Goal: Task Accomplishment & Management: Use online tool/utility

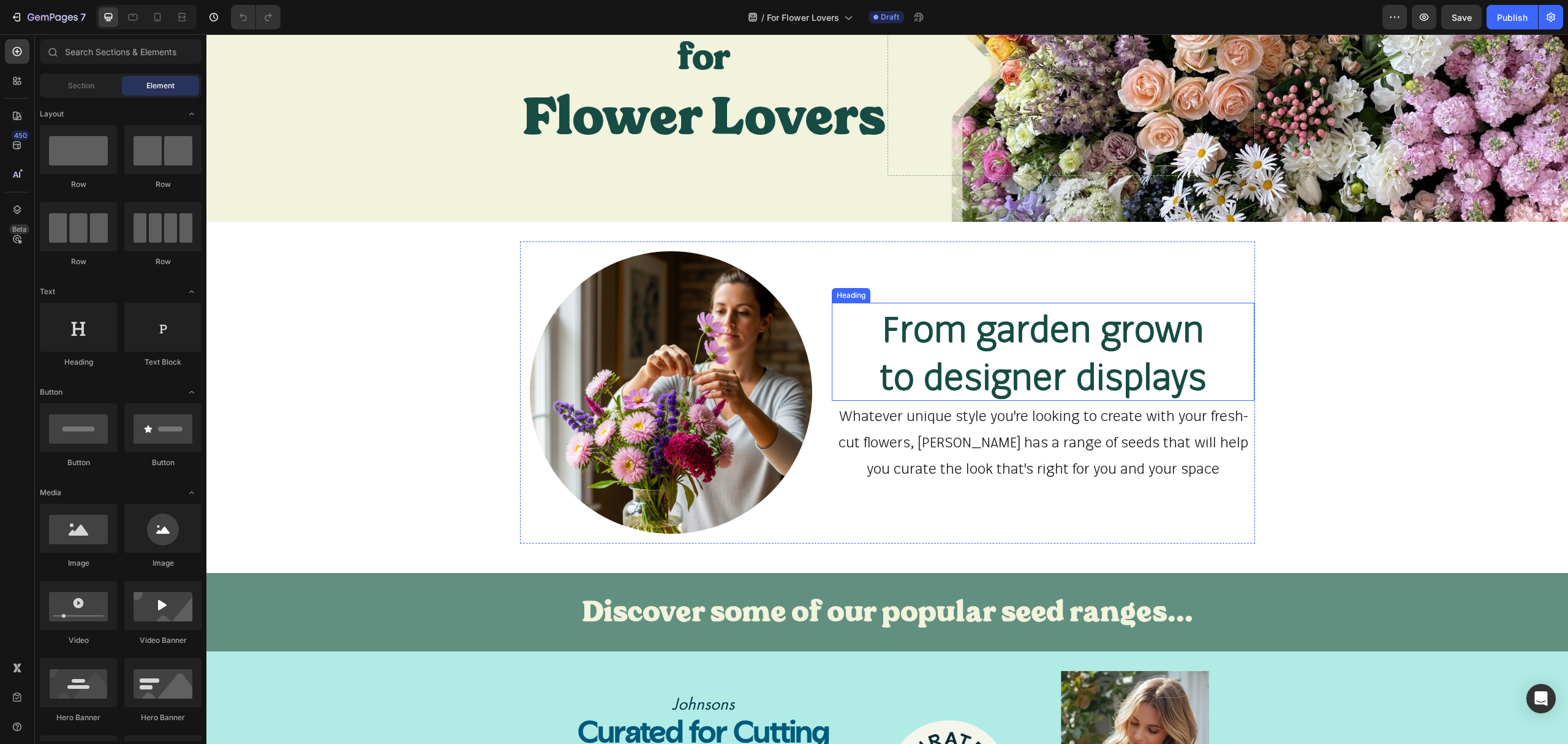
scroll to position [163, 0]
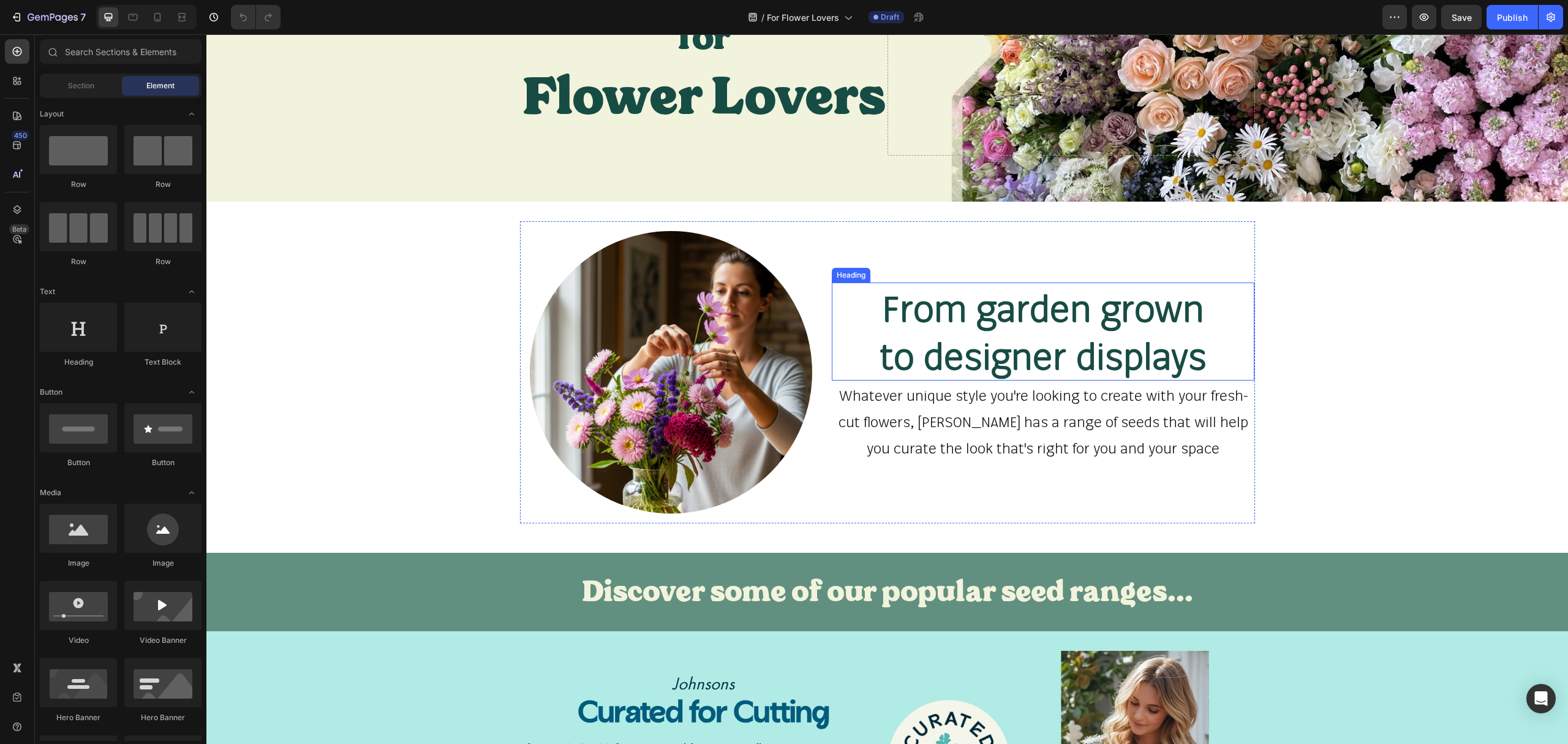
click at [1079, 303] on h2 "From garden grown to designer displays" at bounding box center [1043, 331] width 423 height 98
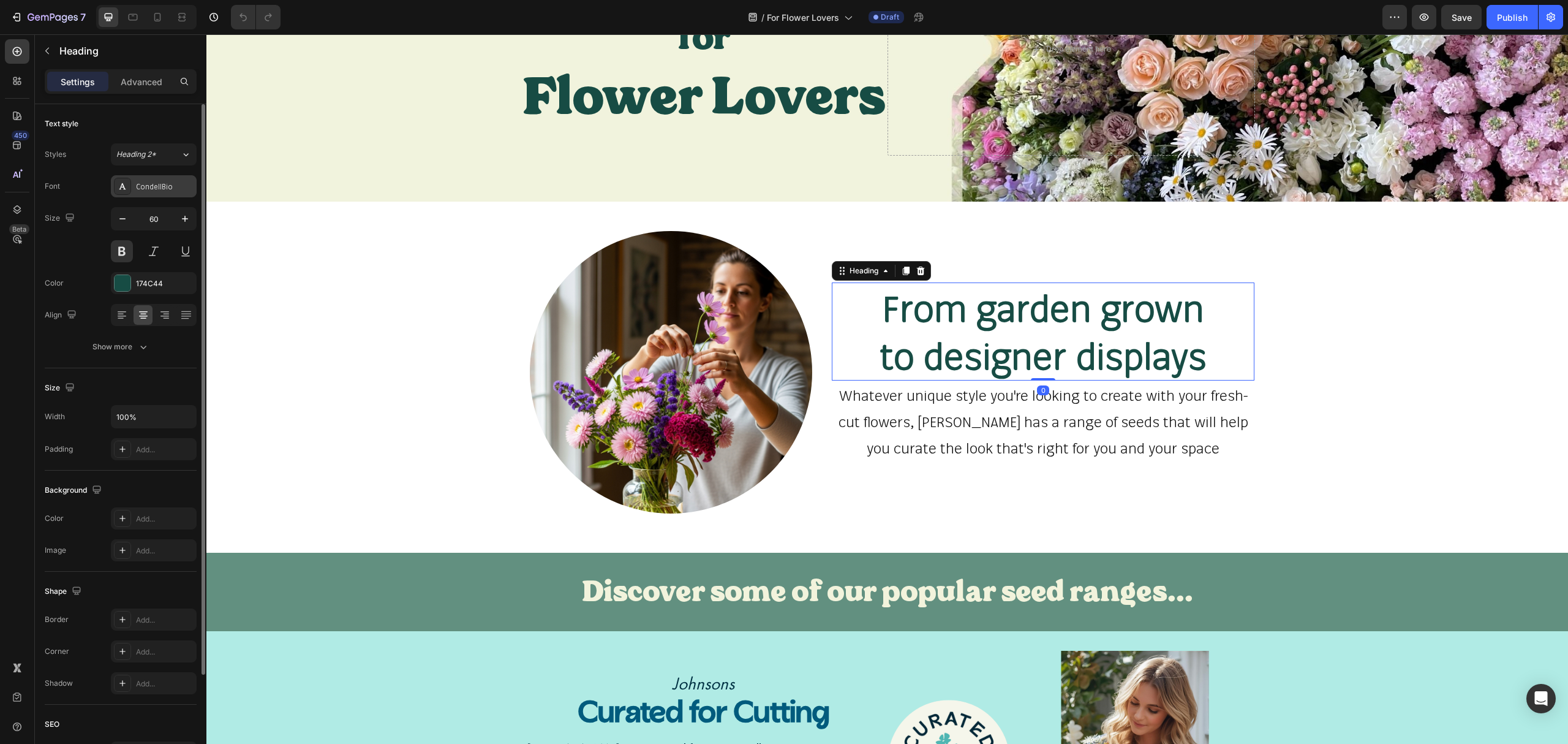
click at [170, 187] on div "CondellBio" at bounding box center [165, 187] width 57 height 11
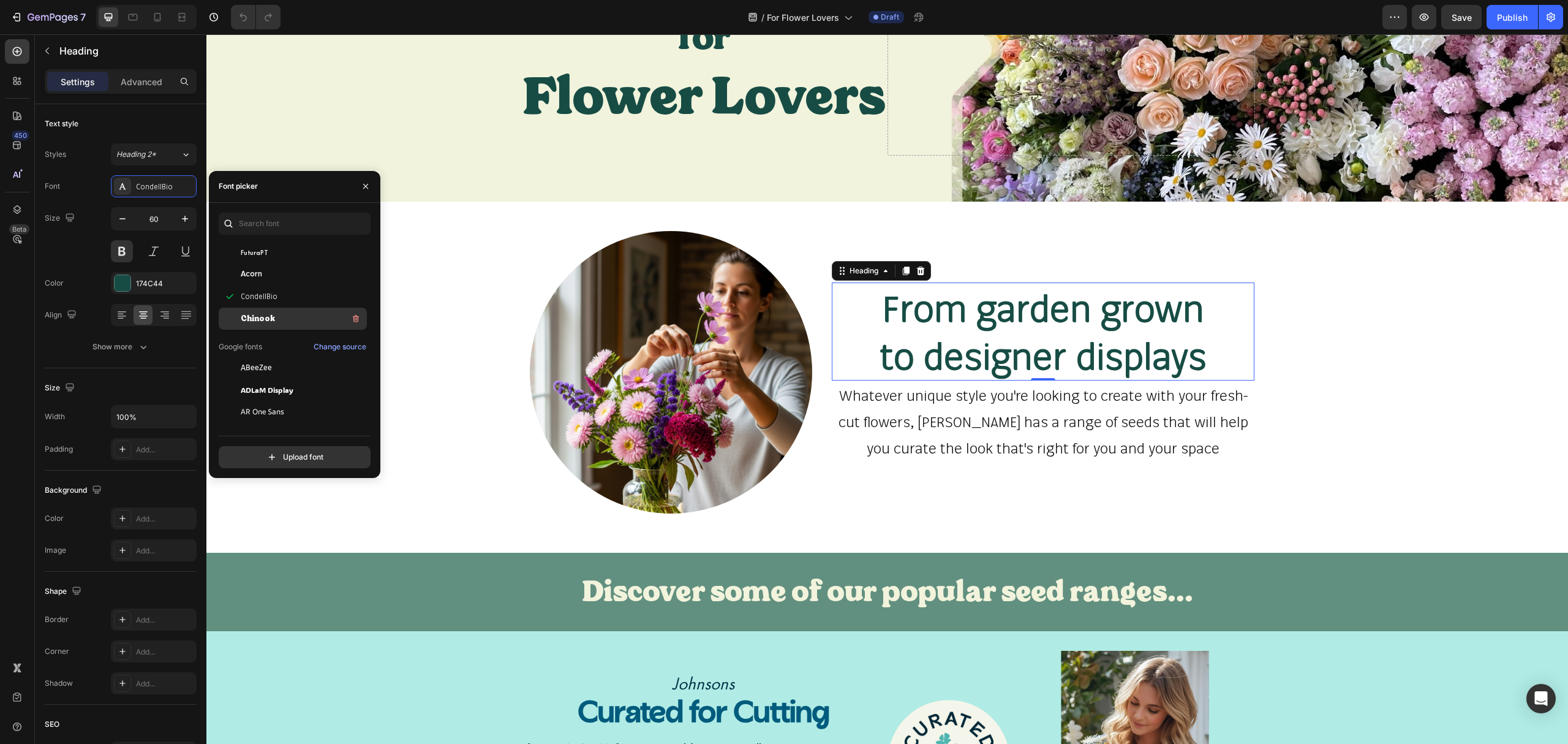
click at [276, 320] on div "Chinook" at bounding box center [303, 319] width 124 height 15
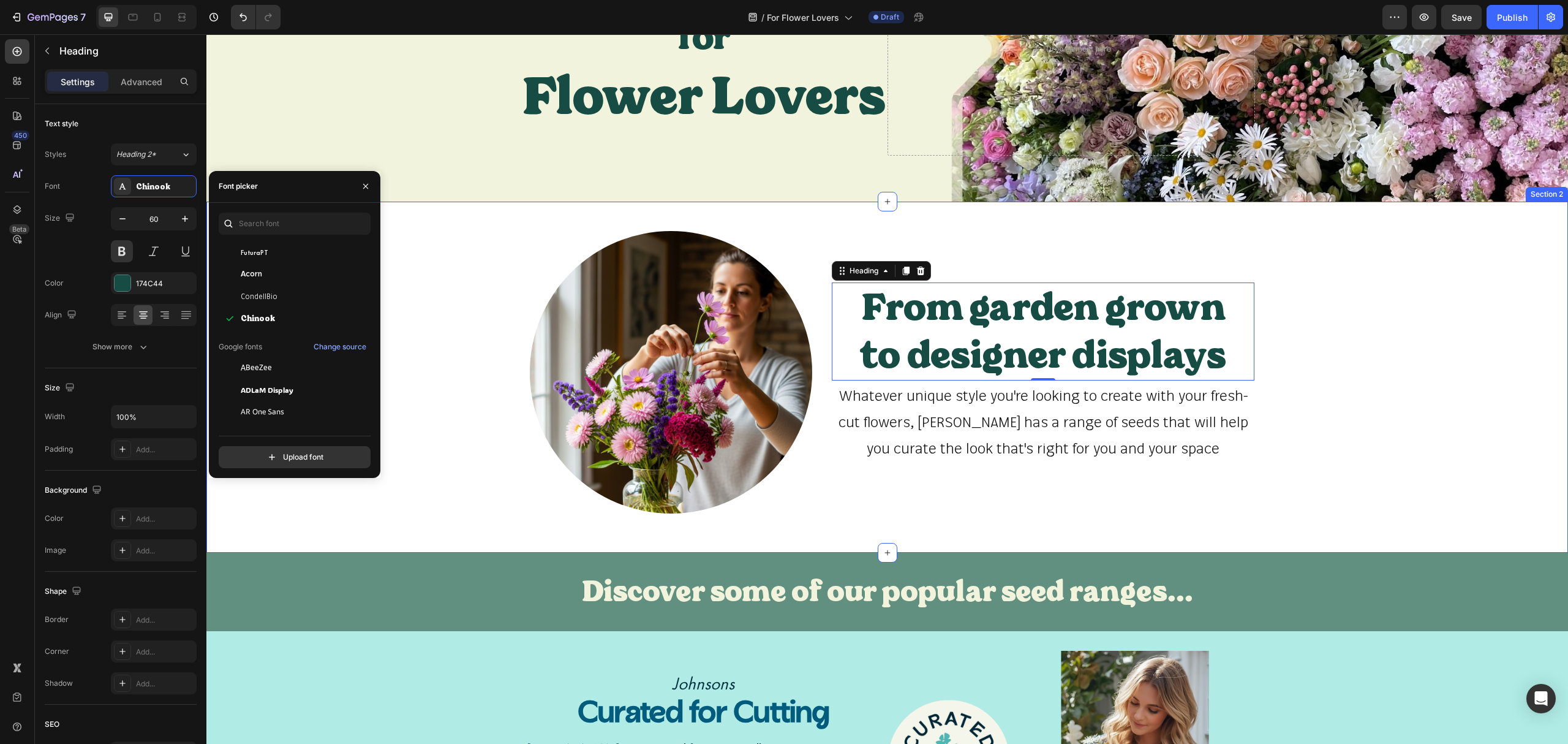
click at [1387, 425] on div "Image From garden grown to designer displays Heading 0 Whatever unique style yo…" at bounding box center [887, 377] width 1362 height 312
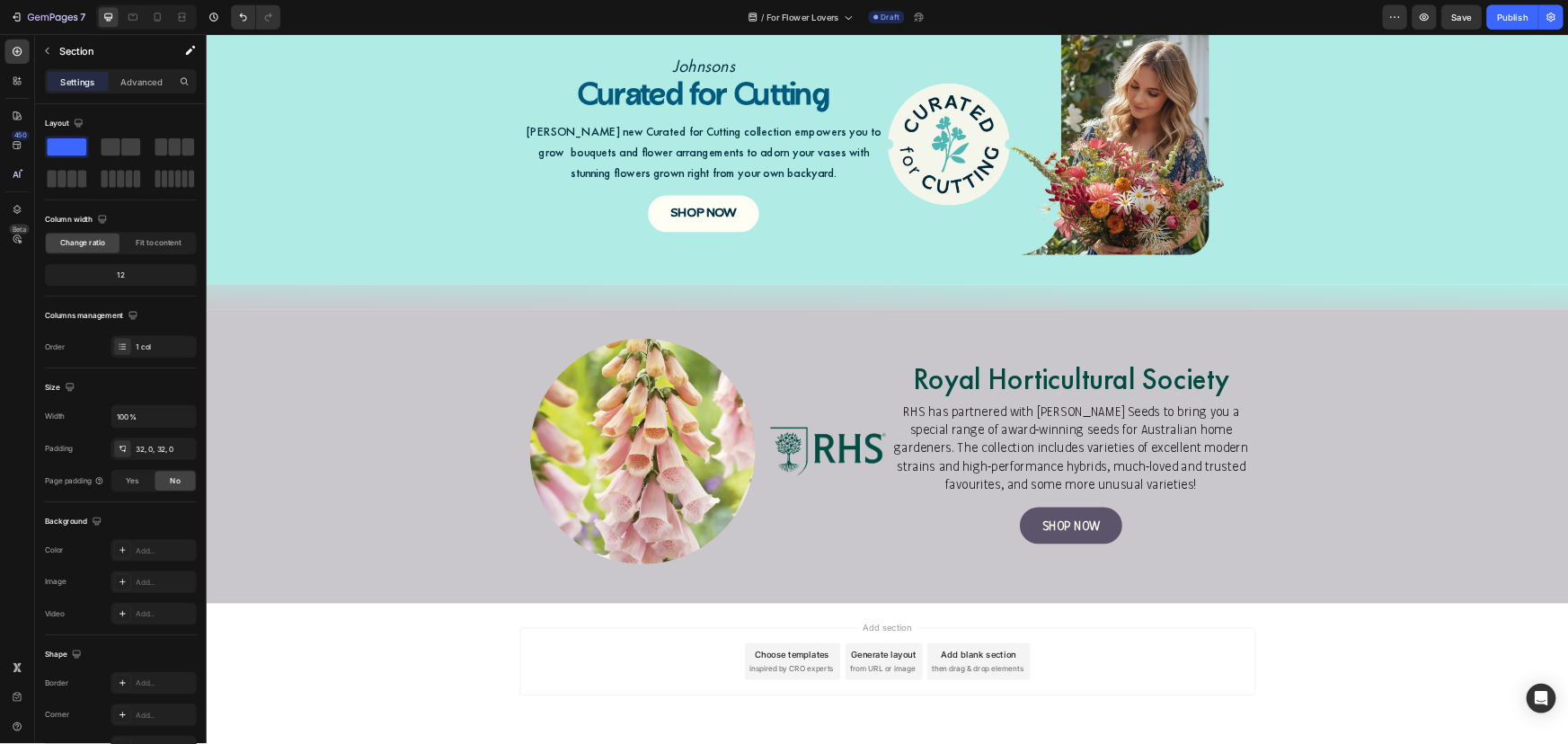
scroll to position [1078, 0]
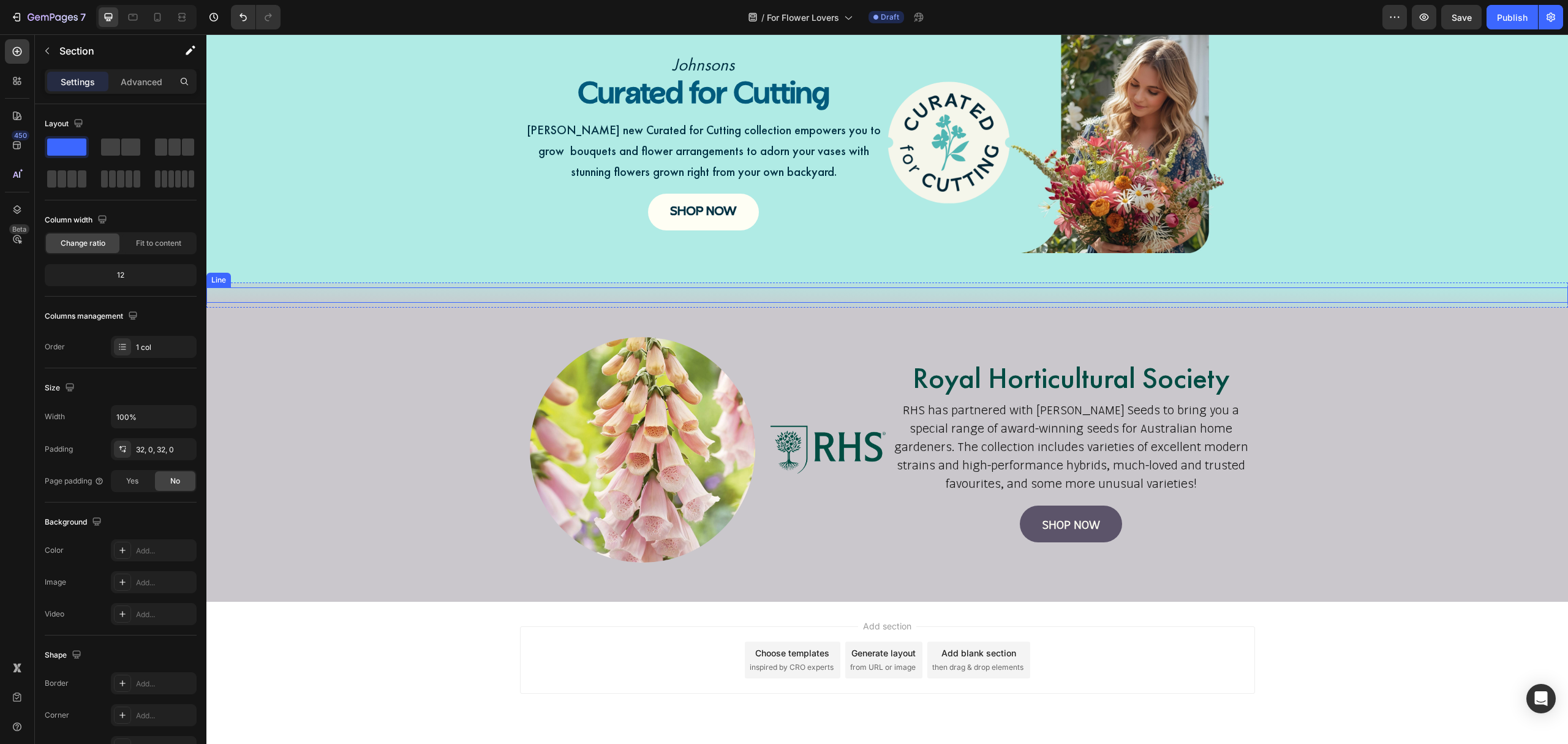
click at [366, 288] on div "Title Line" at bounding box center [887, 295] width 1362 height 16
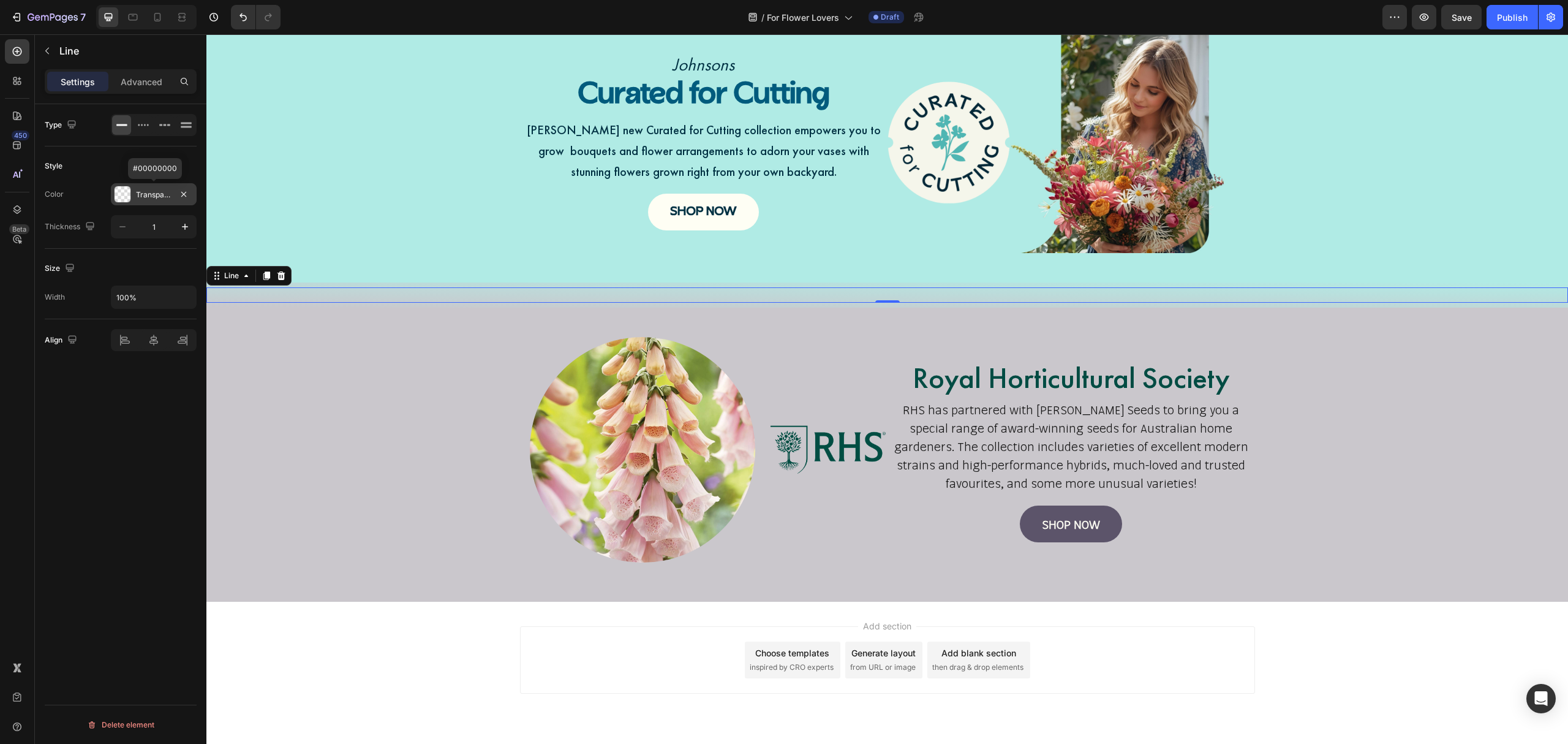
click at [169, 199] on div "Transparent" at bounding box center [153, 195] width 36 height 11
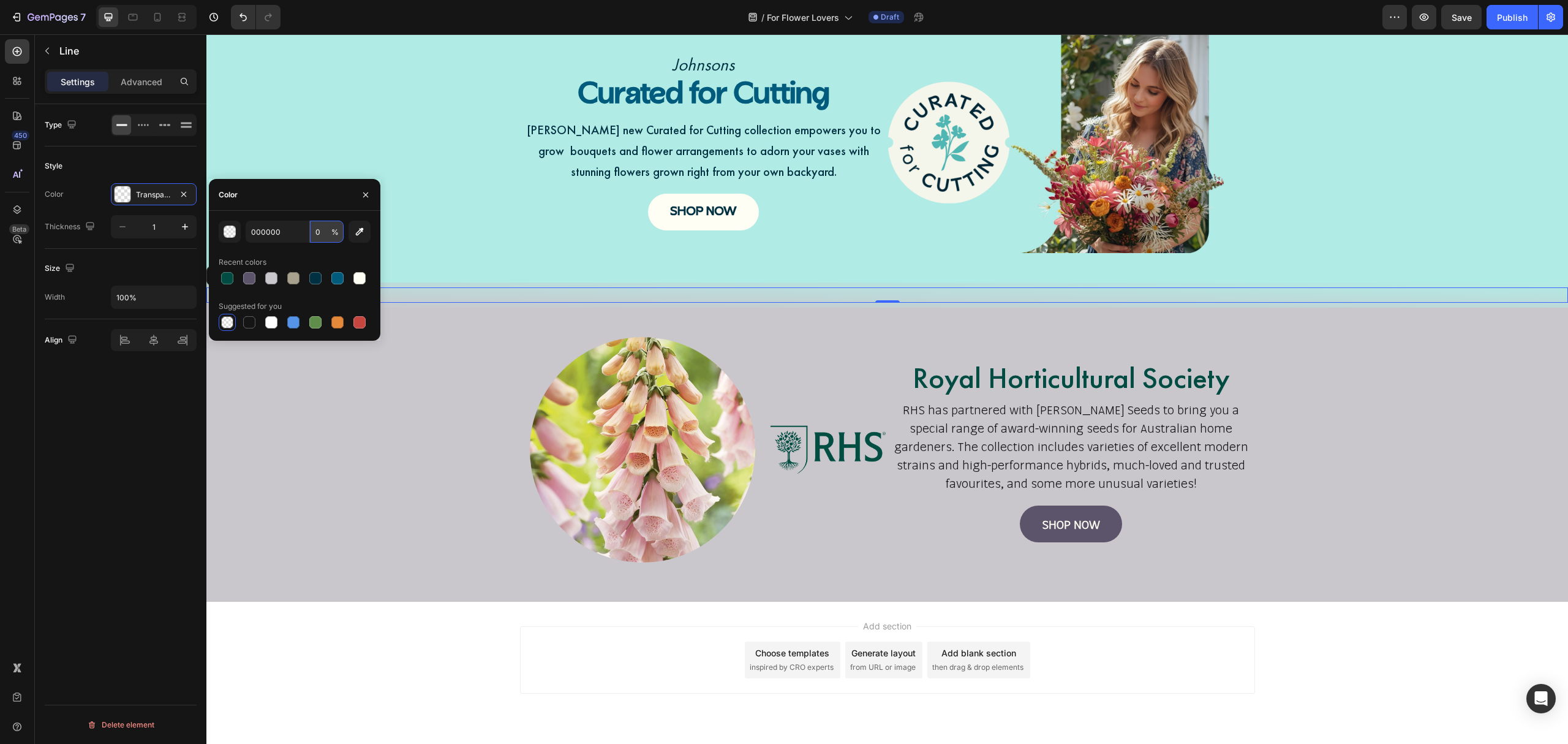
click at [326, 233] on input "0" at bounding box center [327, 231] width 34 height 22
type input "1"
click at [515, 293] on div "Title Line 0" at bounding box center [887, 295] width 1362 height 16
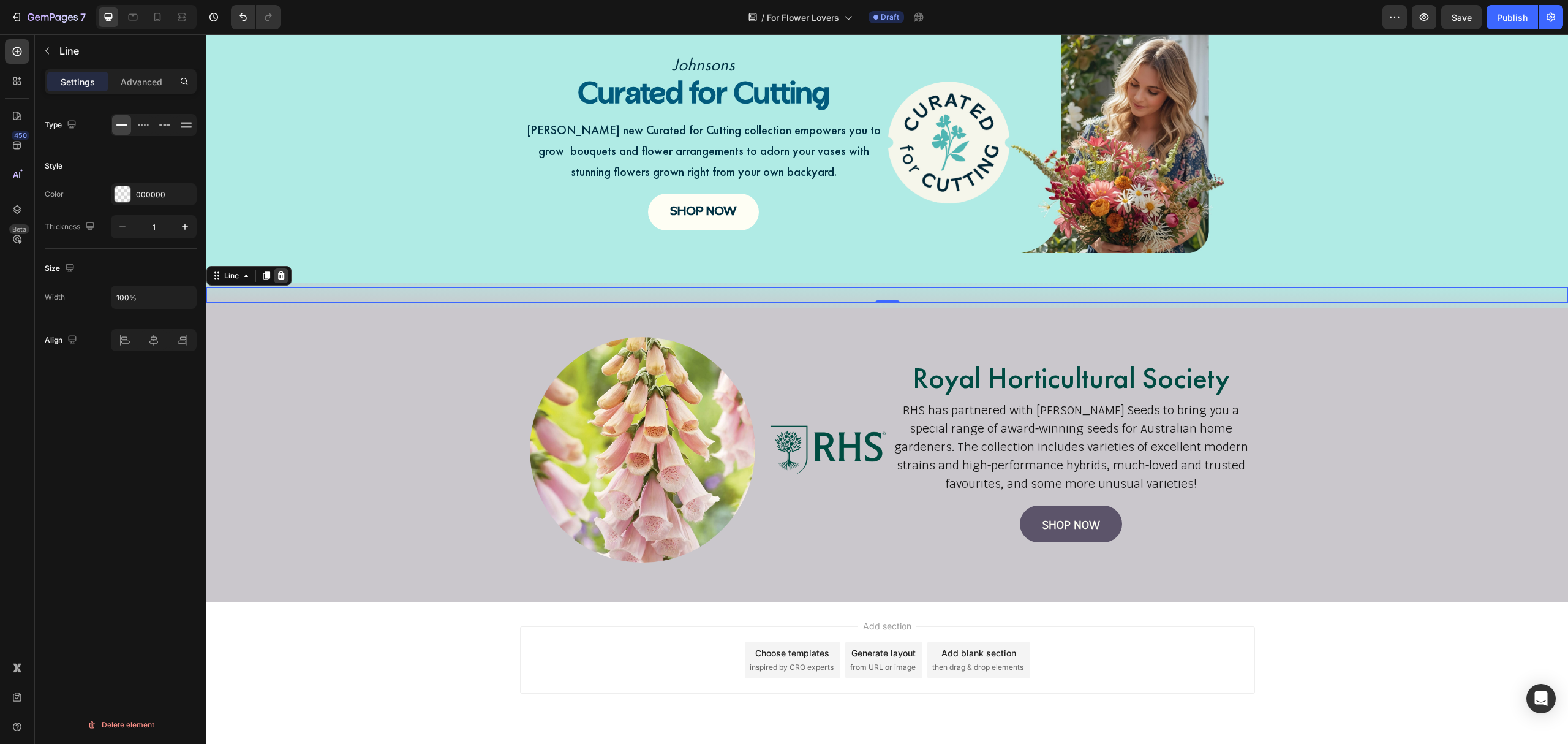
click at [281, 275] on icon at bounding box center [281, 276] width 8 height 9
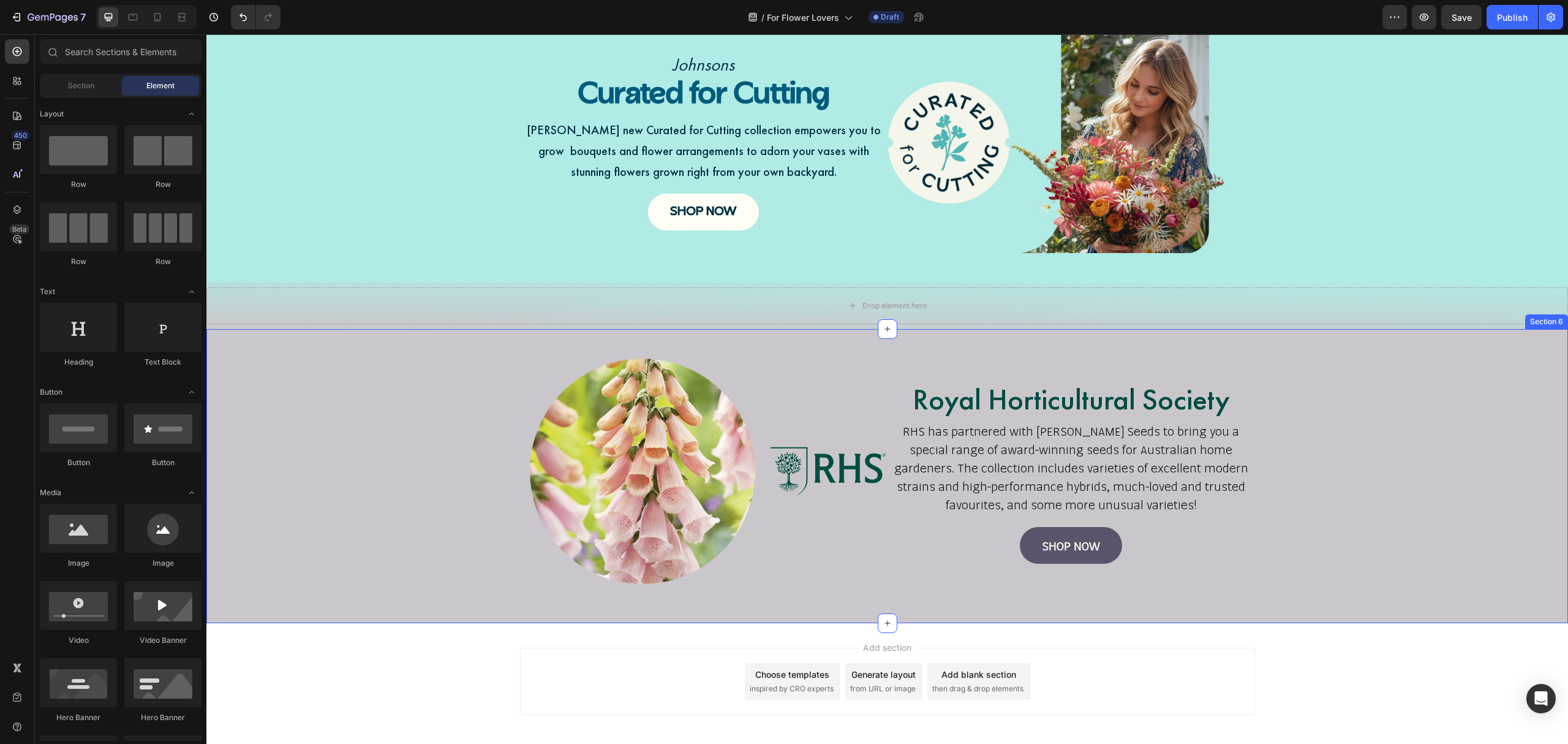
click at [445, 429] on div "Image Image Royal Horticultural Society Heading RHS has partnered with Mr Fothe…" at bounding box center [887, 476] width 1362 height 255
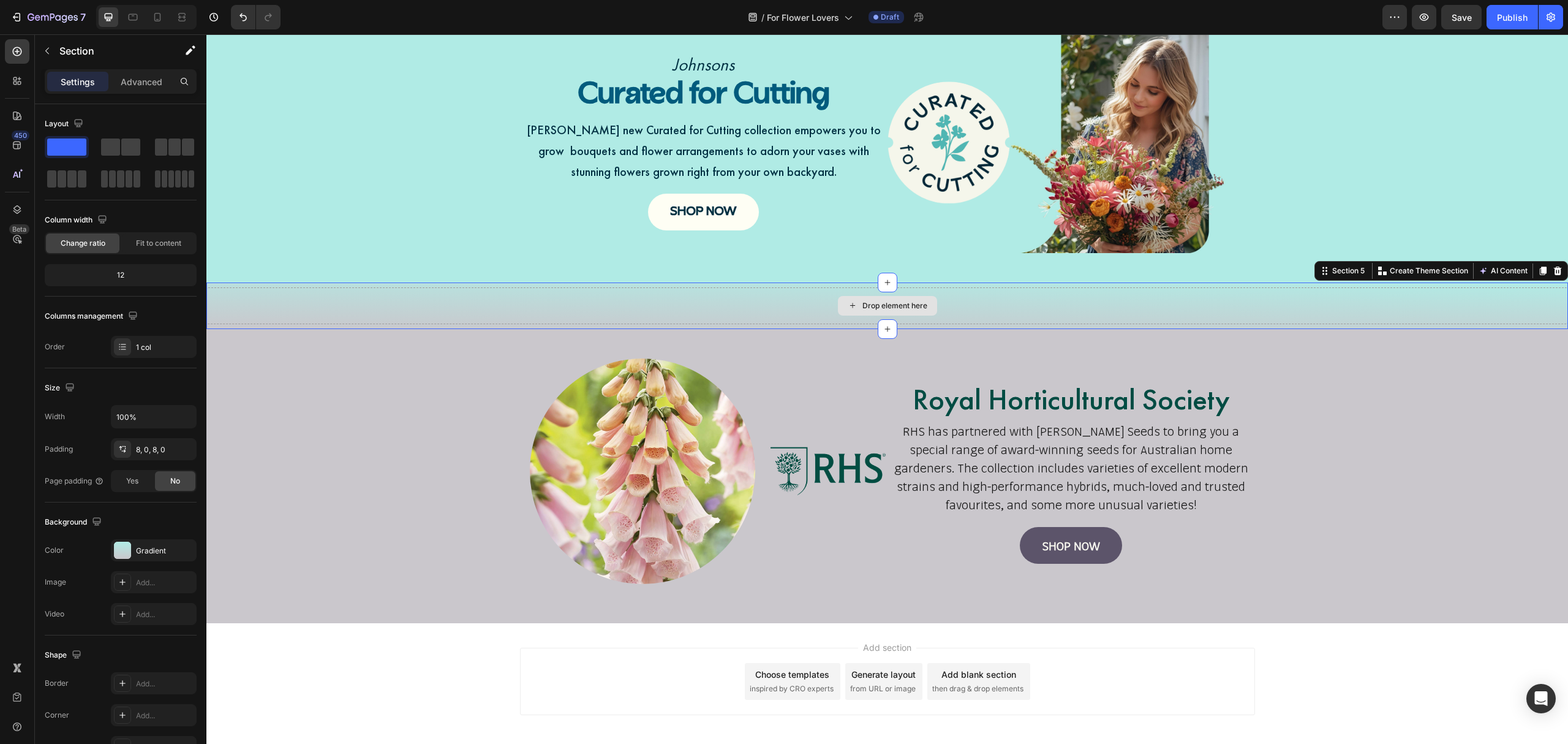
click at [492, 303] on div "Drop element here" at bounding box center [887, 305] width 1362 height 37
click at [160, 556] on div "Gradient" at bounding box center [153, 551] width 36 height 11
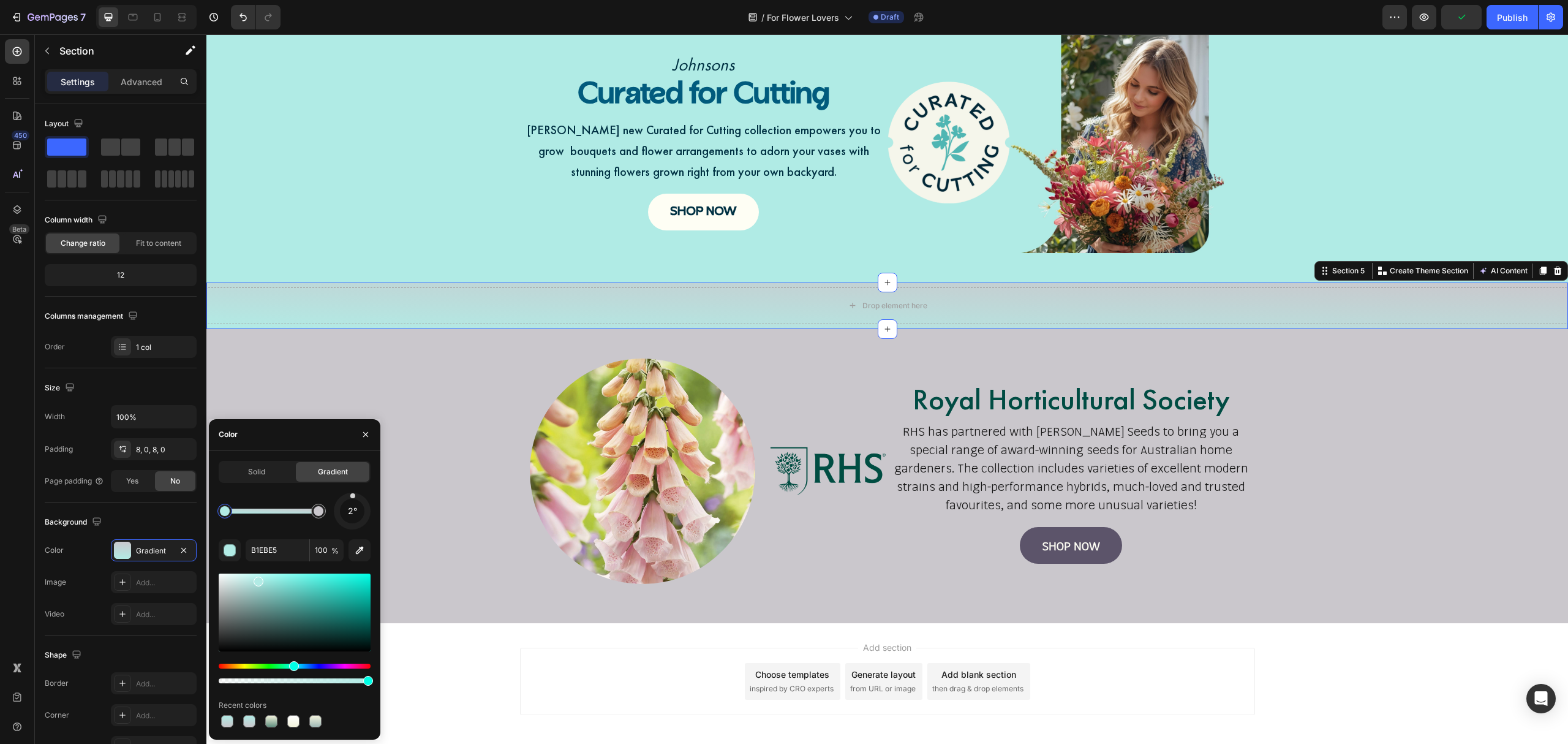
drag, startPoint x: 351, startPoint y: 527, endPoint x: 353, endPoint y: 491, distance: 36.1
click at [353, 492] on div "2°" at bounding box center [352, 511] width 37 height 37
click at [355, 496] on div at bounding box center [353, 496] width 5 height 5
click at [354, 497] on div at bounding box center [355, 495] width 6 height 6
click at [354, 497] on div at bounding box center [354, 495] width 6 height 6
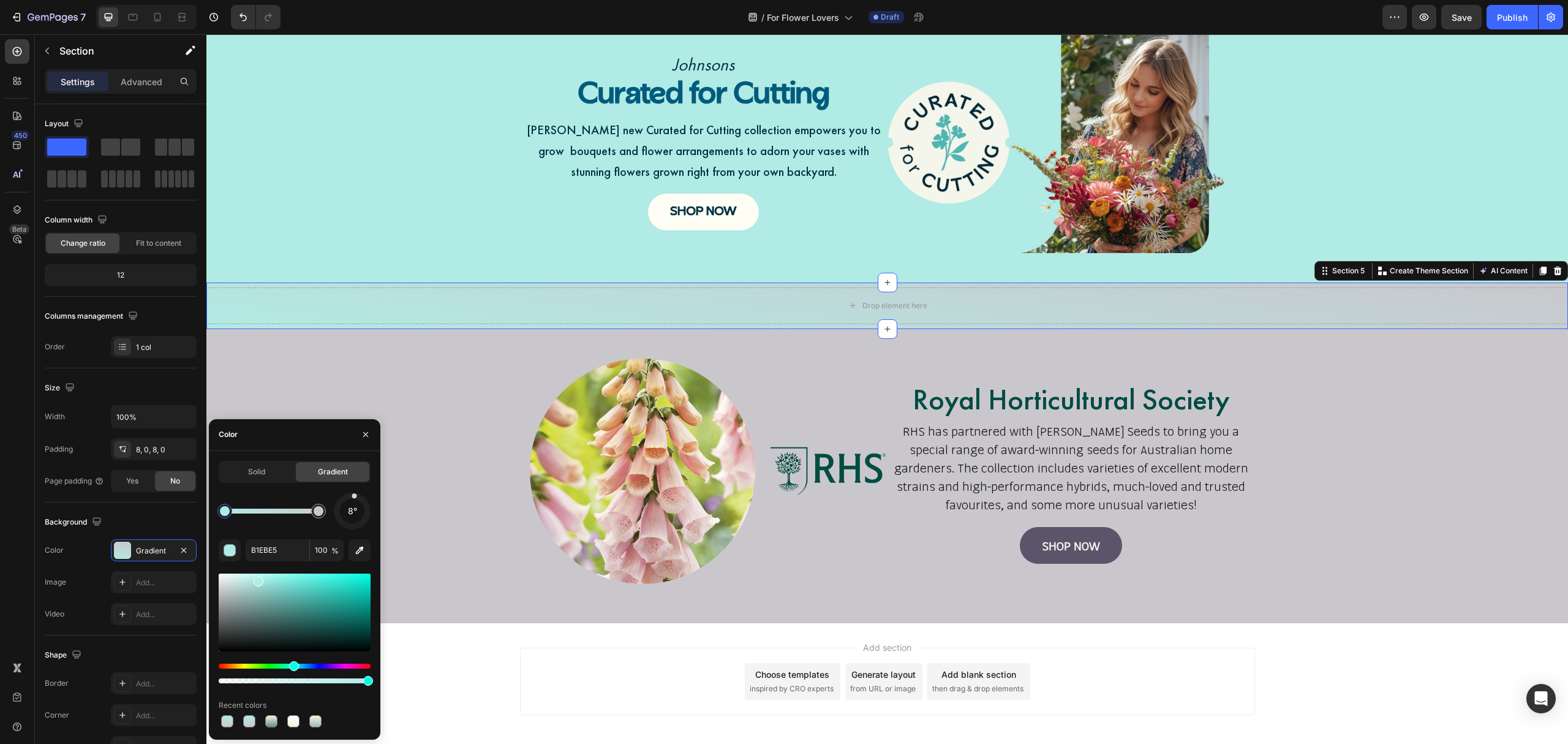
click at [351, 497] on div at bounding box center [352, 511] width 42 height 42
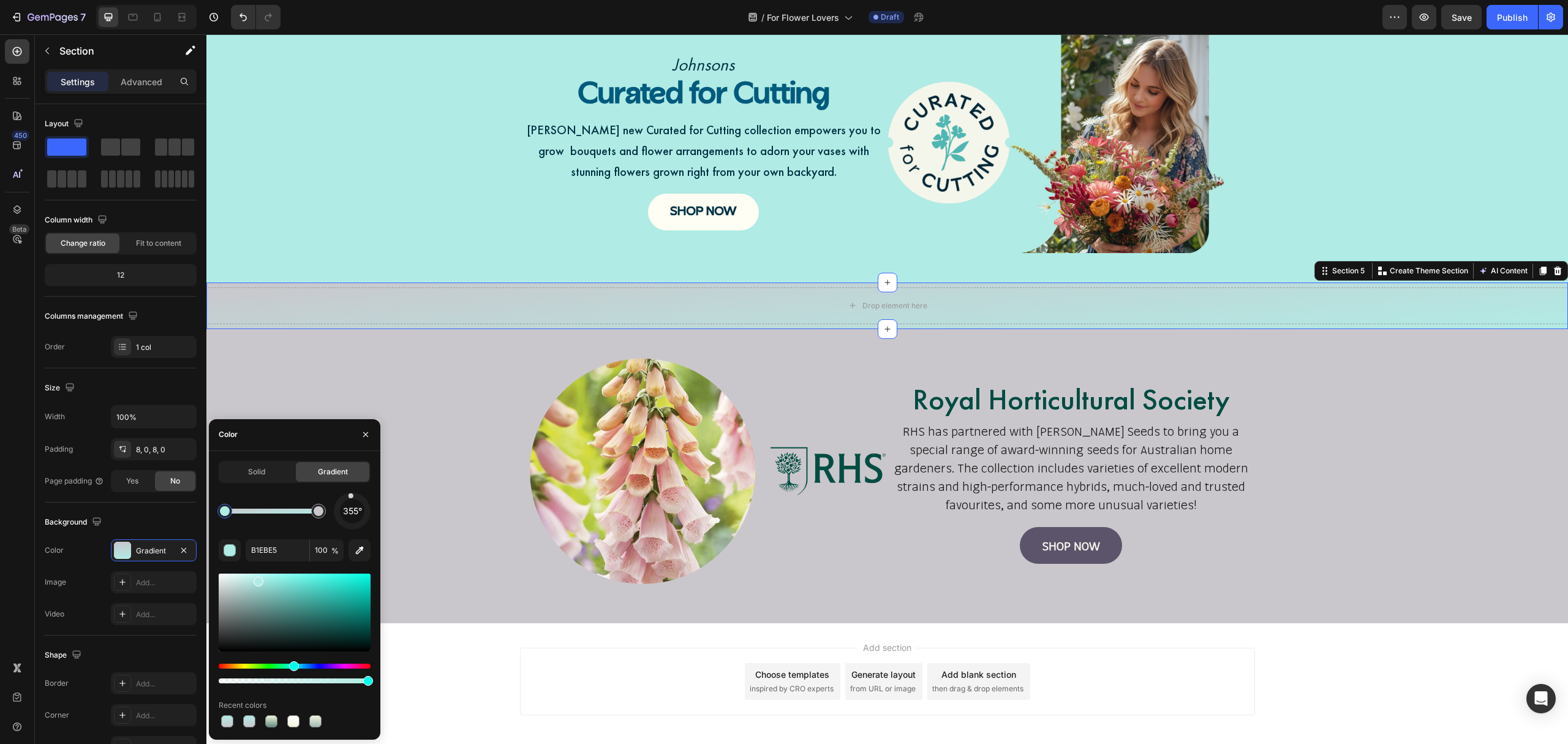
click at [353, 499] on div "355°" at bounding box center [352, 511] width 24 height 24
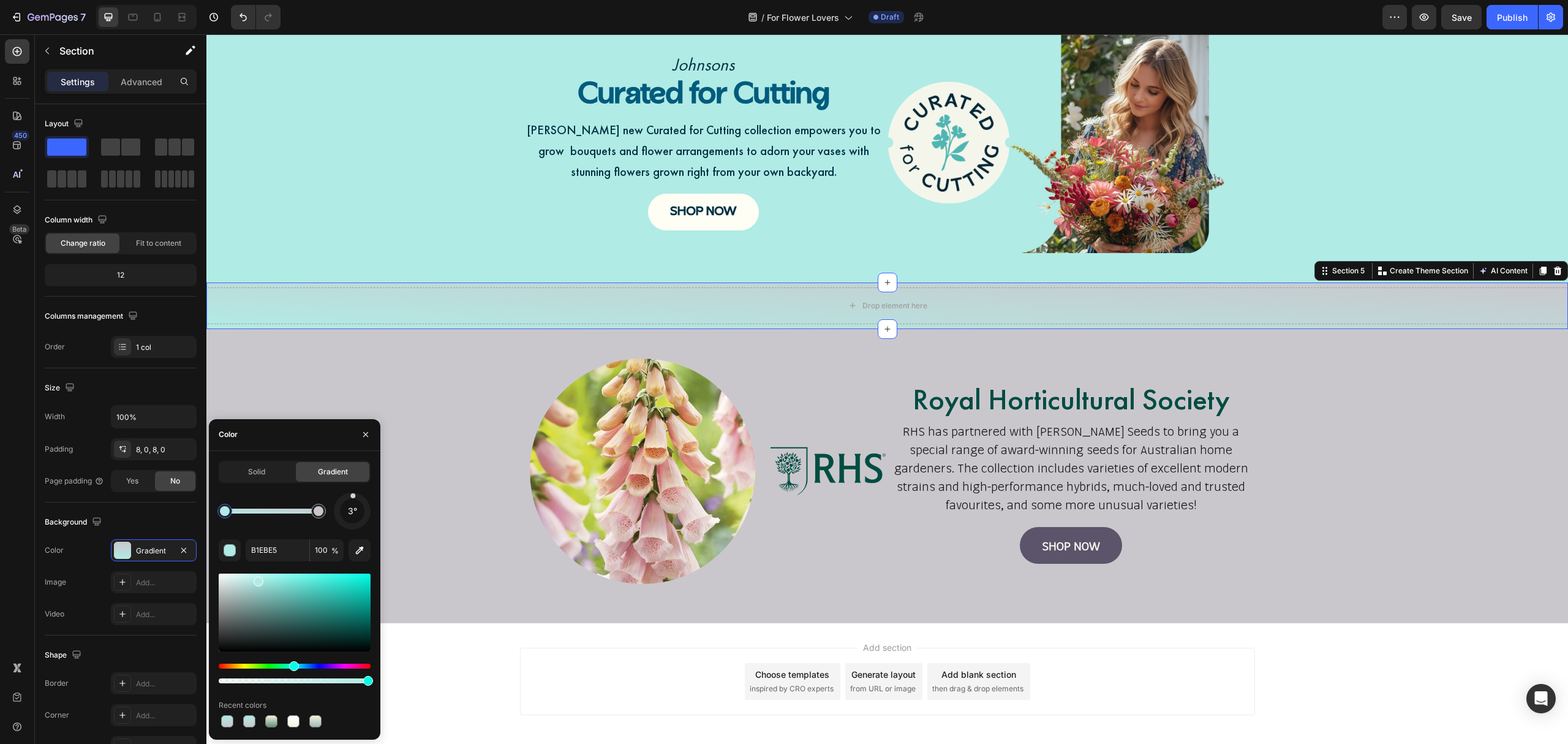
click at [352, 497] on div at bounding box center [353, 495] width 5 height 5
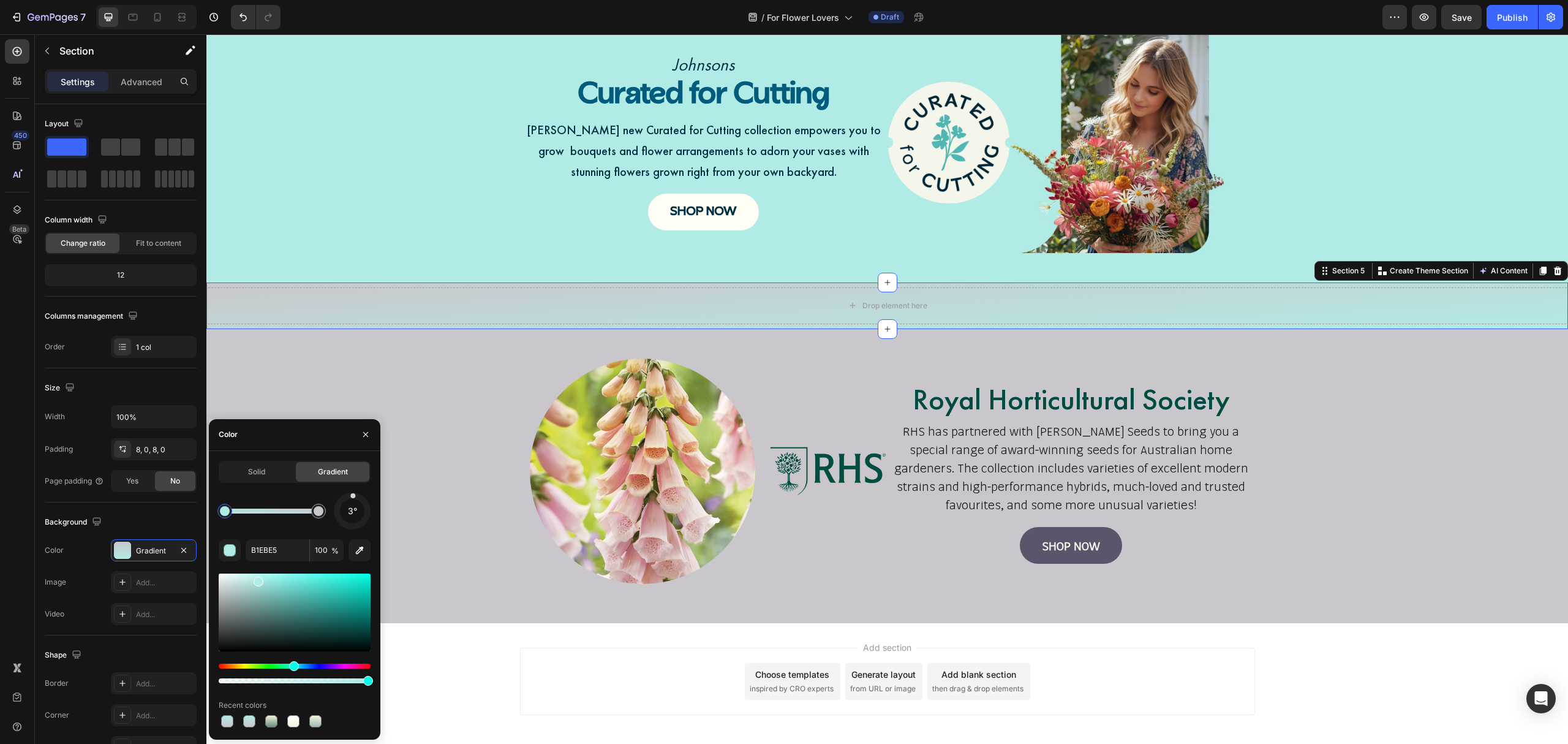
click at [353, 497] on div at bounding box center [353, 495] width 5 height 5
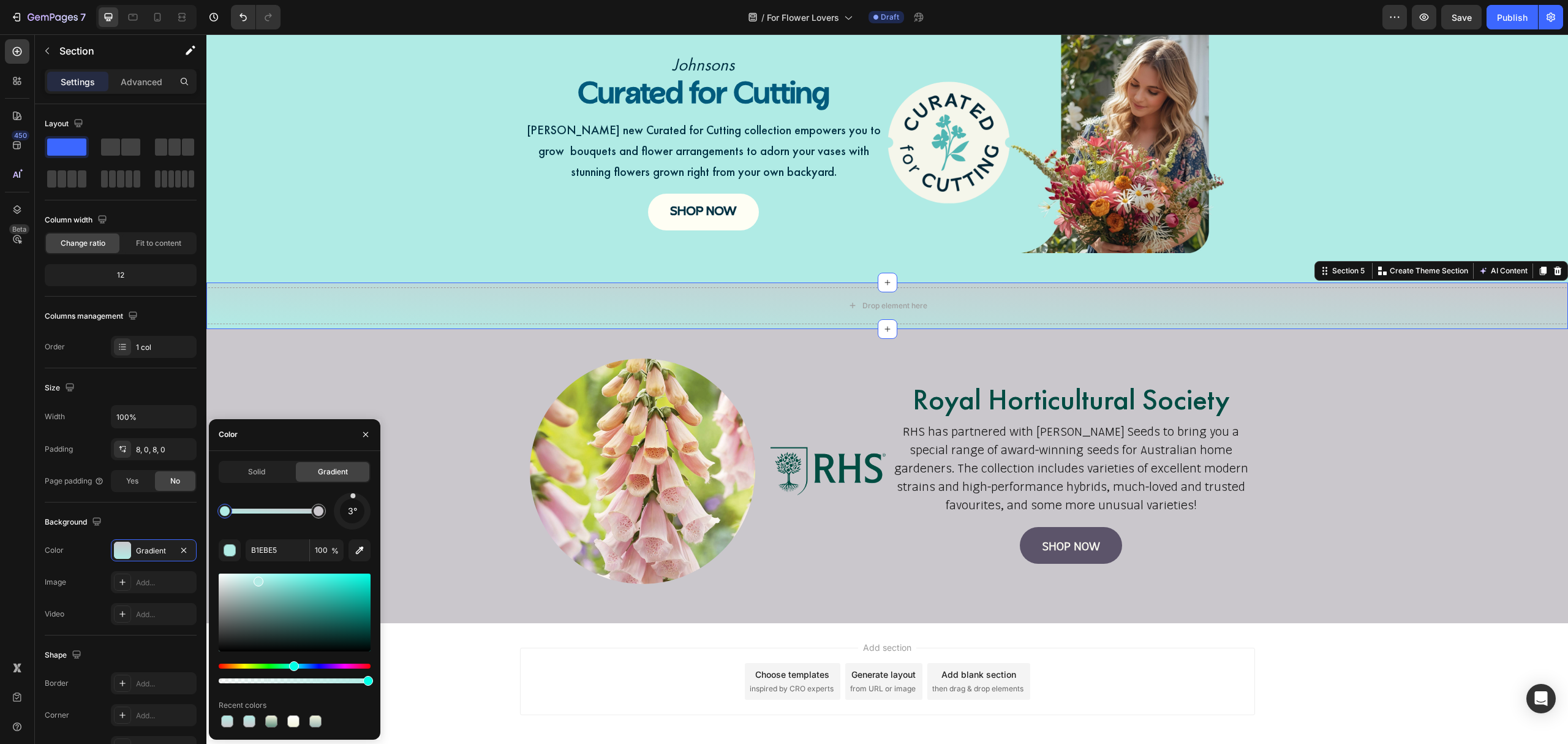
click at [353, 497] on div at bounding box center [353, 495] width 5 height 5
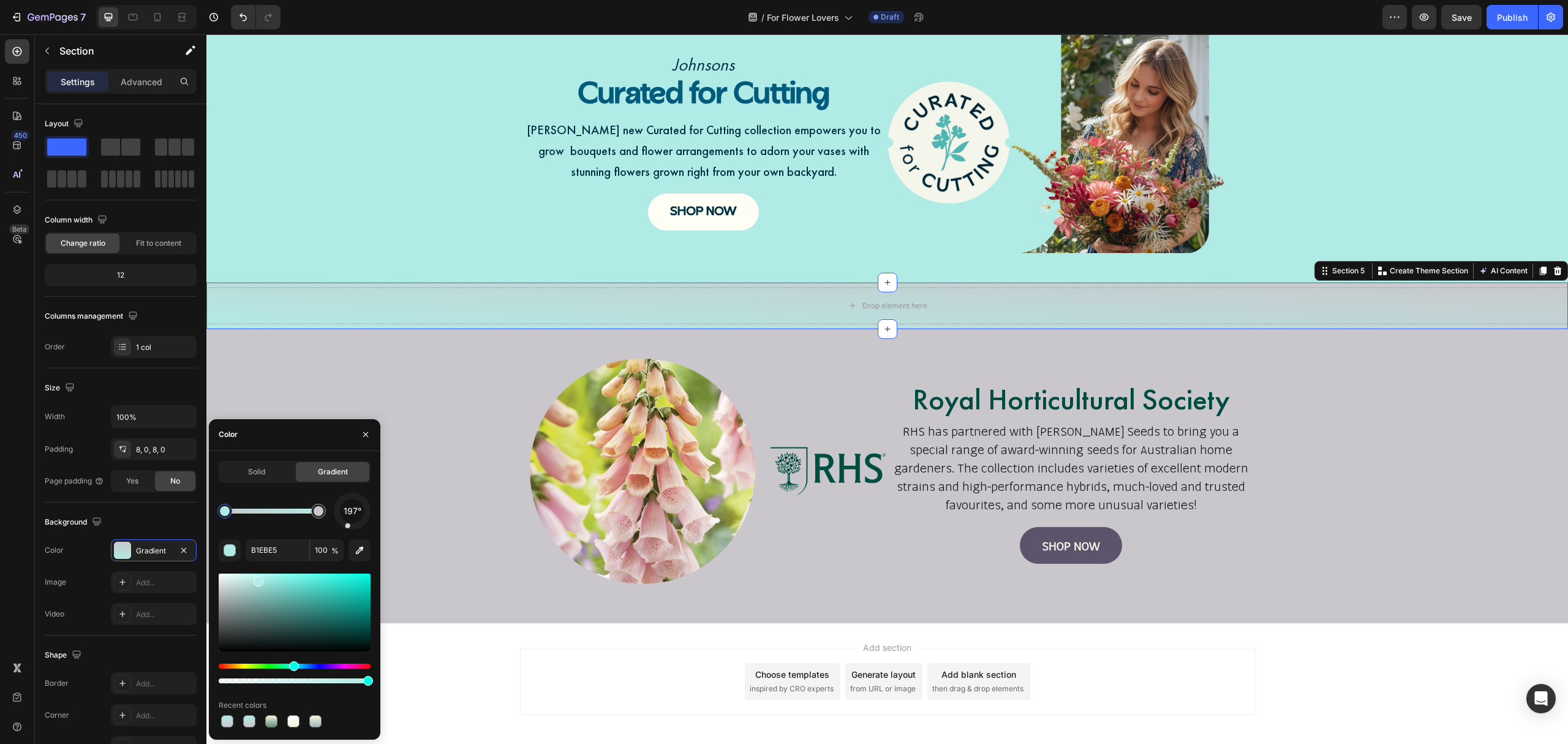
click at [352, 513] on span "197°" at bounding box center [353, 511] width 17 height 15
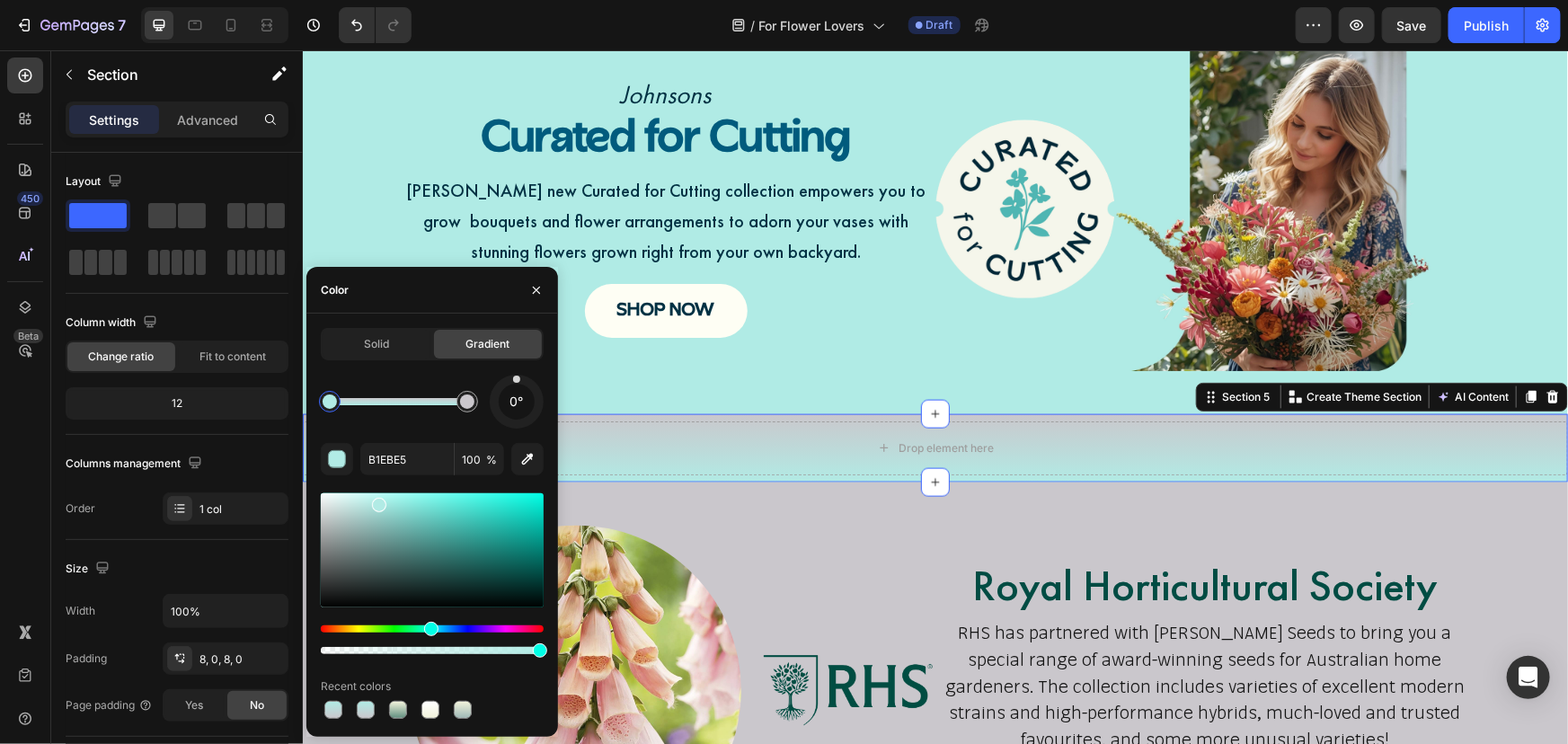
drag, startPoint x: 509, startPoint y: 426, endPoint x: 517, endPoint y: 366, distance: 60.5
click at [517, 366] on div "Solid Gradient 0° B1EBE5 100 % Recent colors" at bounding box center [431, 524] width 222 height 394
click at [713, 376] on div "Johnsons Text Block Curated for Cutting Heading Johnsons new Curated for Cuttin…" at bounding box center [935, 215] width 1265 height 338
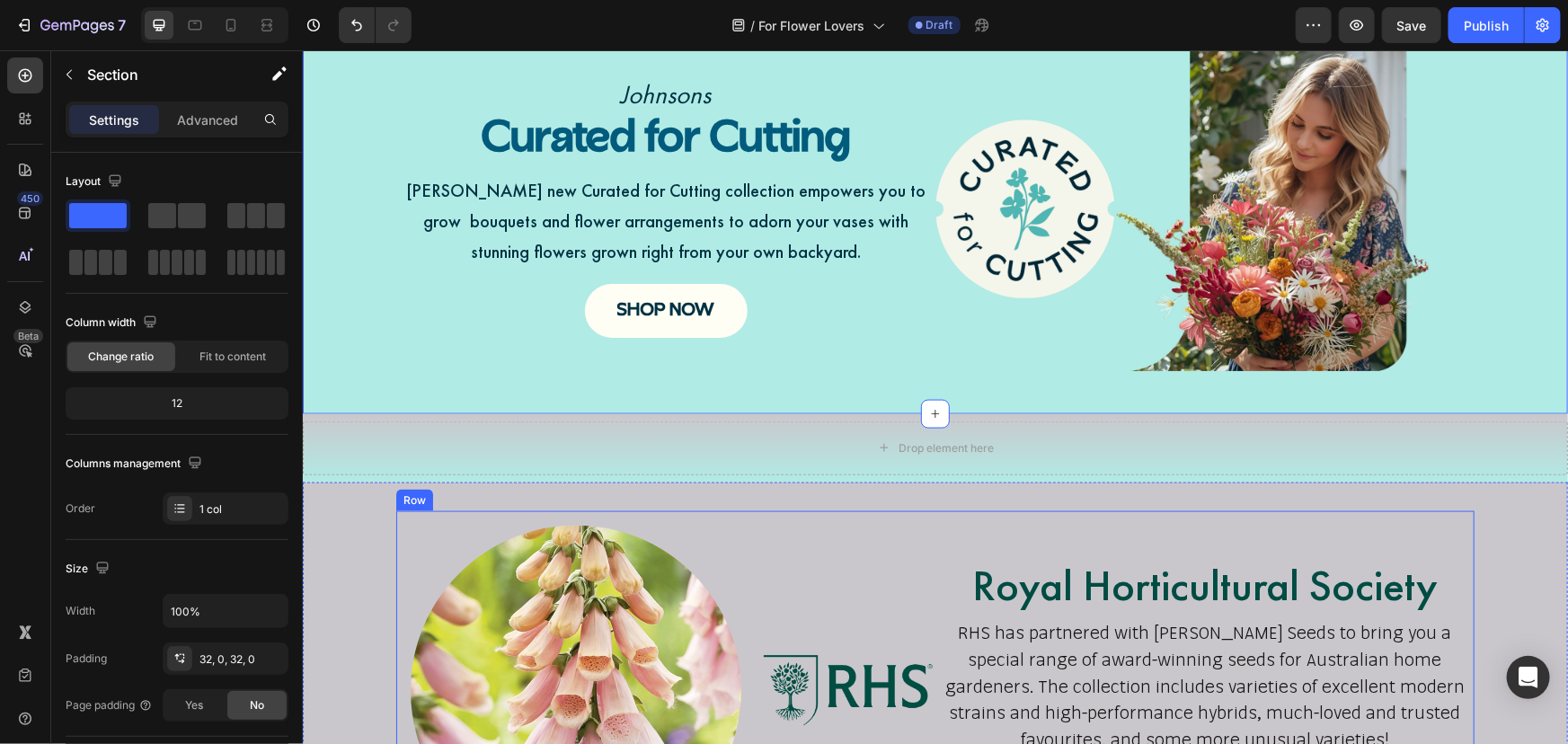
click at [791, 547] on div "Image" at bounding box center [845, 690] width 179 height 360
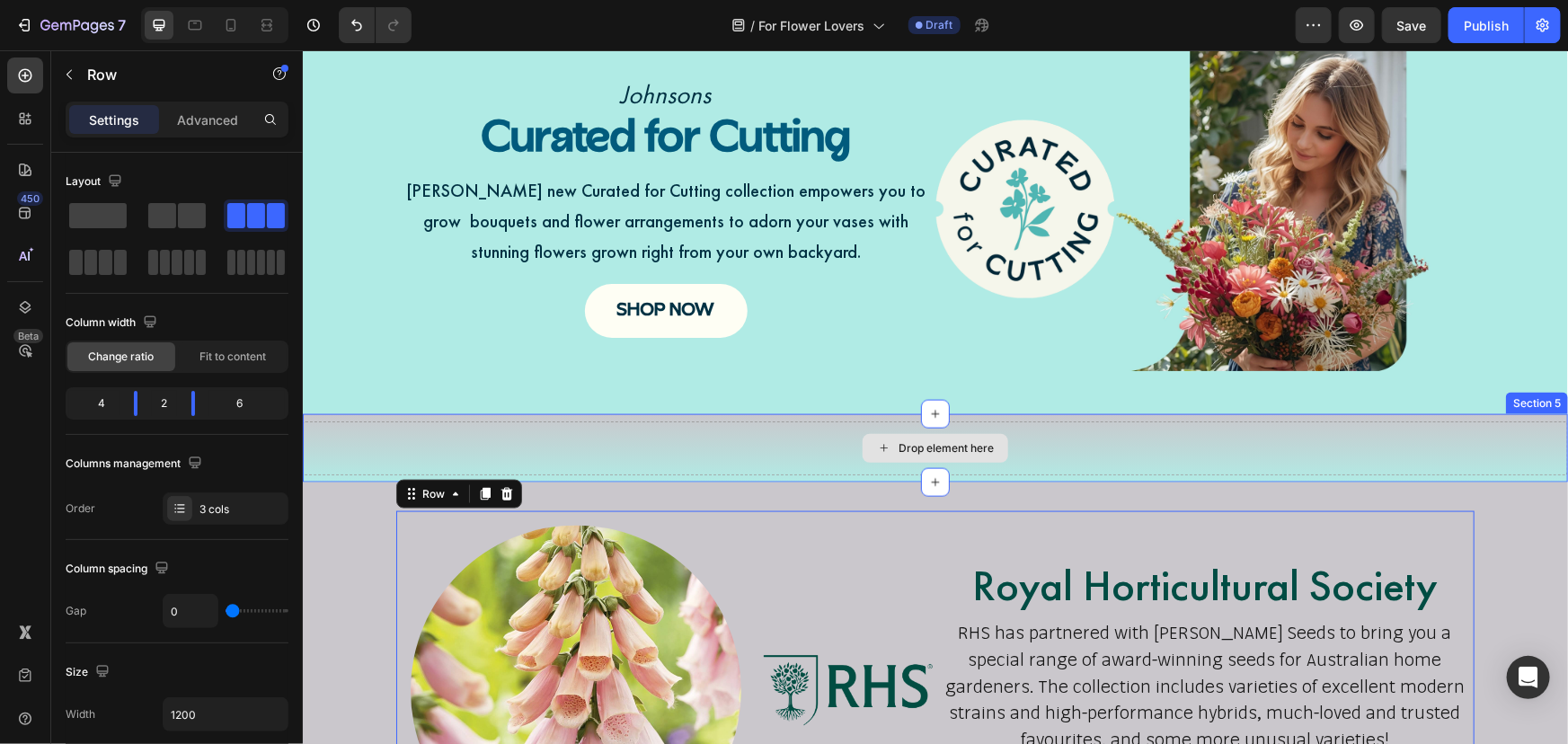
click at [466, 436] on div "Drop element here" at bounding box center [935, 447] width 1265 height 54
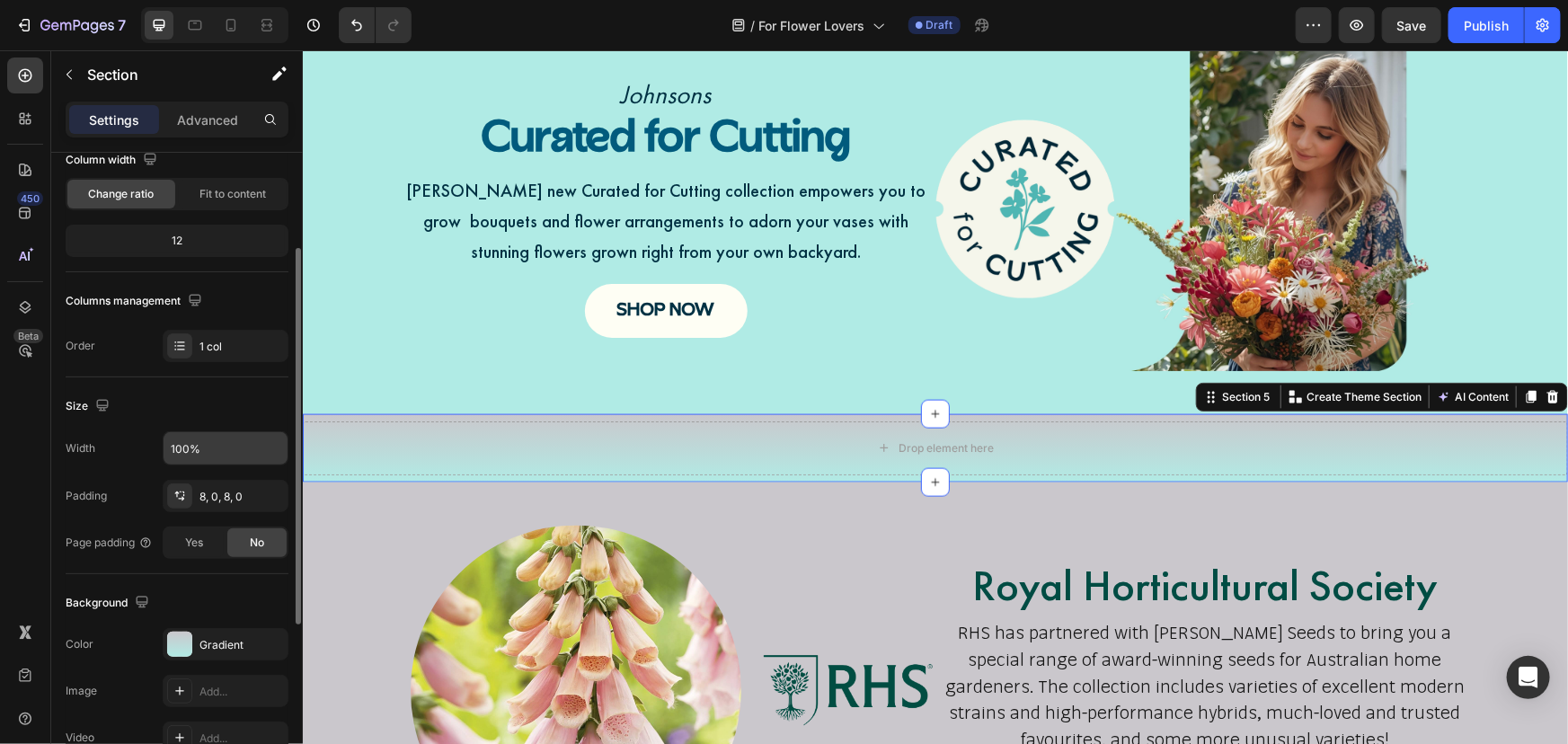
scroll to position [244, 0]
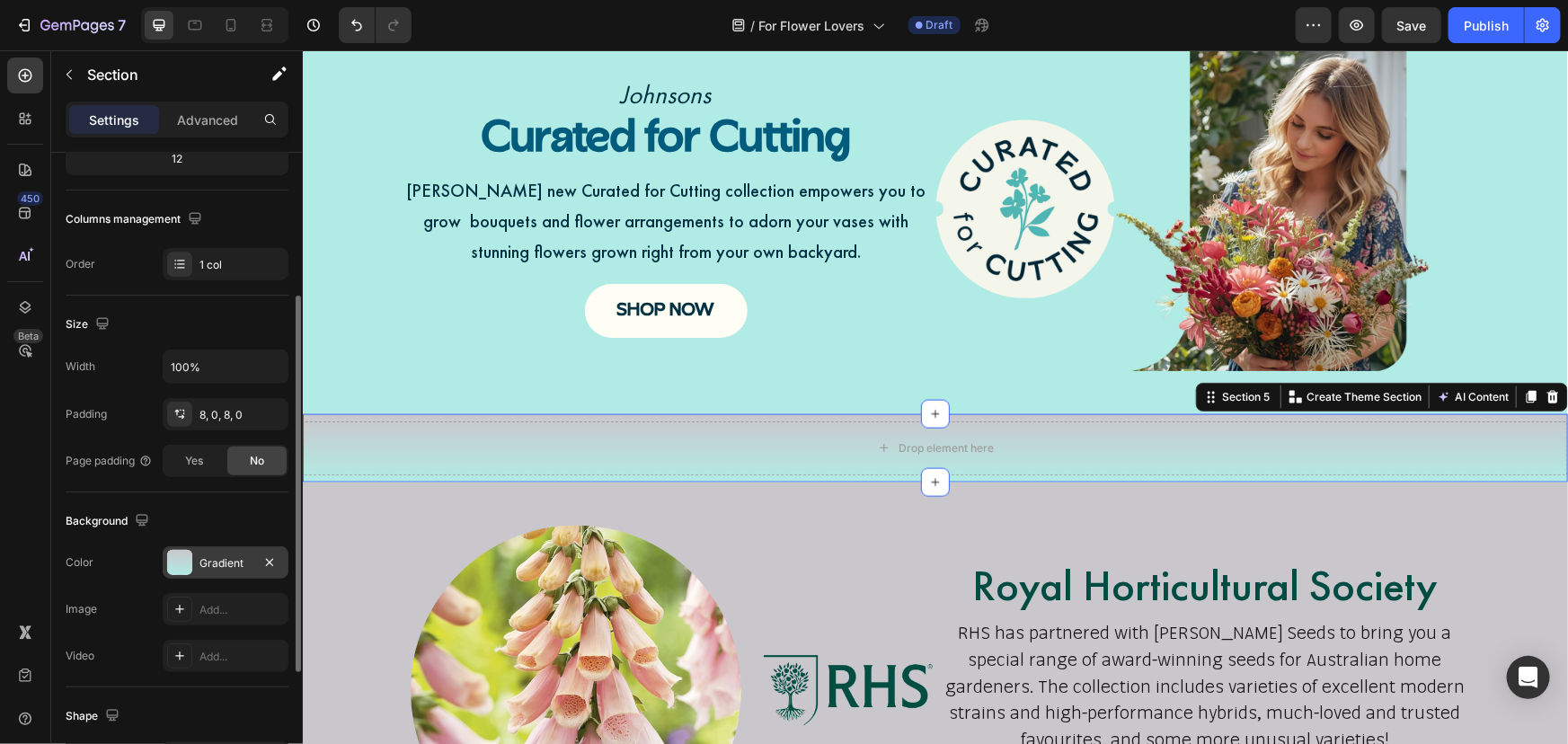
click at [229, 571] on div "Gradient" at bounding box center [225, 562] width 125 height 32
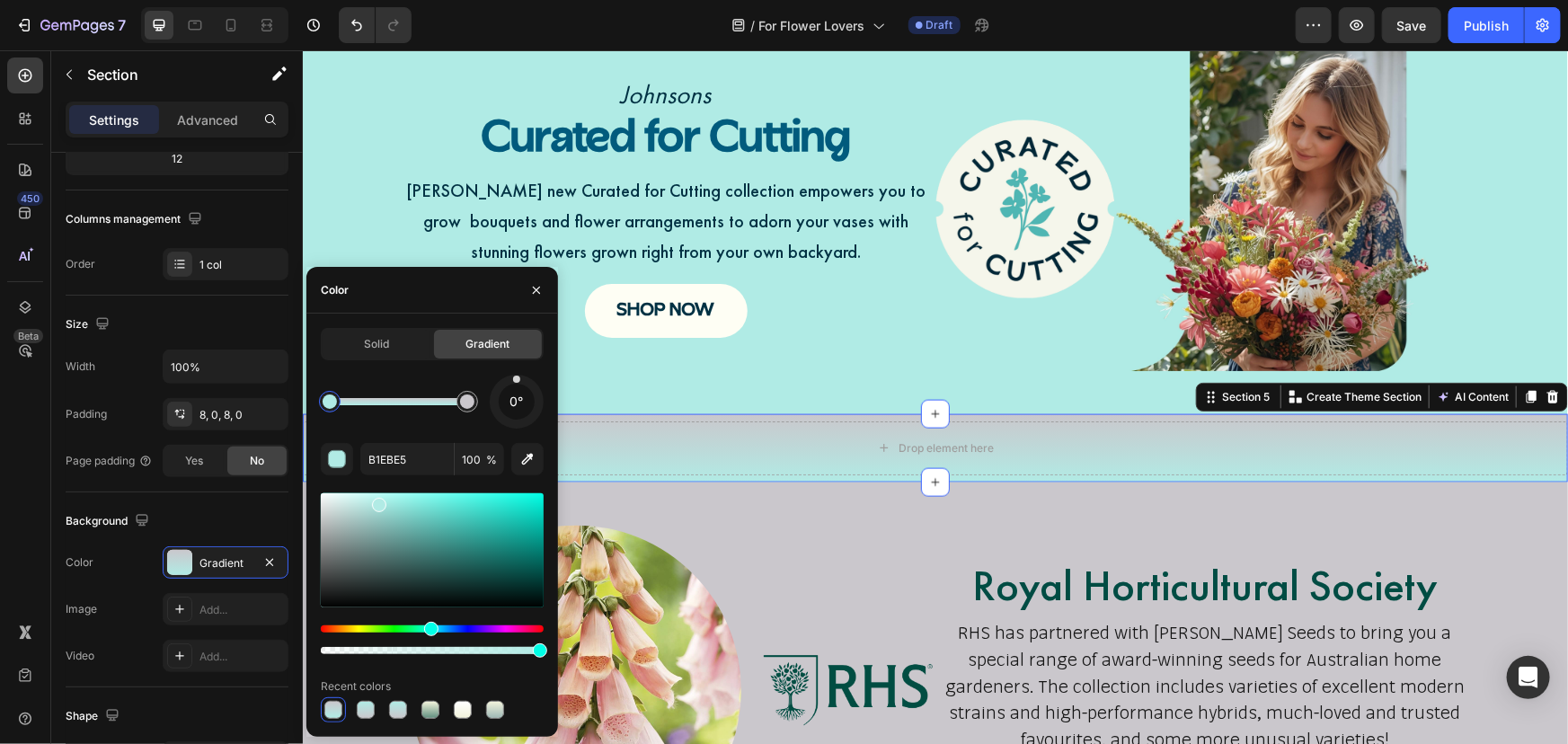
click at [330, 407] on div at bounding box center [330, 402] width 15 height 15
click at [336, 462] on div "button" at bounding box center [338, 460] width 18 height 18
click at [529, 461] on icon "button" at bounding box center [527, 459] width 18 height 18
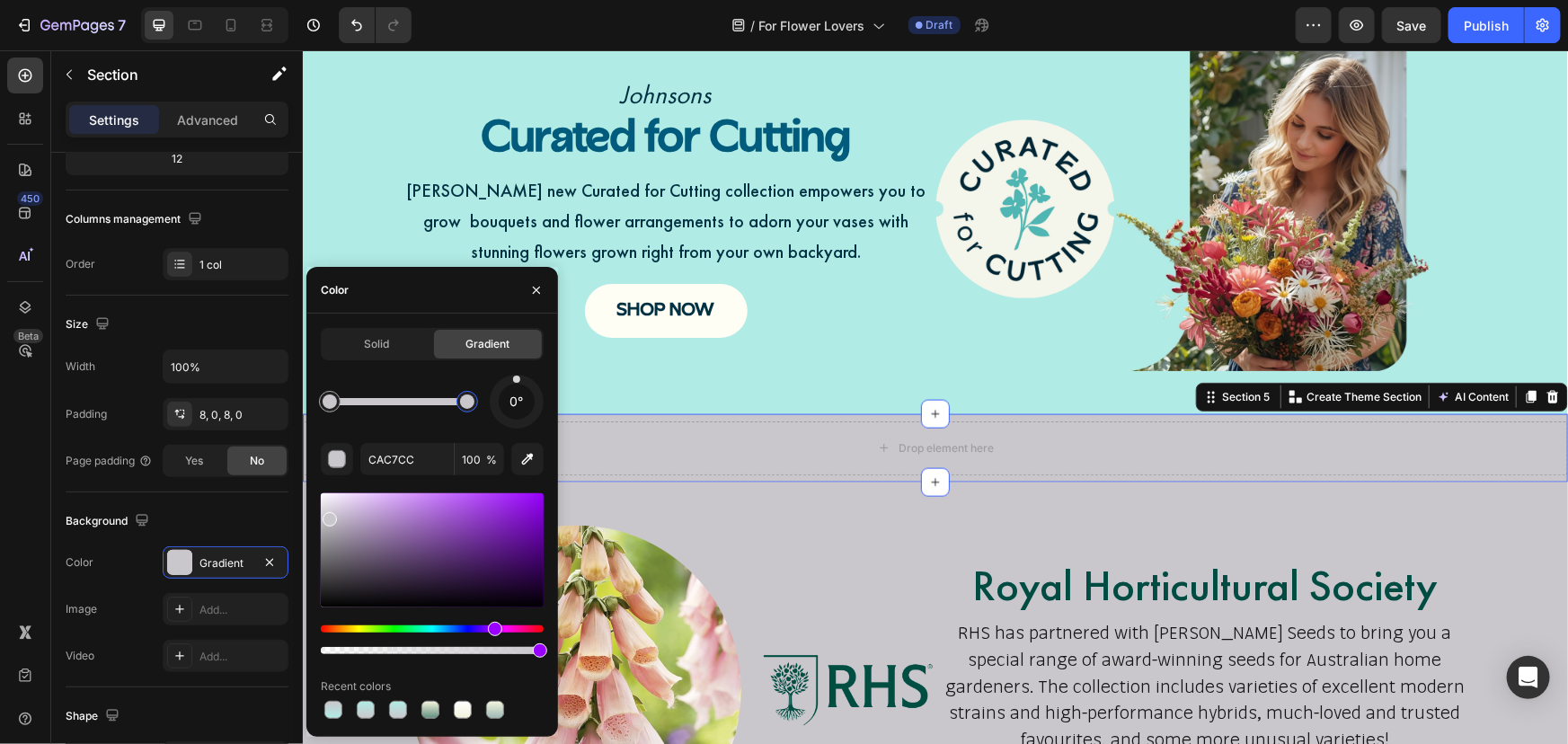
click at [465, 408] on div at bounding box center [468, 402] width 15 height 15
click at [530, 466] on icon "button" at bounding box center [527, 459] width 18 height 18
type input "B1EBE5"
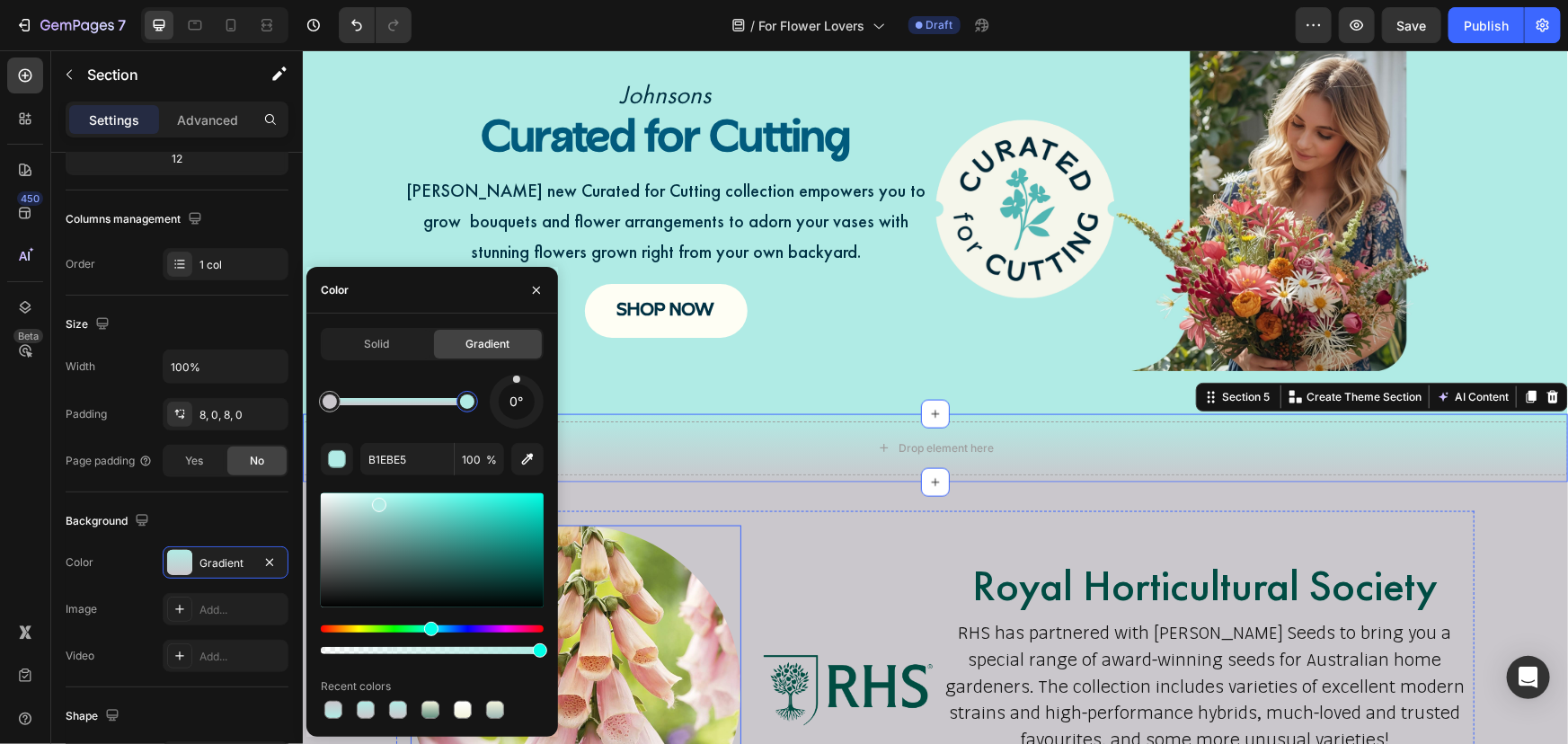
click at [767, 567] on div "Image" at bounding box center [845, 690] width 179 height 360
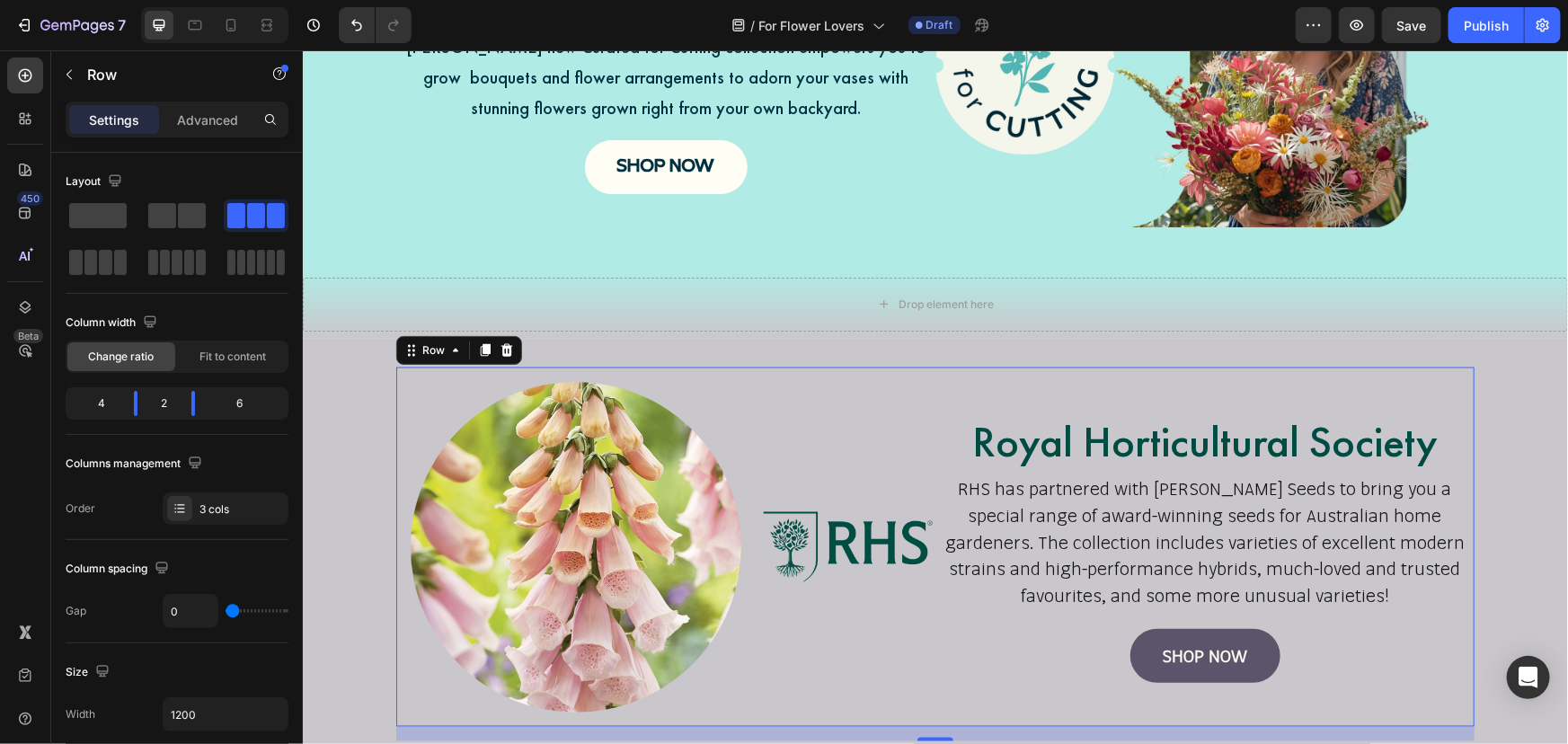
scroll to position [1241, 0]
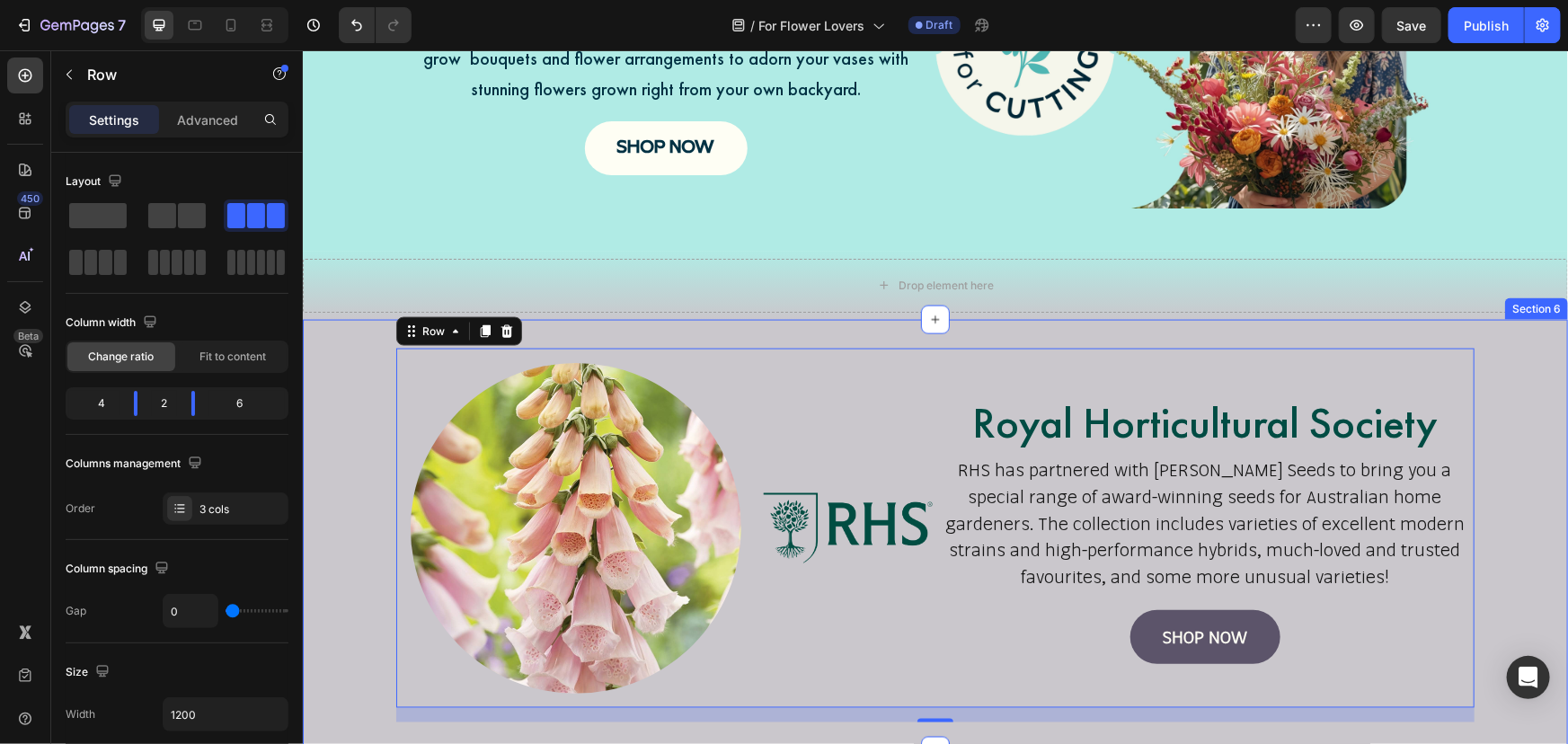
click at [1527, 501] on div "Image Image Royal Horticultural Society Heading RHS has partnered with Mr Fothe…" at bounding box center [935, 534] width 1265 height 373
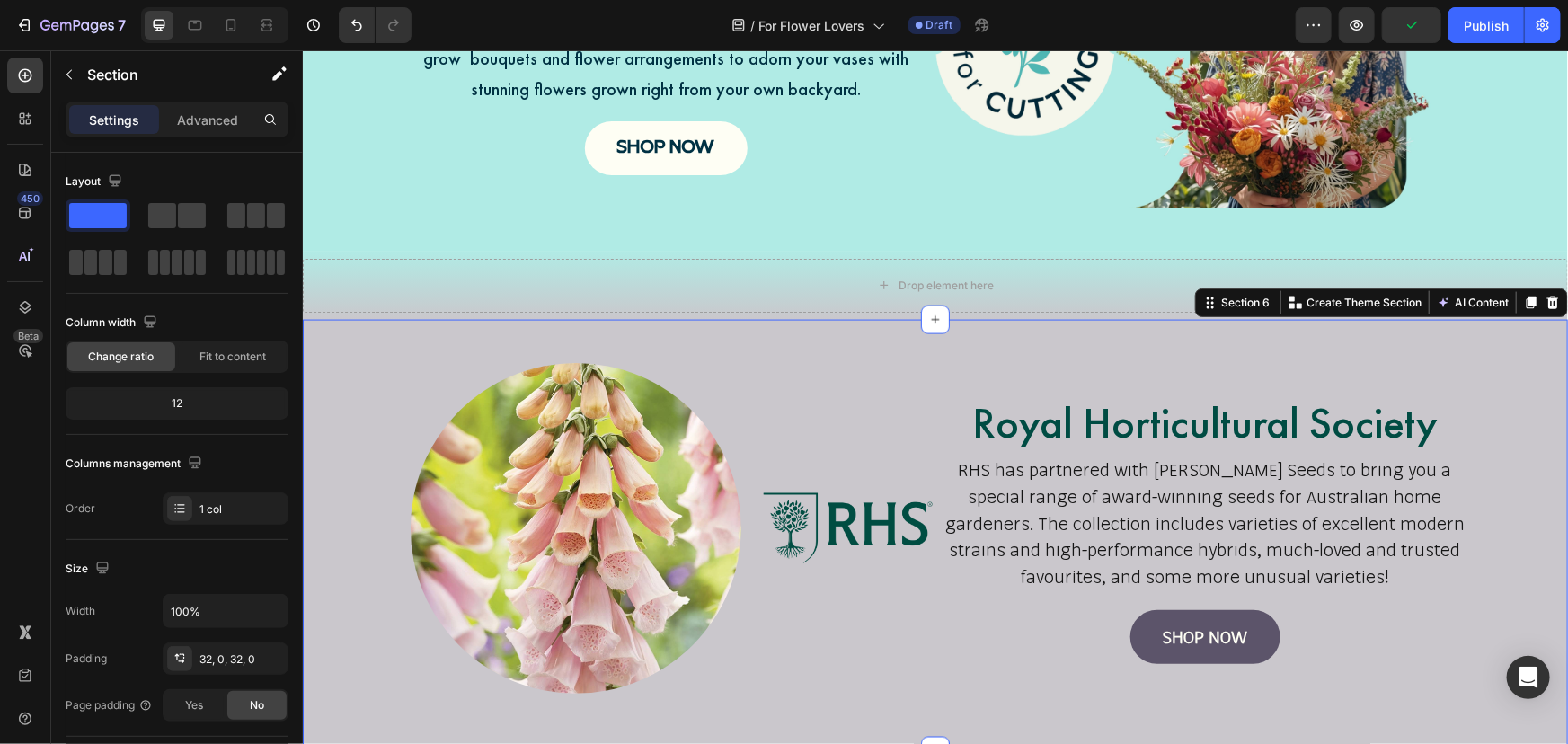
click at [320, 523] on div "Image Image Royal Horticultural Society Heading RHS has partnered with Mr Fothe…" at bounding box center [935, 534] width 1265 height 373
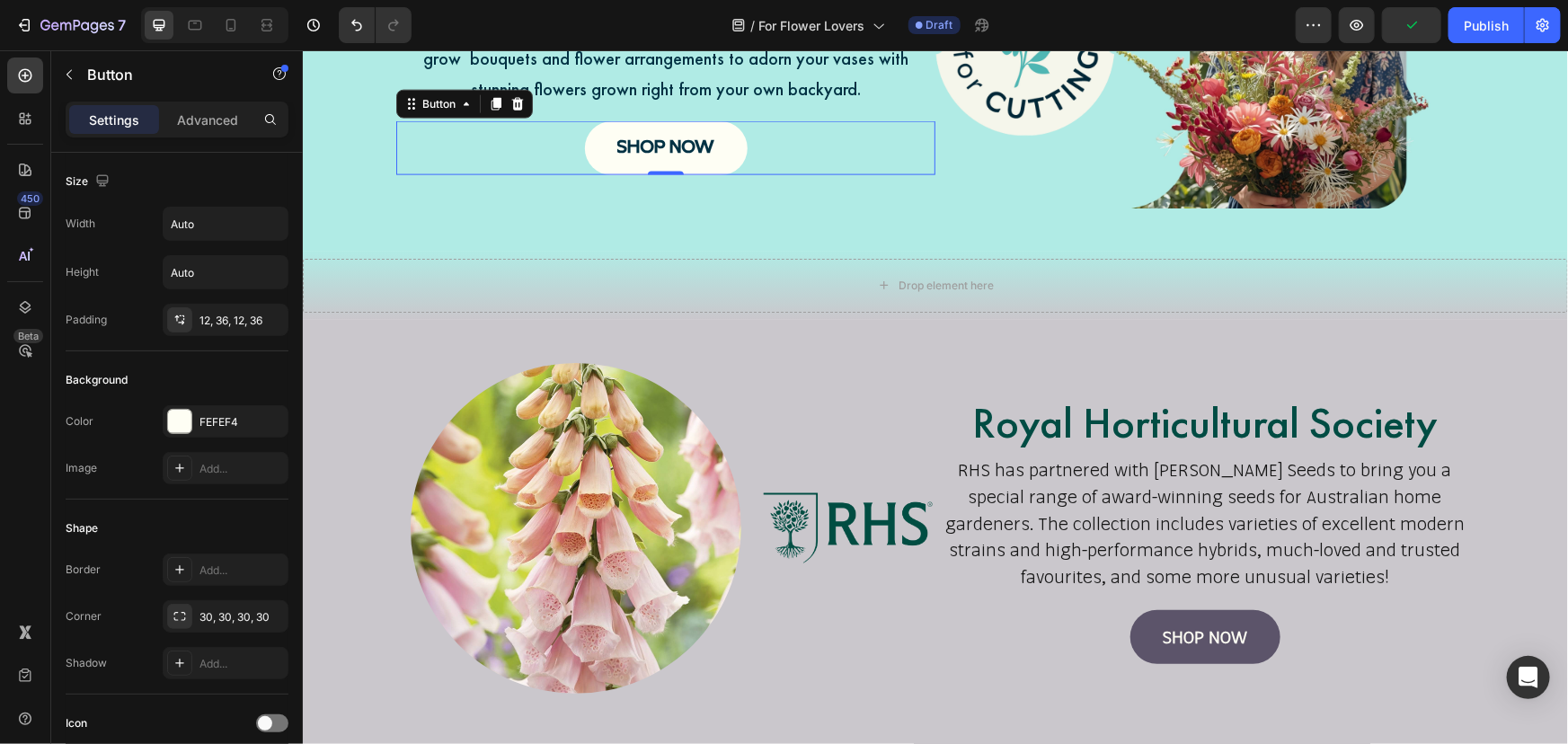
click at [502, 139] on div "SHOP NOW Button 0" at bounding box center [665, 147] width 539 height 54
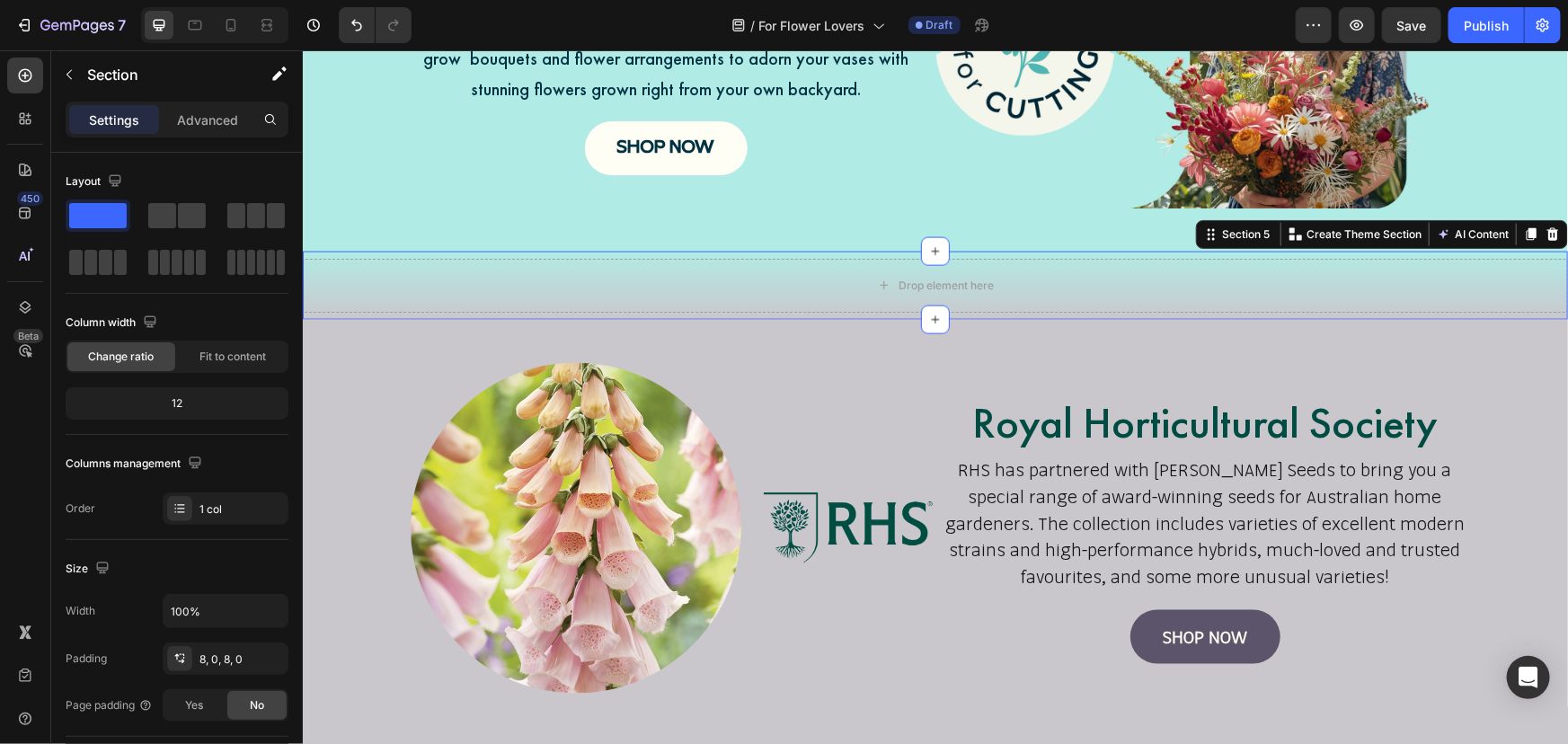
click at [514, 313] on div "Drop element here Section 5 You can create reusable sections Create Theme Secti…" at bounding box center [935, 285] width 1265 height 69
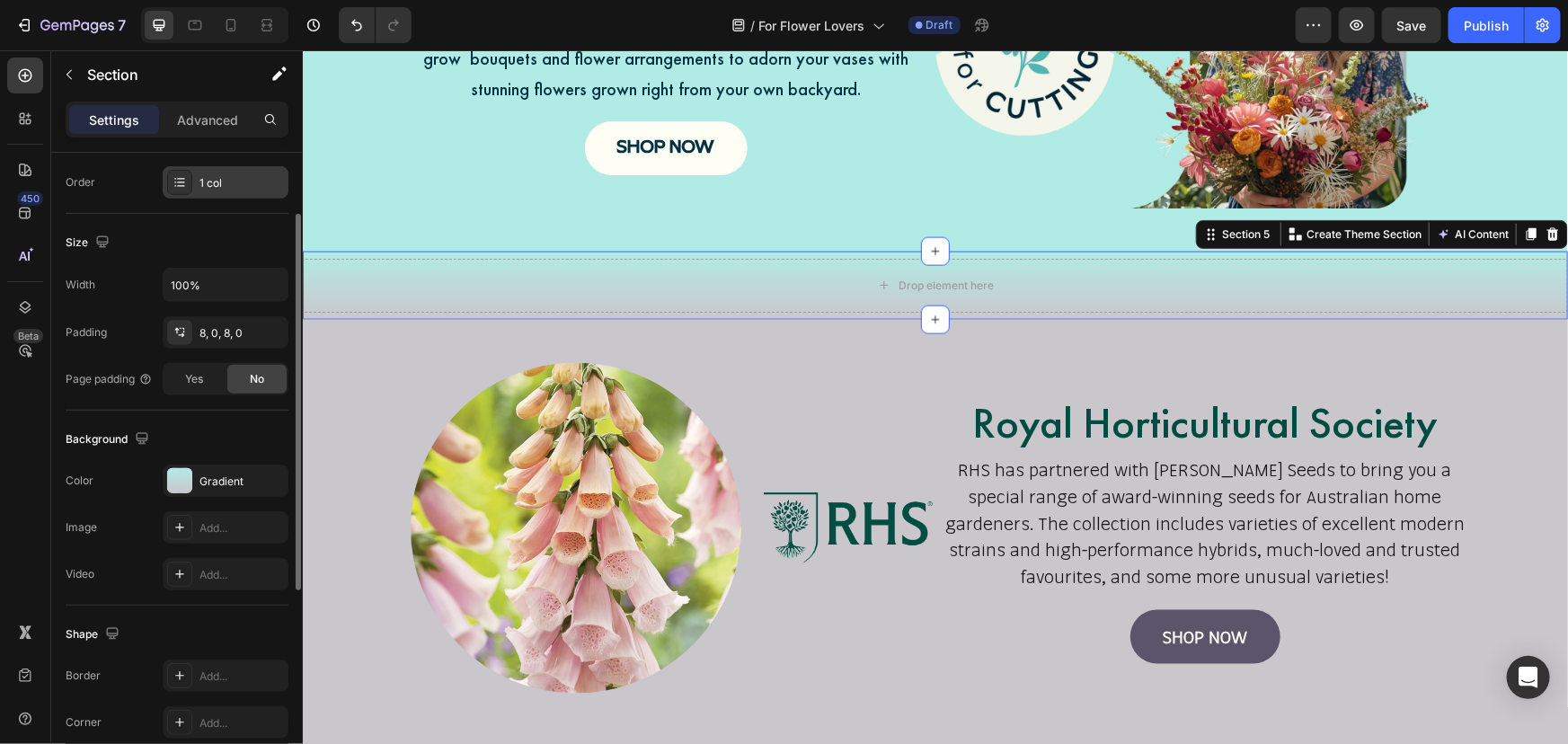
scroll to position [81, 0]
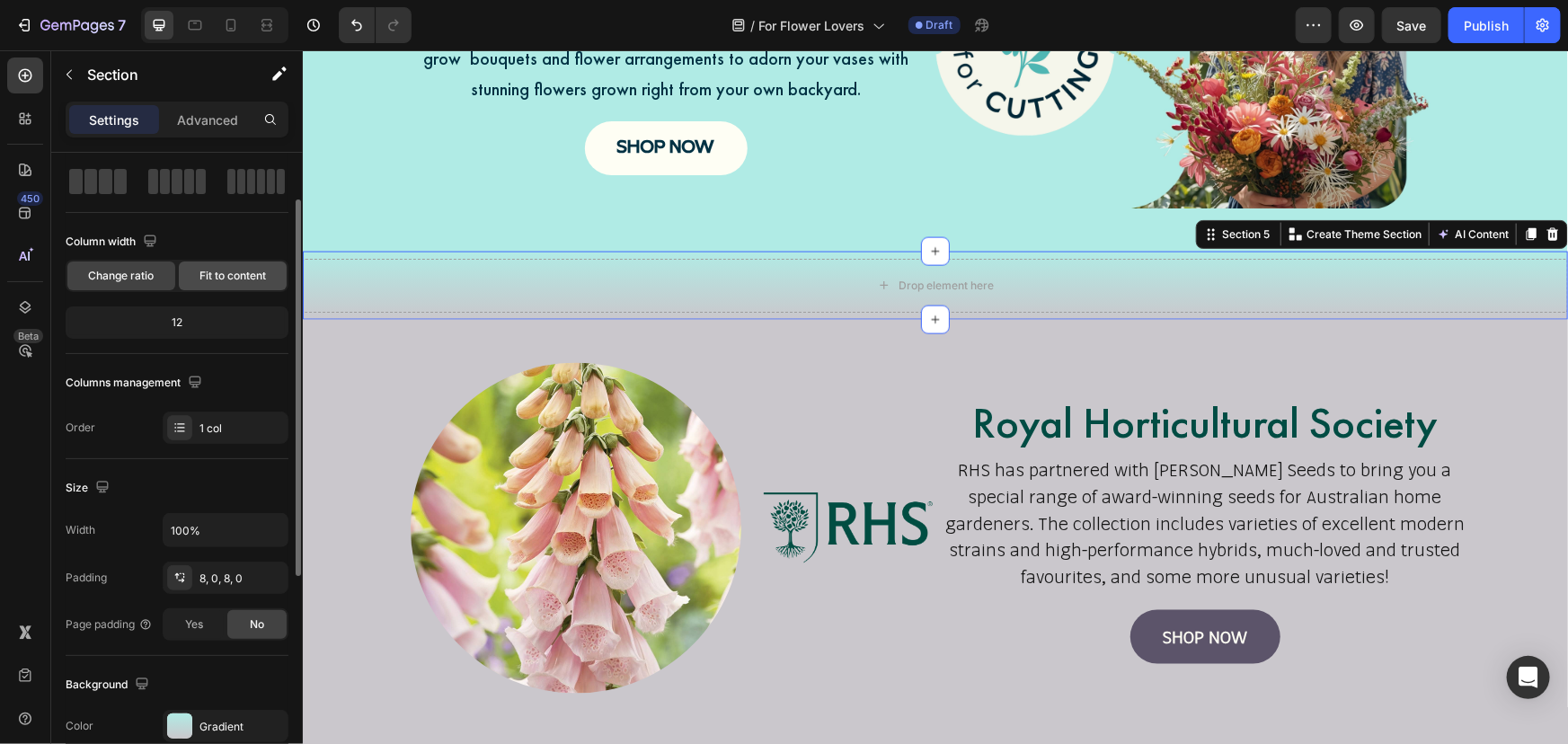
click at [247, 268] on span "Fit to content" at bounding box center [232, 276] width 67 height 16
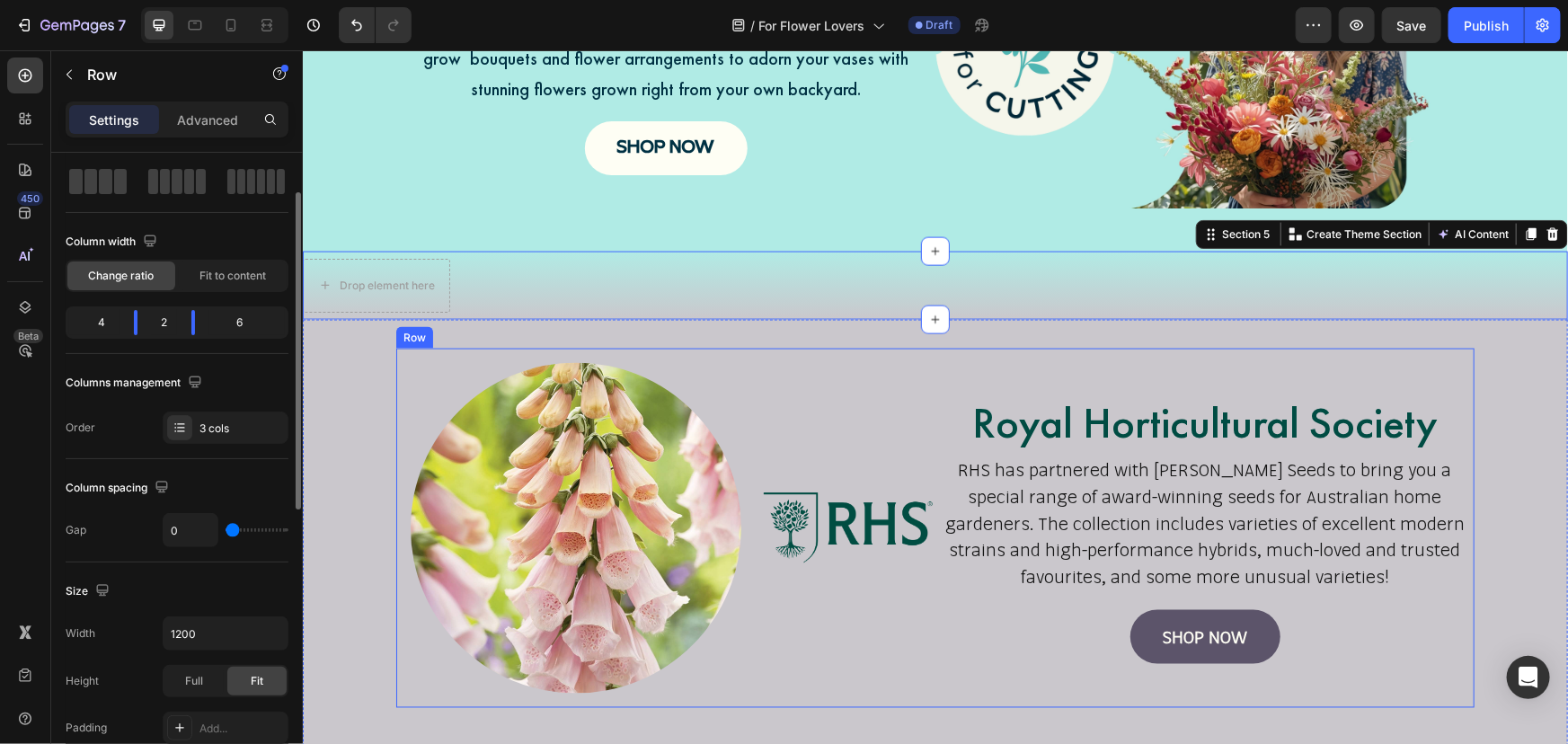
click at [395, 673] on div "Image" at bounding box center [575, 527] width 360 height 360
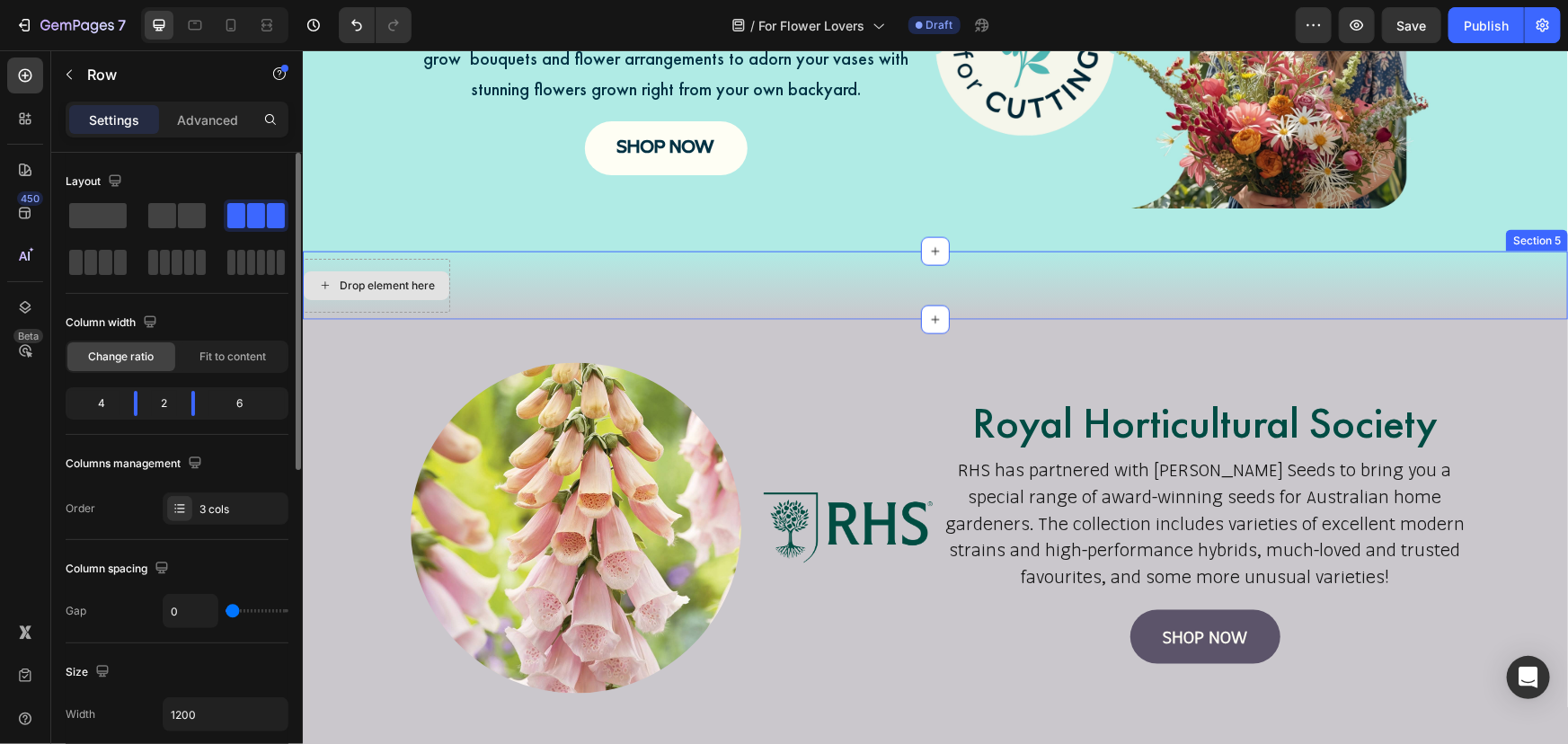
click at [445, 286] on div "Drop element here" at bounding box center [375, 285] width 146 height 28
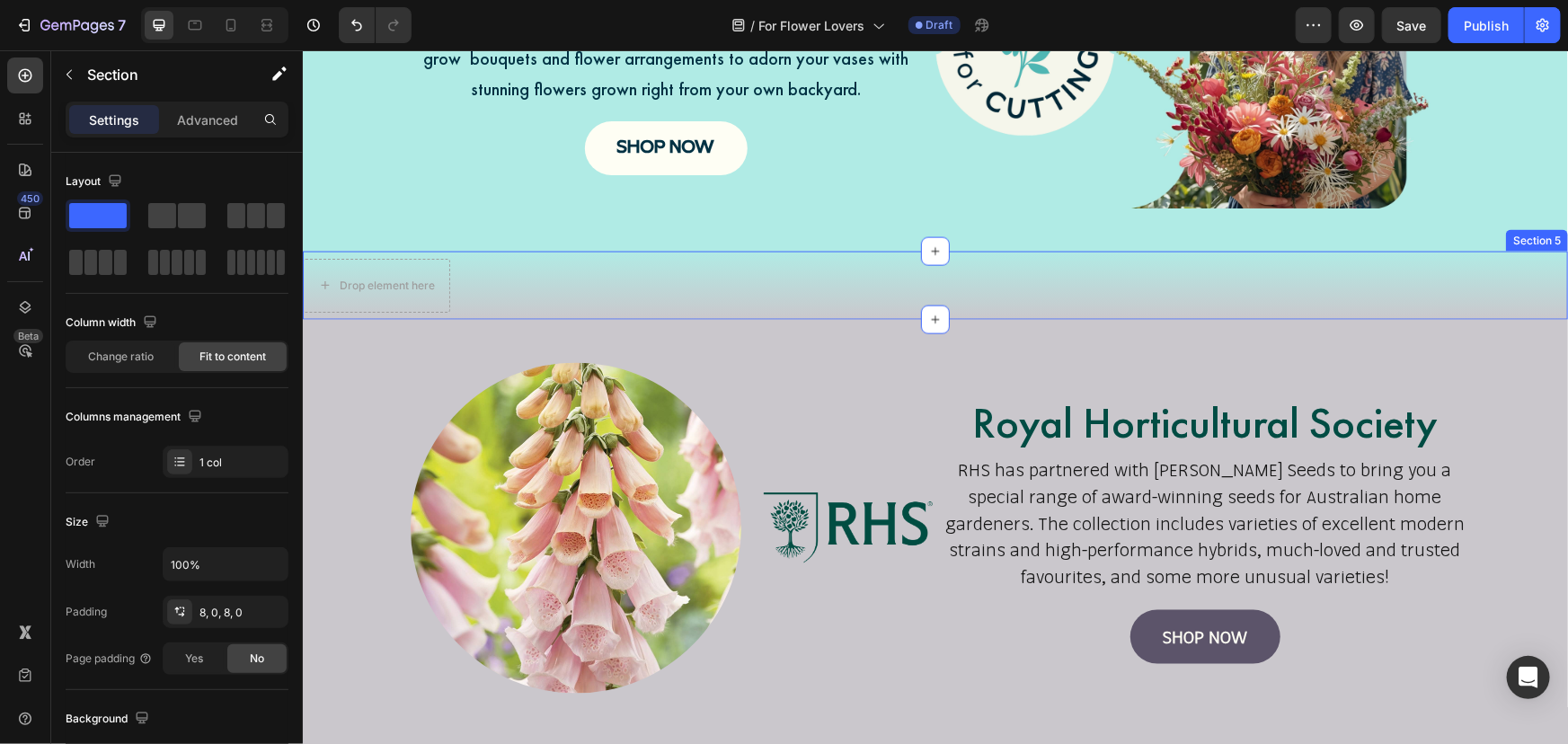
click at [473, 300] on div "Drop element here Section 5" at bounding box center [935, 285] width 1265 height 69
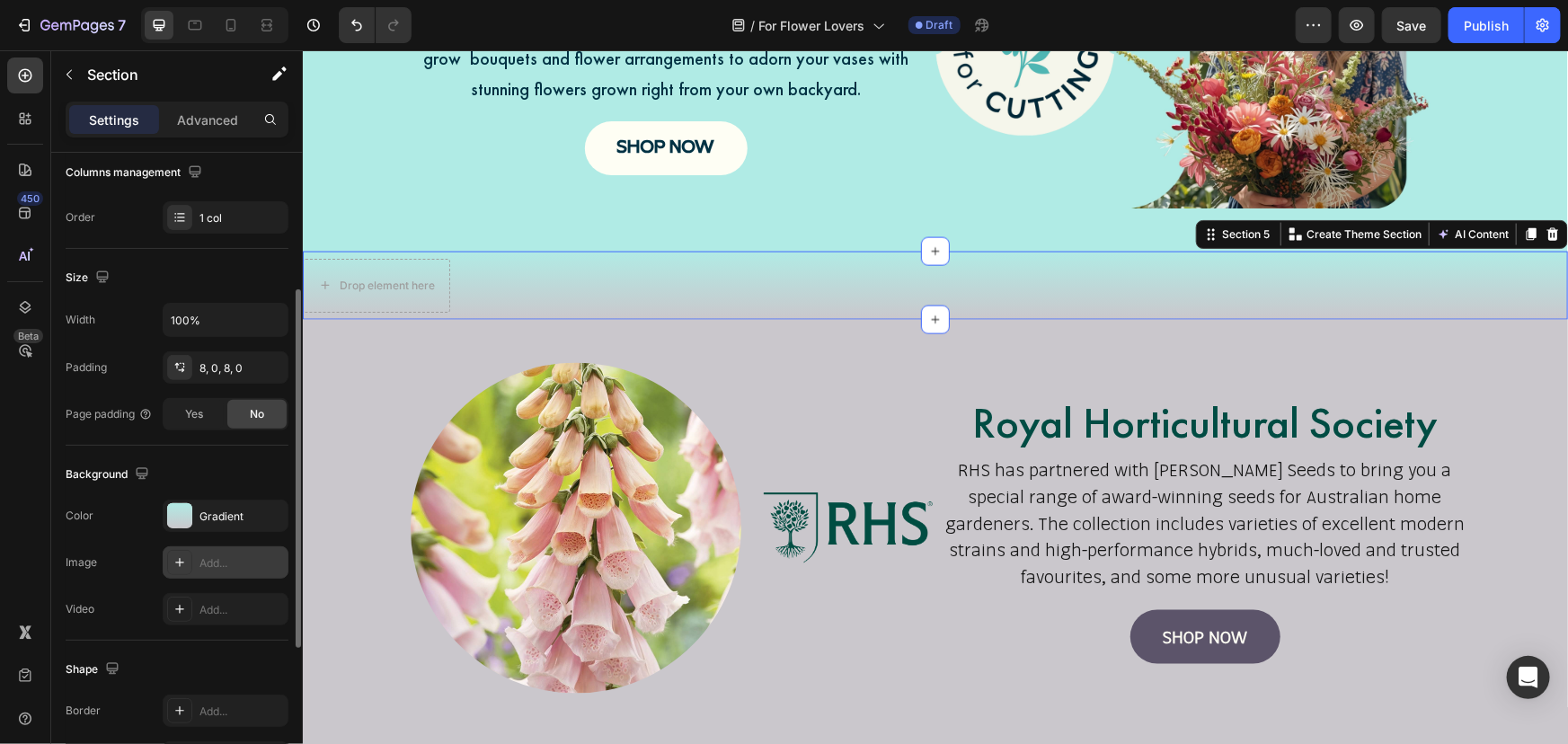
scroll to position [326, 0]
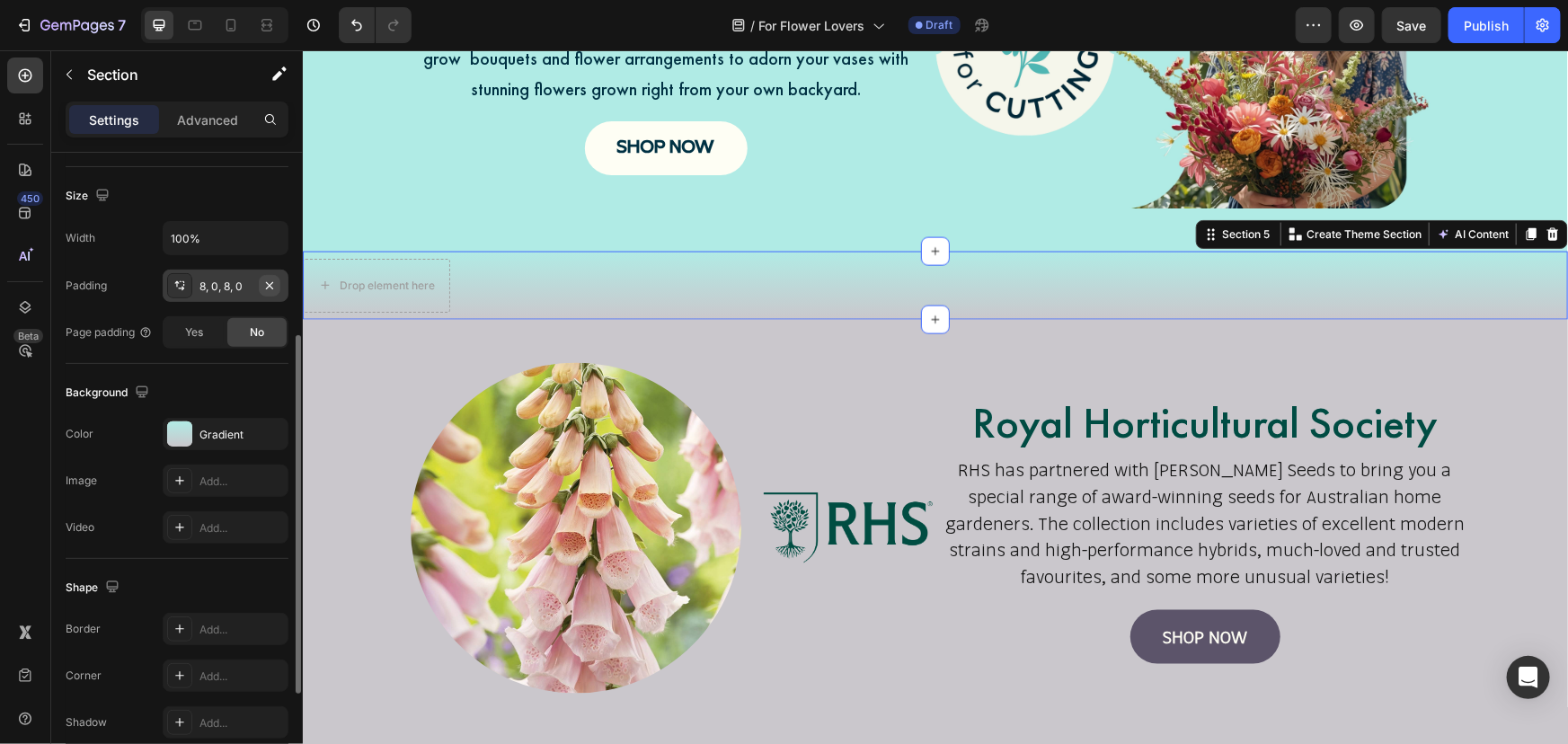
click at [276, 284] on icon "button" at bounding box center [270, 286] width 15 height 15
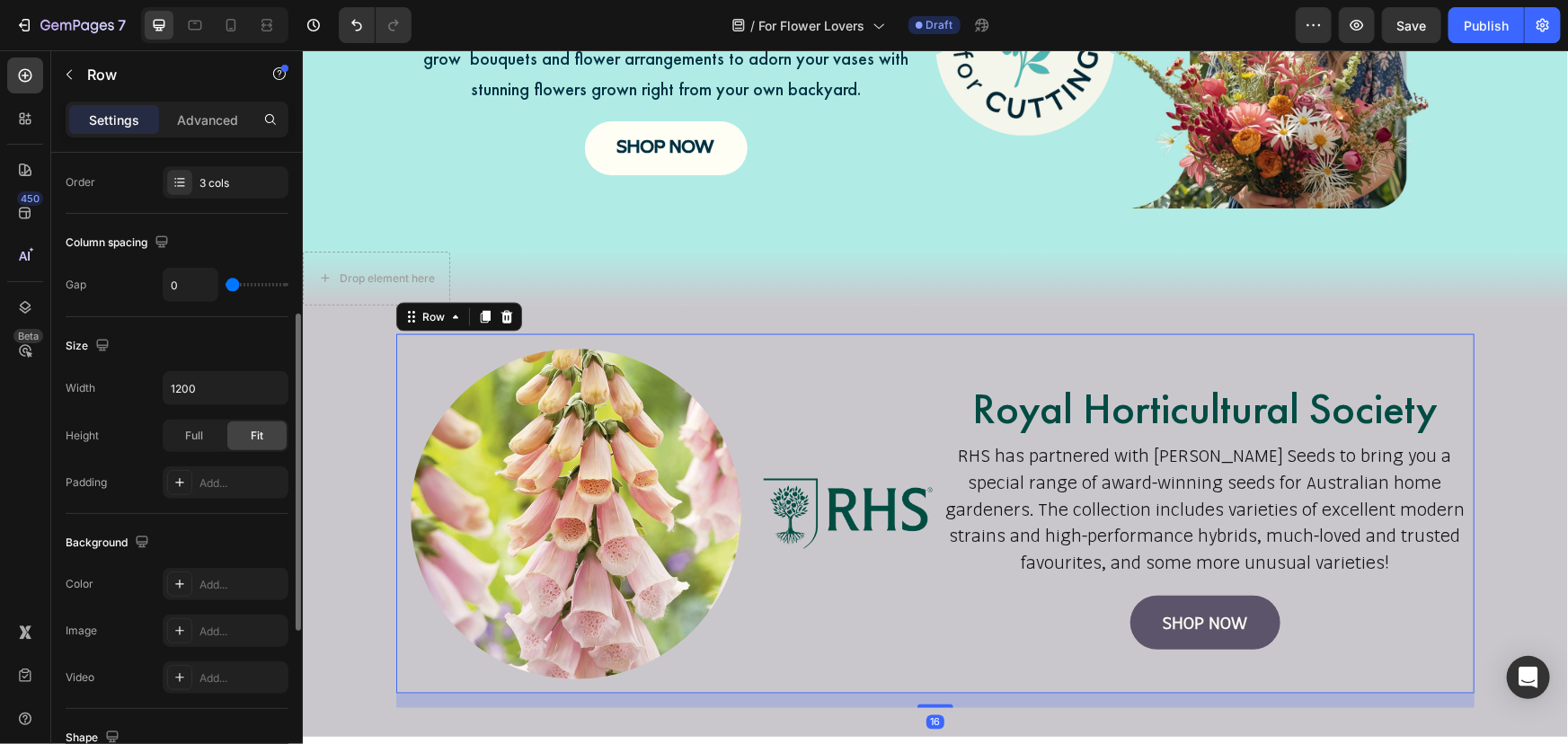
click at [868, 404] on div "Image" at bounding box center [845, 512] width 179 height 360
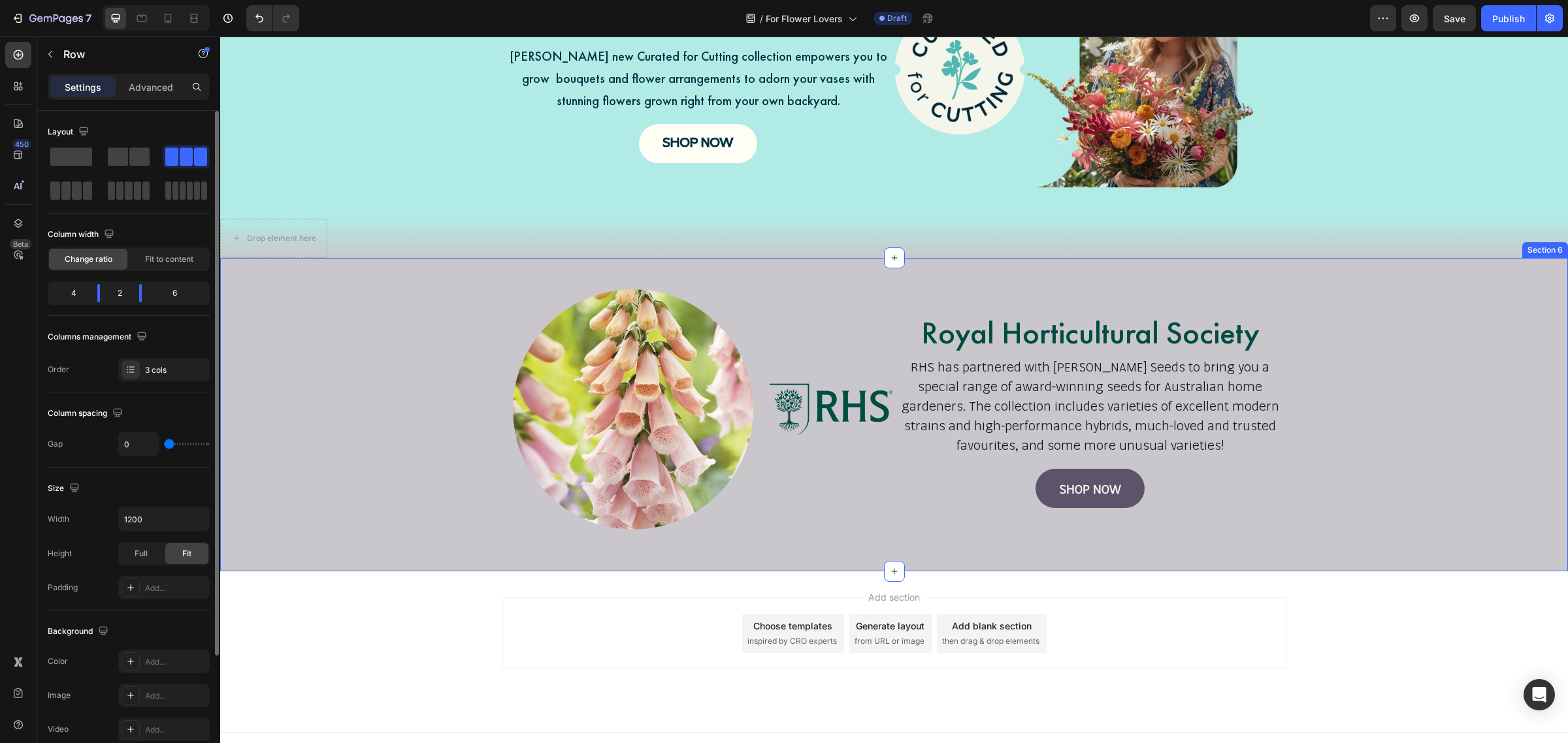
scroll to position [882, 0]
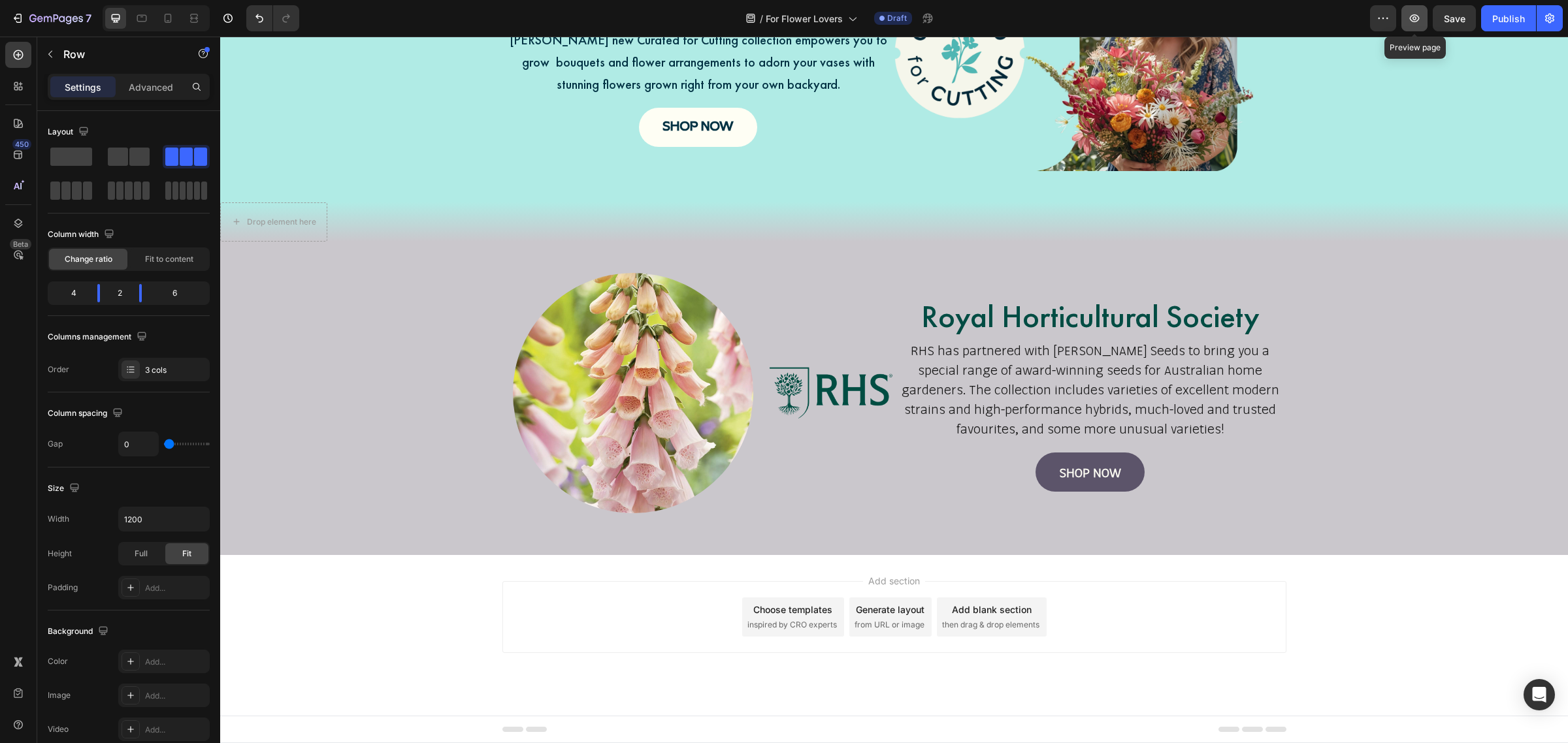
click at [1414, 15] on icon "button" at bounding box center [1415, 19] width 10 height 8
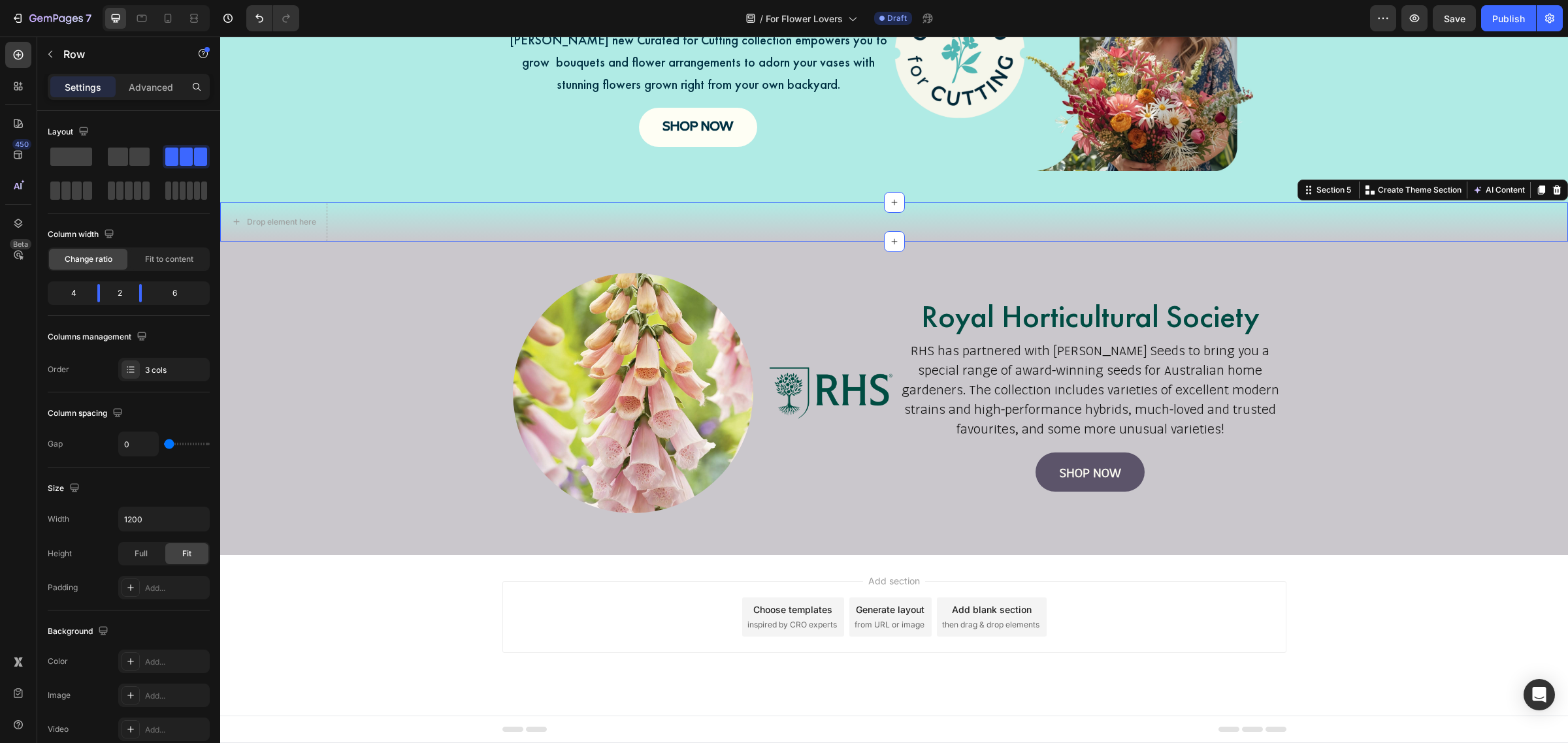
click at [425, 212] on div "Drop element here Section 5 You can create reusable sections Create Theme Secti…" at bounding box center [894, 222] width 1348 height 39
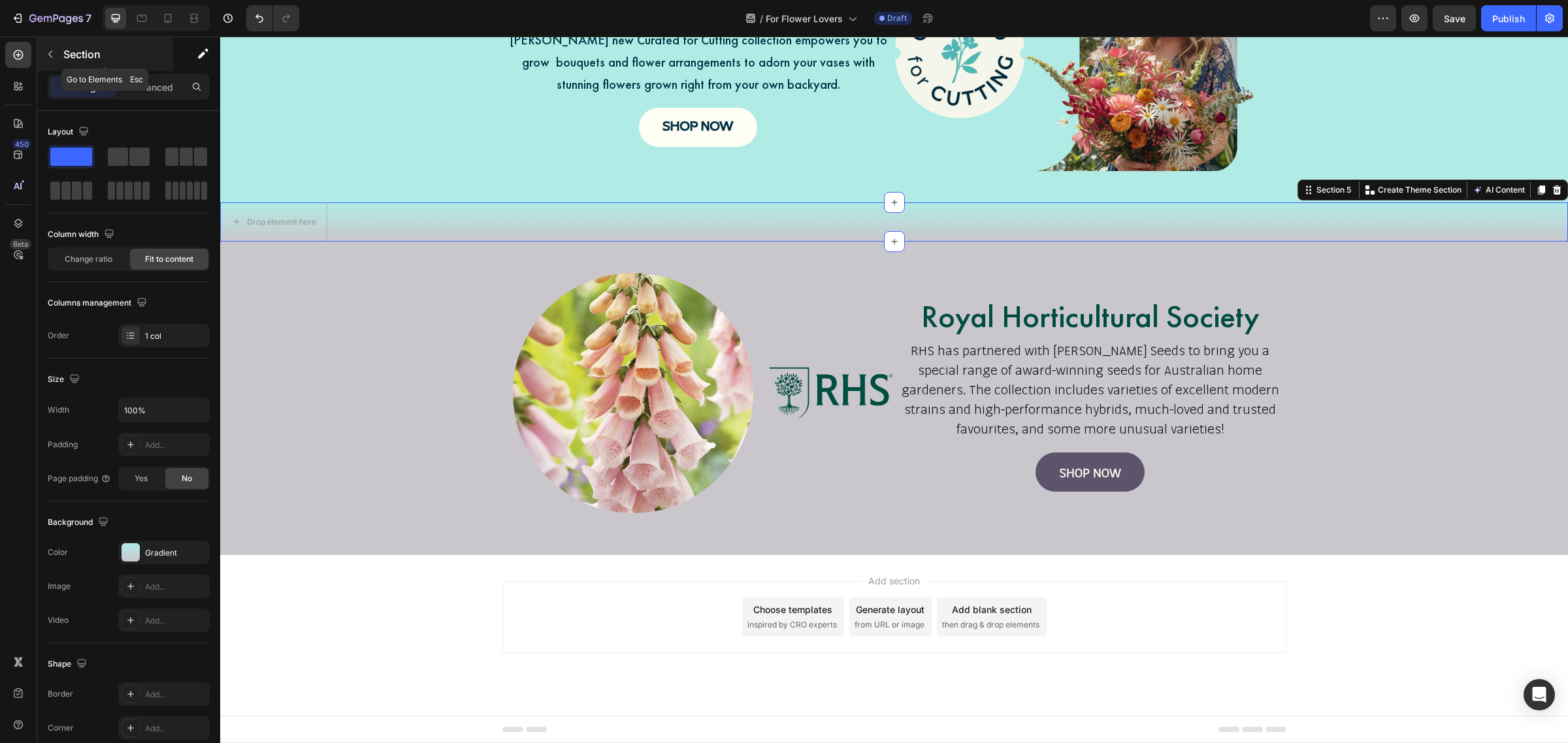
click at [48, 57] on icon "button" at bounding box center [51, 55] width 11 height 11
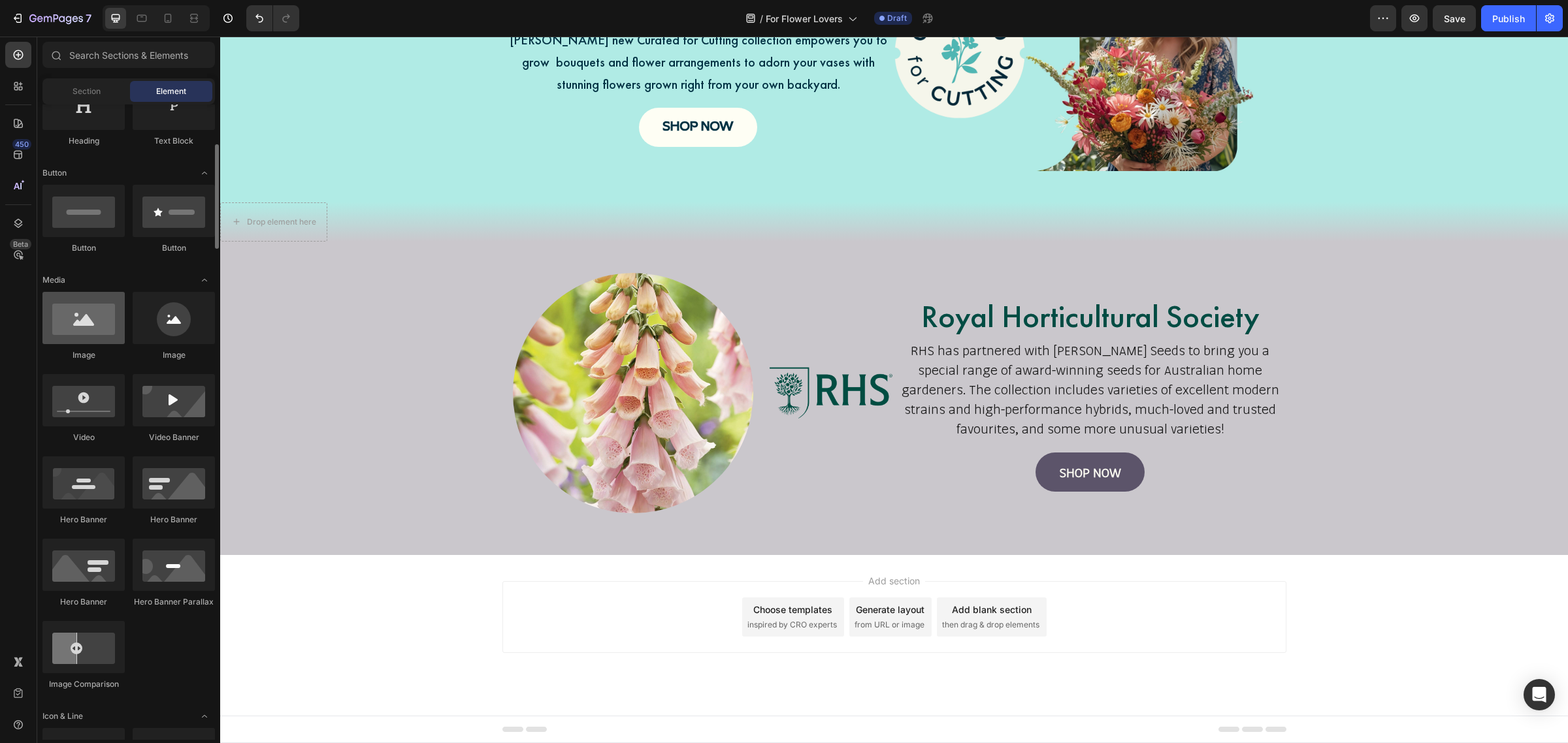
scroll to position [490, 0]
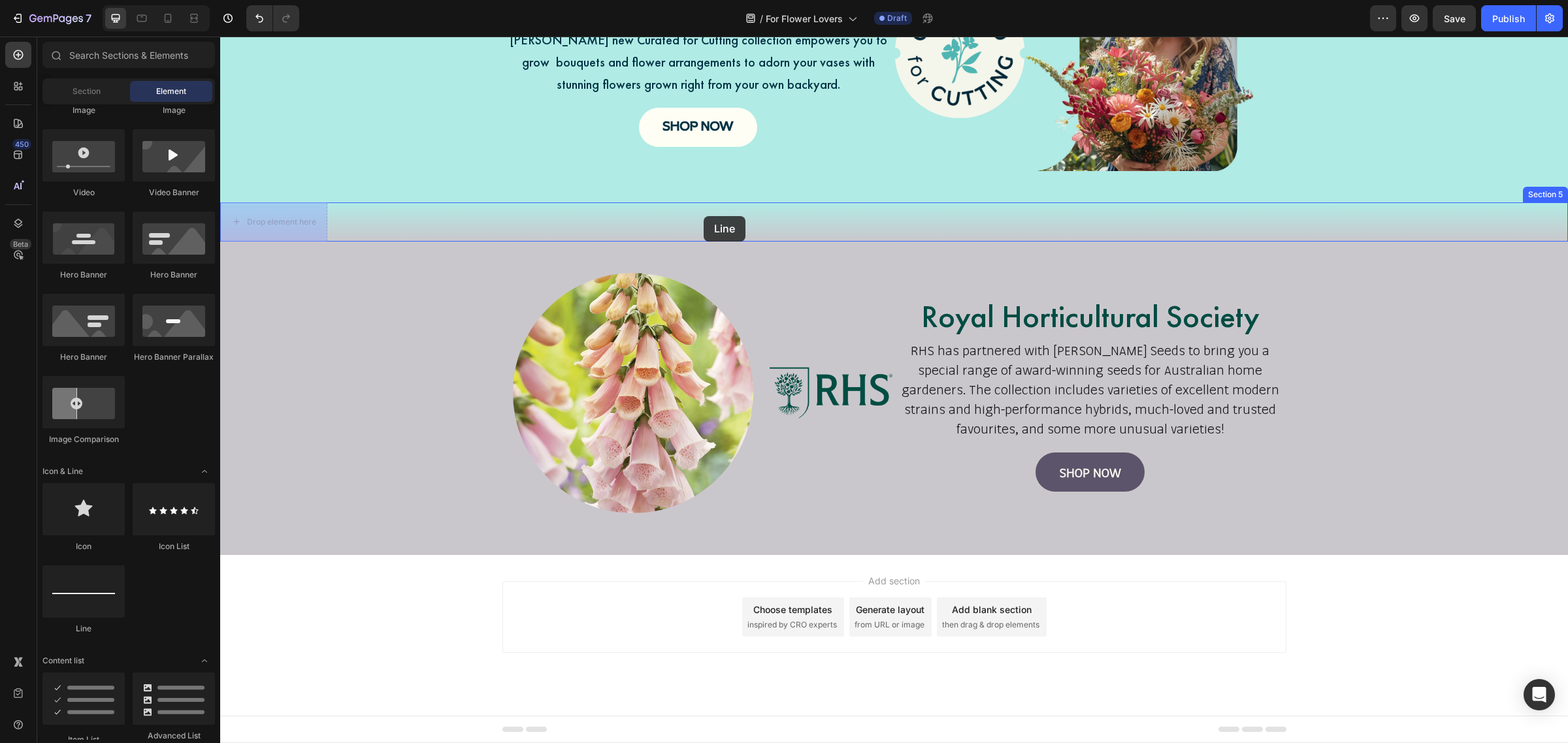
drag, startPoint x: 306, startPoint y: 636, endPoint x: 703, endPoint y: 216, distance: 577.9
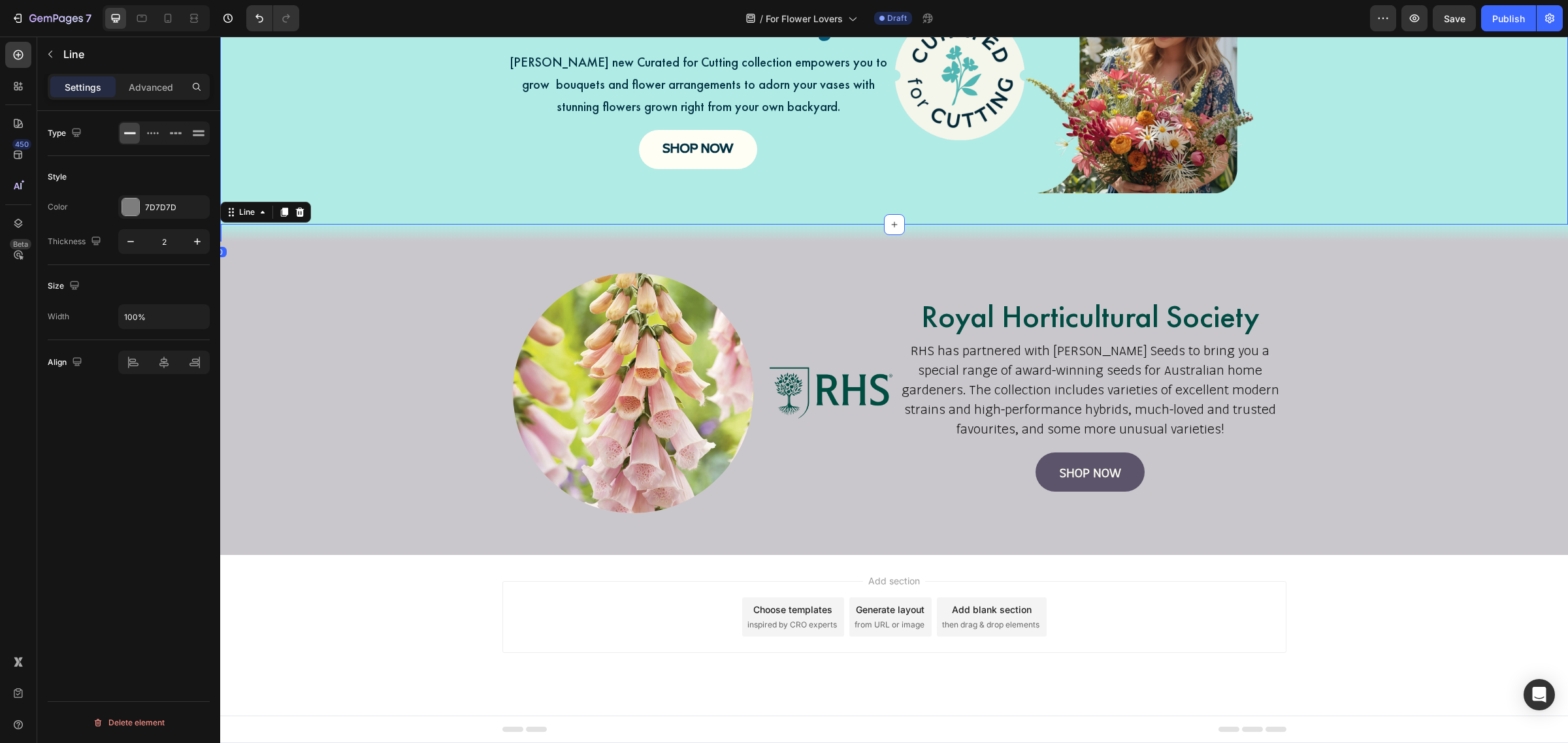
scroll to position [859, 0]
click at [131, 245] on icon "button" at bounding box center [131, 241] width 13 height 13
type input "1"
click at [181, 211] on div "7D7D7D" at bounding box center [164, 208] width 38 height 12
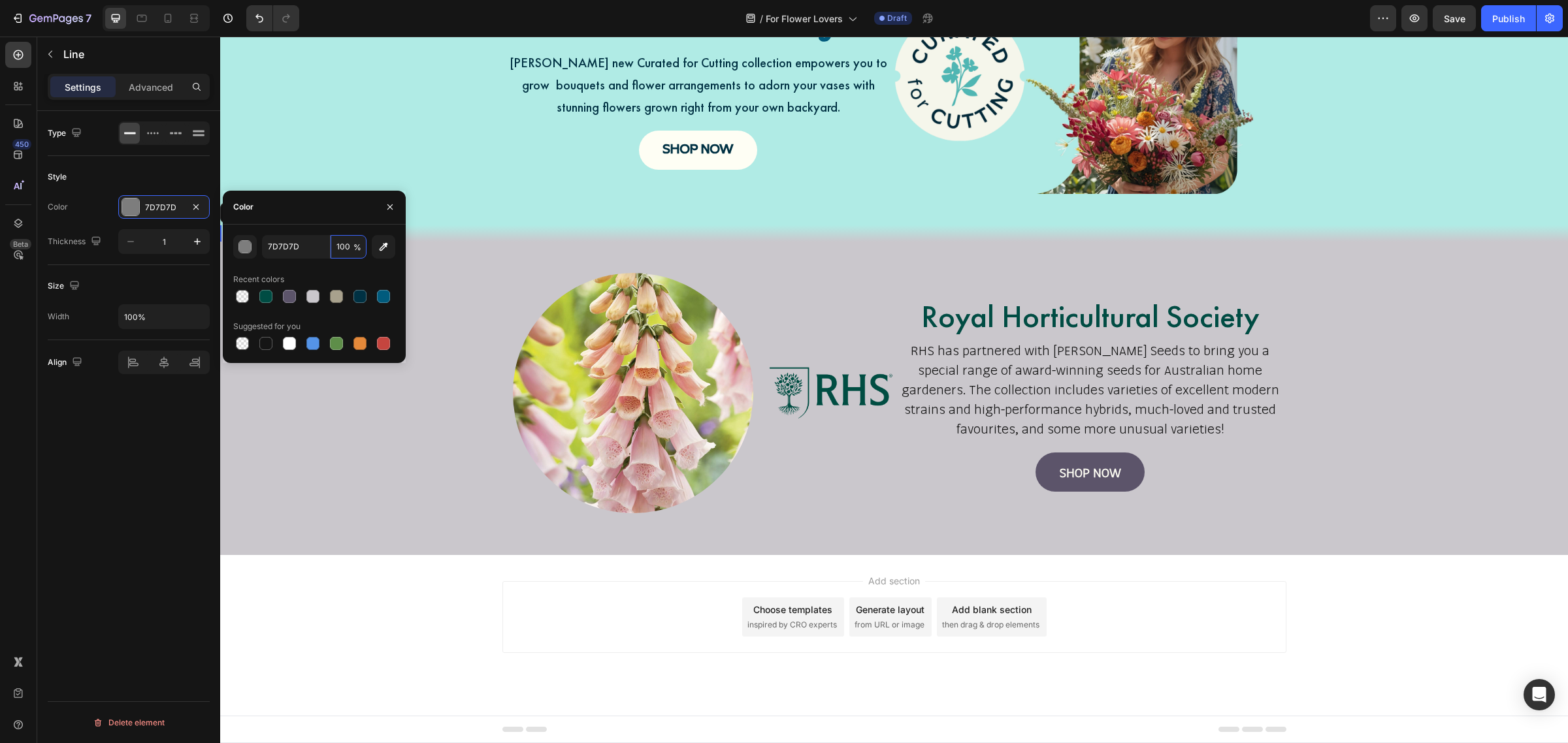
type input "0"
click at [459, 308] on div "Image Image Royal Horticultural Society Heading RHS has partnered with Mr Fothe…" at bounding box center [894, 398] width 1348 height 271
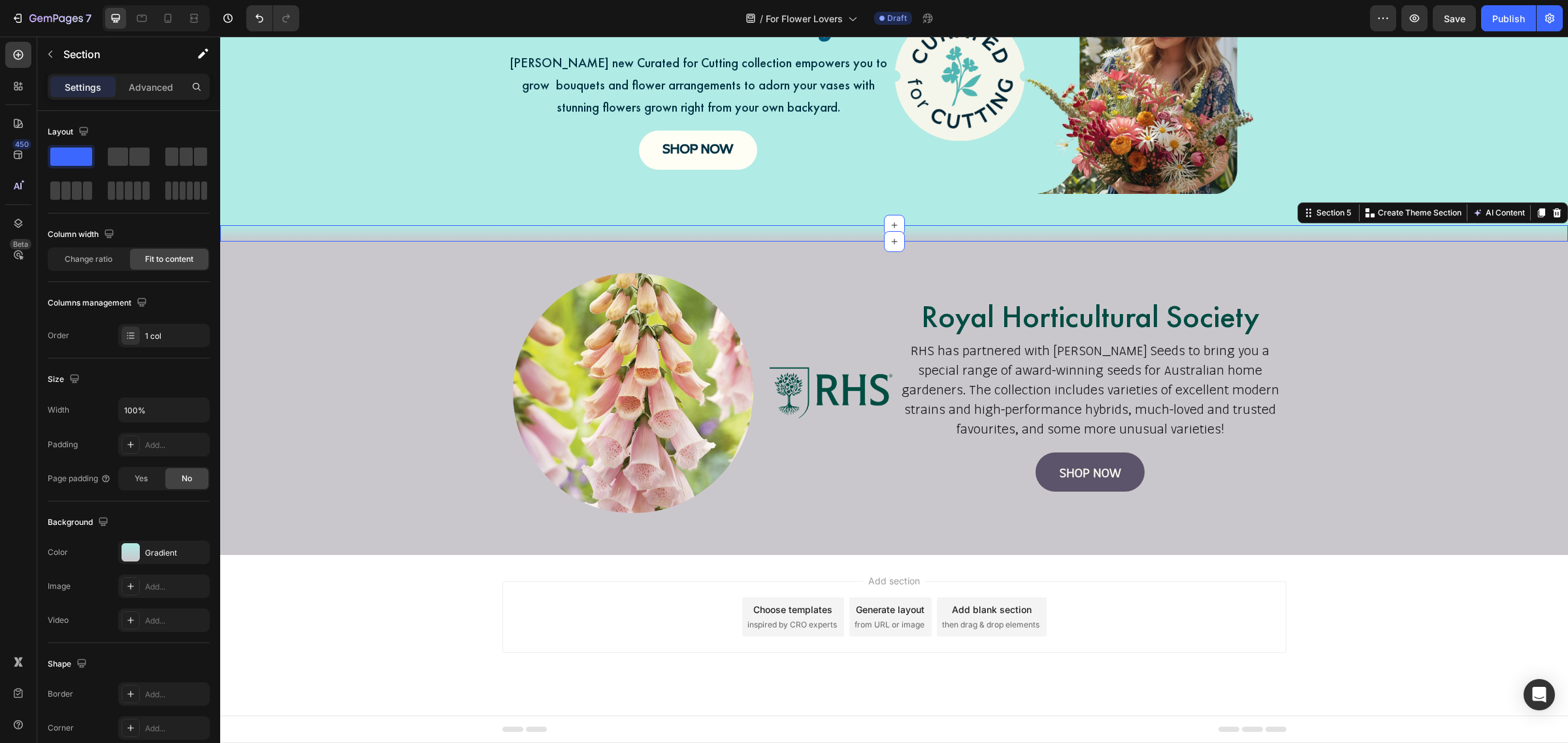
click at [386, 229] on div "Title Line Section 5 You can create reusable sections Create Theme Section AI C…" at bounding box center [894, 233] width 1348 height 17
click at [1534, 214] on div at bounding box center [1541, 213] width 16 height 16
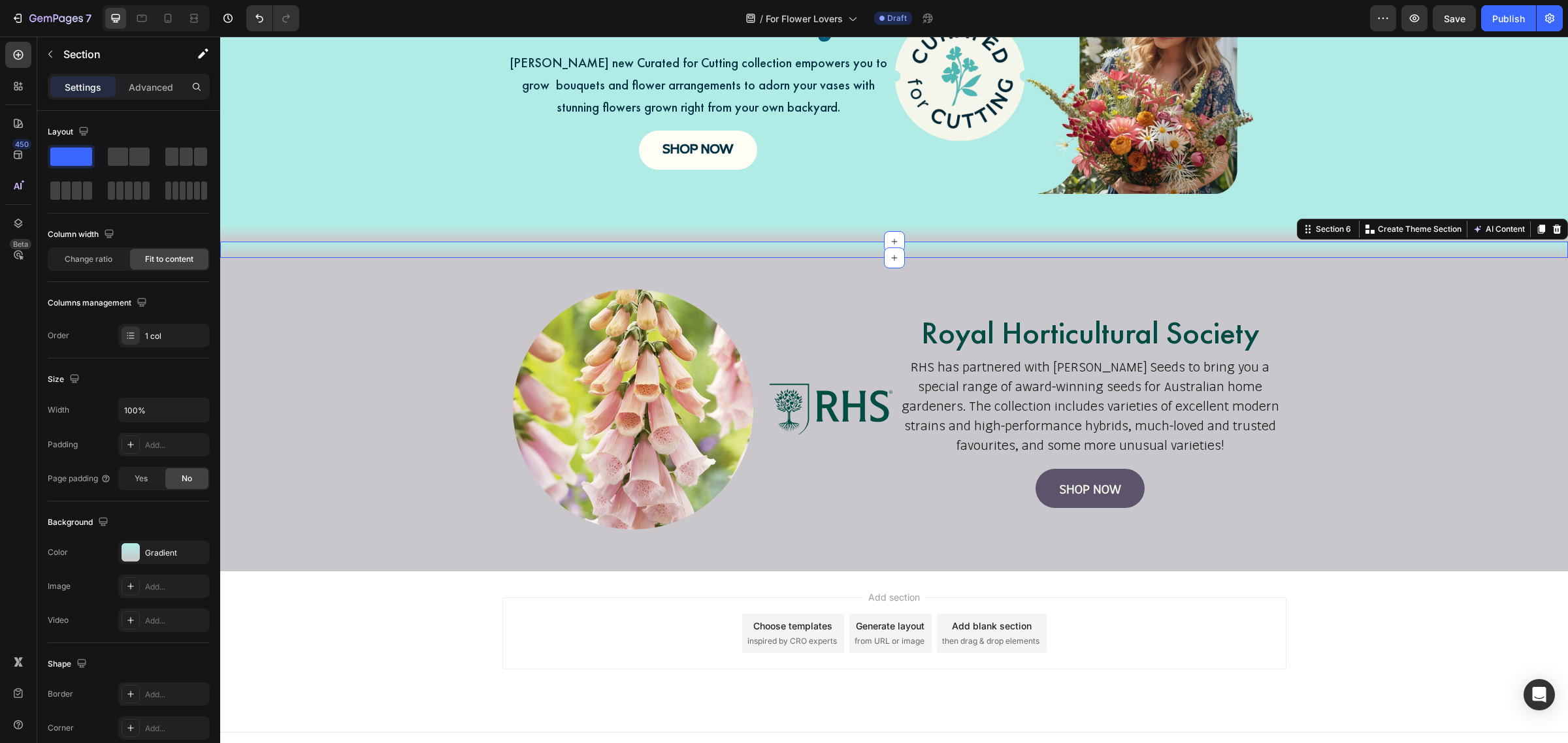
scroll to position [876, 0]
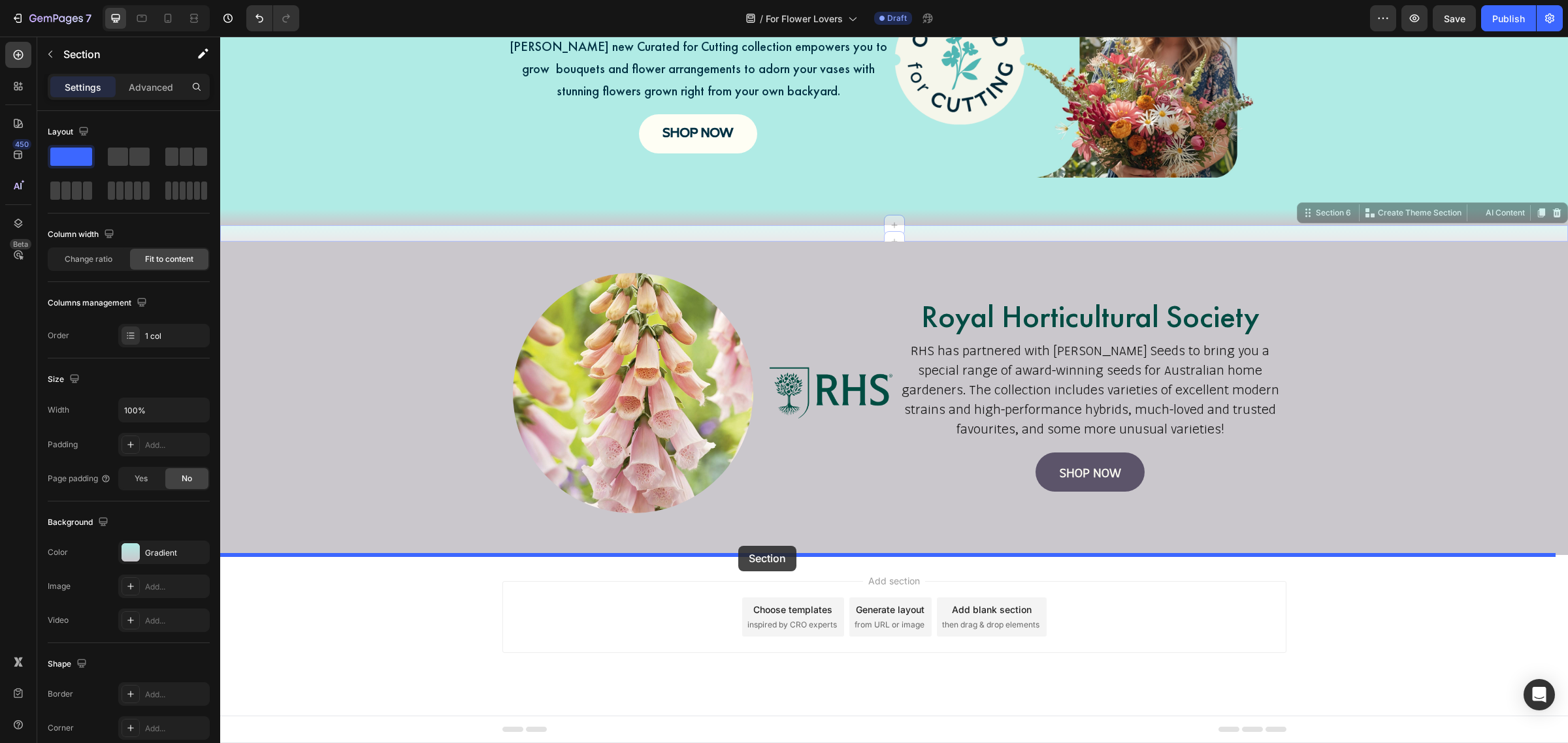
drag, startPoint x: 749, startPoint y: 233, endPoint x: 738, endPoint y: 546, distance: 313.2
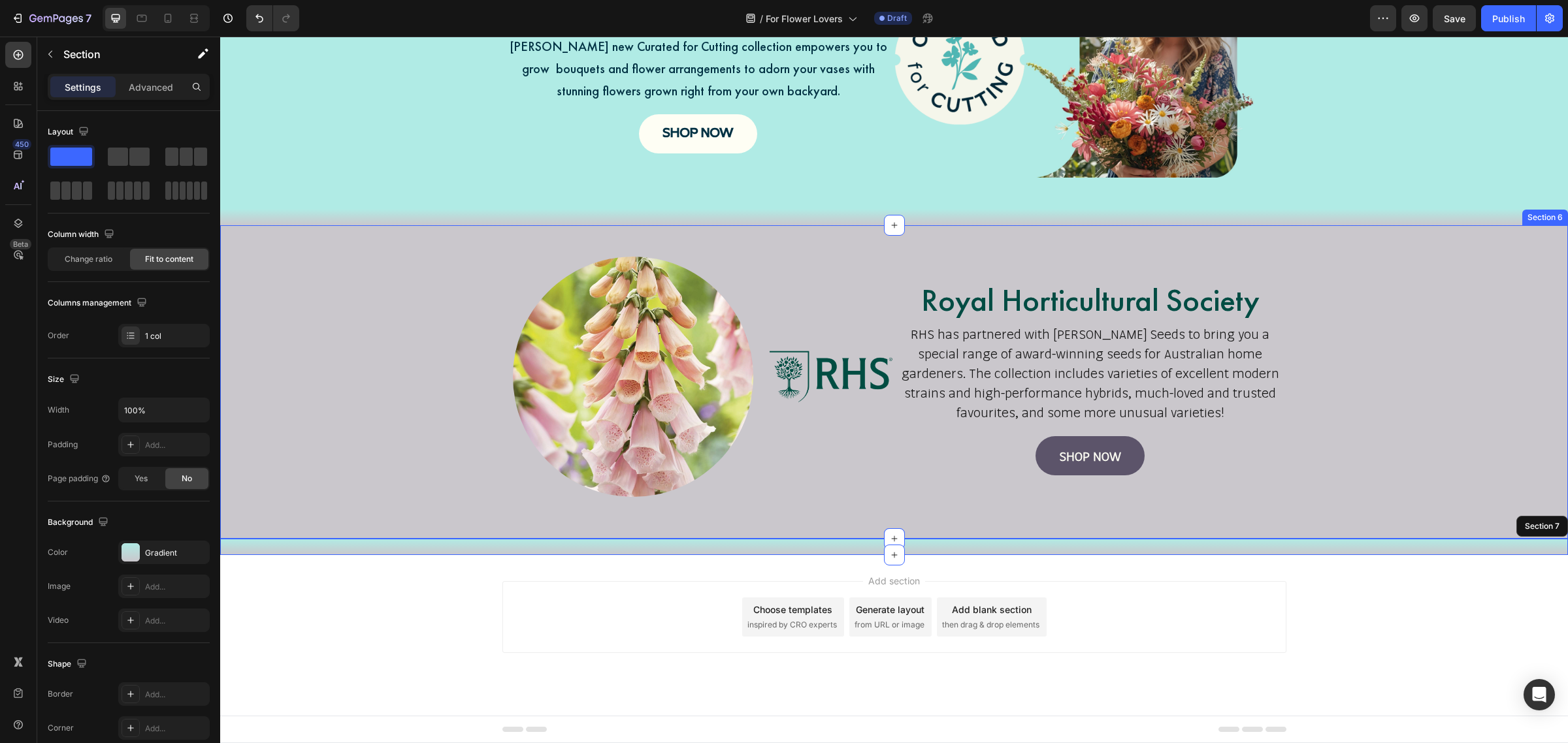
click at [407, 415] on div "Image Image Royal Horticultural Society Heading RHS has partnered with Mr Fothe…" at bounding box center [894, 382] width 1348 height 271
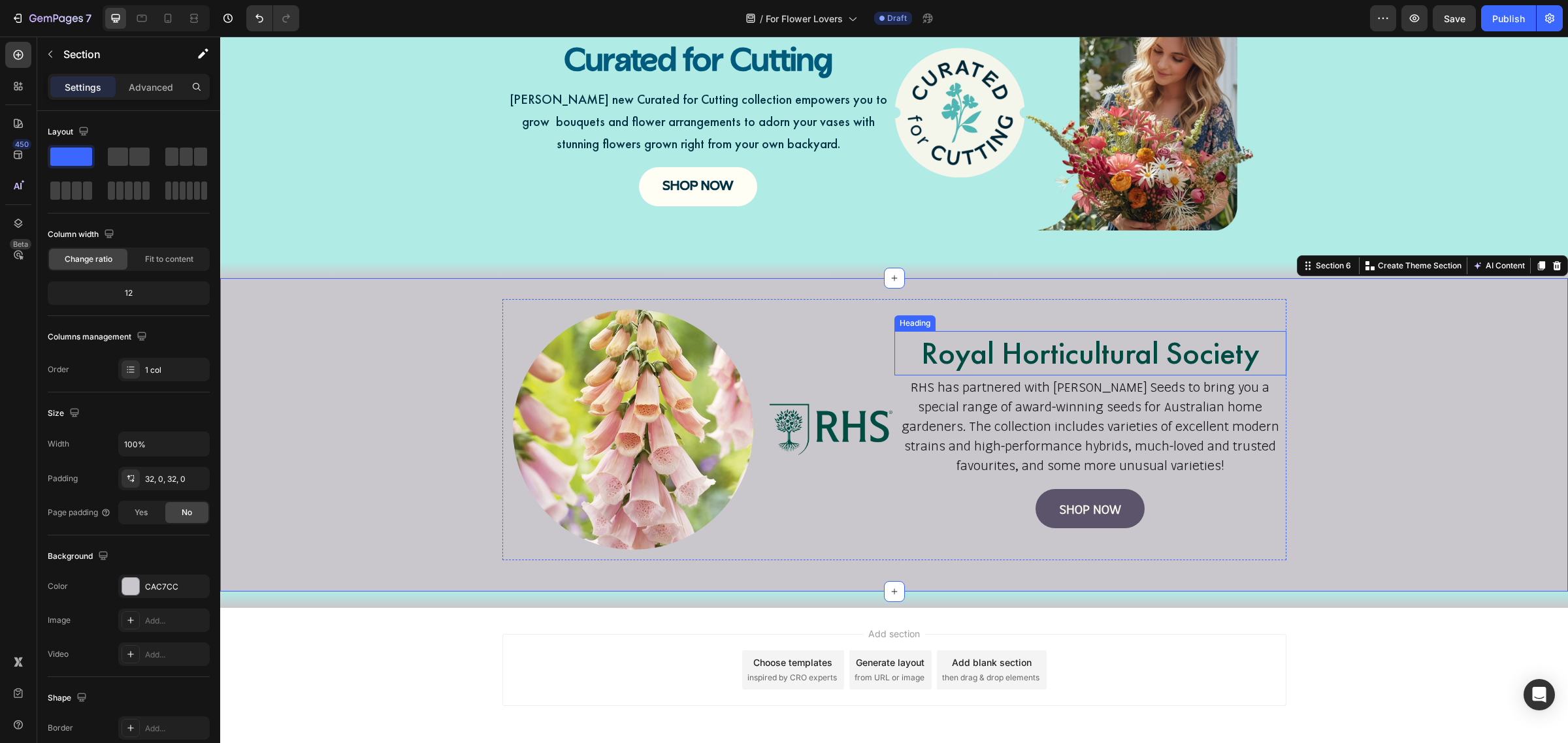
scroll to position [794, 0]
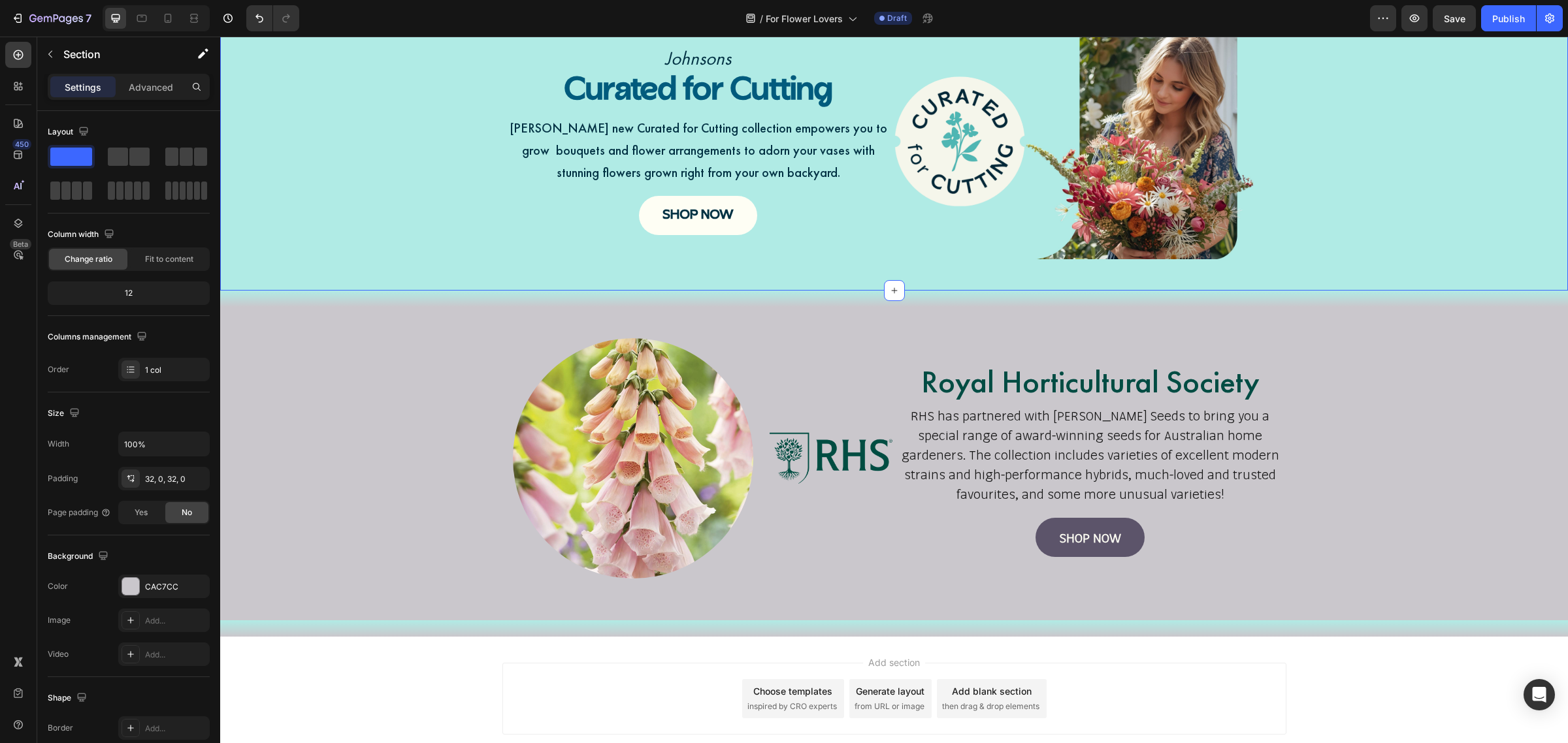
click at [278, 183] on div "Johnsons Text Block Curated for Cutting Heading Johnsons new Curated for Cuttin…" at bounding box center [894, 146] width 1348 height 245
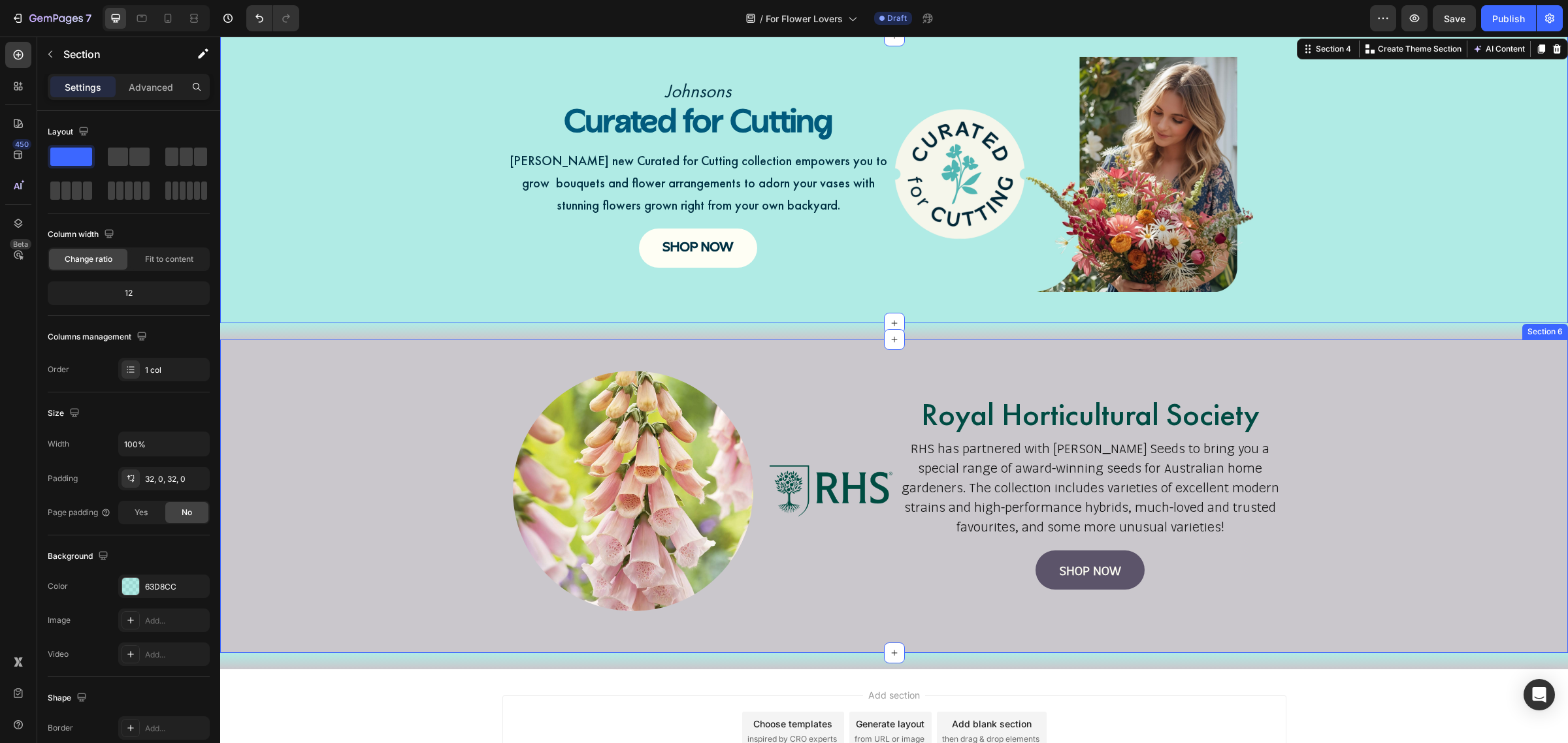
scroll to position [712, 0]
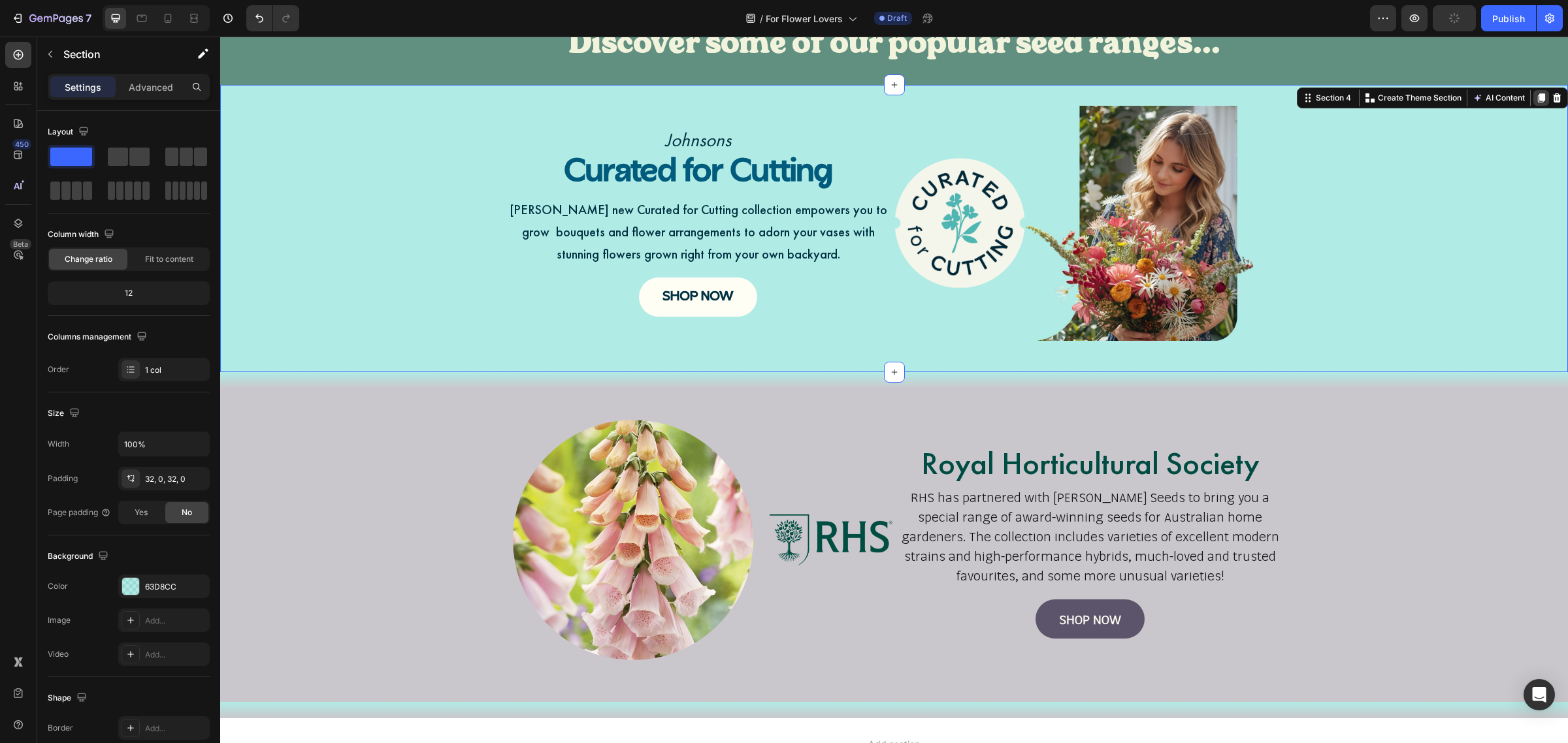
click at [1538, 98] on icon at bounding box center [1541, 98] width 7 height 9
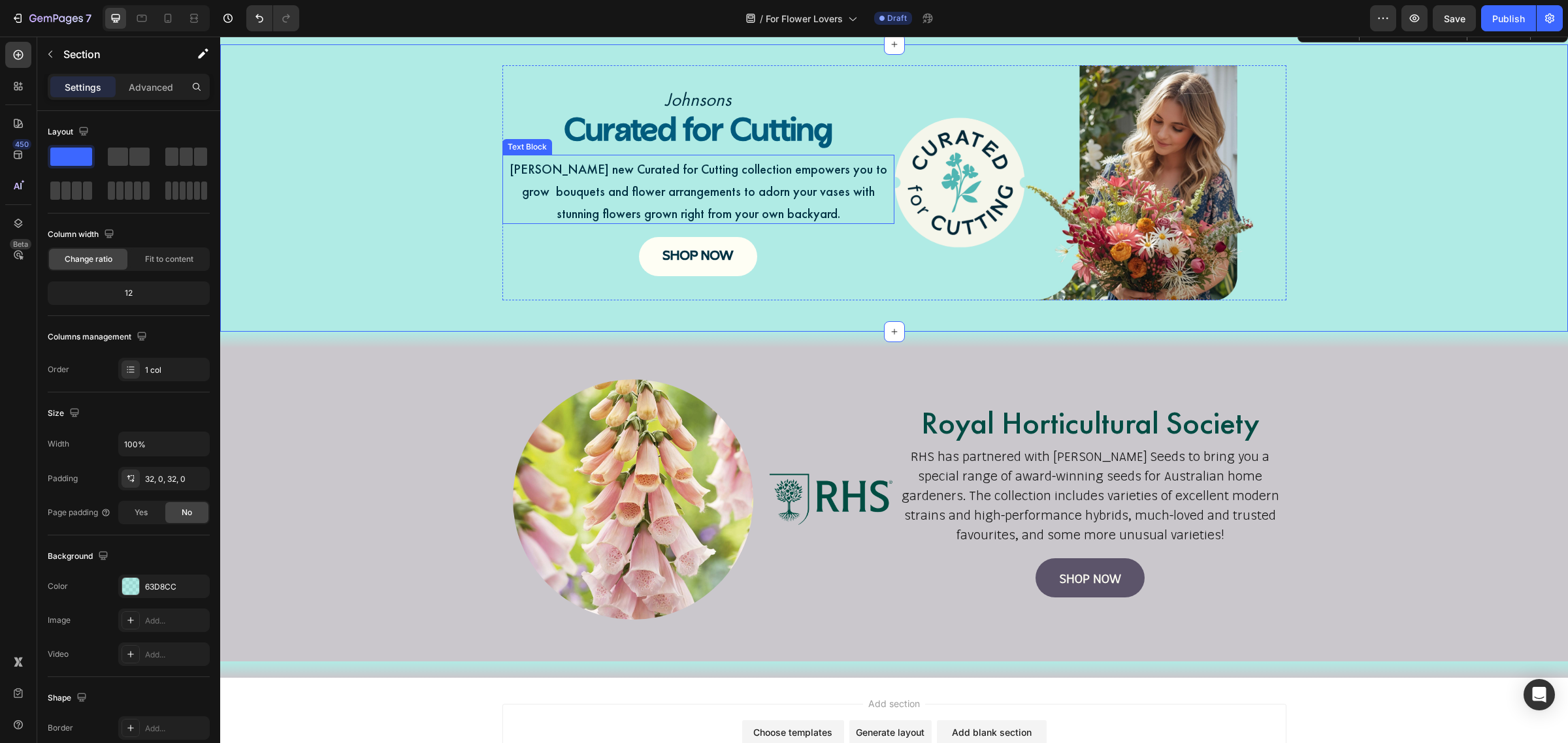
scroll to position [1121, 0]
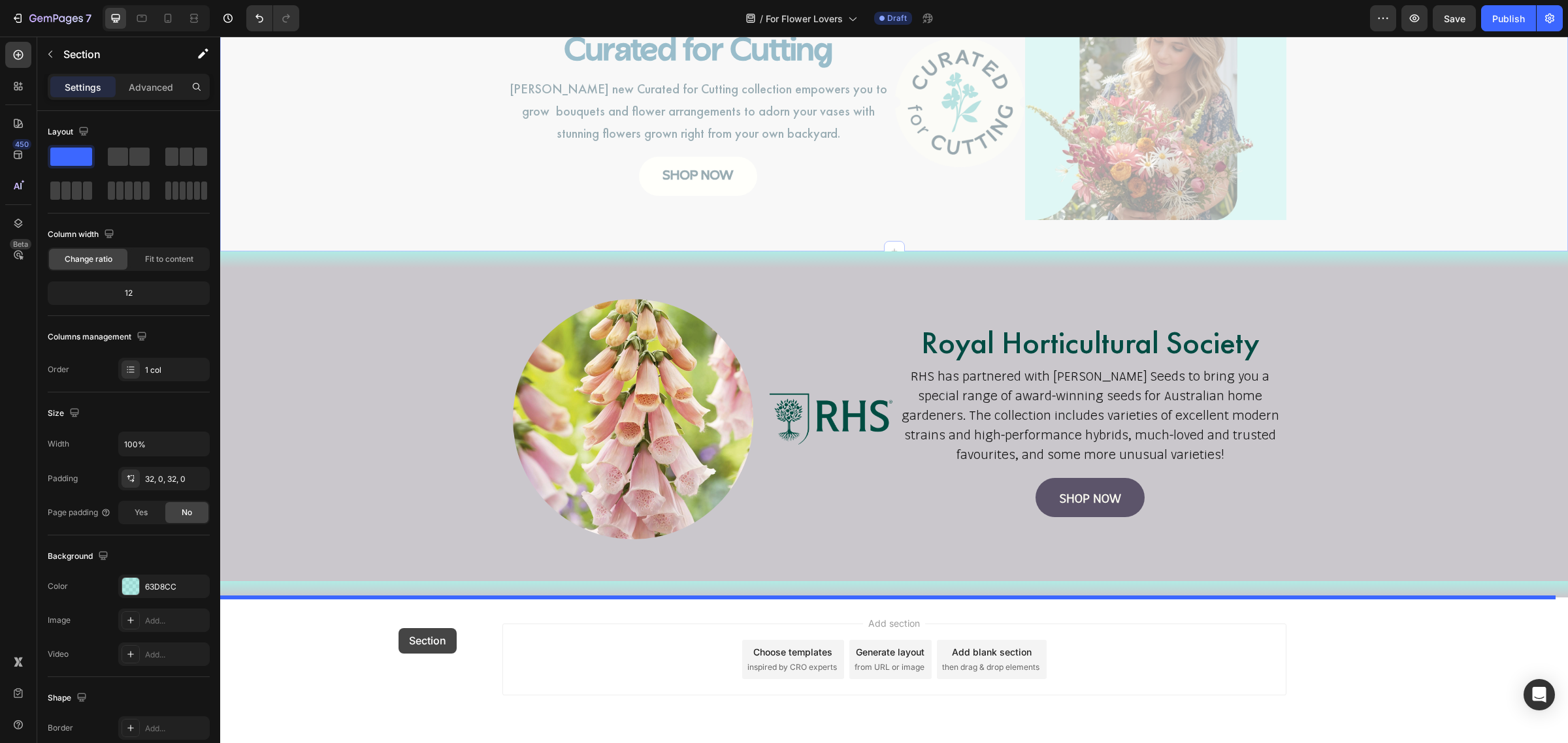
drag, startPoint x: 371, startPoint y: 132, endPoint x: 399, endPoint y: 628, distance: 496.8
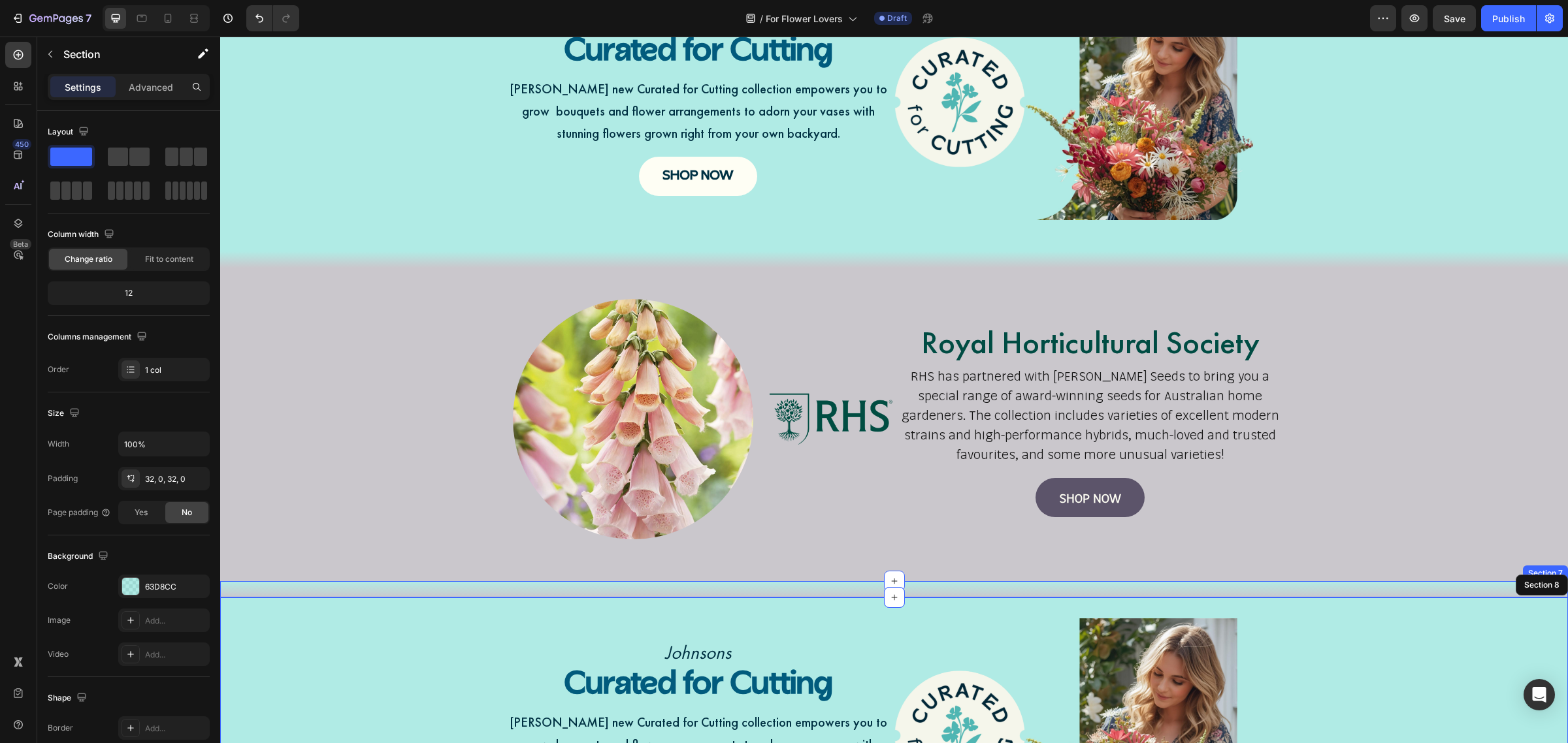
click at [413, 586] on div "Title Line Section 7" at bounding box center [894, 589] width 1348 height 17
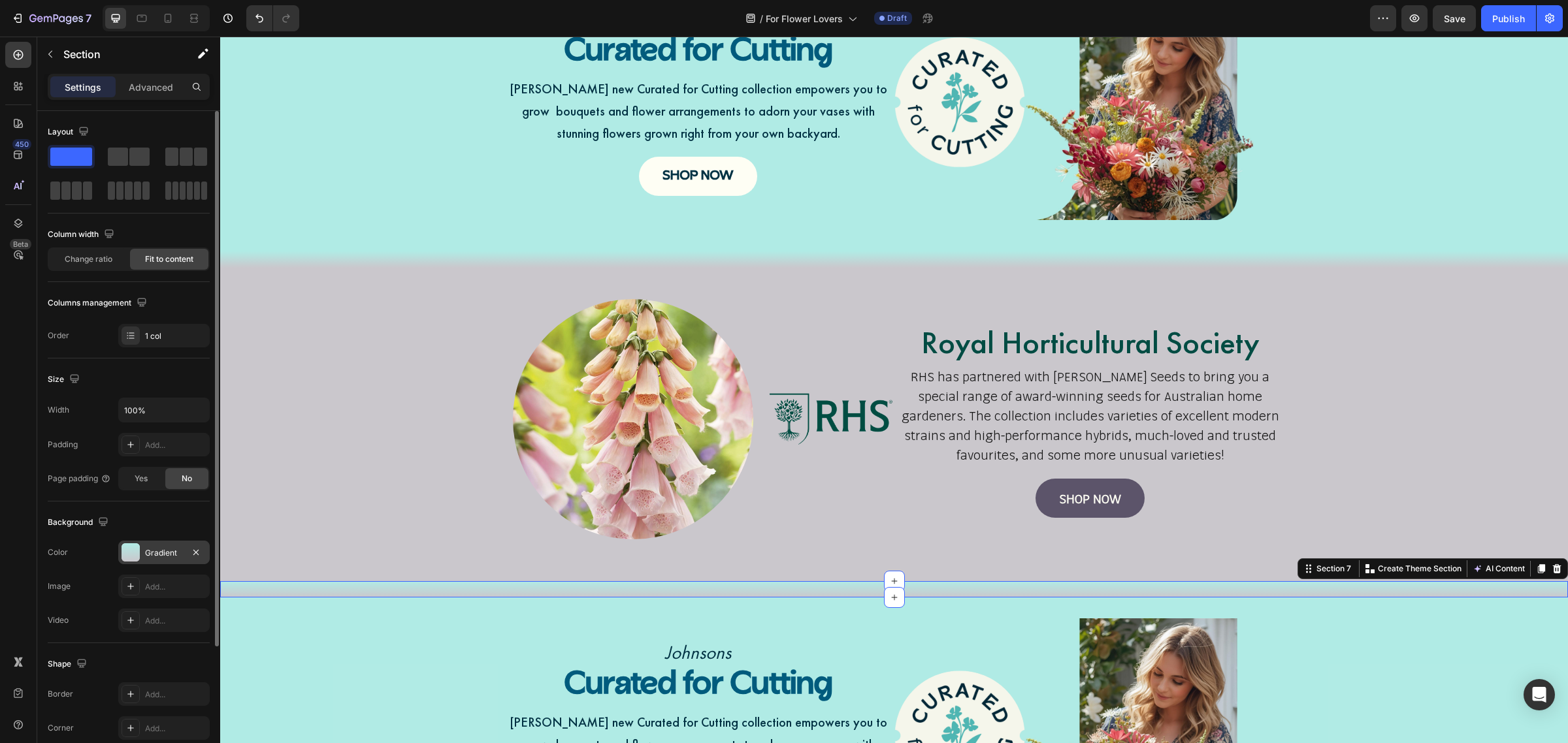
click at [182, 553] on div "Gradient" at bounding box center [164, 553] width 38 height 12
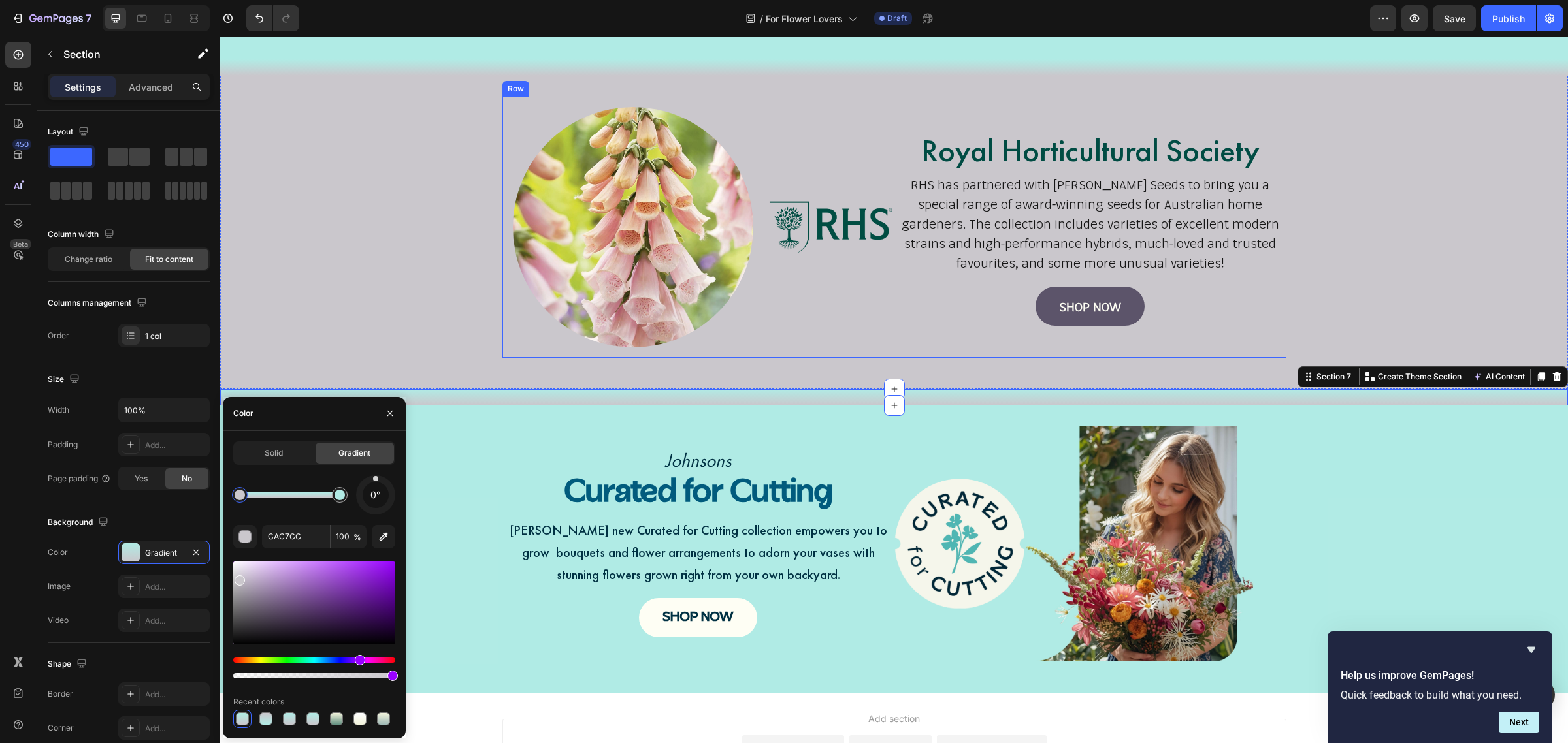
scroll to position [1078, 0]
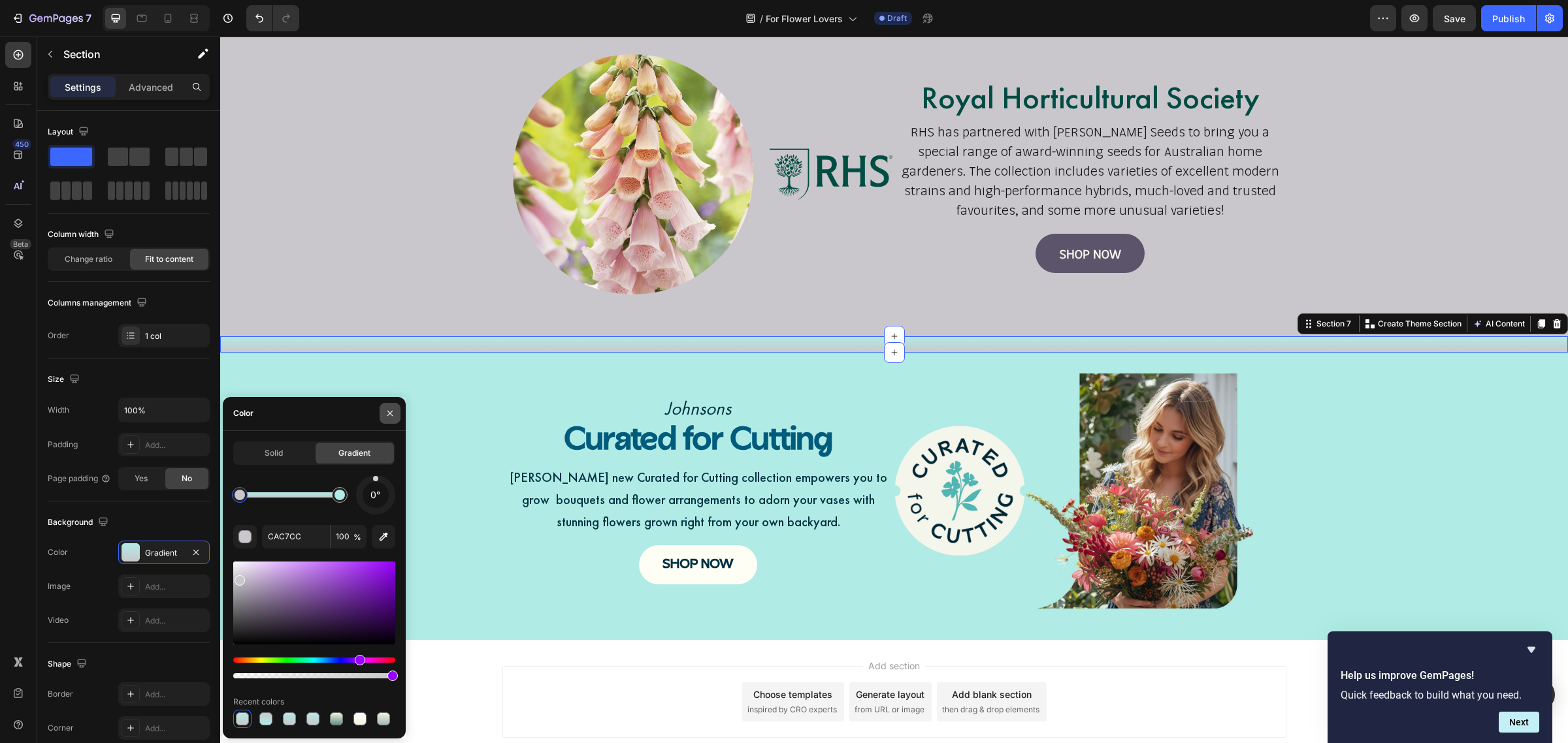
click at [387, 412] on icon "button" at bounding box center [390, 414] width 11 height 11
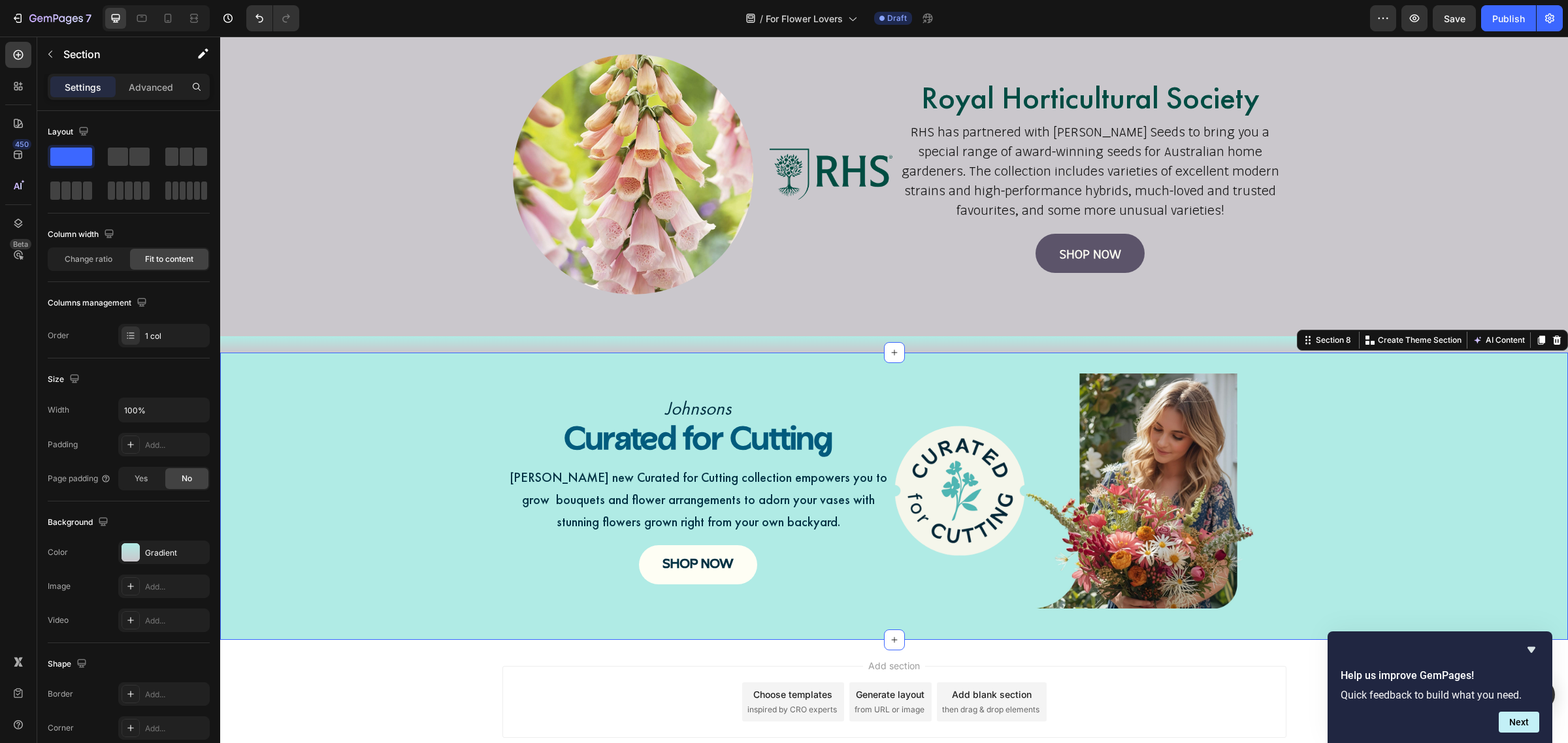
click at [425, 482] on div "Johnsons Text Block Curated for Cutting Heading Johnsons new Curated for Cuttin…" at bounding box center [894, 496] width 1348 height 245
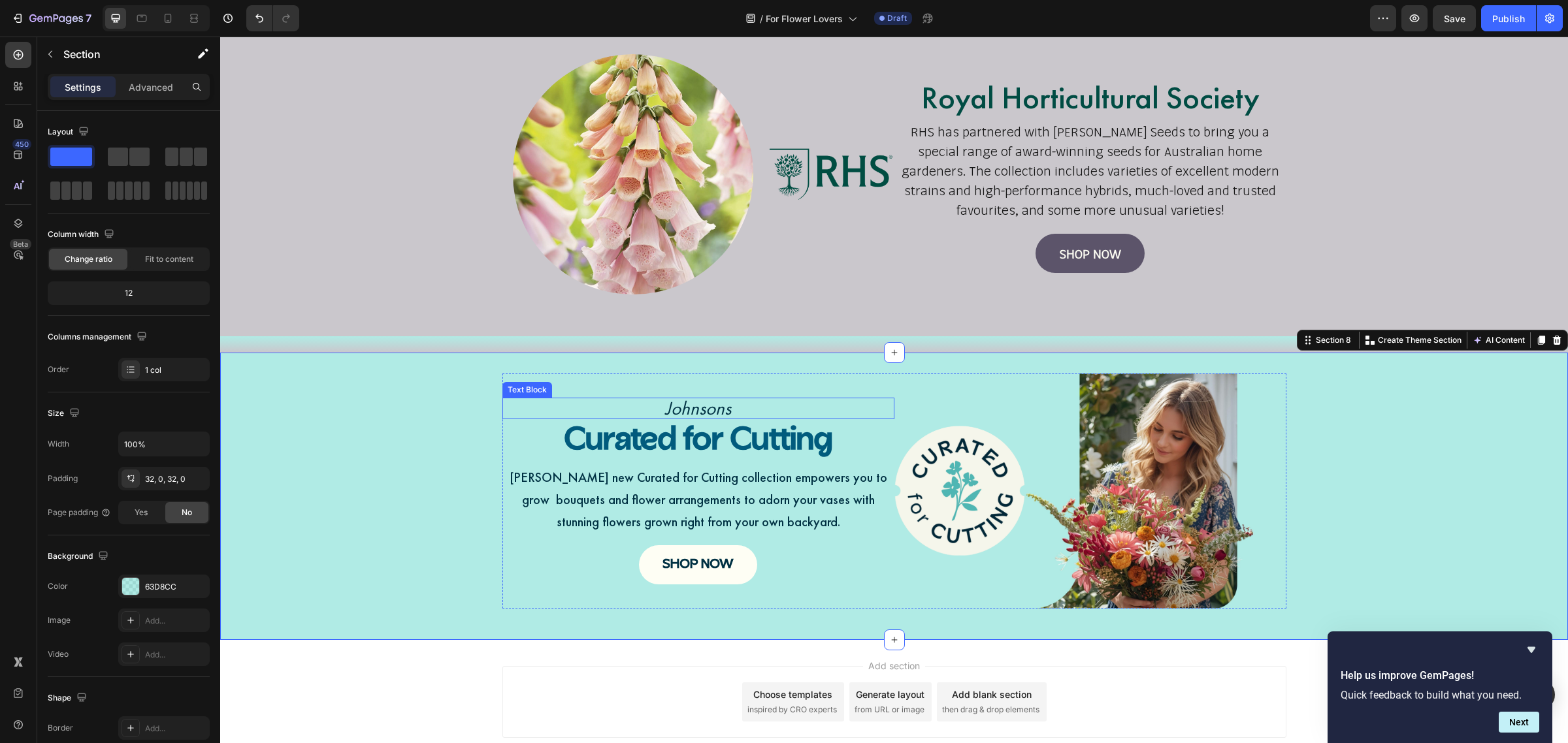
click at [536, 388] on div "Text Block" at bounding box center [527, 390] width 45 height 12
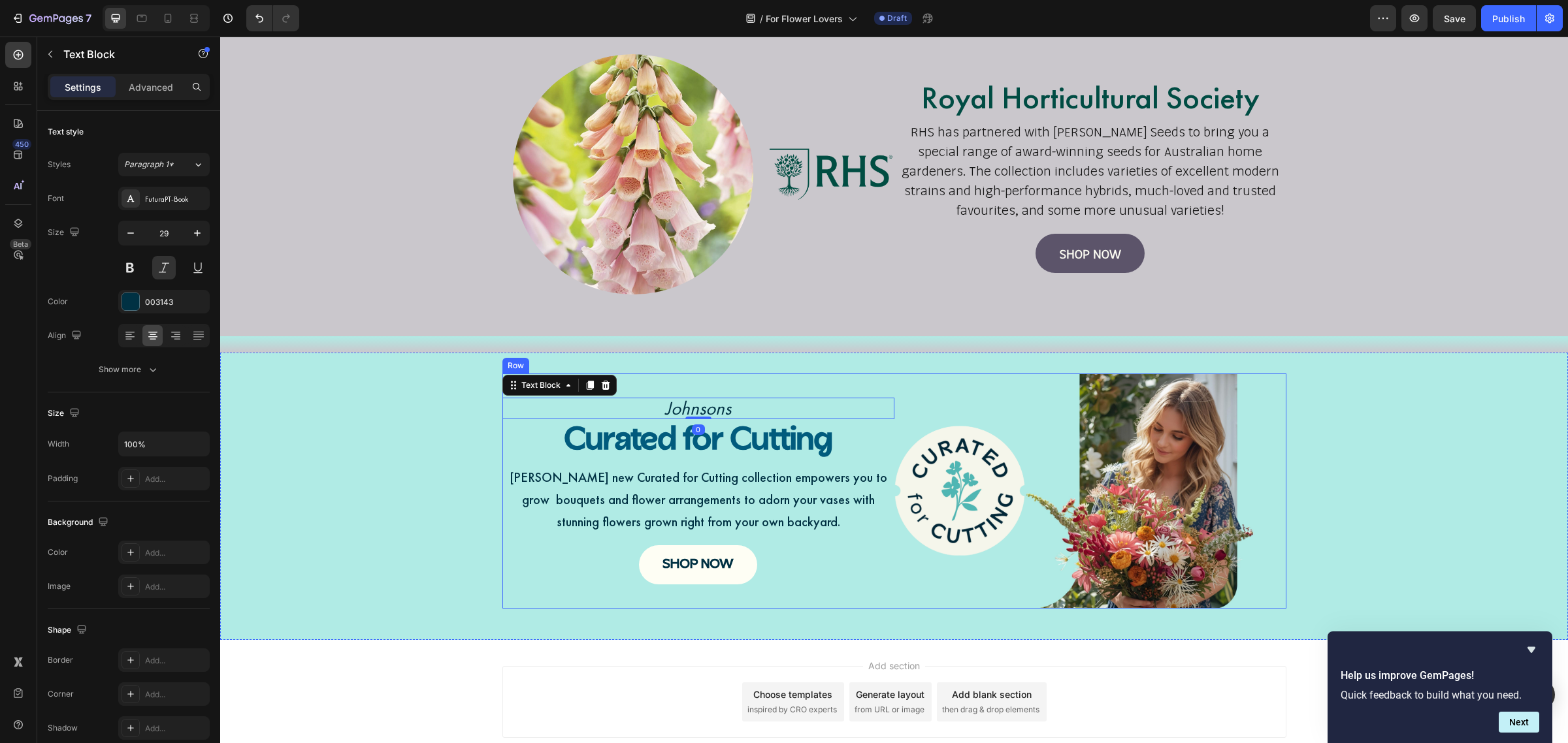
click at [518, 606] on div "Johnsons Text Block 0 Curated for Cutting Heading Johnsons new Curated for Cutt…" at bounding box center [698, 491] width 392 height 235
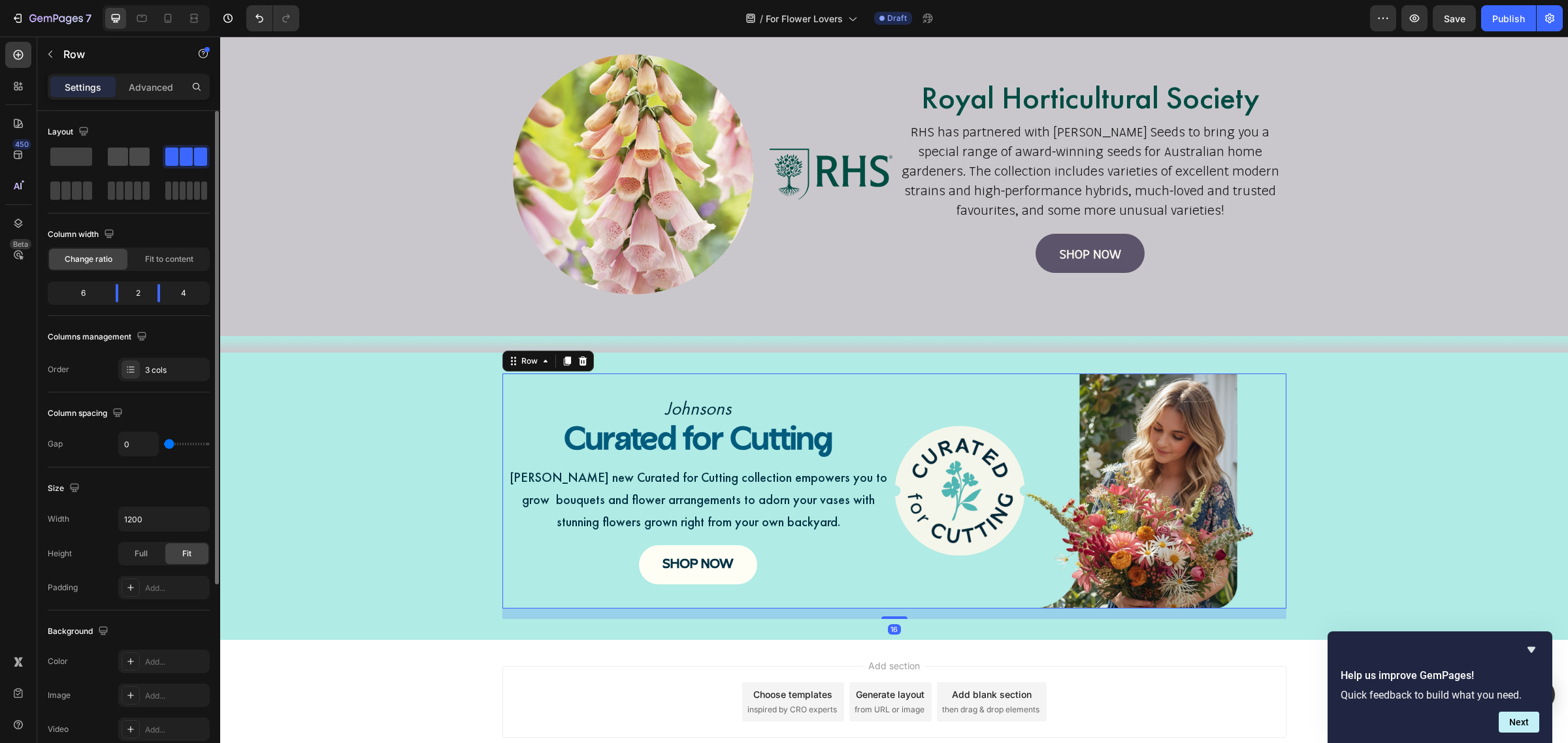
click at [130, 156] on span at bounding box center [139, 156] width 20 height 18
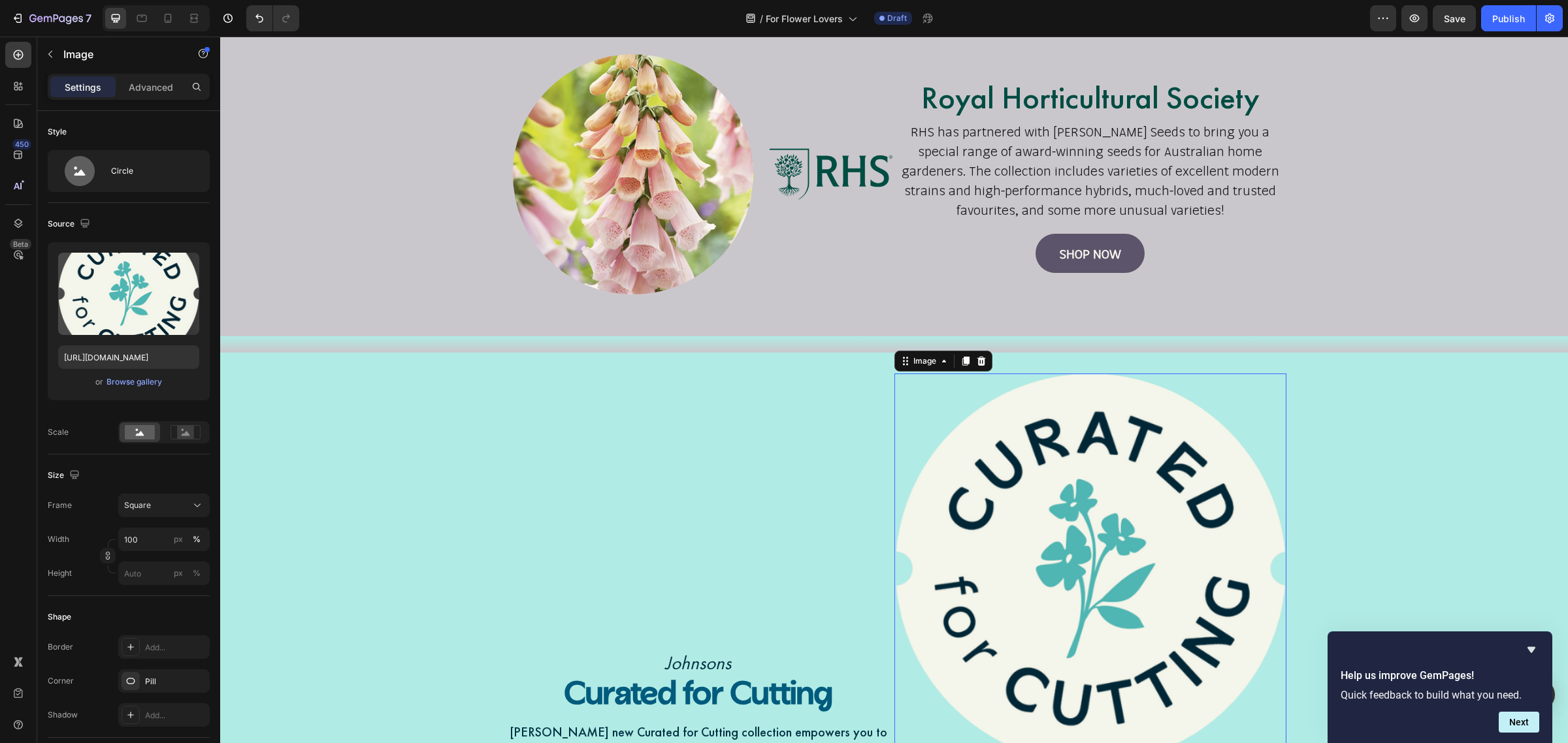
click at [1074, 464] on img at bounding box center [1090, 569] width 392 height 392
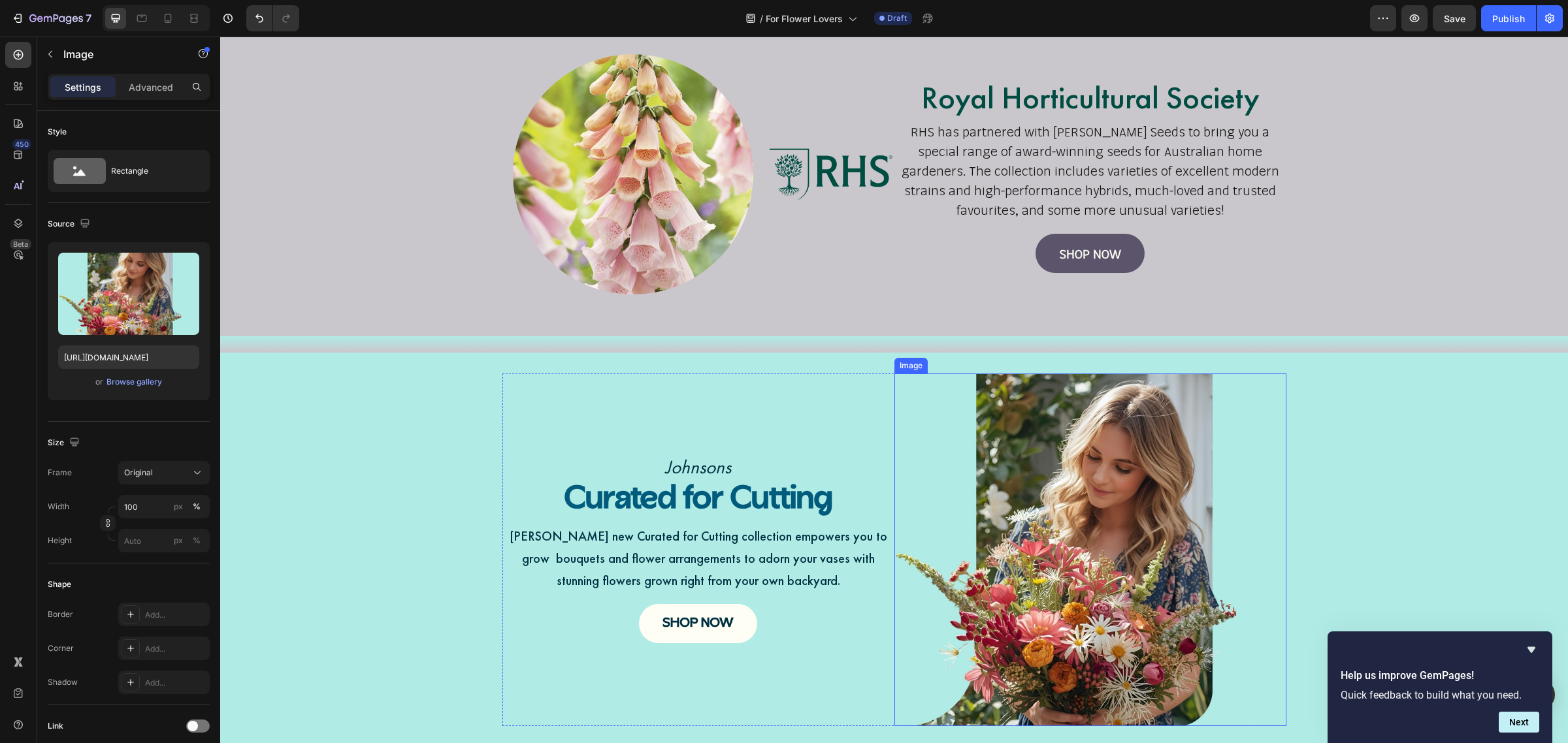
click at [1048, 454] on img at bounding box center [1090, 550] width 392 height 353
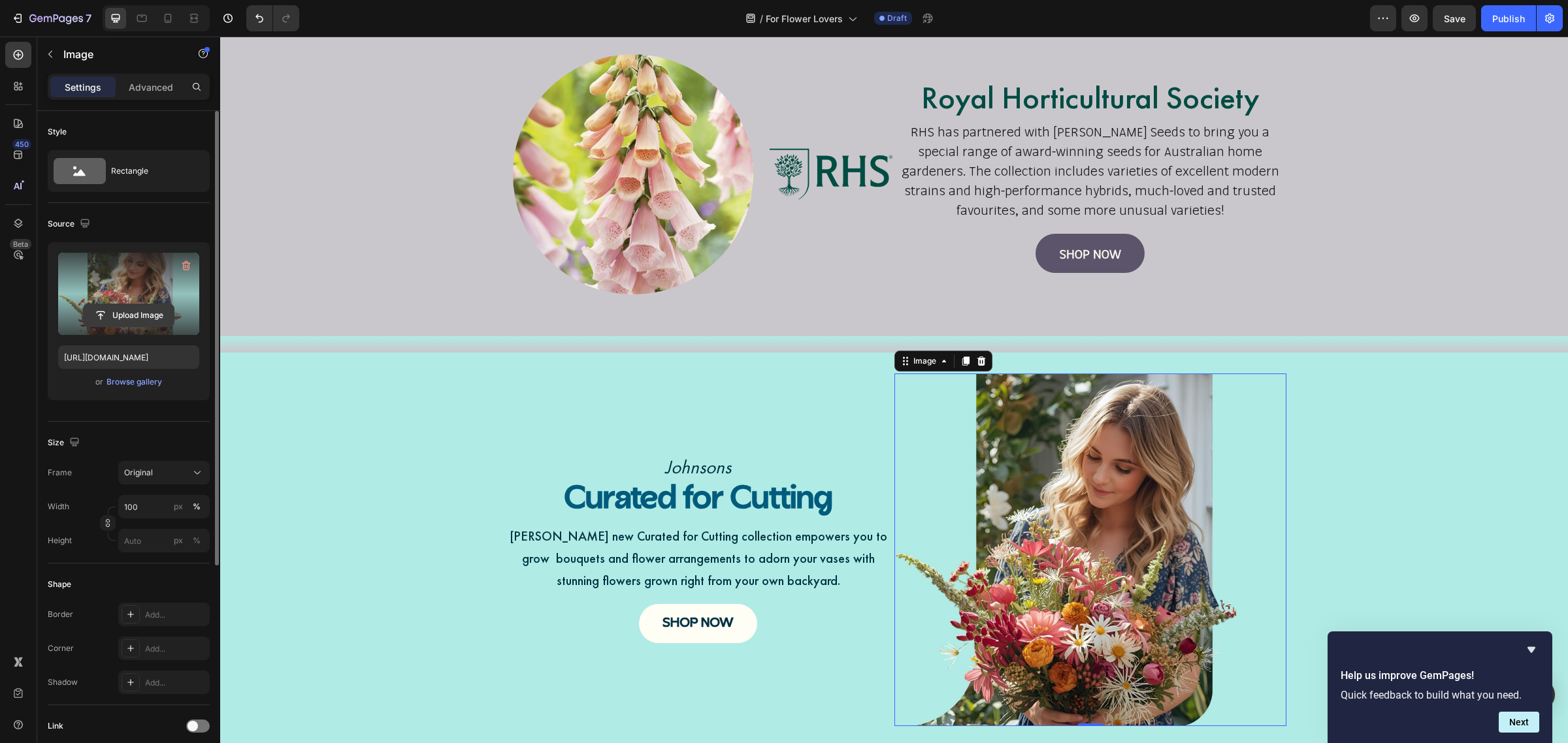
click at [141, 318] on input "file" at bounding box center [128, 315] width 90 height 22
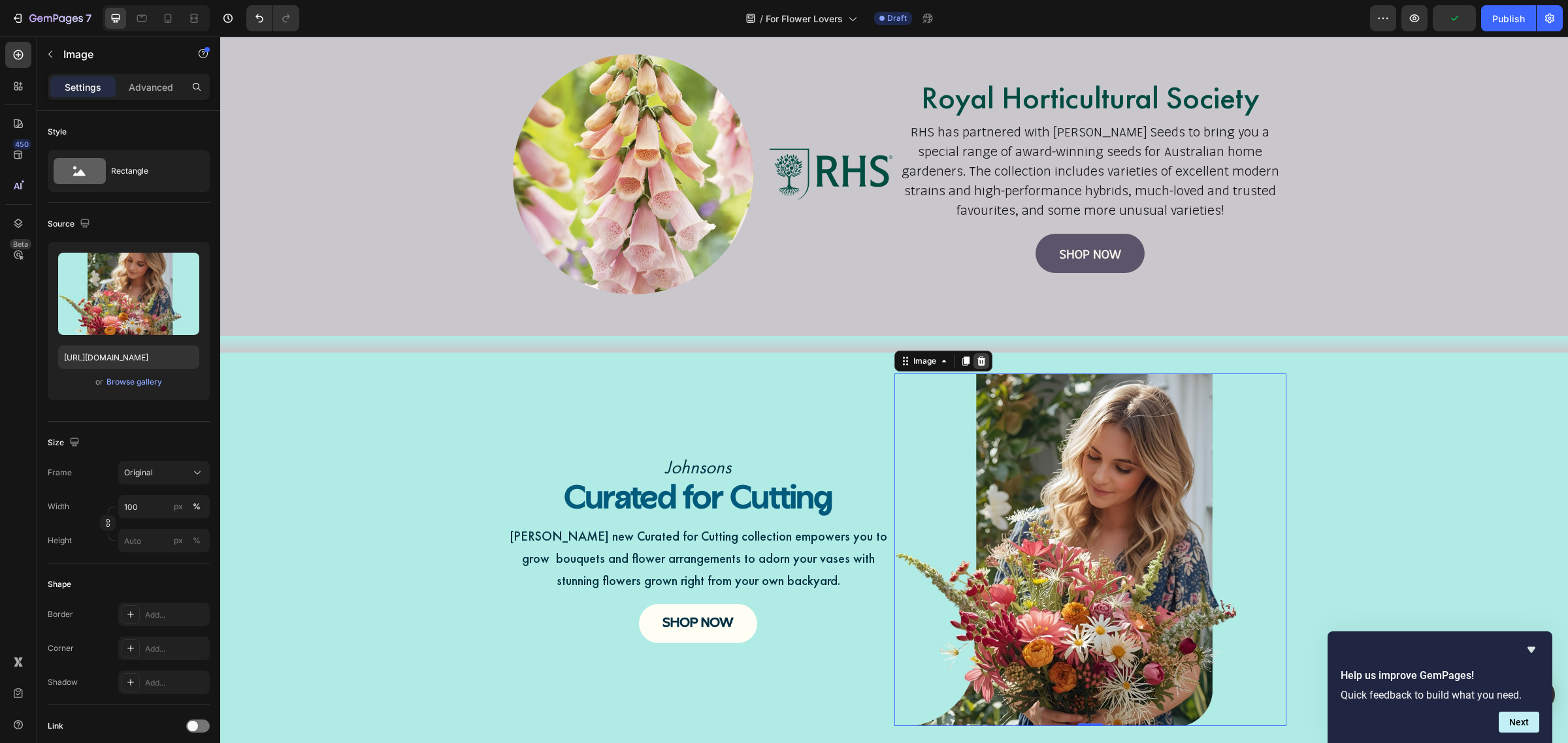
click at [977, 360] on icon at bounding box center [981, 361] width 9 height 9
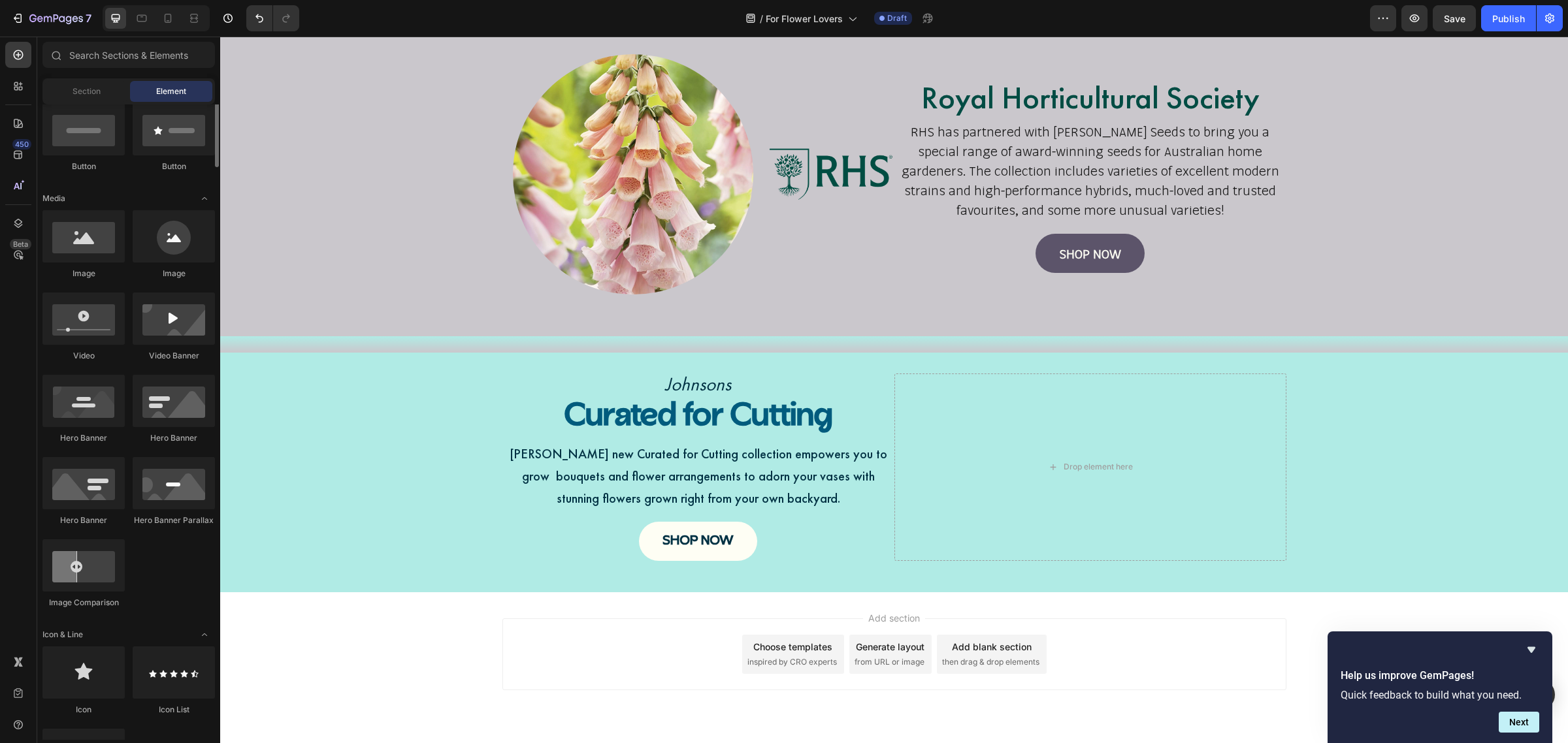
scroll to position [245, 0]
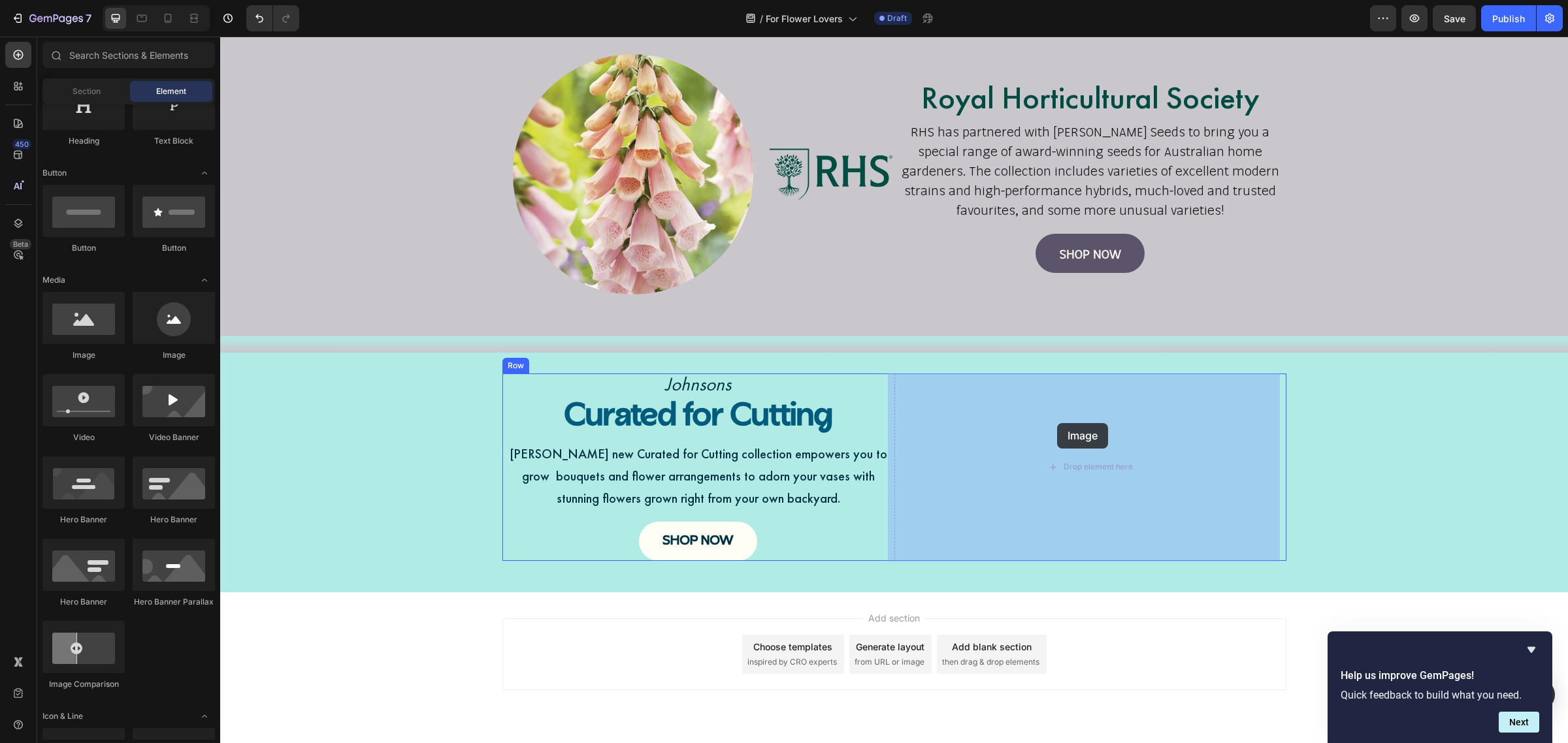
drag, startPoint x: 335, startPoint y: 410, endPoint x: 1058, endPoint y: 423, distance: 723.1
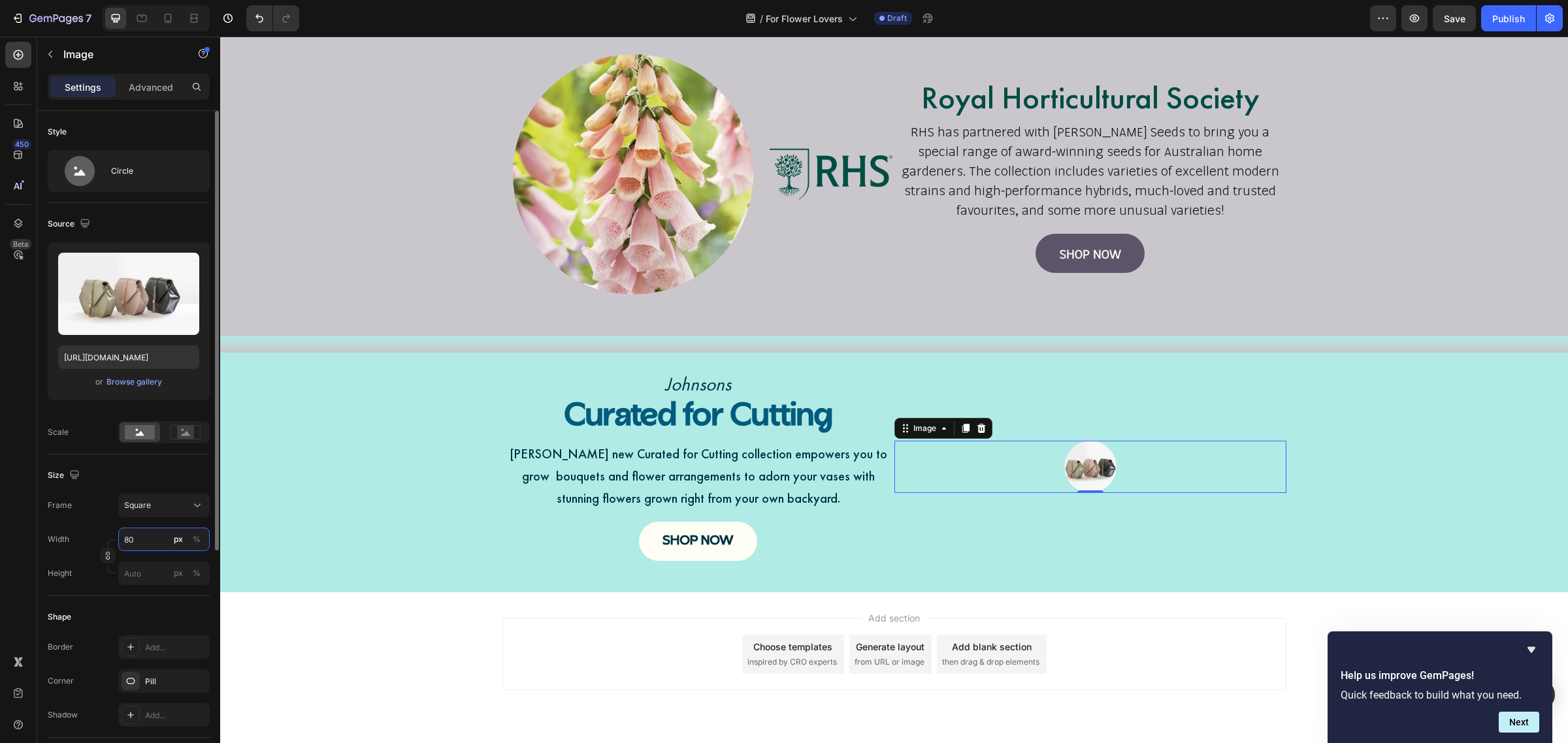
click at [155, 543] on input "80" at bounding box center [164, 539] width 91 height 23
click at [160, 577] on p "Full 100%" at bounding box center [162, 571] width 76 height 12
type input "100"
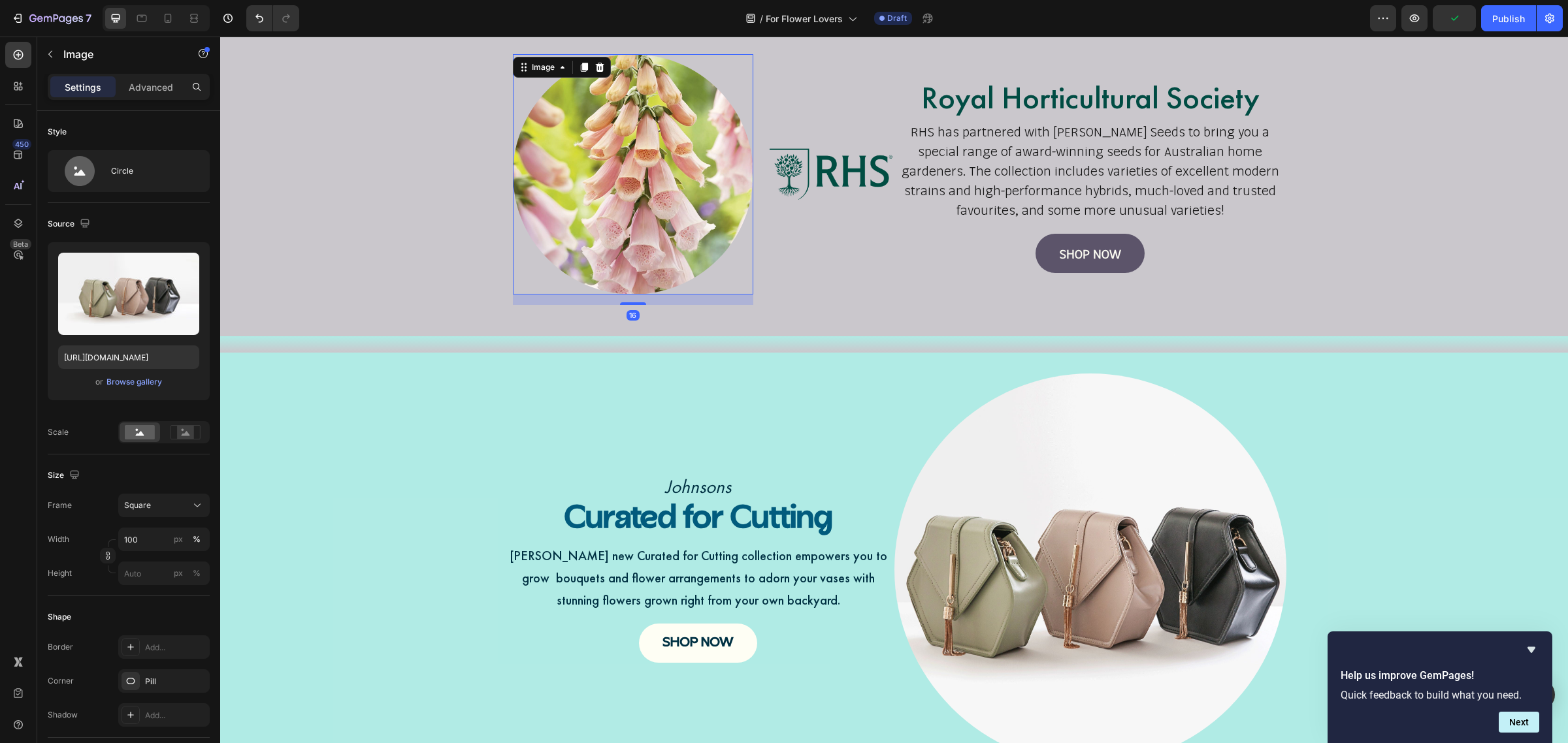
click at [611, 214] on img at bounding box center [633, 174] width 240 height 240
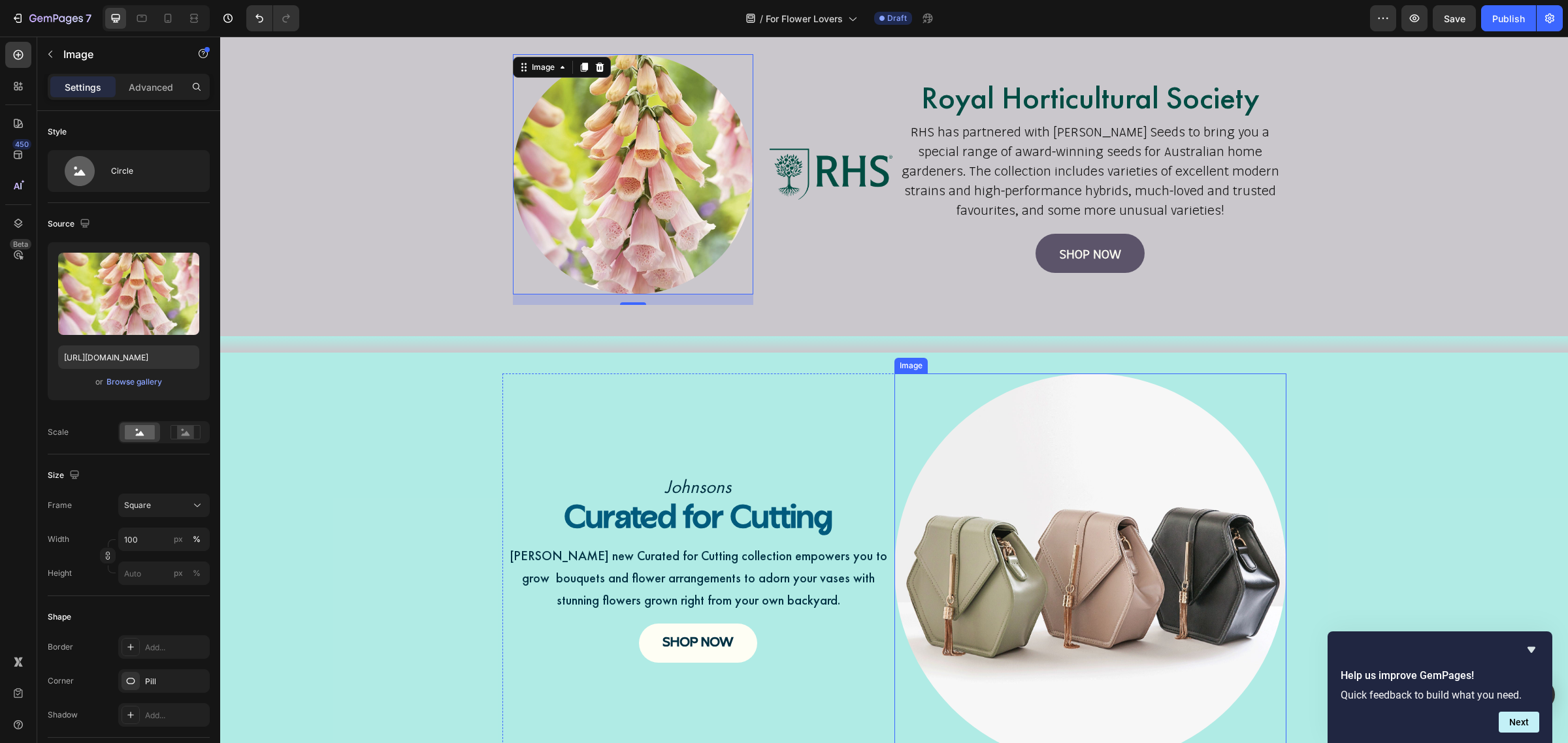
click at [1095, 523] on img at bounding box center [1090, 569] width 392 height 392
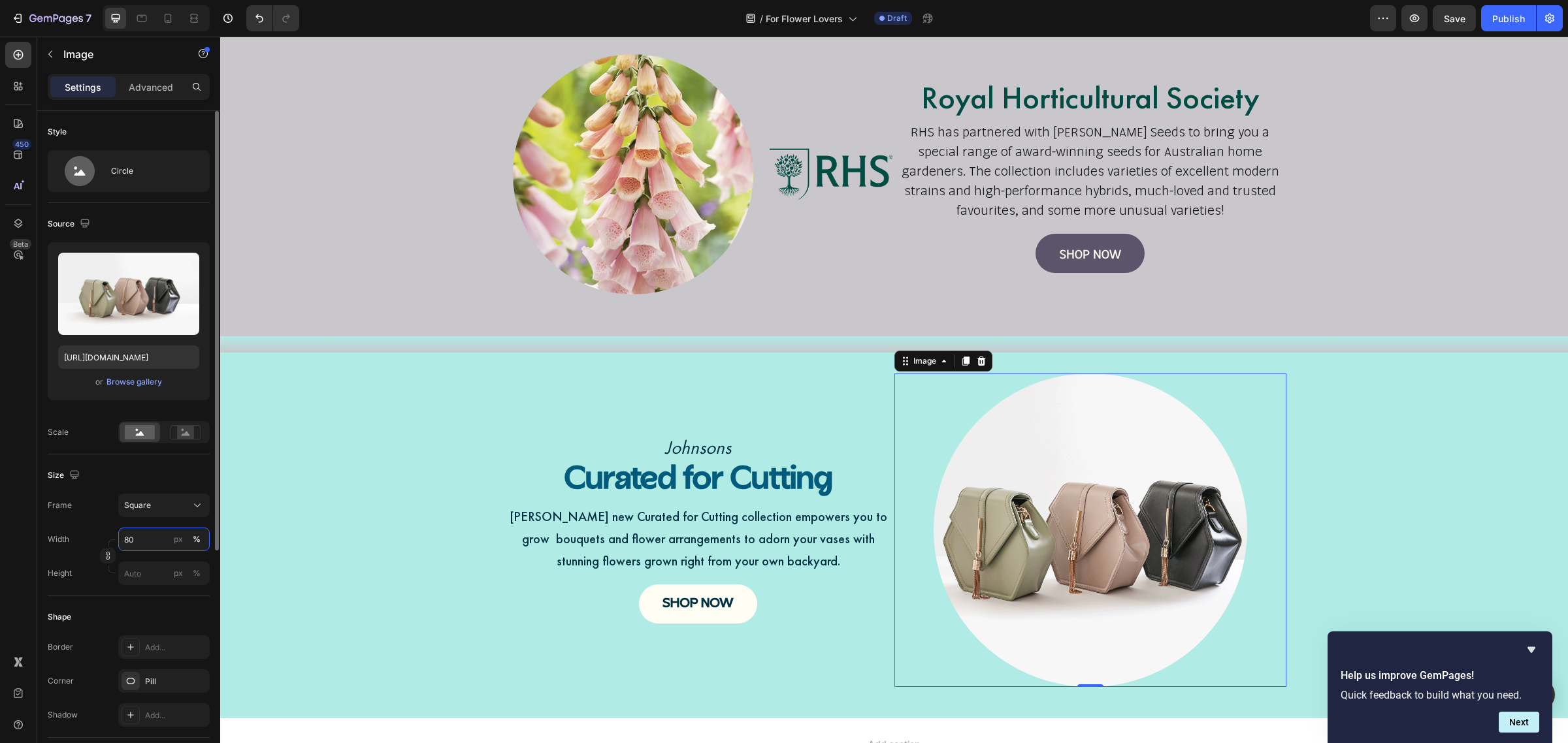
type input "8"
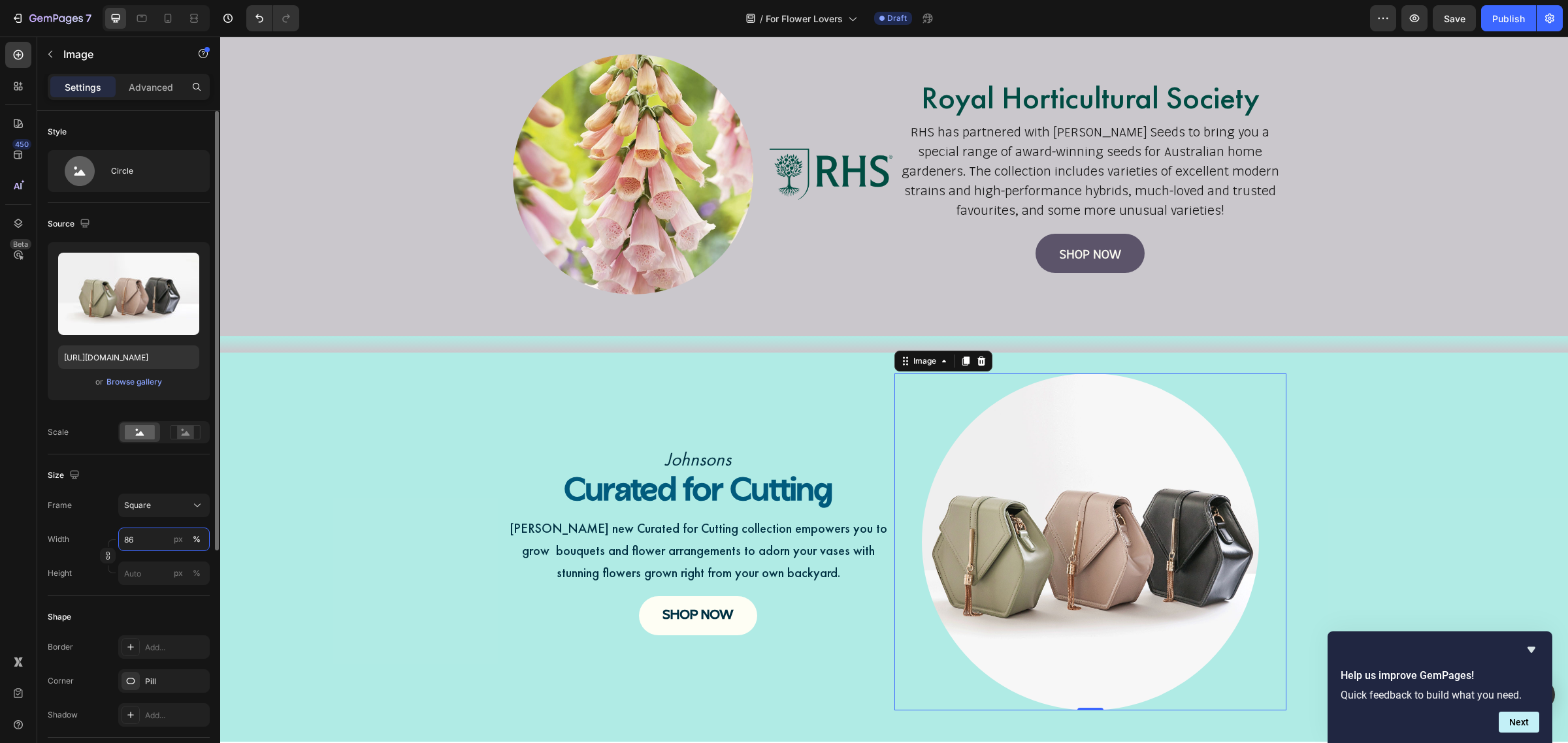
type input "8"
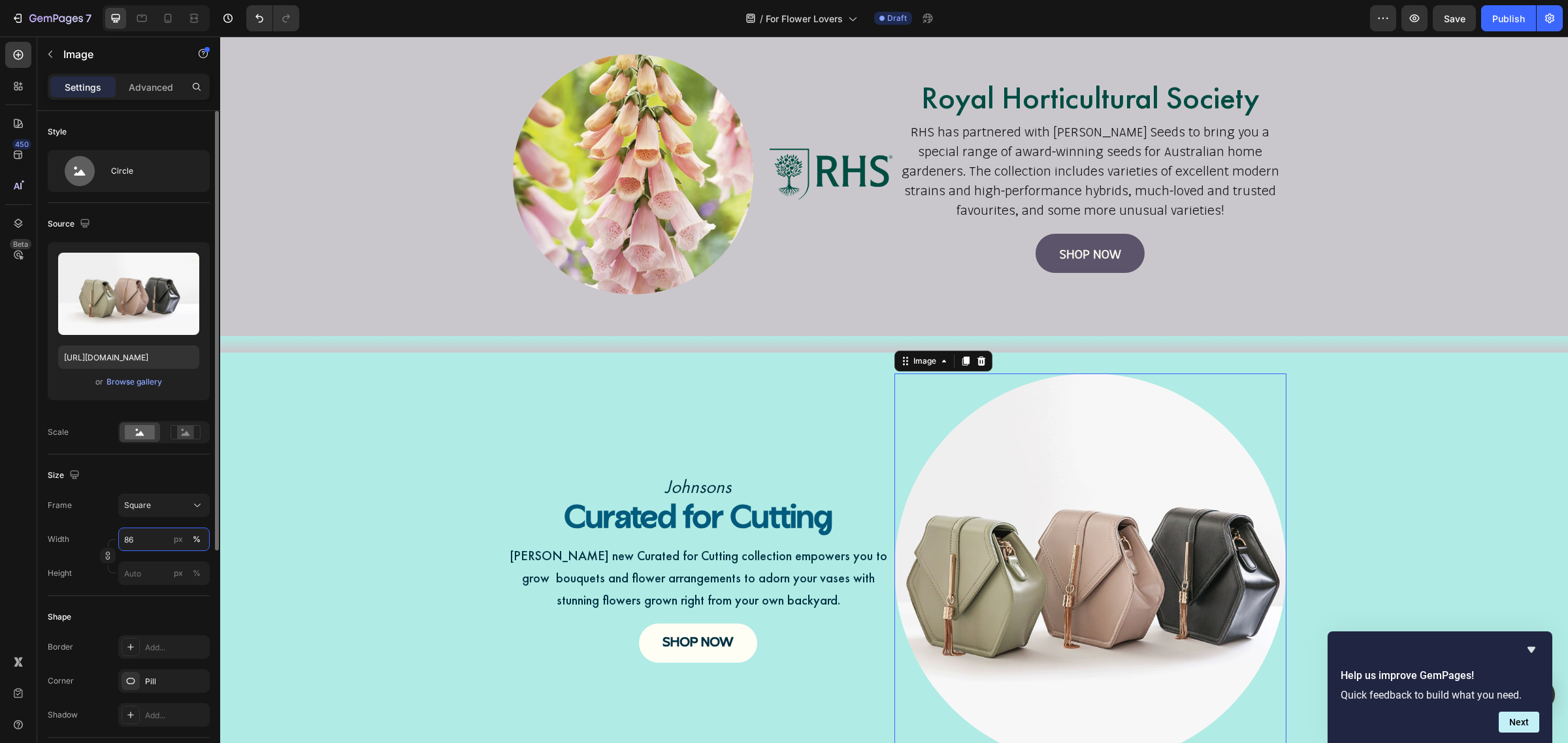
type input "8"
type input "6"
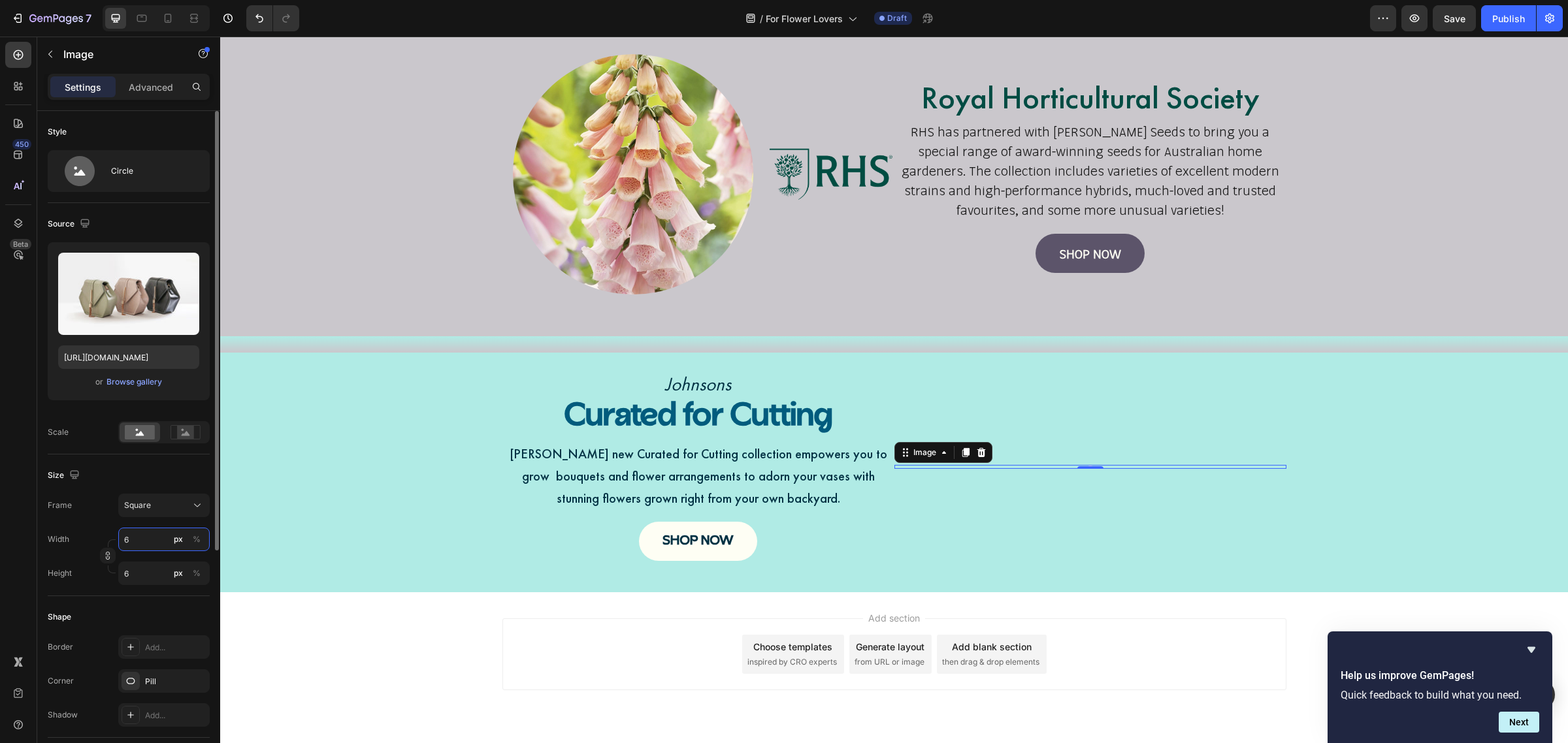
type input "60"
type input "8"
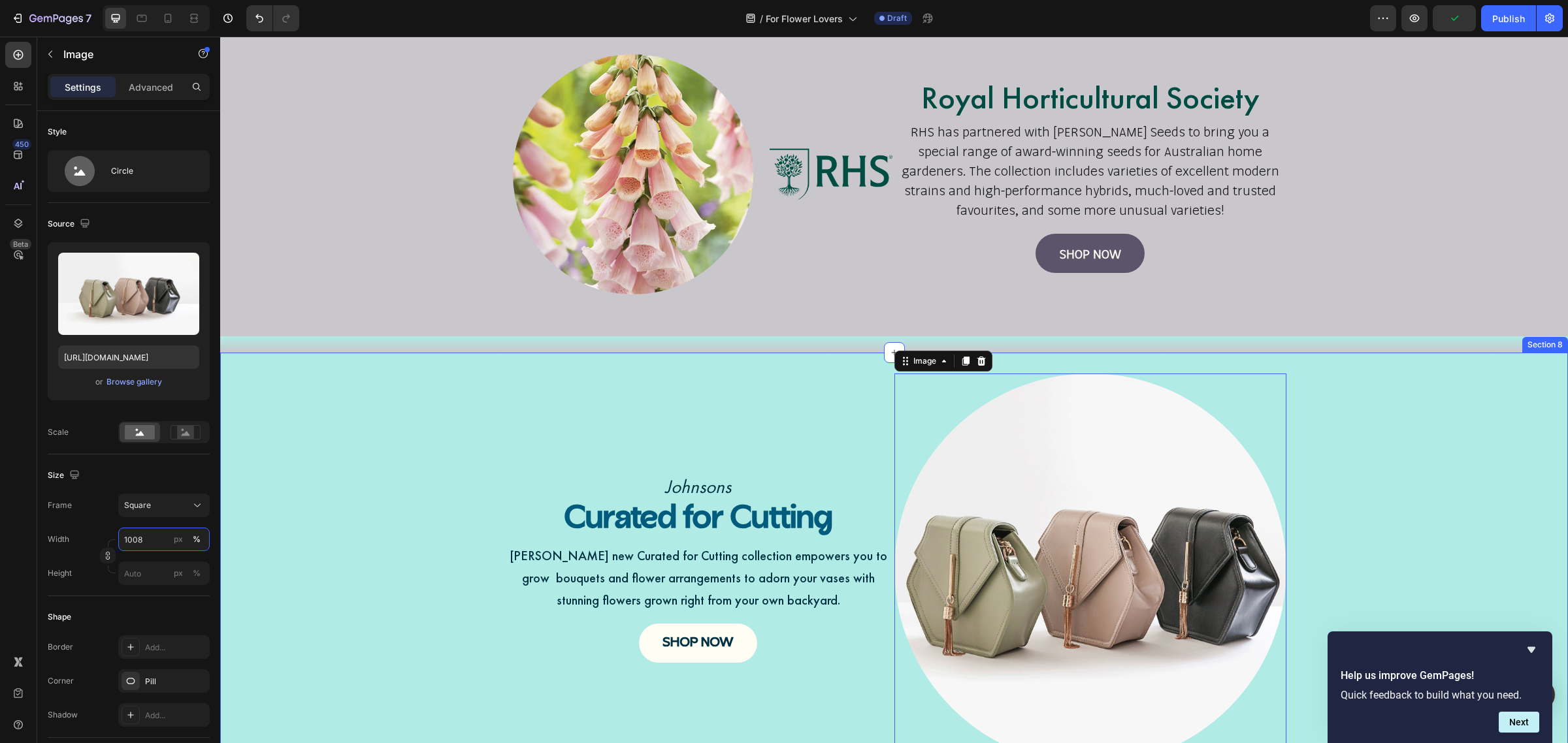
type input "100"
click at [478, 471] on div "Johnsons Text Block Curated for Cutting Heading Johnsons new Curated for Cuttin…" at bounding box center [894, 575] width 1348 height 402
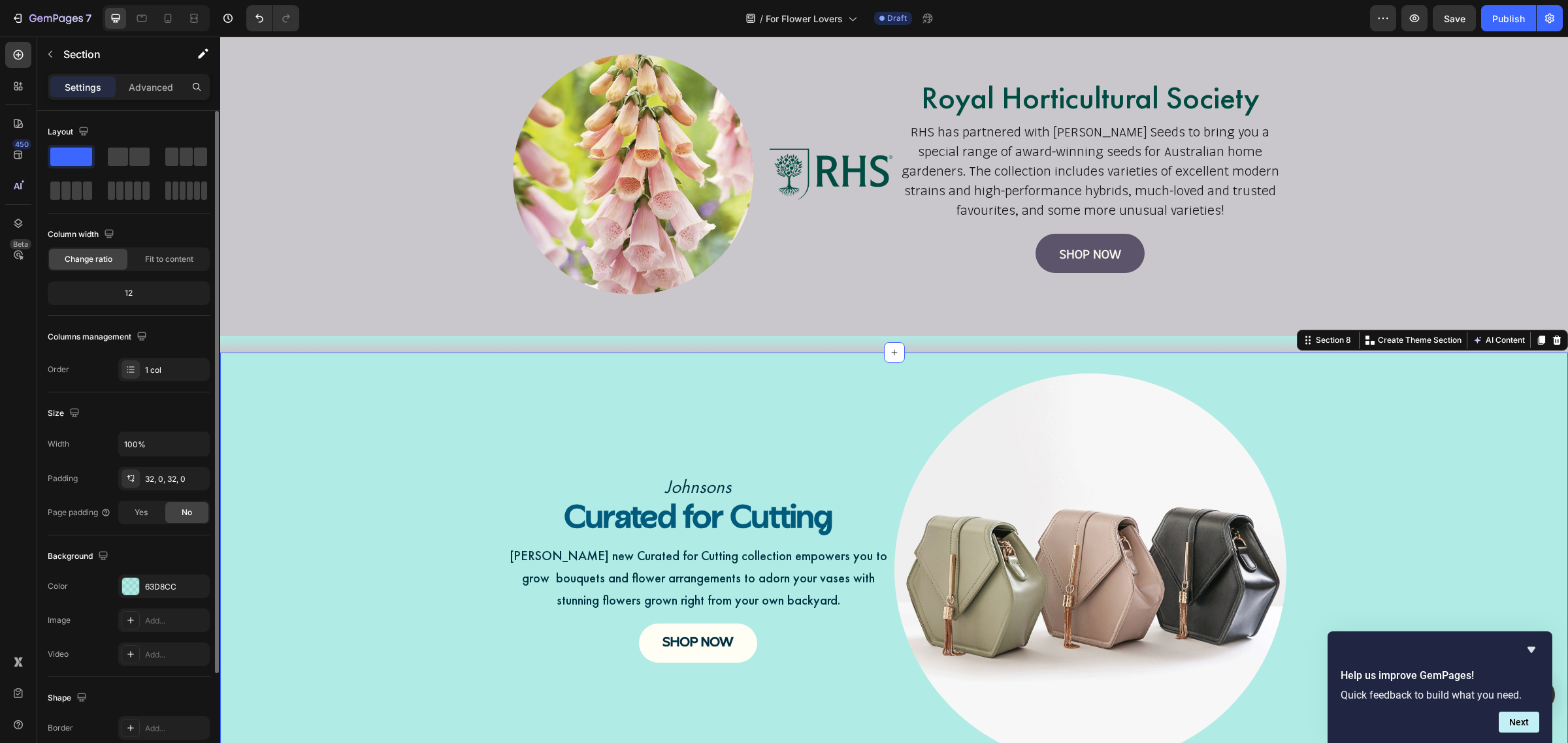
click at [99, 259] on span "Change ratio" at bounding box center [89, 259] width 48 height 12
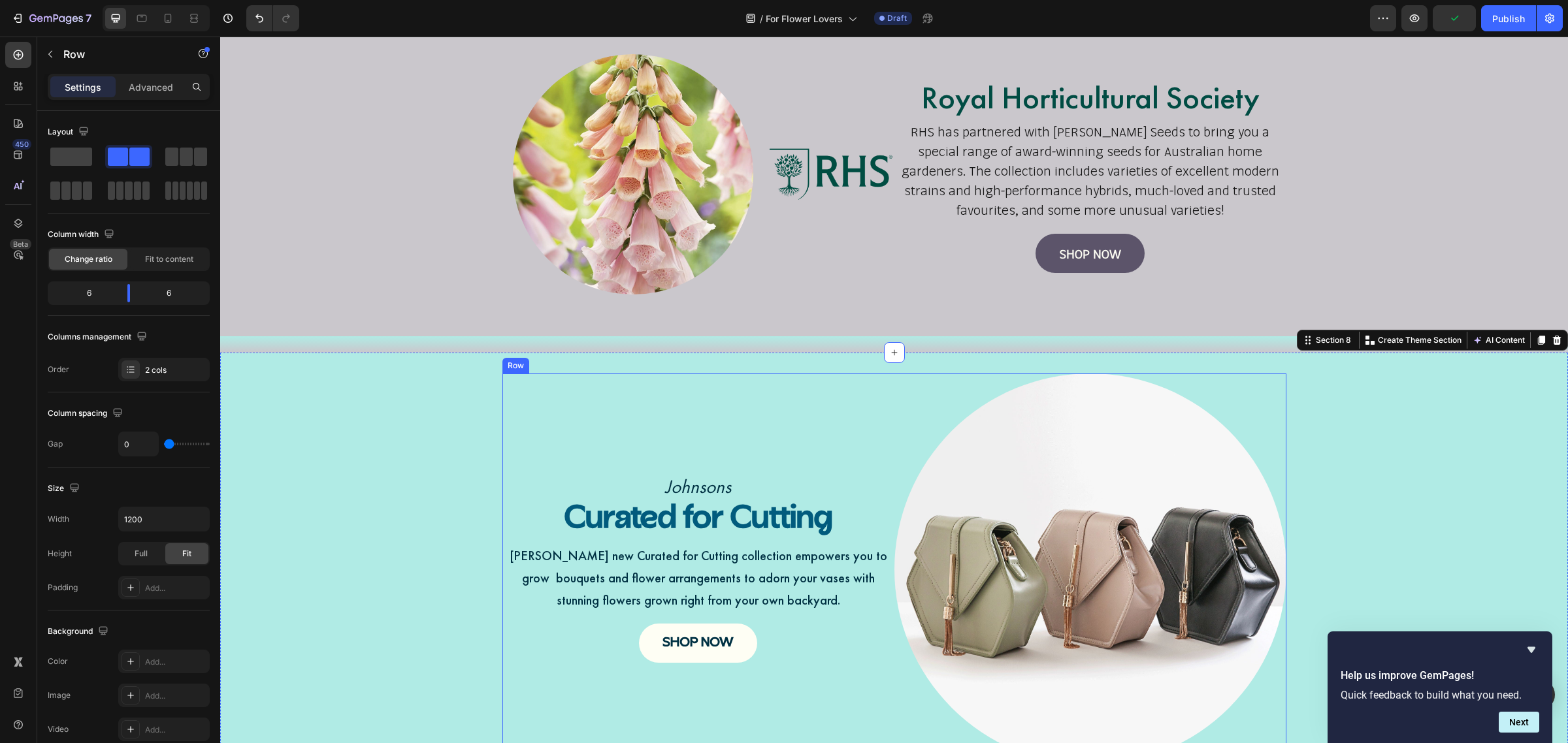
click at [635, 400] on div "Johnsons Text Block Curated for Cutting Heading Johnsons new Curated for Cuttin…" at bounding box center [698, 569] width 392 height 392
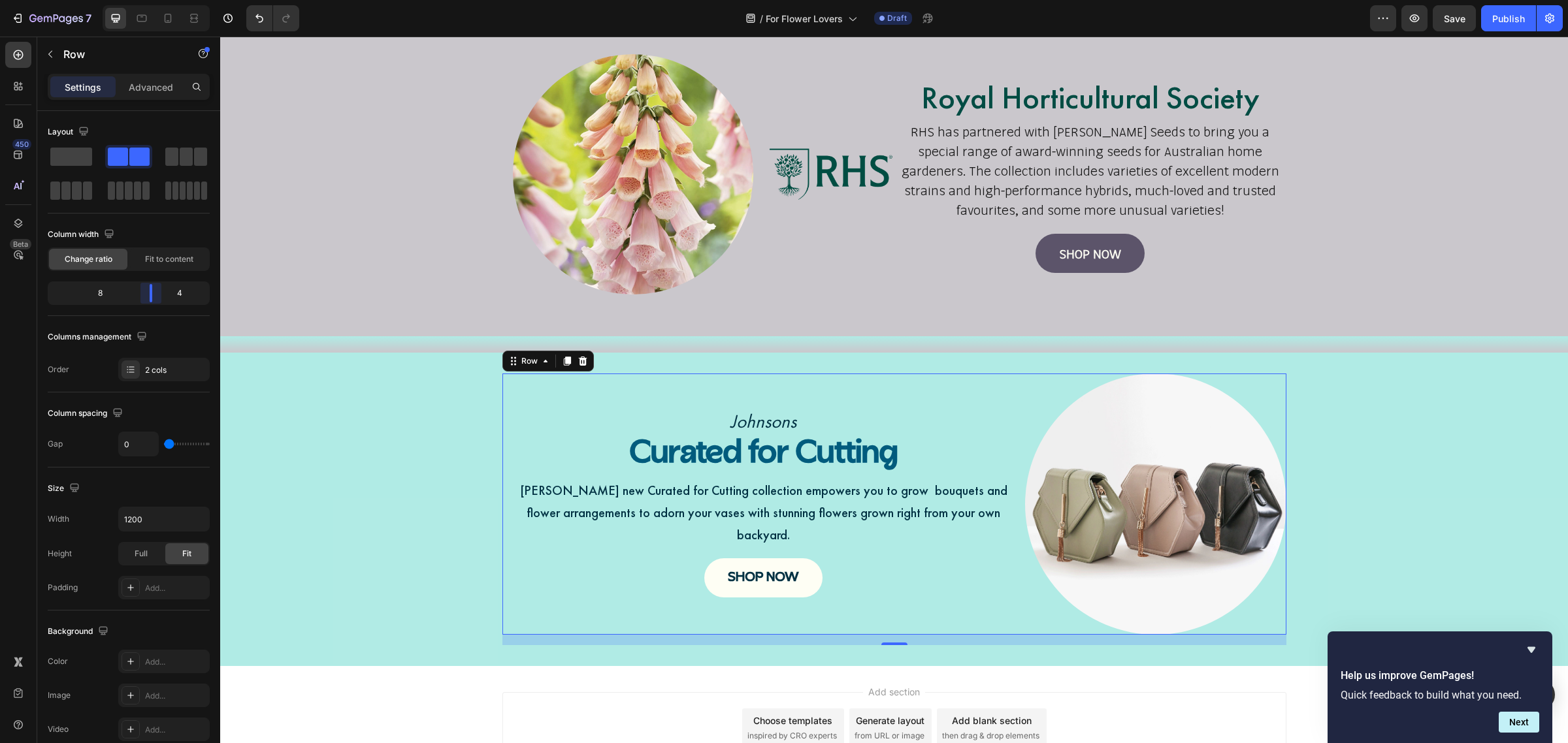
drag, startPoint x: 132, startPoint y: 301, endPoint x: 162, endPoint y: 301, distance: 30.0
click at [162, 0] on body "7 Version history / For Flower Lovers Draft Preview Save Publish 450 Beta Secti…" at bounding box center [784, 0] width 1568 height 0
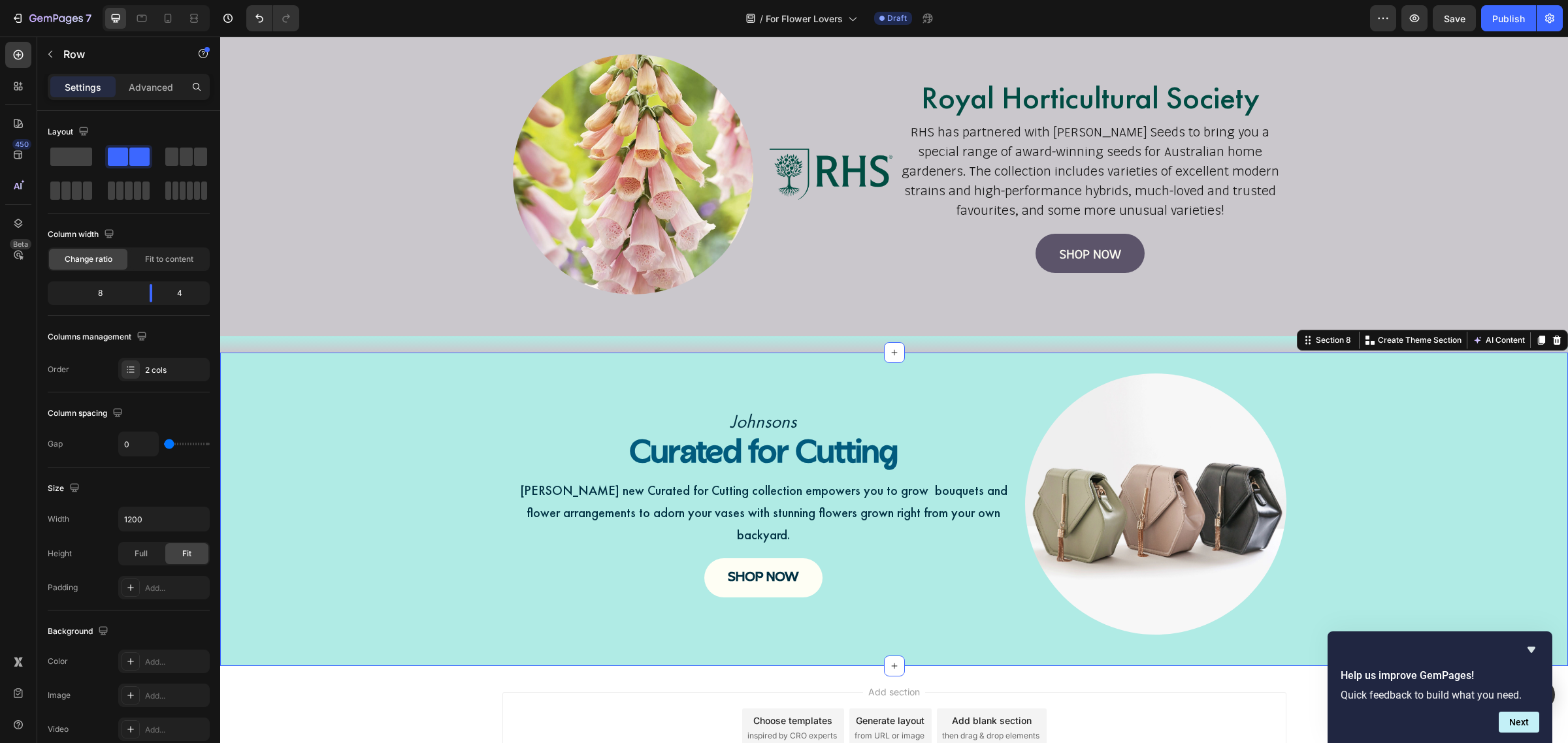
click at [413, 471] on div "Johnsons Text Block Curated for Cutting Heading Johnsons new Curated for Cuttin…" at bounding box center [894, 510] width 1348 height 271
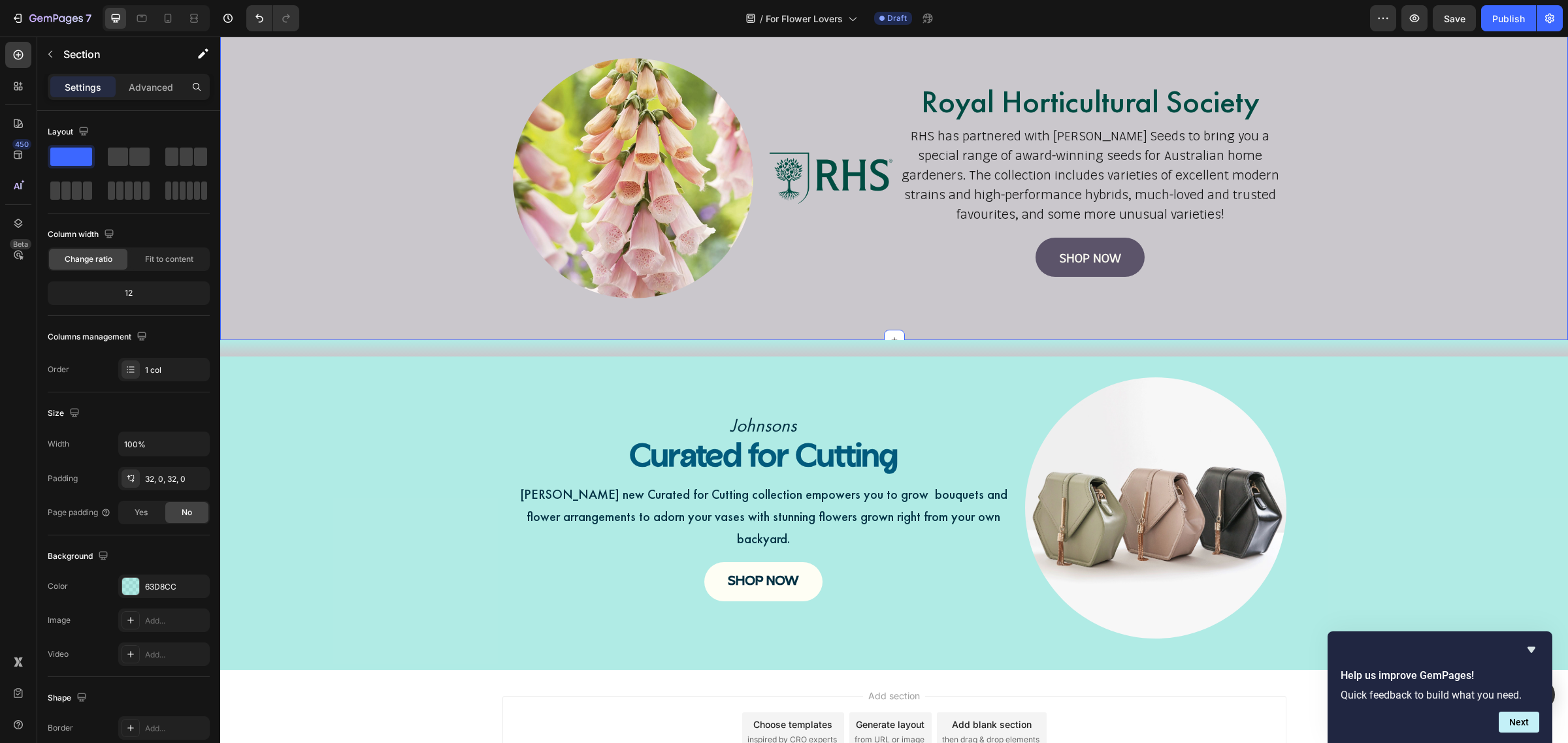
scroll to position [1078, 0]
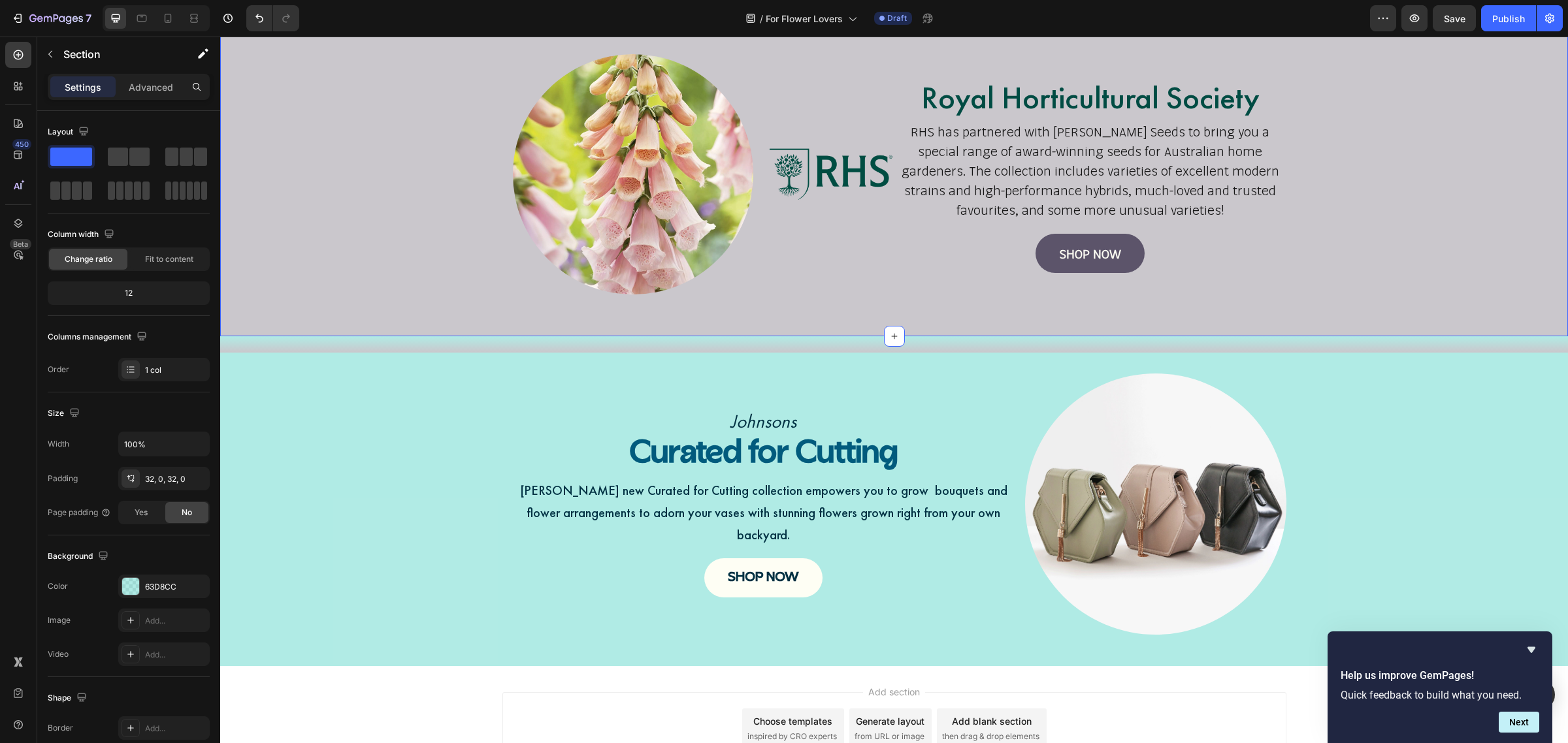
click at [347, 539] on div "Johnsons Text Block Curated for Cutting Heading Johnsons new Curated for Cuttin…" at bounding box center [894, 510] width 1348 height 271
click at [332, 433] on div "Johnsons Text Block Curated for Cutting Heading Johnsons new Curated for Cuttin…" at bounding box center [894, 510] width 1348 height 271
click at [299, 434] on div "Johnsons Text Block Curated for Cutting Heading Johnsons new Curated for Cuttin…" at bounding box center [894, 510] width 1348 height 271
click at [162, 586] on div "63D8CC" at bounding box center [164, 587] width 38 height 12
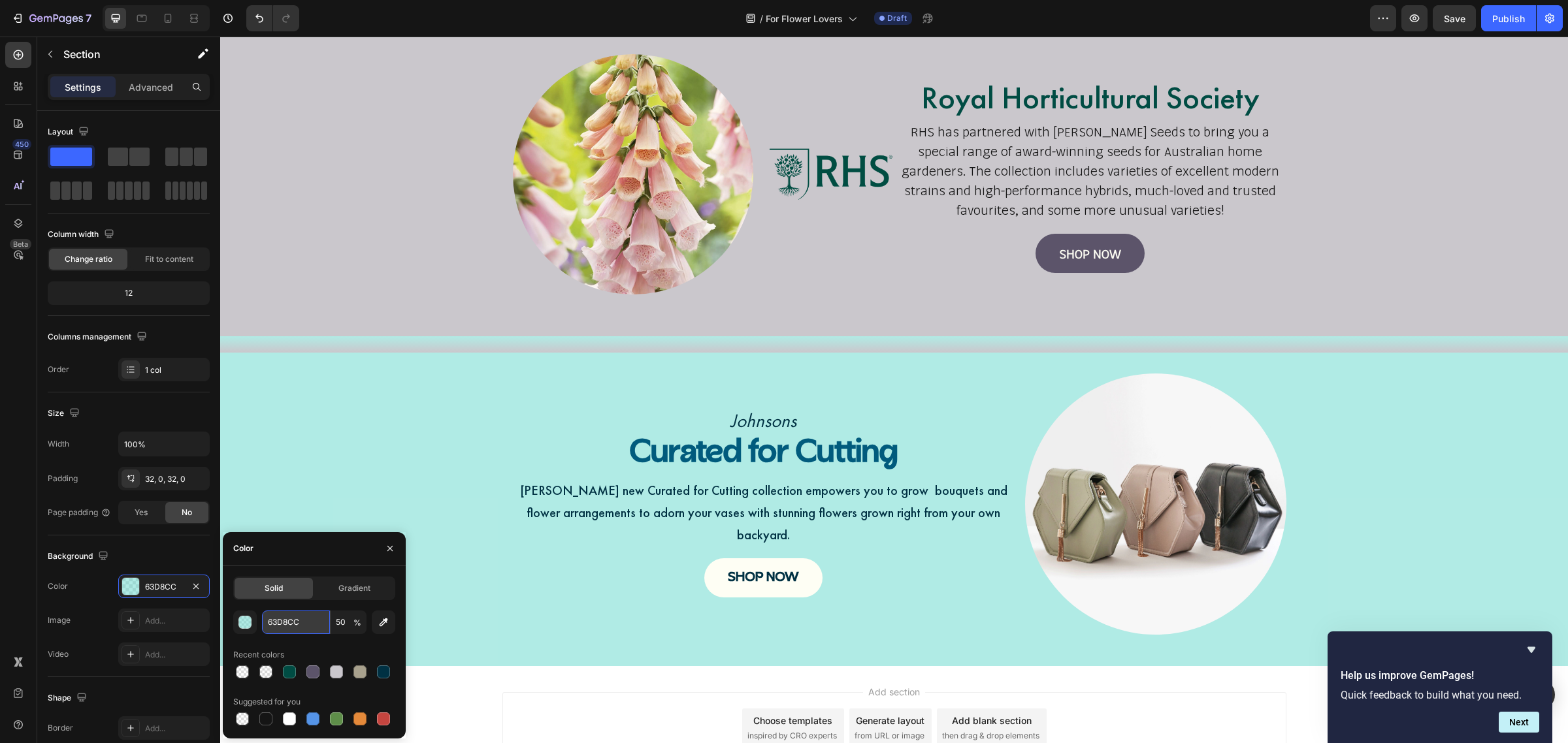
click at [279, 623] on input "63D8CC" at bounding box center [296, 622] width 68 height 23
click at [280, 623] on input "63D8CC" at bounding box center [296, 622] width 68 height 23
paste input "FEFEF4"
type input "FEFEF4"
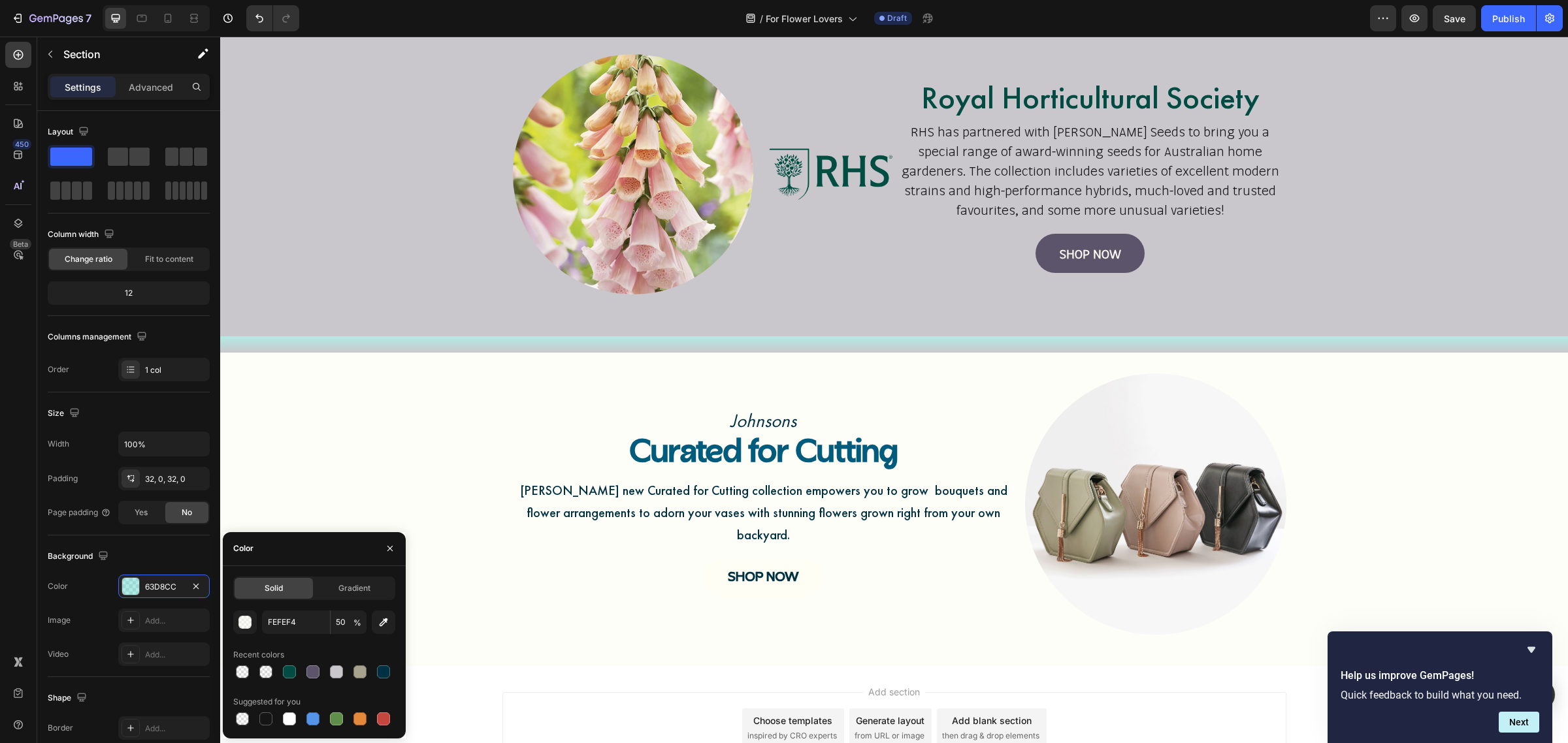
click at [443, 490] on div "Johnsons Text Block Curated for Cutting Heading Johnsons new Curated for Cuttin…" at bounding box center [894, 510] width 1348 height 271
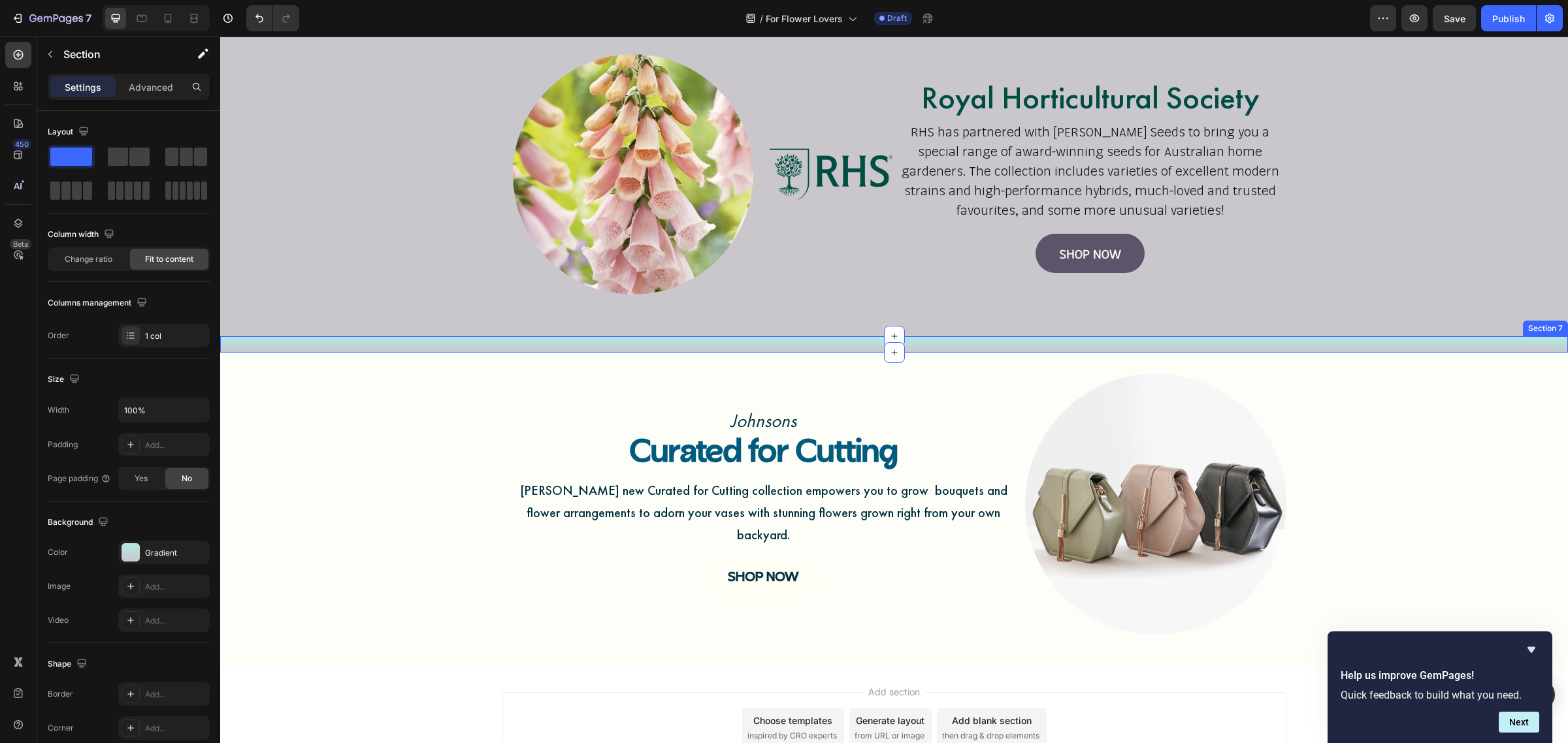
click at [331, 343] on div "Title Line Section 7" at bounding box center [894, 345] width 1348 height 17
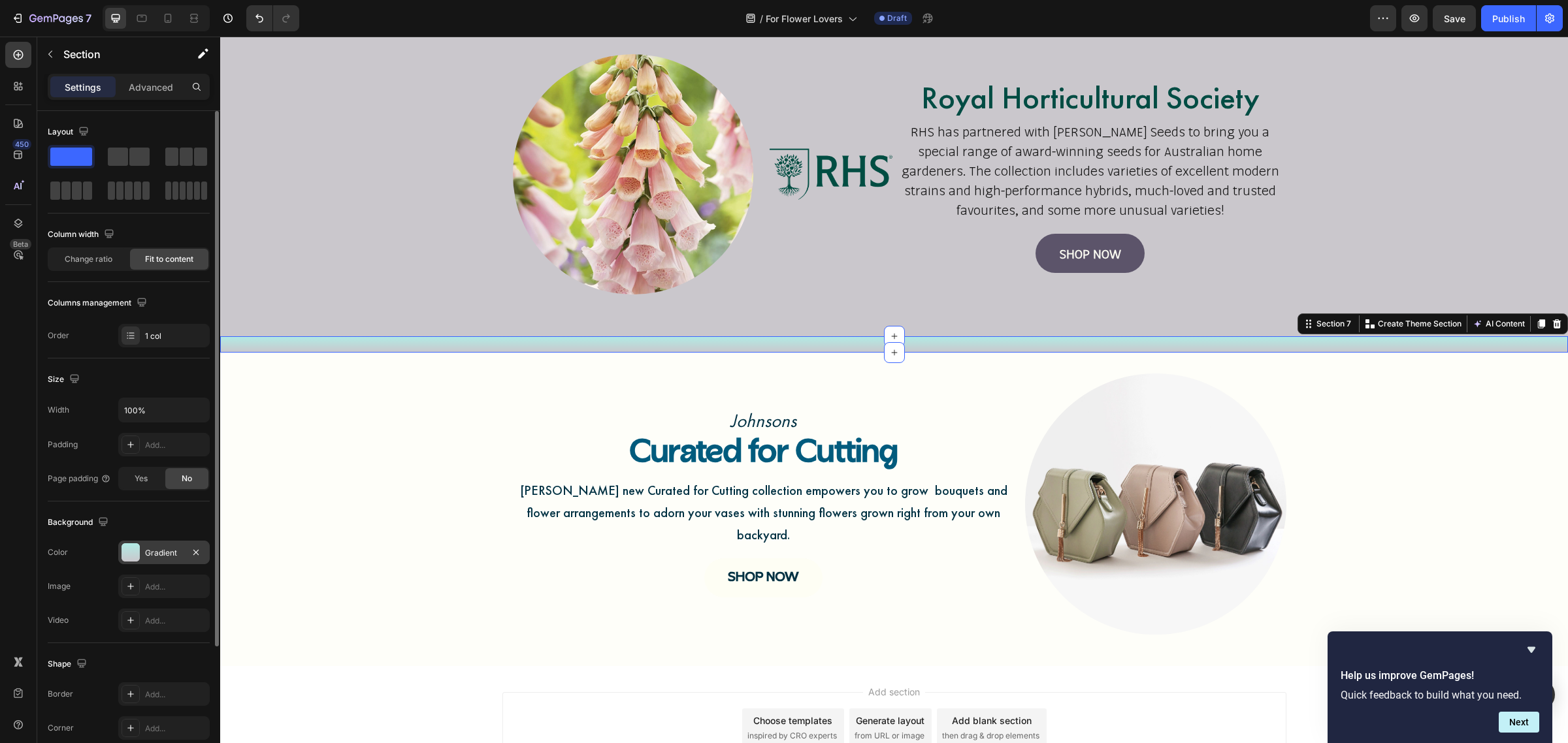
click at [173, 558] on div "Gradient" at bounding box center [164, 553] width 38 height 12
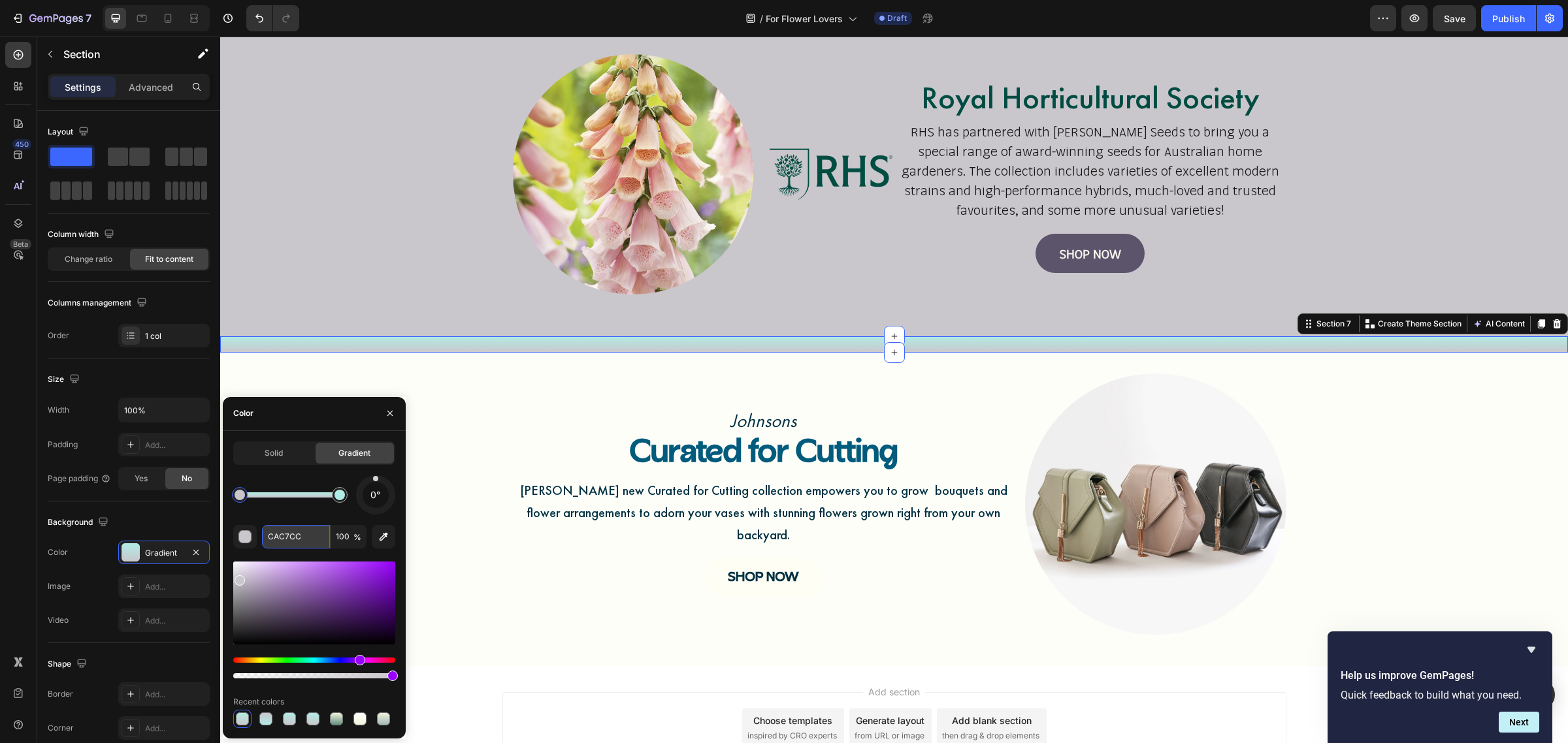
click at [291, 543] on input "CAC7CC" at bounding box center [296, 536] width 68 height 23
paste input "FEFEF4"
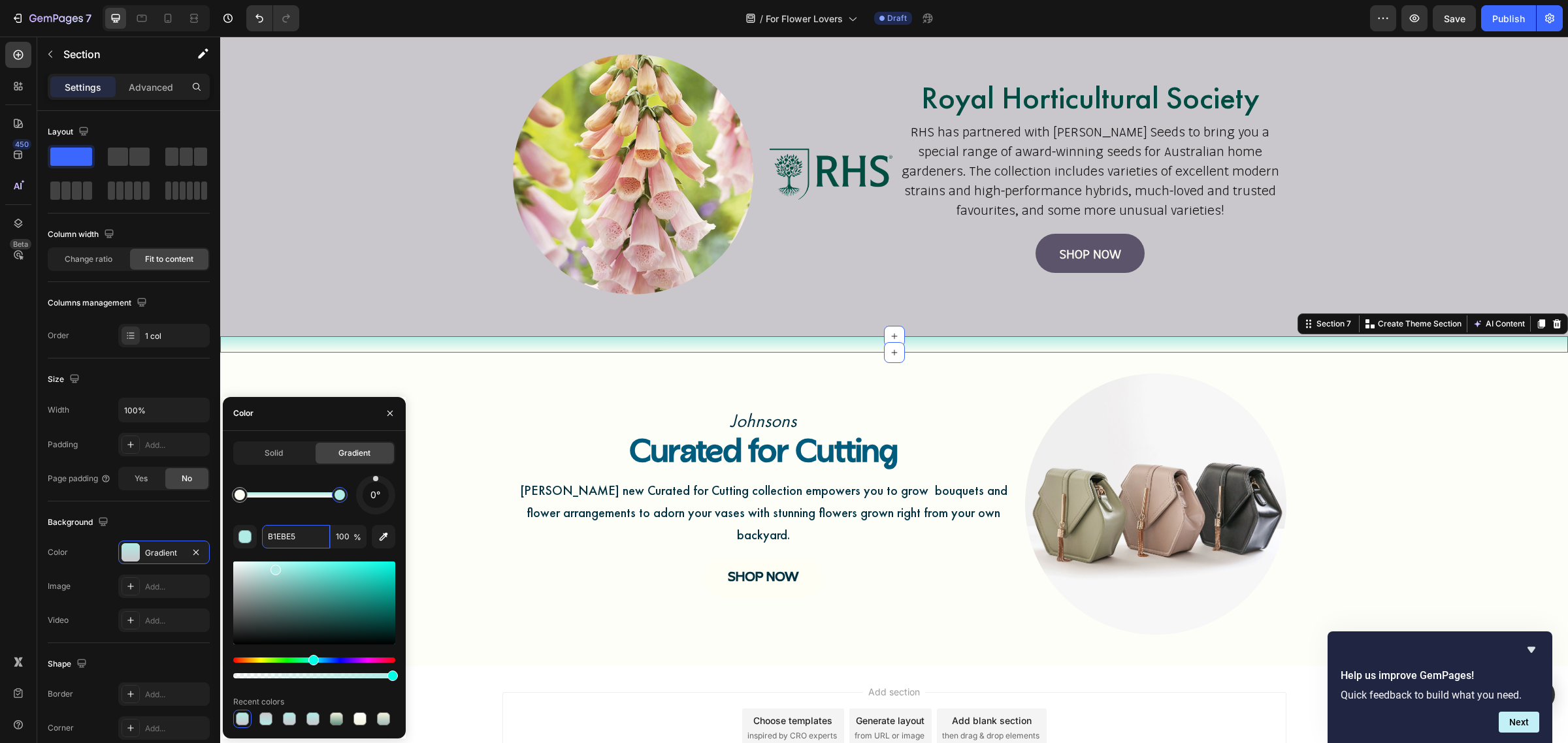
click at [340, 501] on div at bounding box center [340, 495] width 16 height 16
click at [379, 541] on icon "button" at bounding box center [383, 537] width 13 height 13
type input "CAC7CC"
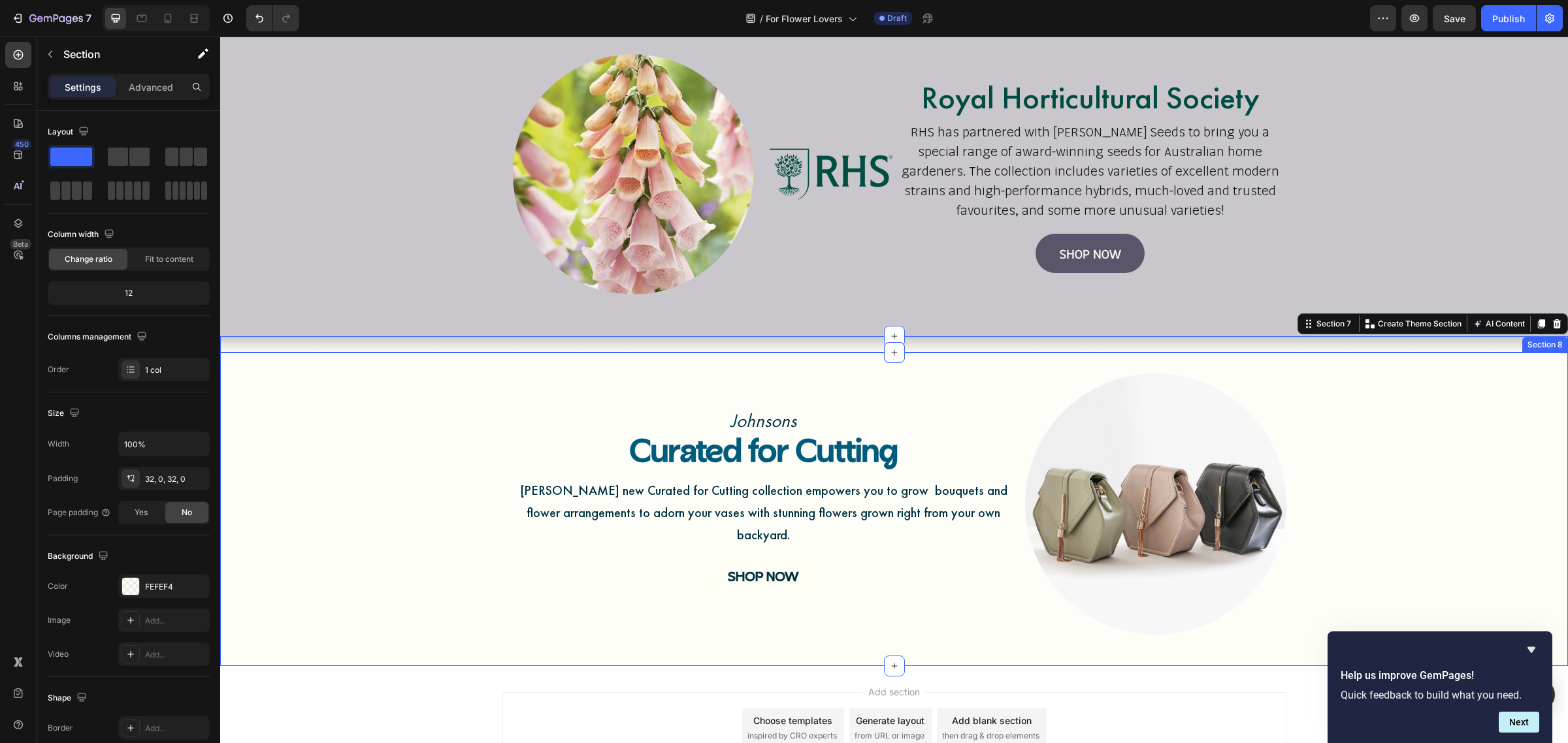
click at [475, 537] on div "Johnsons Text Block Curated for Cutting Heading Johnsons new Curated for Cuttin…" at bounding box center [894, 510] width 1348 height 271
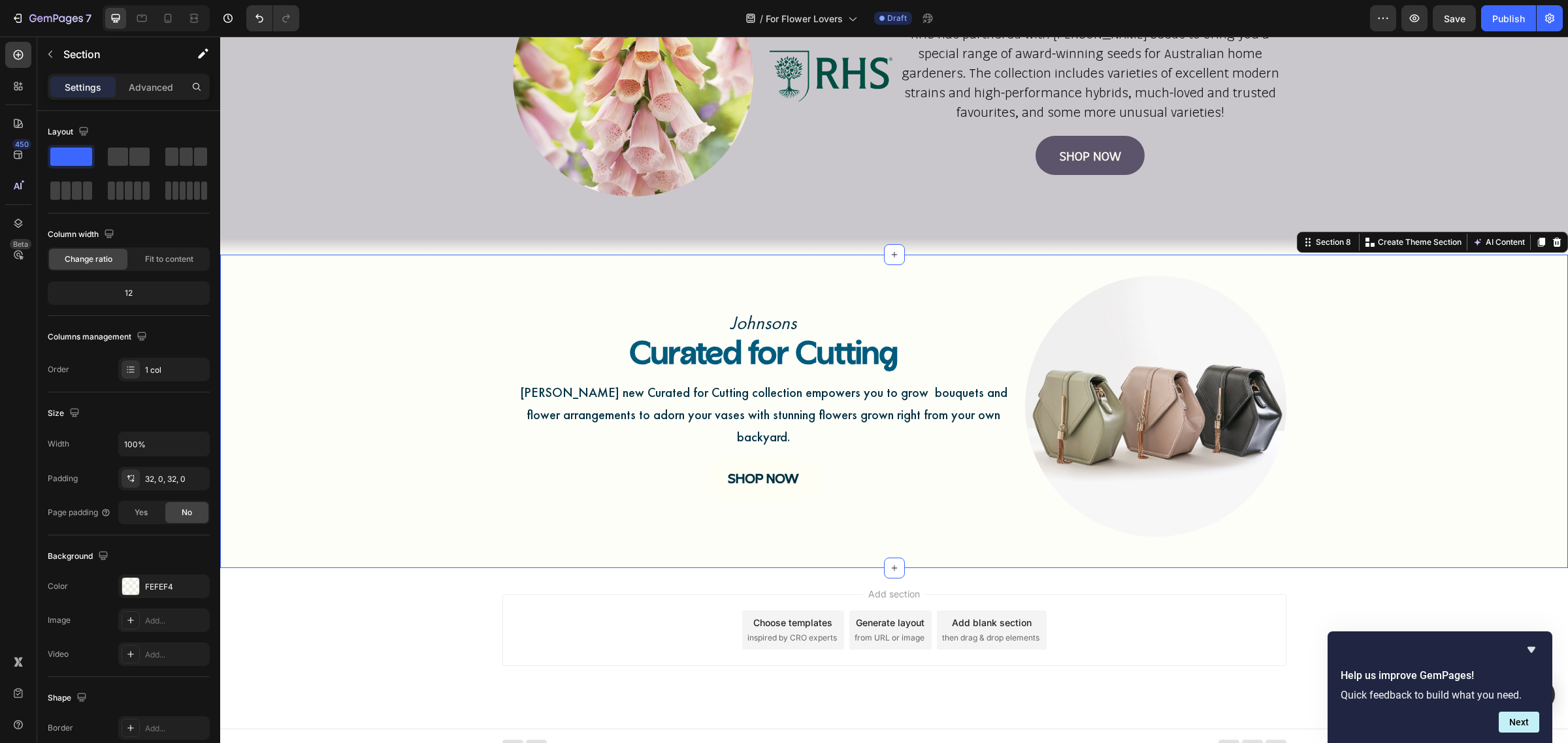
scroll to position [1189, 0]
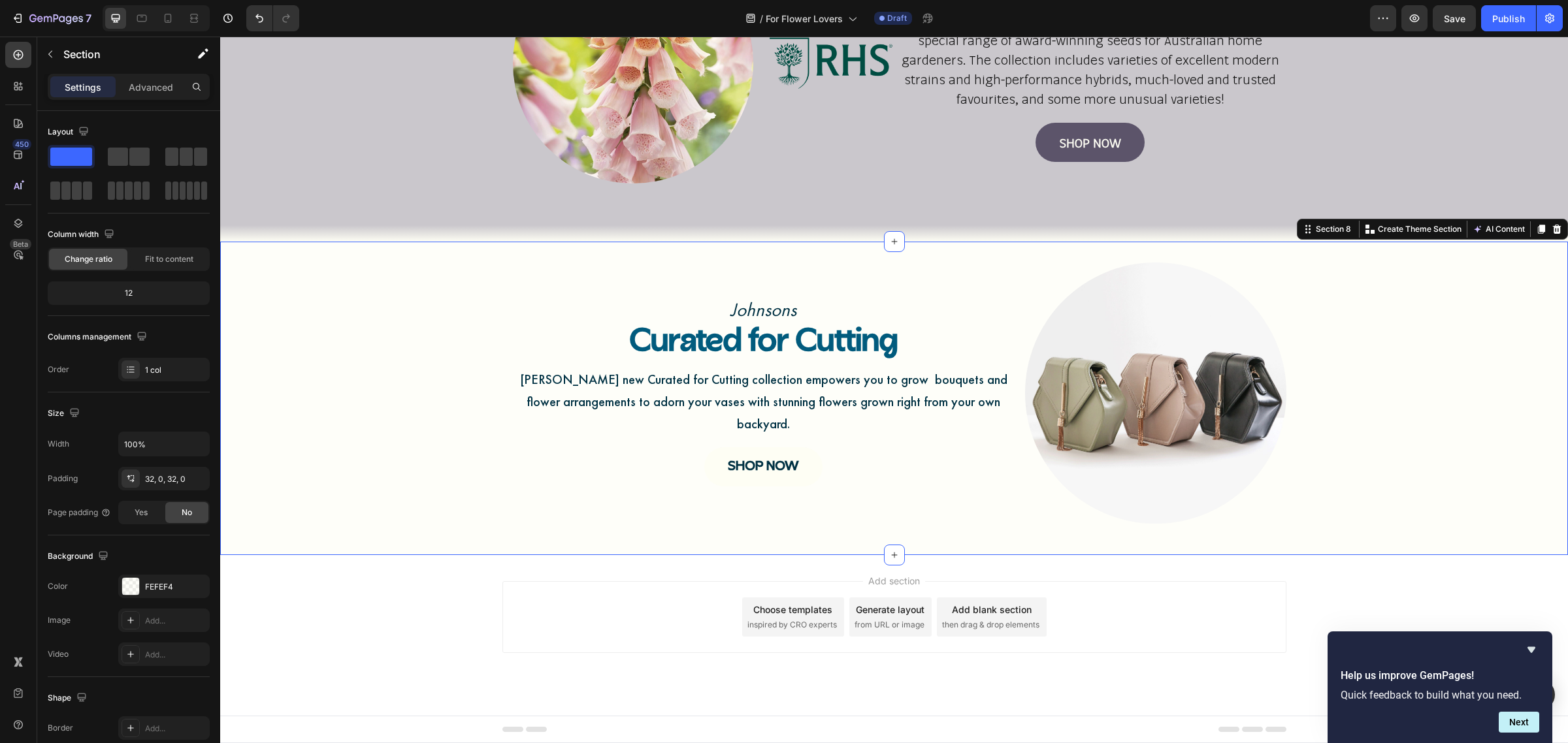
click at [411, 665] on div "Add section Choose templates inspired by CRO experts Generate layout from URL o…" at bounding box center [894, 636] width 1348 height 161
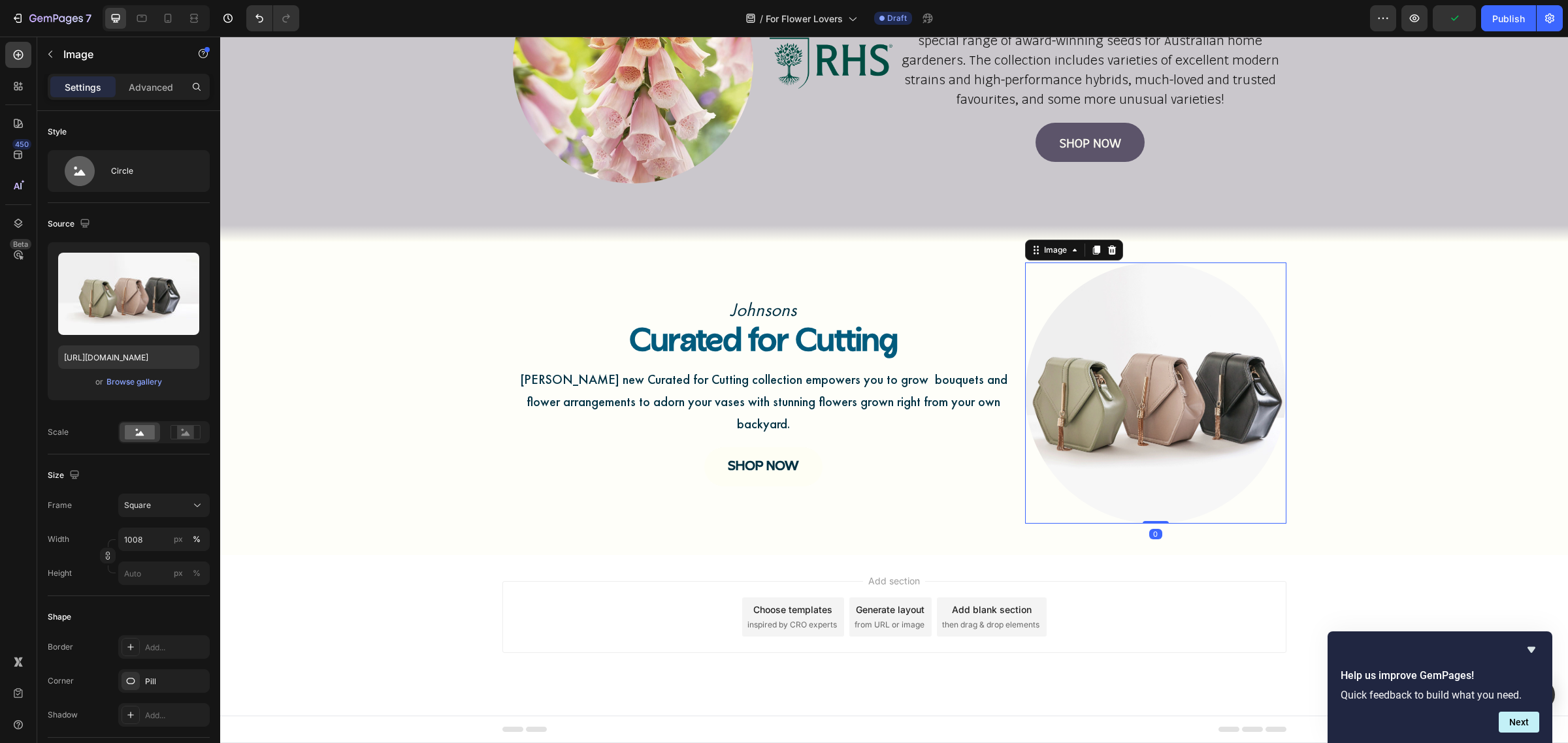
click at [1125, 386] on img at bounding box center [1155, 393] width 262 height 261
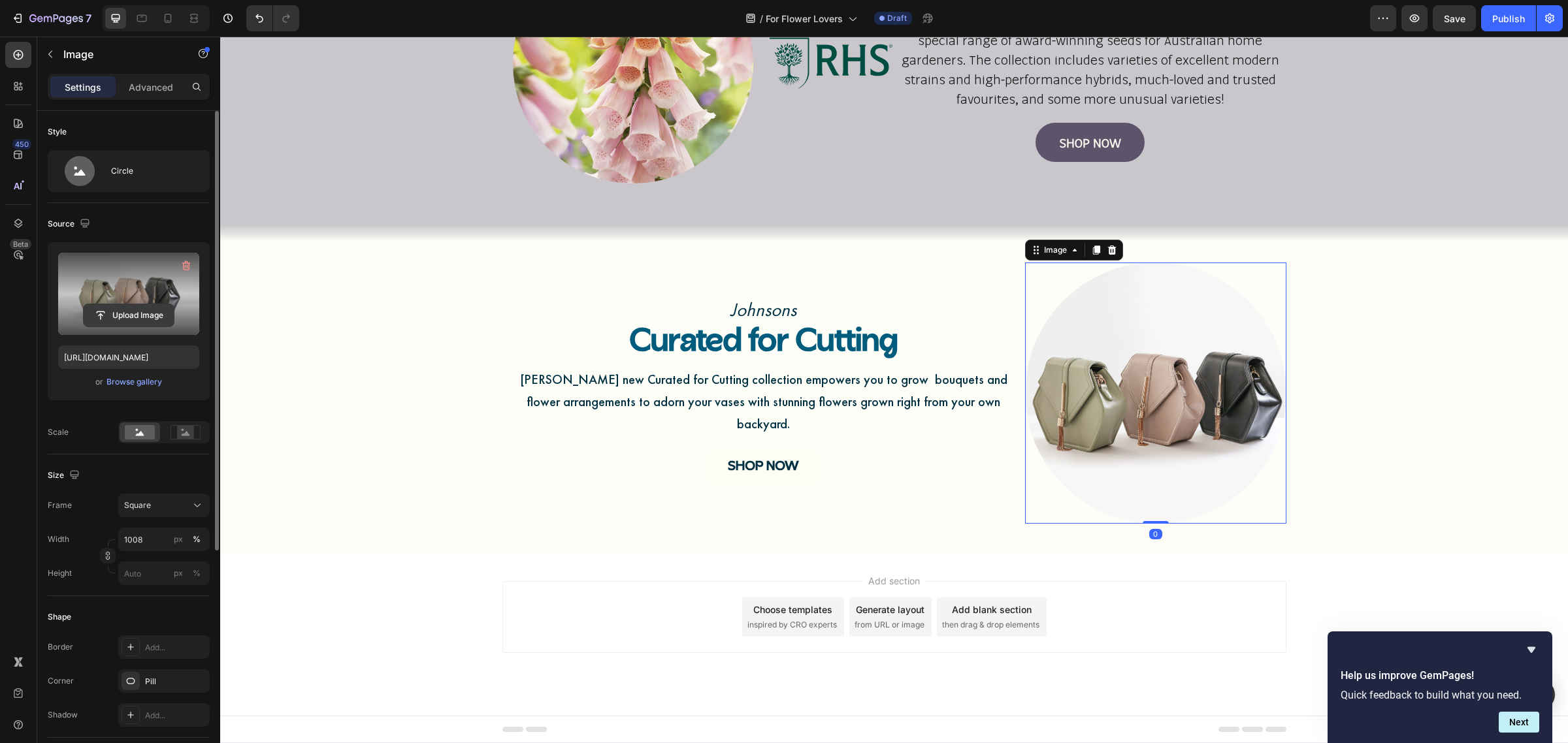
click at [136, 317] on input "file" at bounding box center [128, 315] width 90 height 22
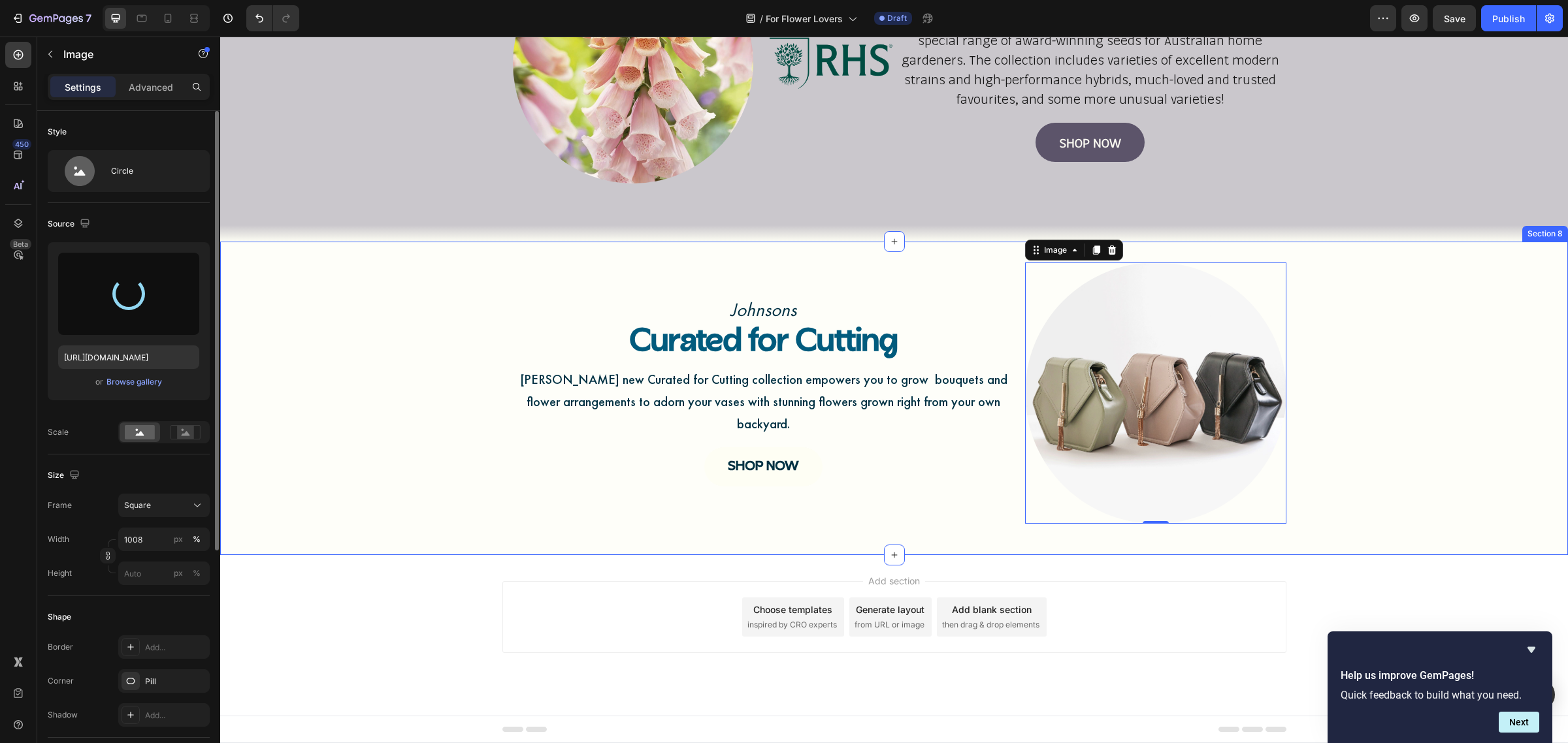
type input "https://cdn.shopify.com/s/files/1/0866/7748/7913/files/gempages_573477055367217…"
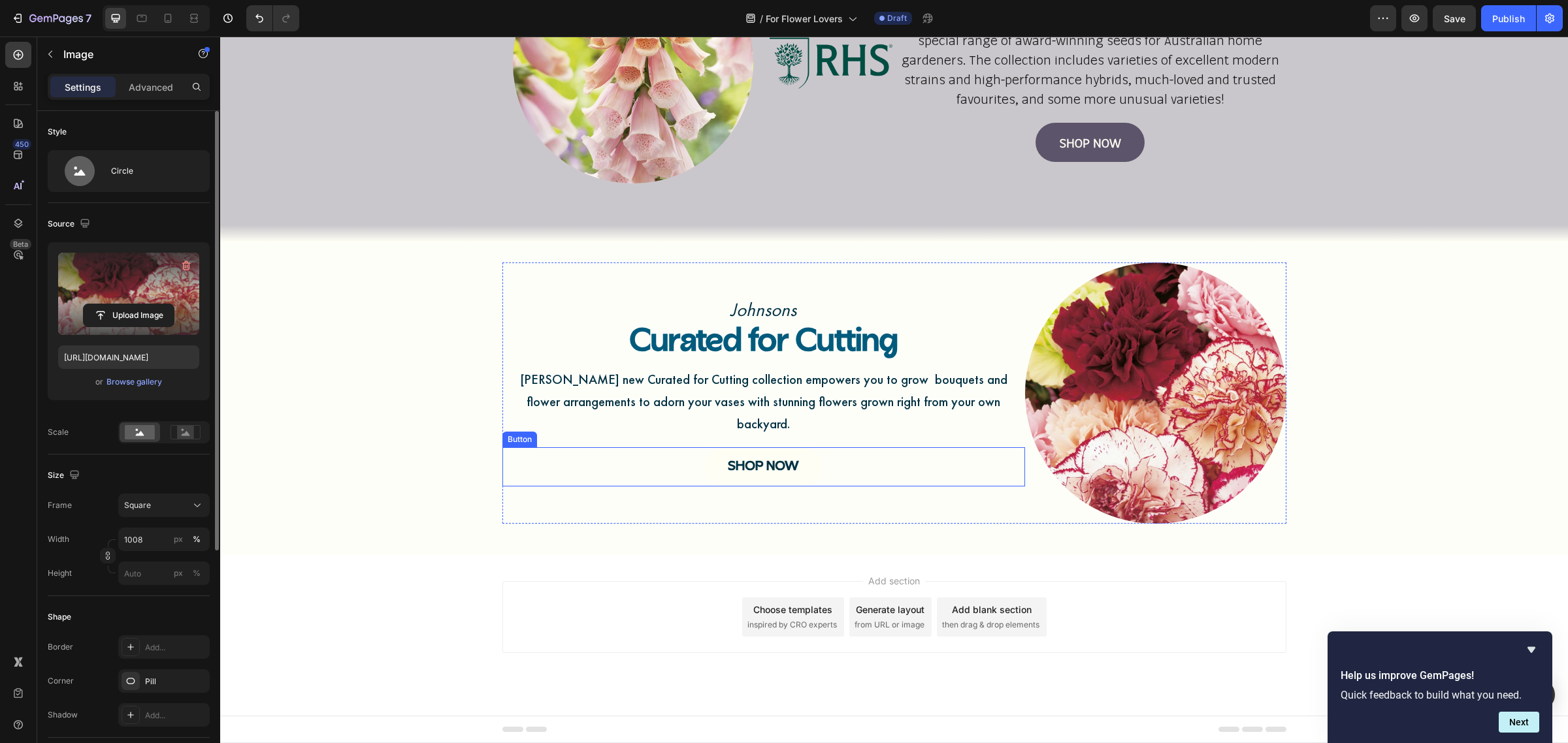
click at [834, 464] on div "SHOP NOW Button" at bounding box center [763, 467] width 522 height 39
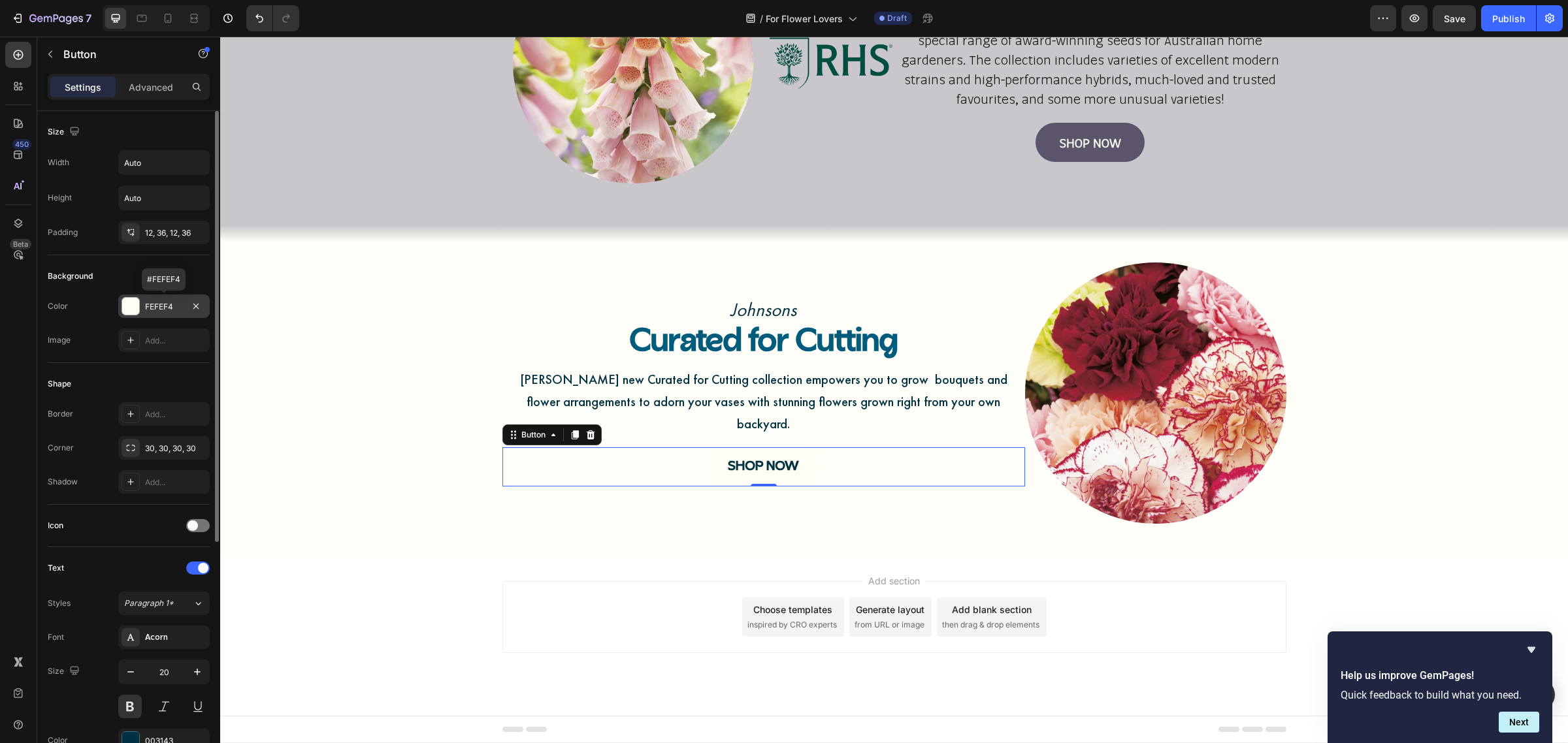
click at [180, 311] on div "FEFEF4" at bounding box center [164, 307] width 38 height 12
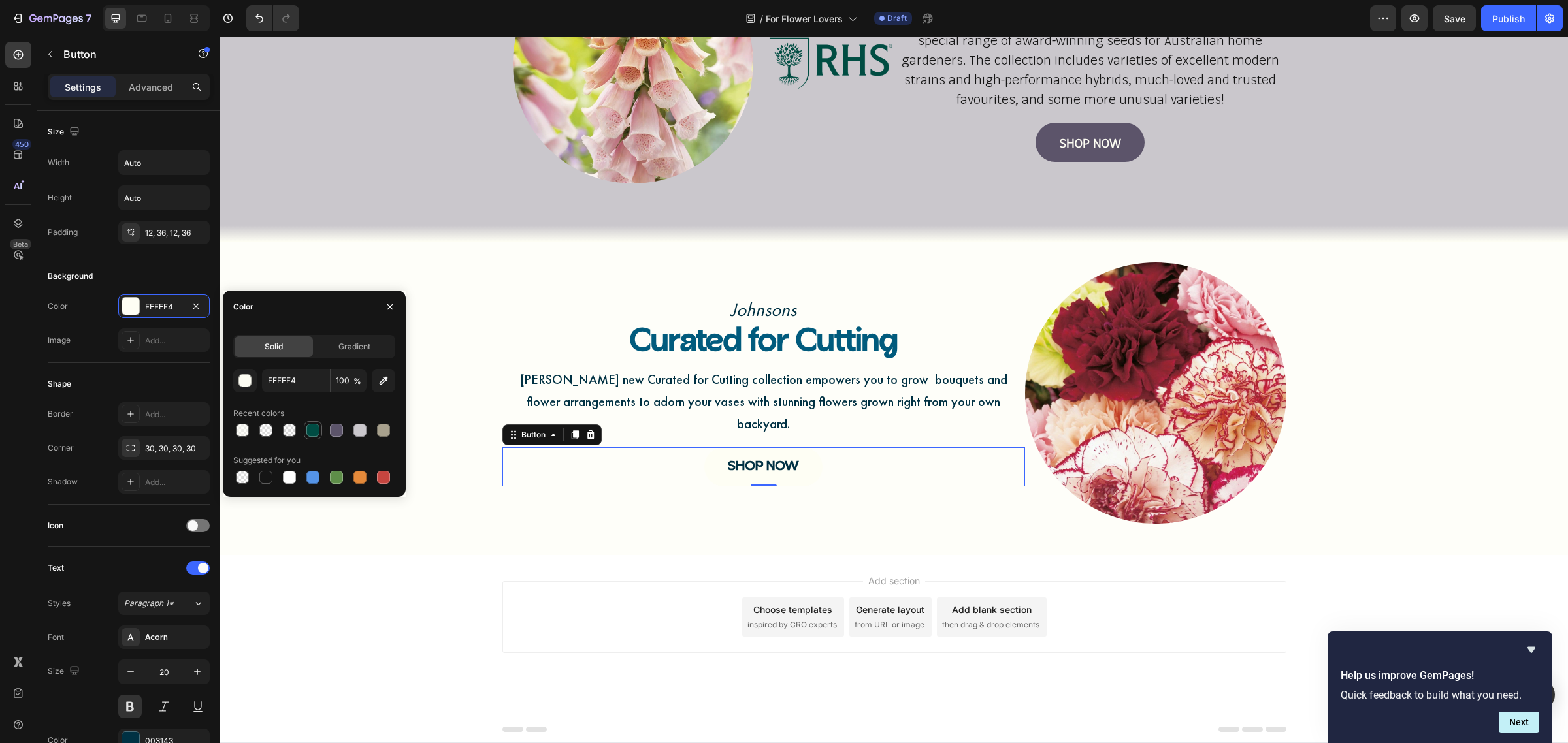
click at [311, 435] on div at bounding box center [313, 430] width 13 height 13
type input "004C43"
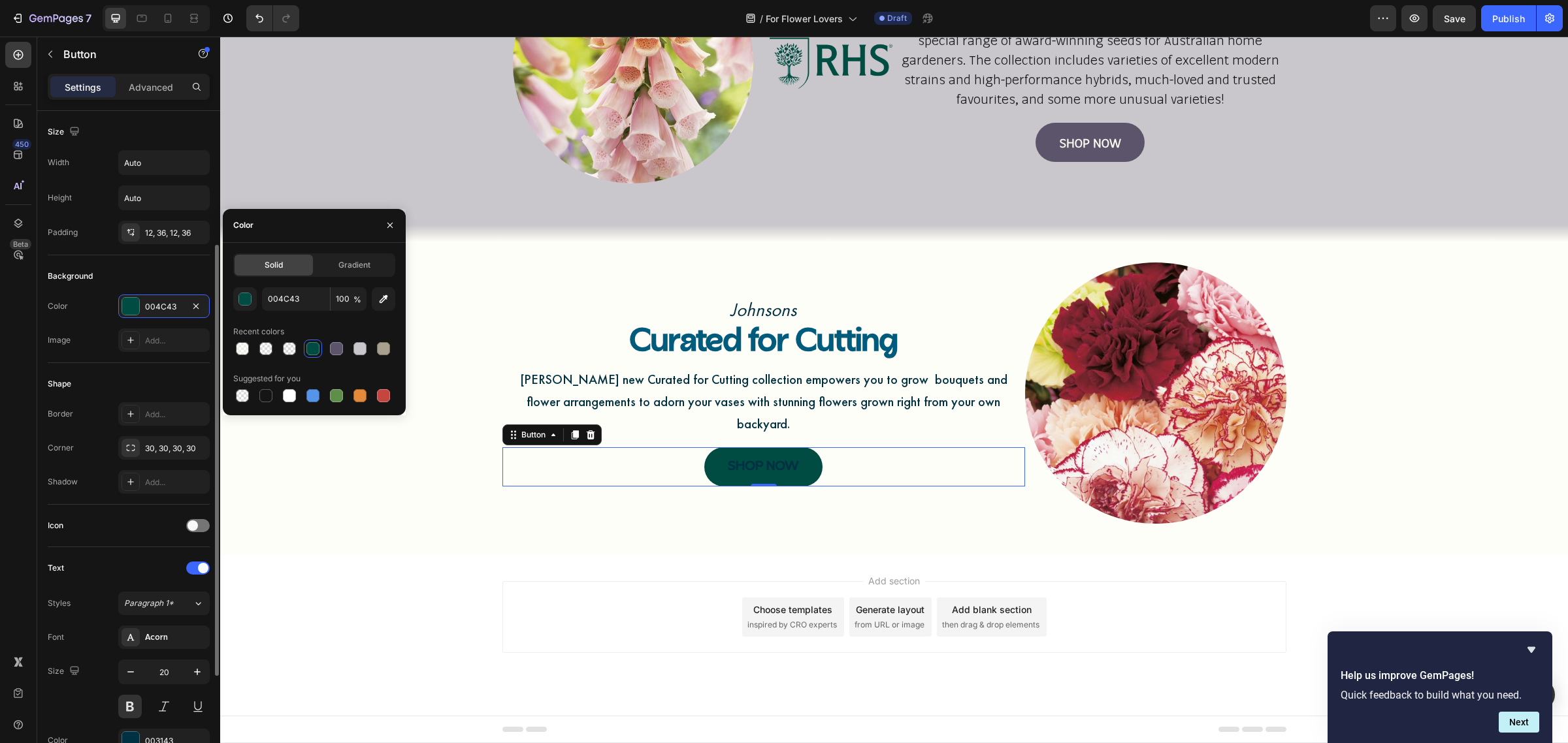
scroll to position [163, 0]
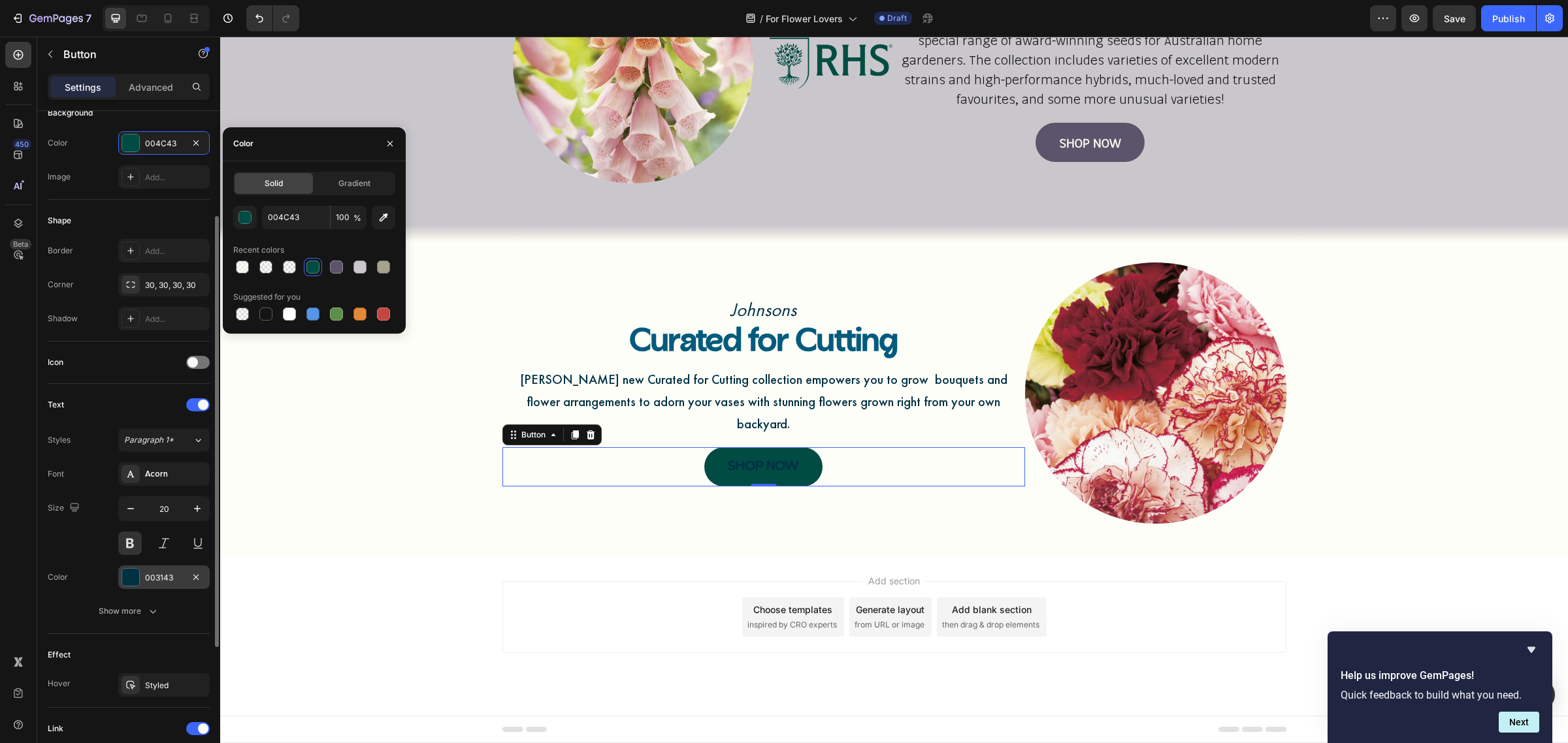
click at [180, 584] on div "003143" at bounding box center [164, 578] width 38 height 12
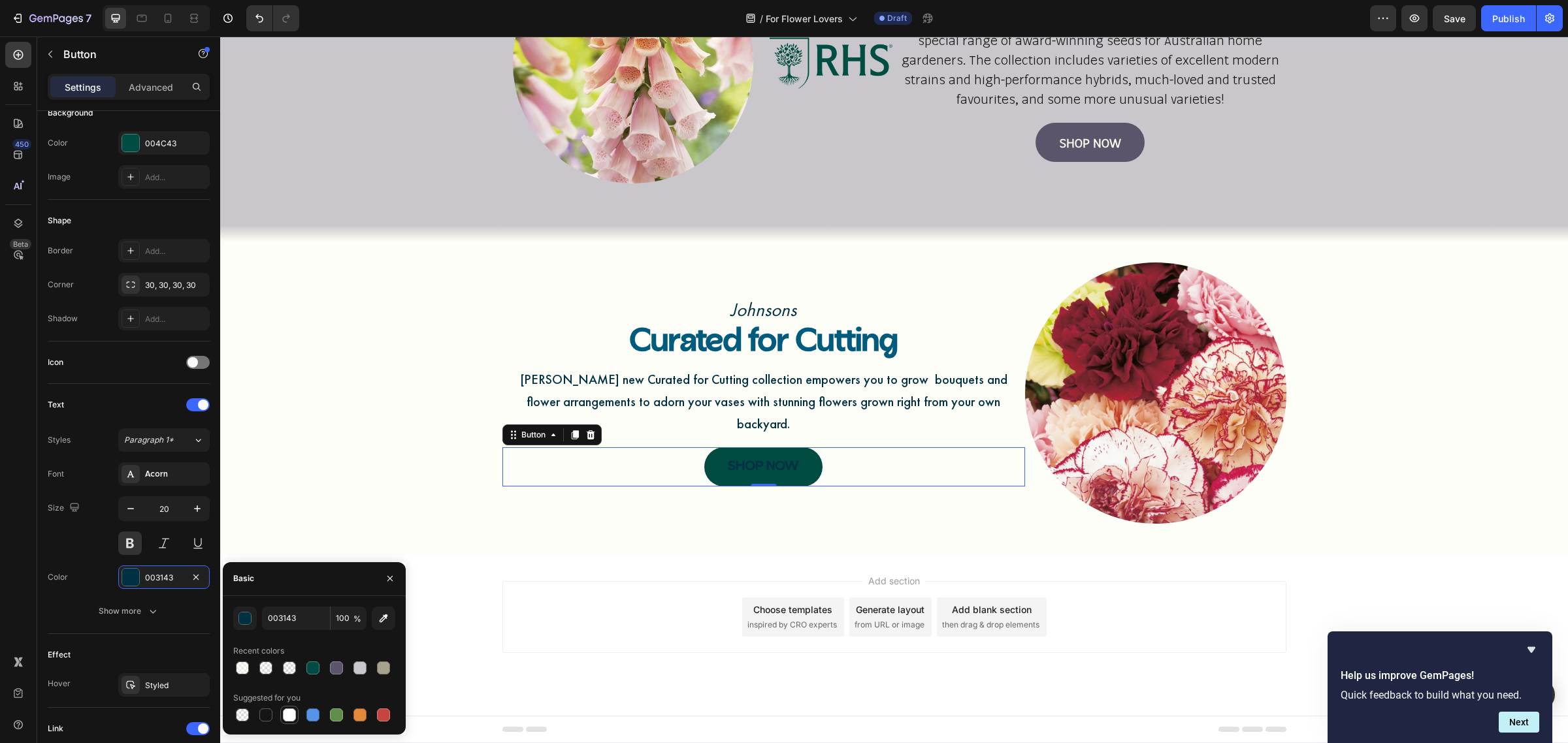
click at [288, 710] on div at bounding box center [290, 715] width 13 height 13
type input "FFFFFF"
click at [184, 477] on div "Acorn" at bounding box center [176, 475] width 61 height 12
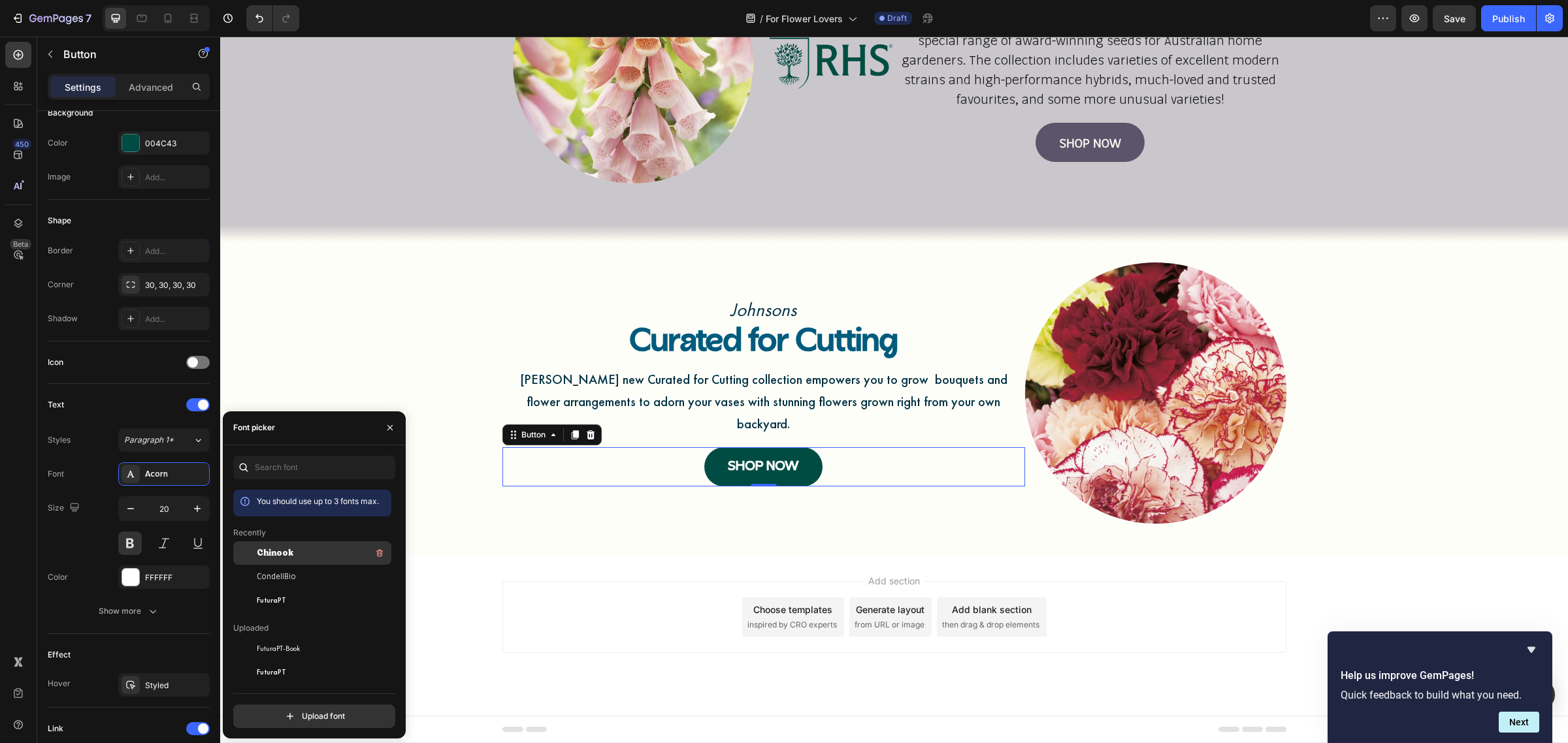
click at [257, 547] on span "Chinook" at bounding box center [275, 553] width 37 height 12
click at [750, 319] on p "Johnsons" at bounding box center [763, 310] width 520 height 19
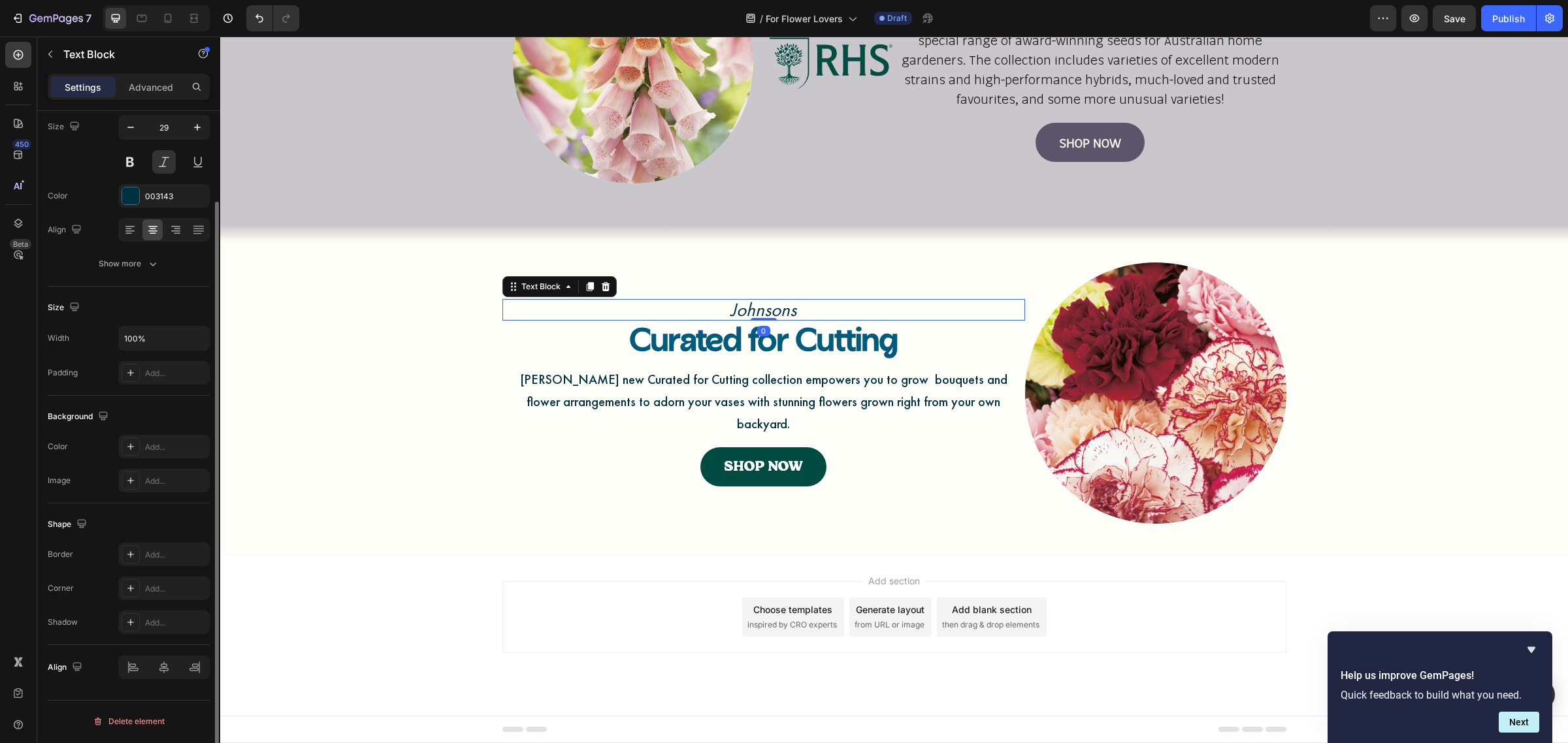
scroll to position [0, 0]
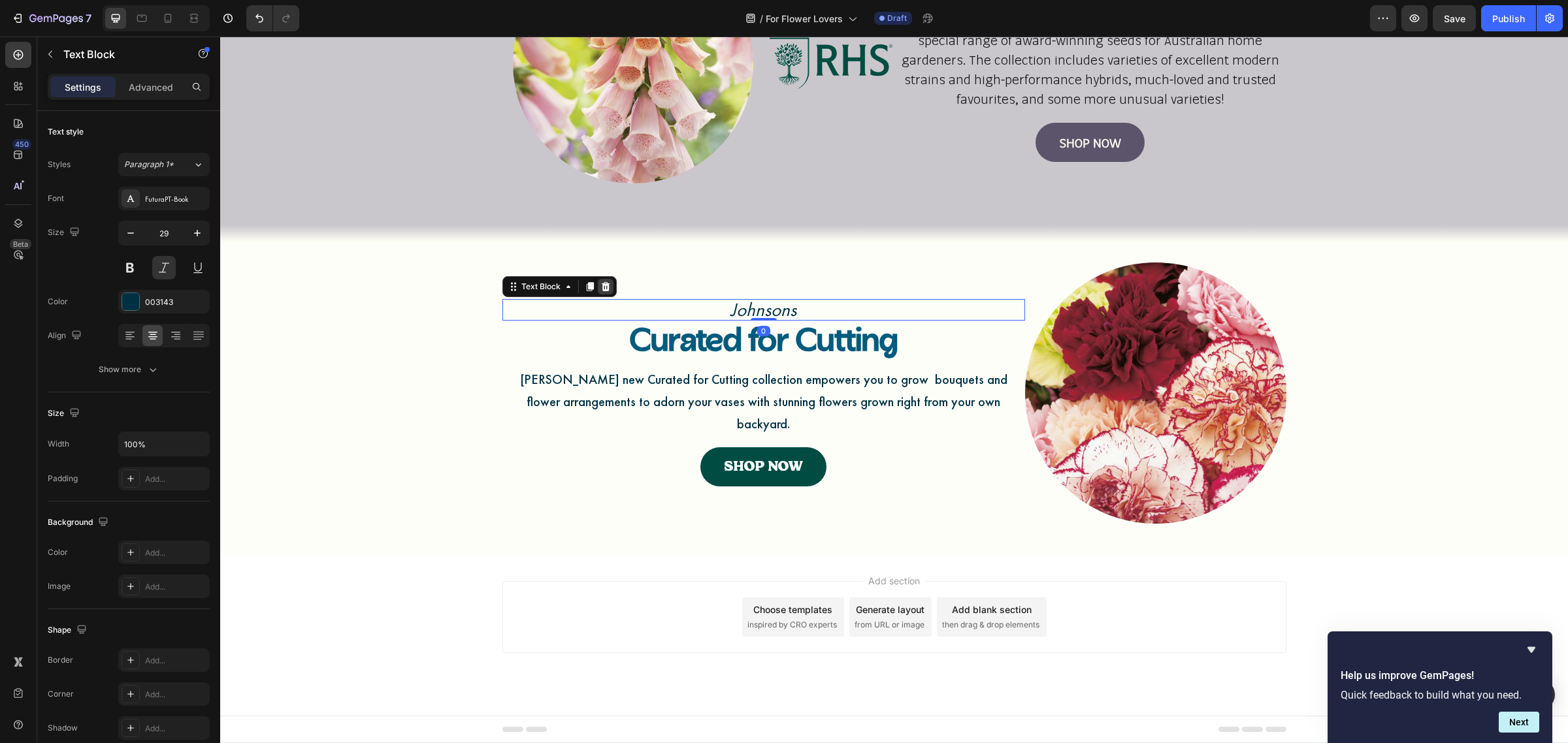
click at [601, 291] on icon at bounding box center [605, 287] width 9 height 9
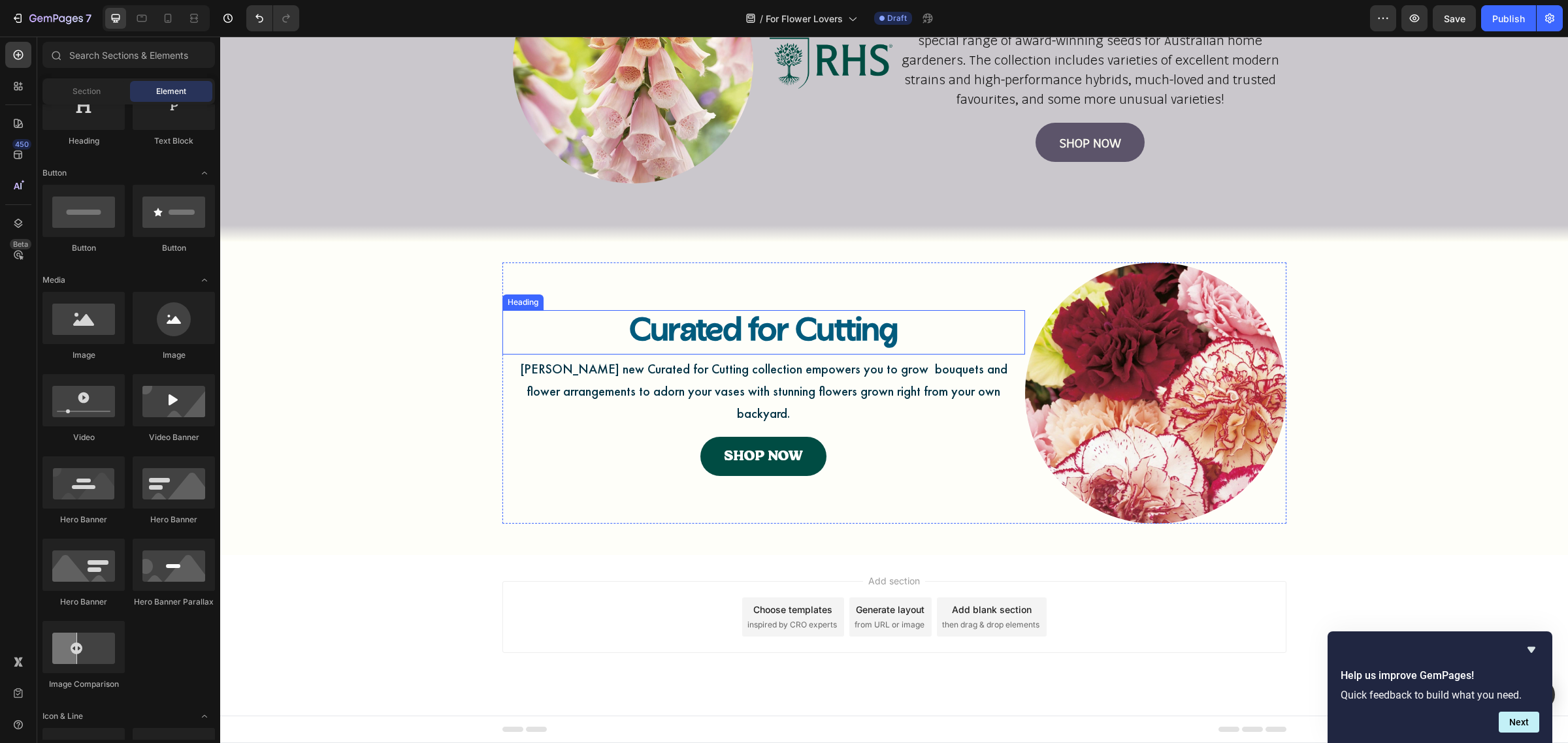
click at [656, 344] on h2 "Curated for Cutting" at bounding box center [763, 332] width 522 height 45
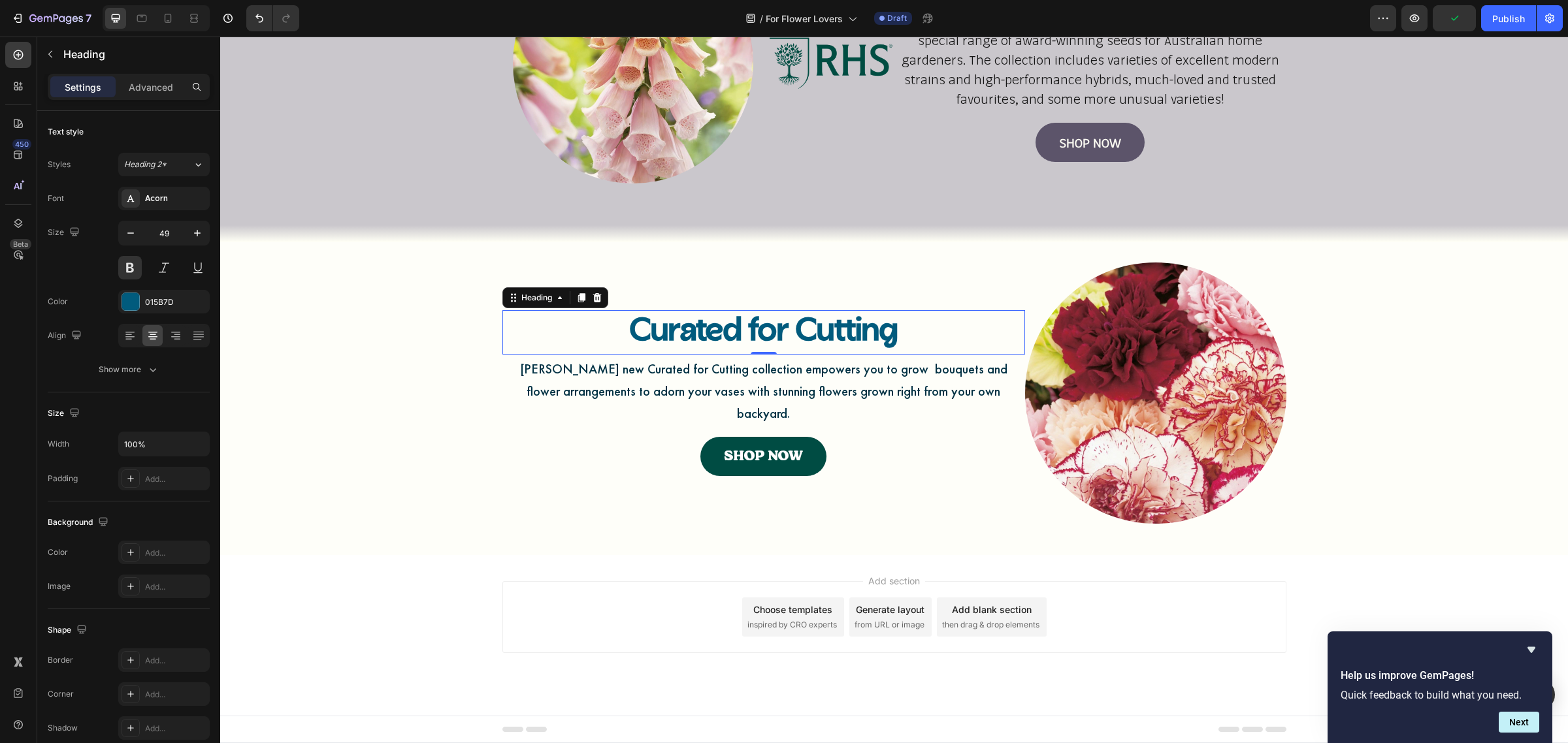
click at [688, 343] on h2 "Curated for Cutting" at bounding box center [763, 332] width 522 height 45
click at [688, 343] on p "Curated for Cutting" at bounding box center [763, 332] width 520 height 42
click at [552, 353] on p "Perennials" at bounding box center [763, 332] width 520 height 42
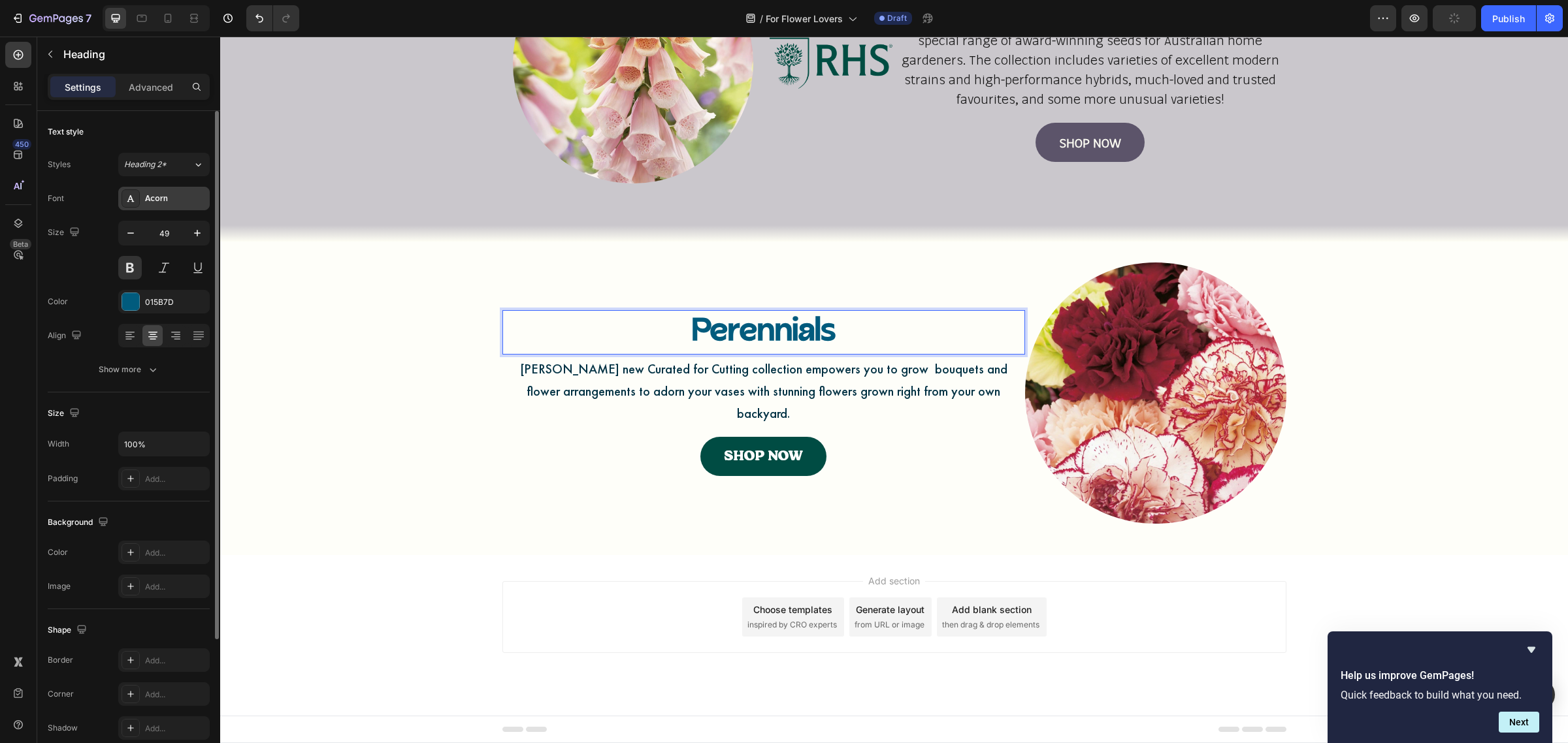
click at [183, 202] on div "Acorn" at bounding box center [176, 200] width 61 height 12
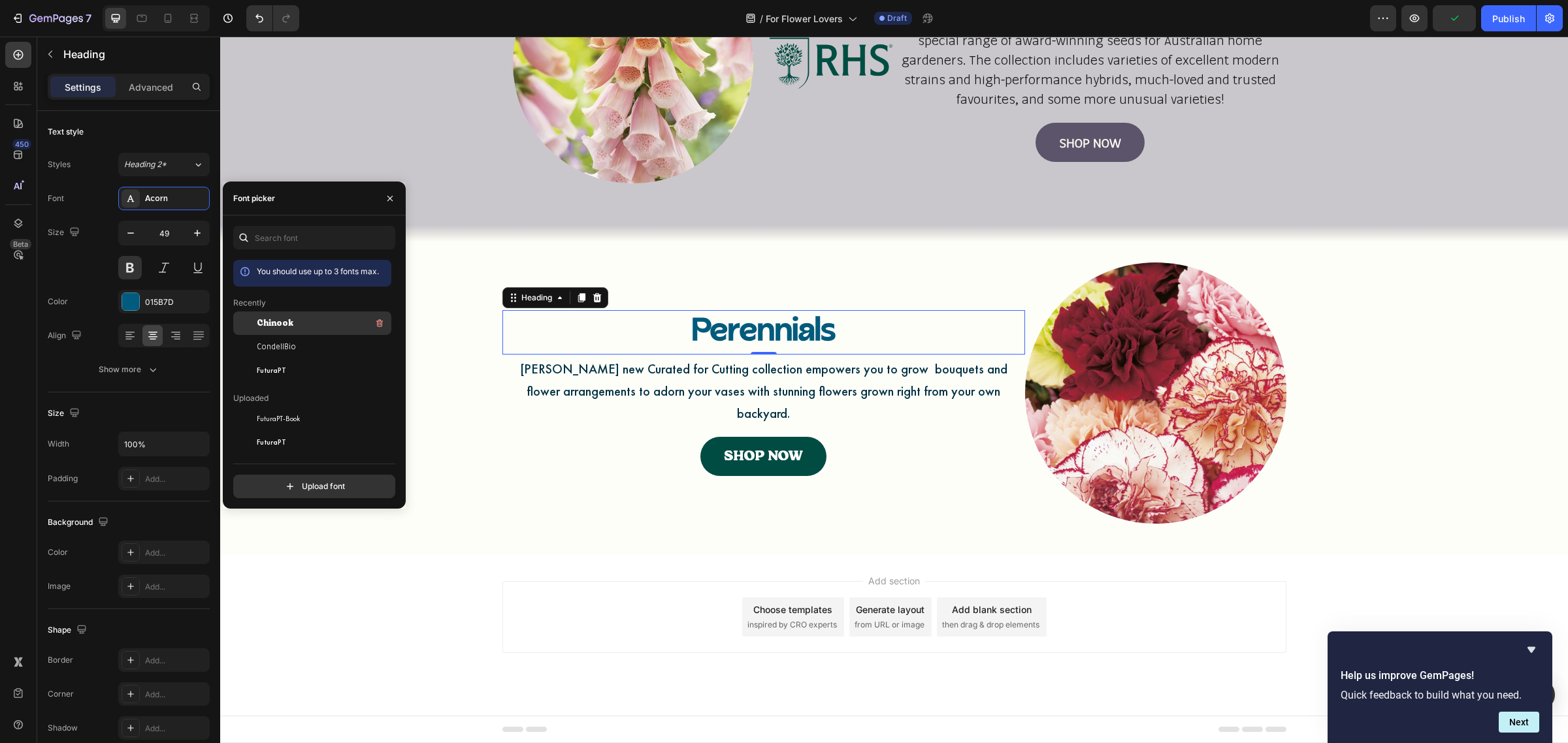
click at [262, 328] on span "Chinook" at bounding box center [275, 323] width 37 height 12
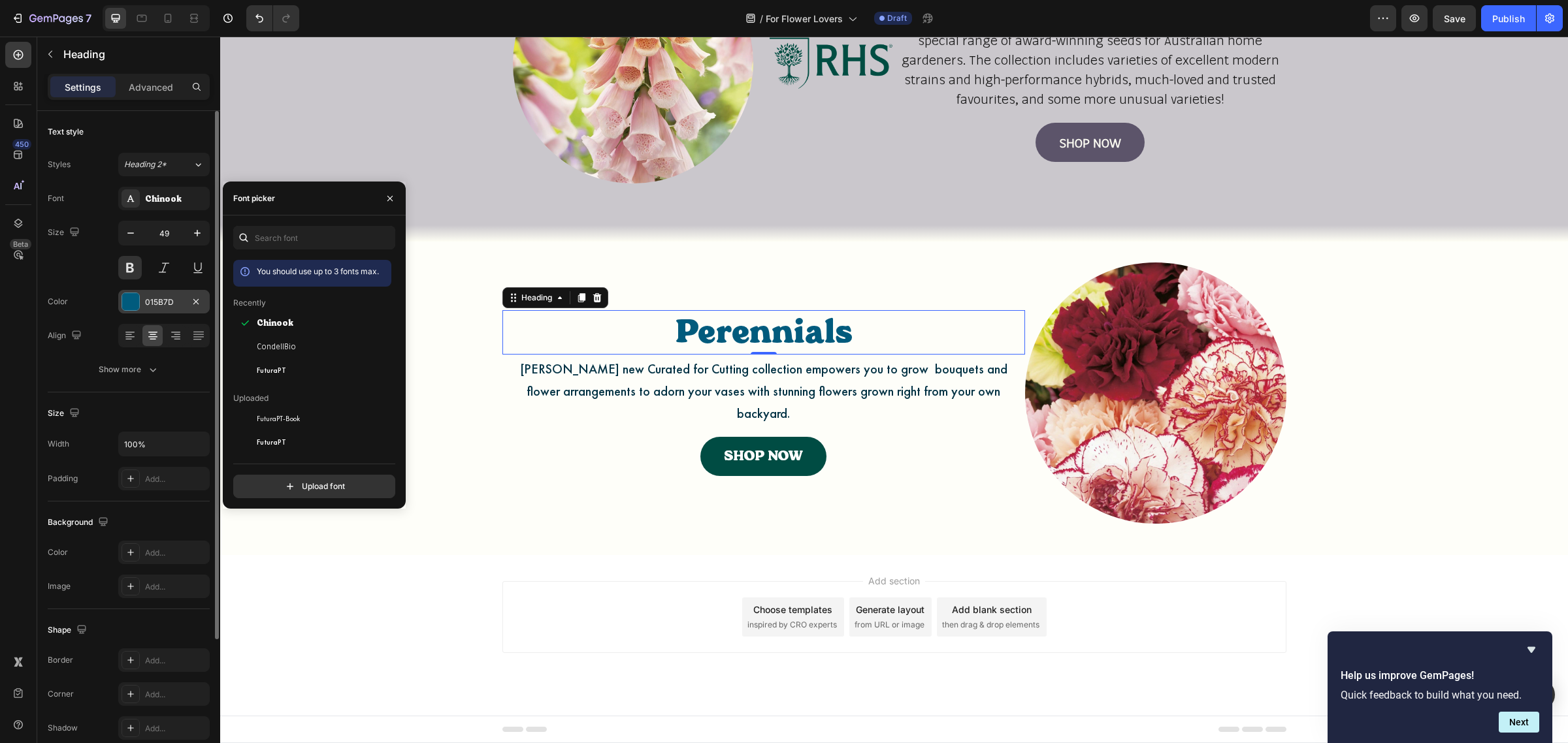
click at [180, 307] on div "015B7D" at bounding box center [164, 303] width 38 height 12
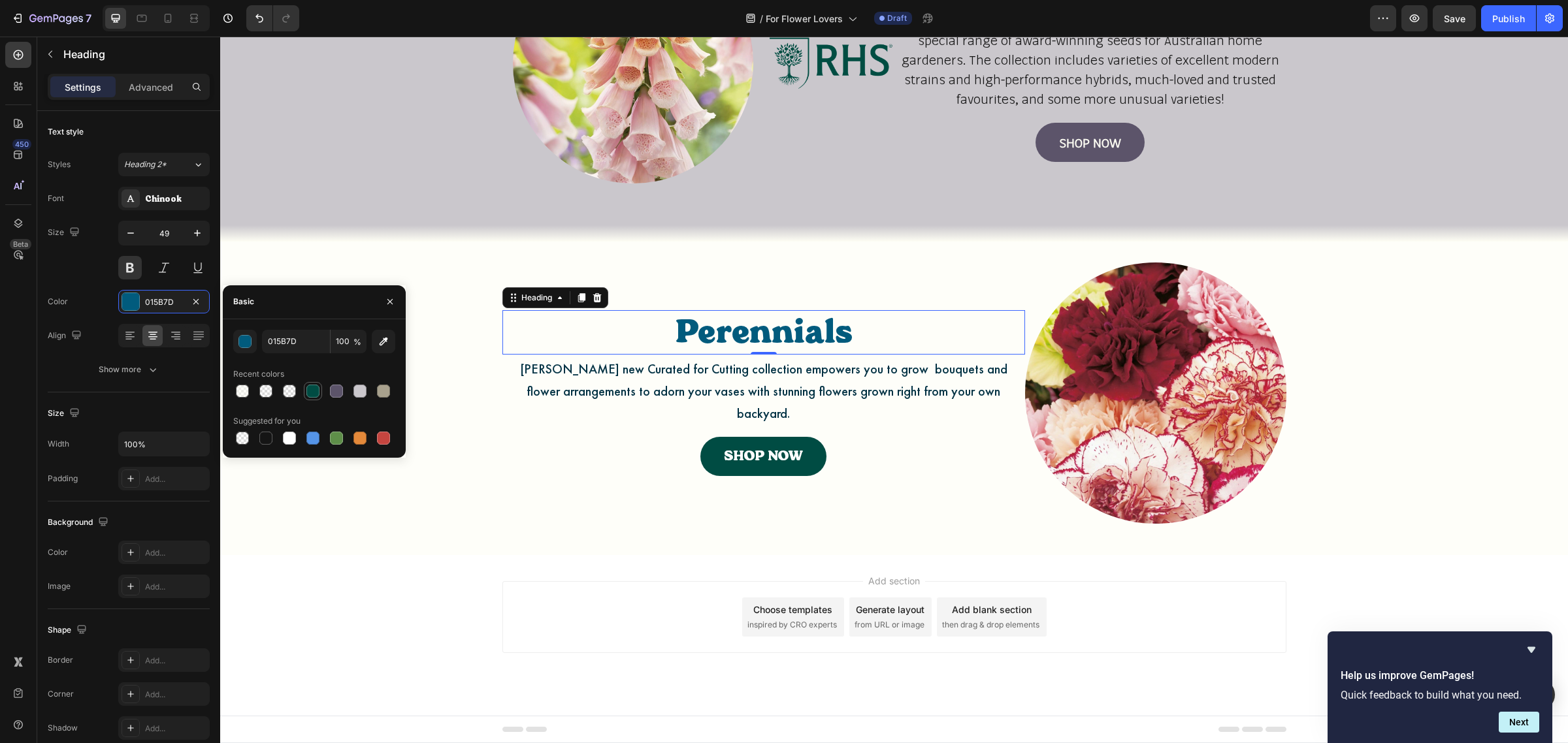
click at [313, 392] on div at bounding box center [313, 391] width 13 height 13
type input "004C43"
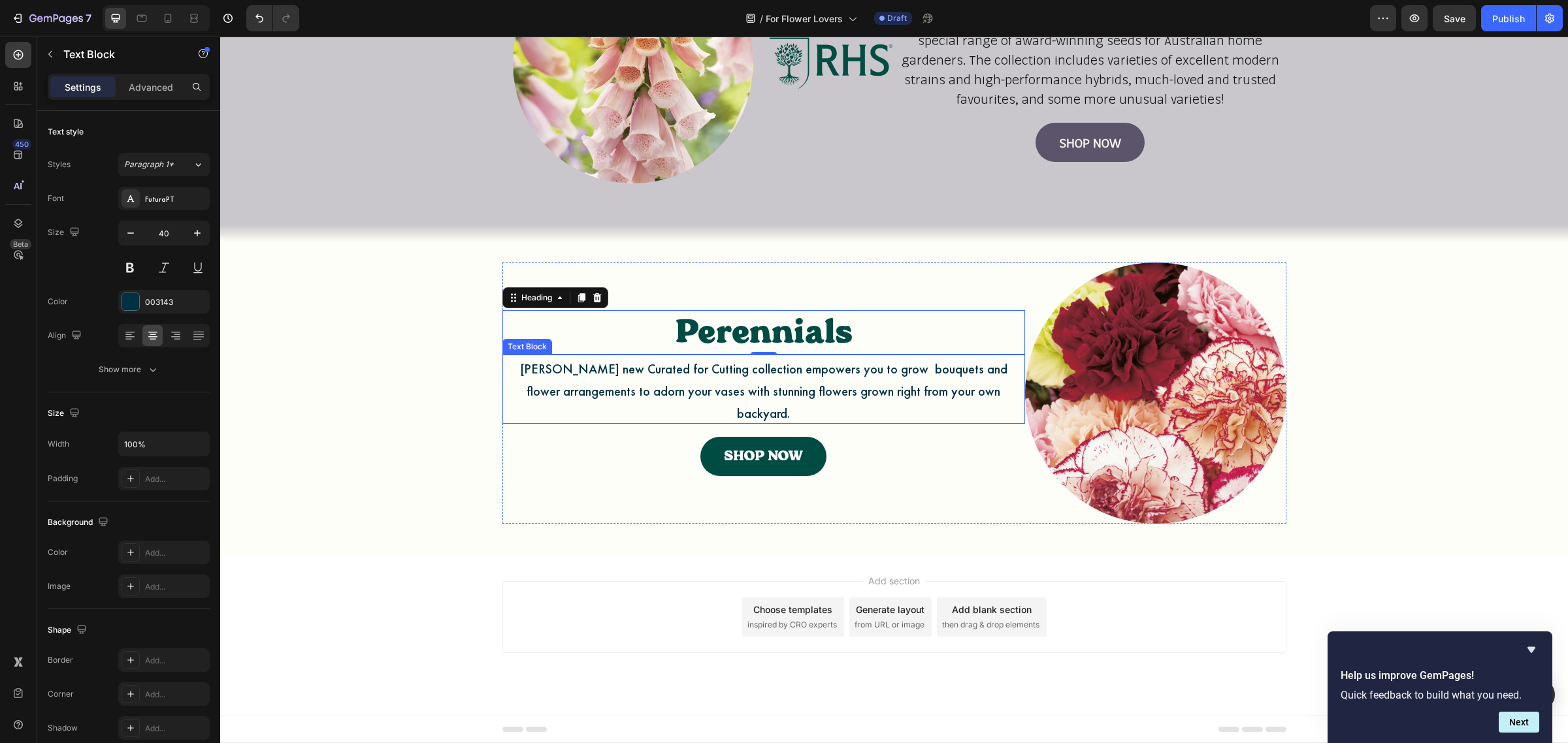
click at [580, 402] on span "Johnsons new Curated for Cutting collection empowers you to grow bouquets and f…" at bounding box center [763, 391] width 487 height 61
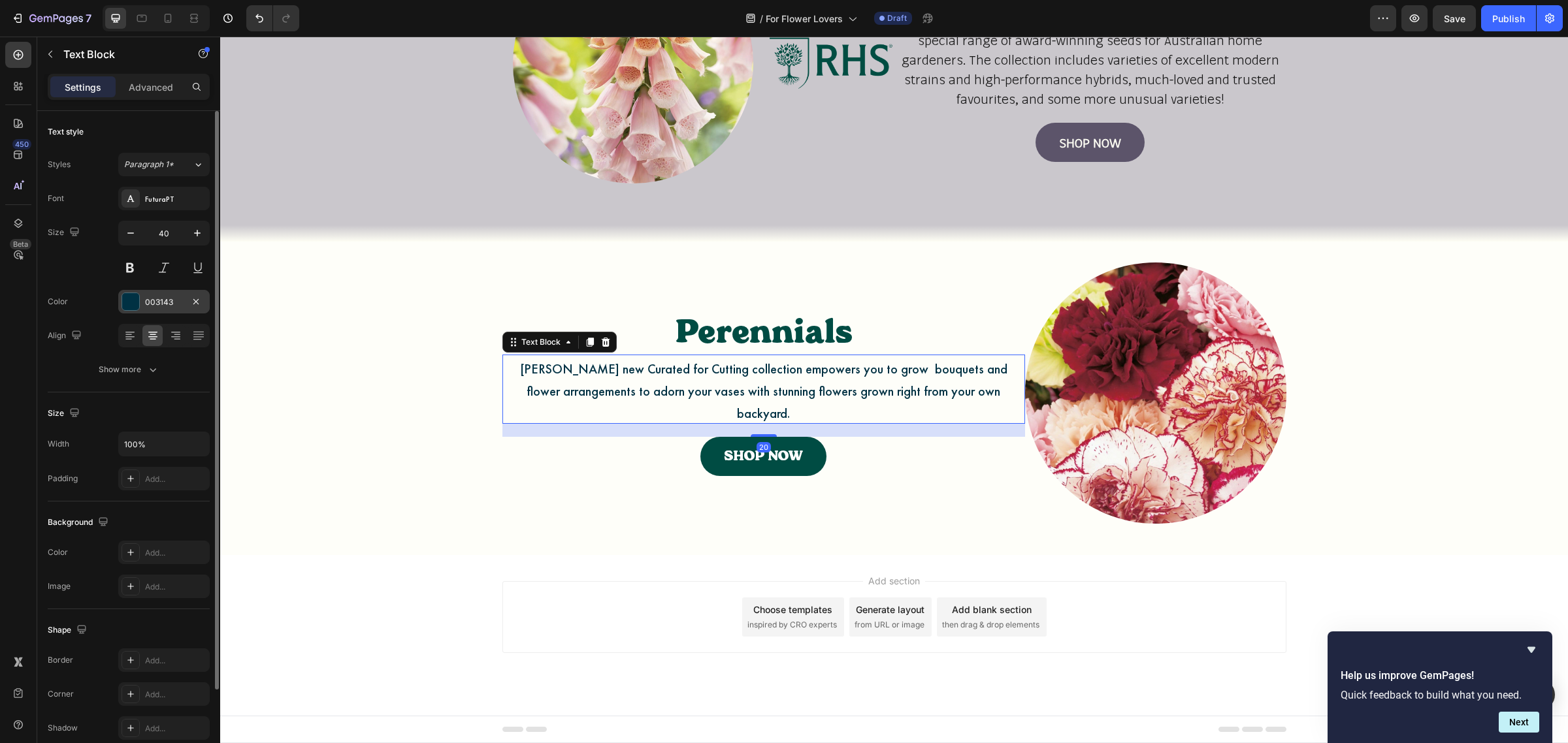
click at [178, 313] on div "003143" at bounding box center [164, 301] width 91 height 23
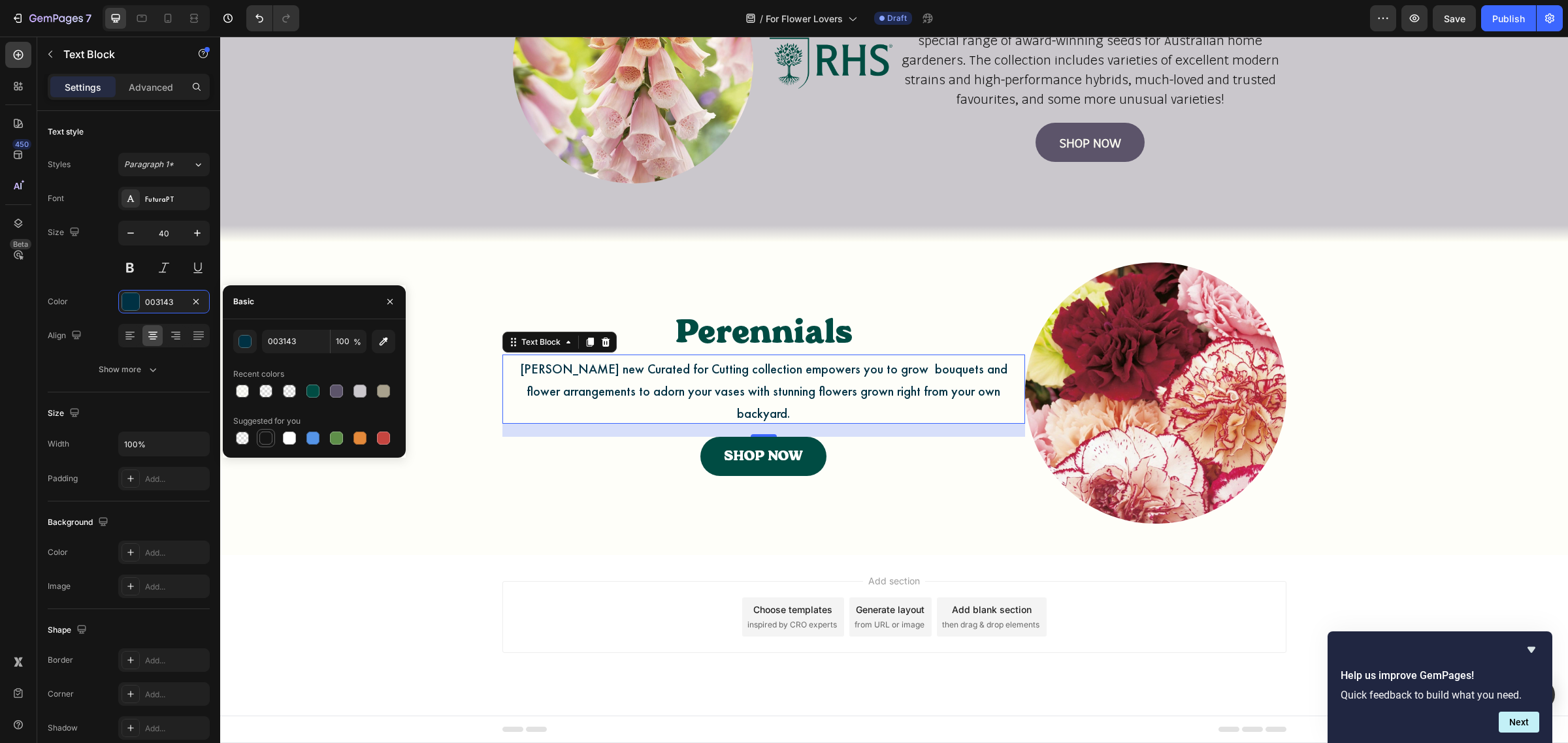
click at [260, 439] on div at bounding box center [266, 438] width 13 height 13
type input "151515"
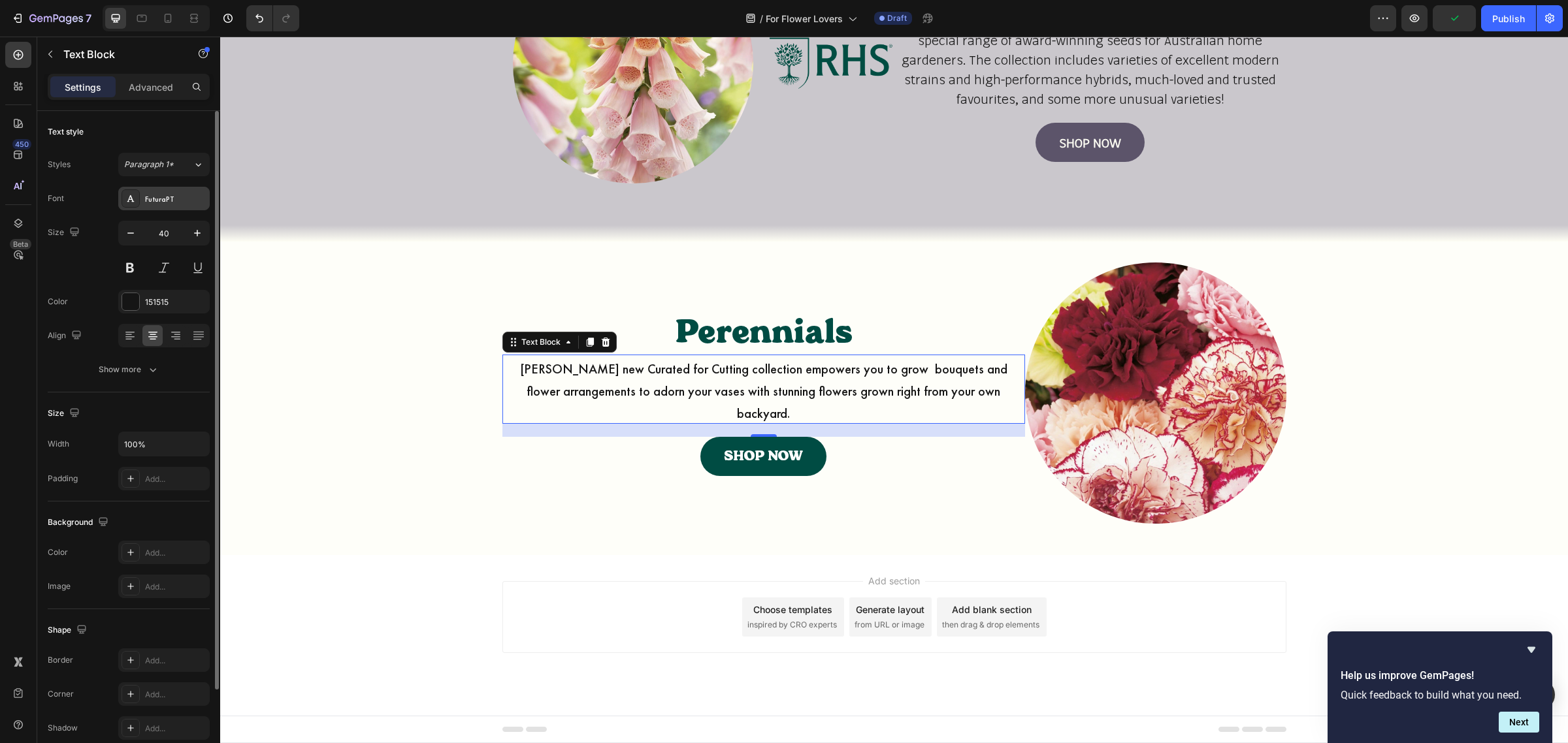
click at [181, 197] on div "FuturaPT" at bounding box center [176, 200] width 61 height 12
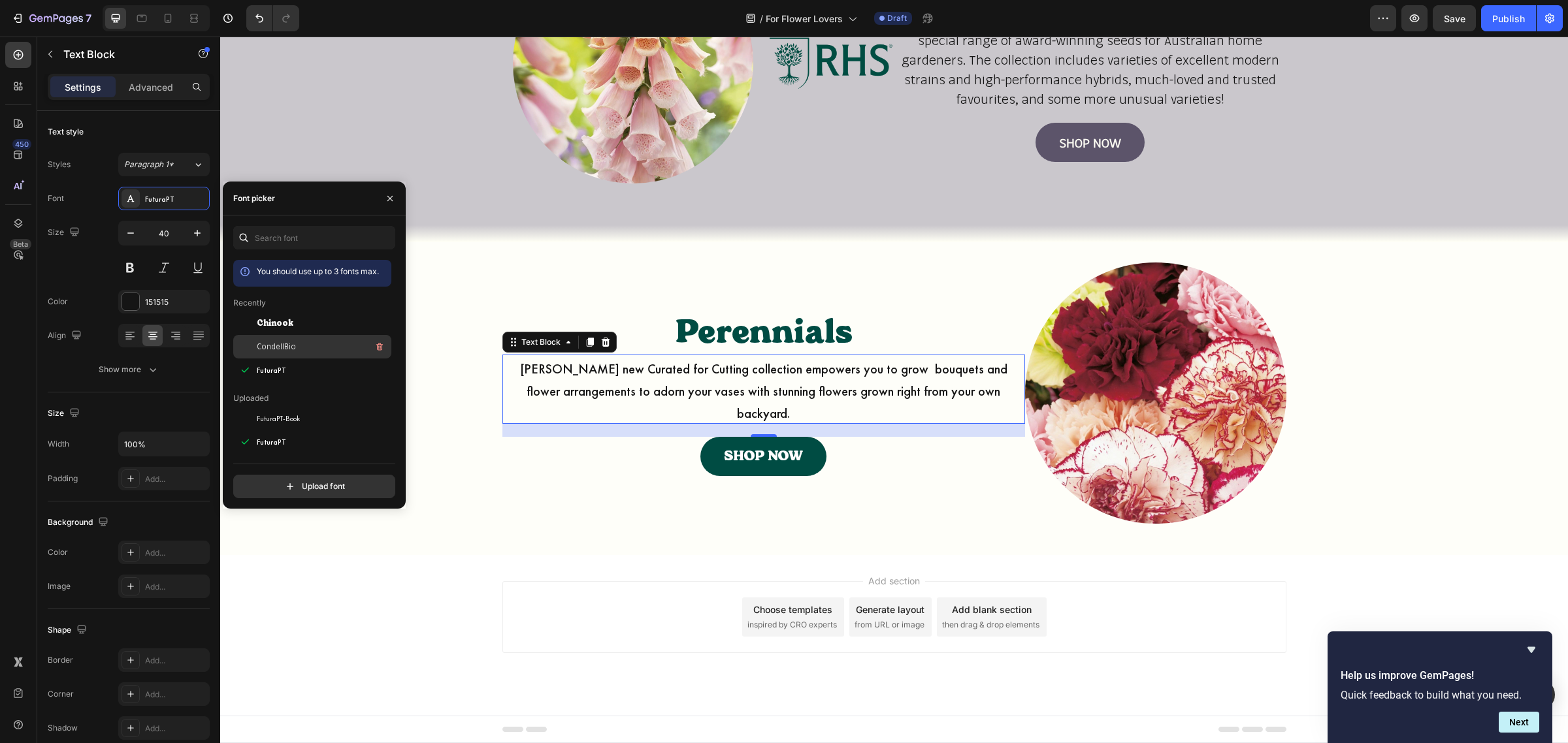
click at [294, 343] on div "CondellBio" at bounding box center [323, 347] width 132 height 16
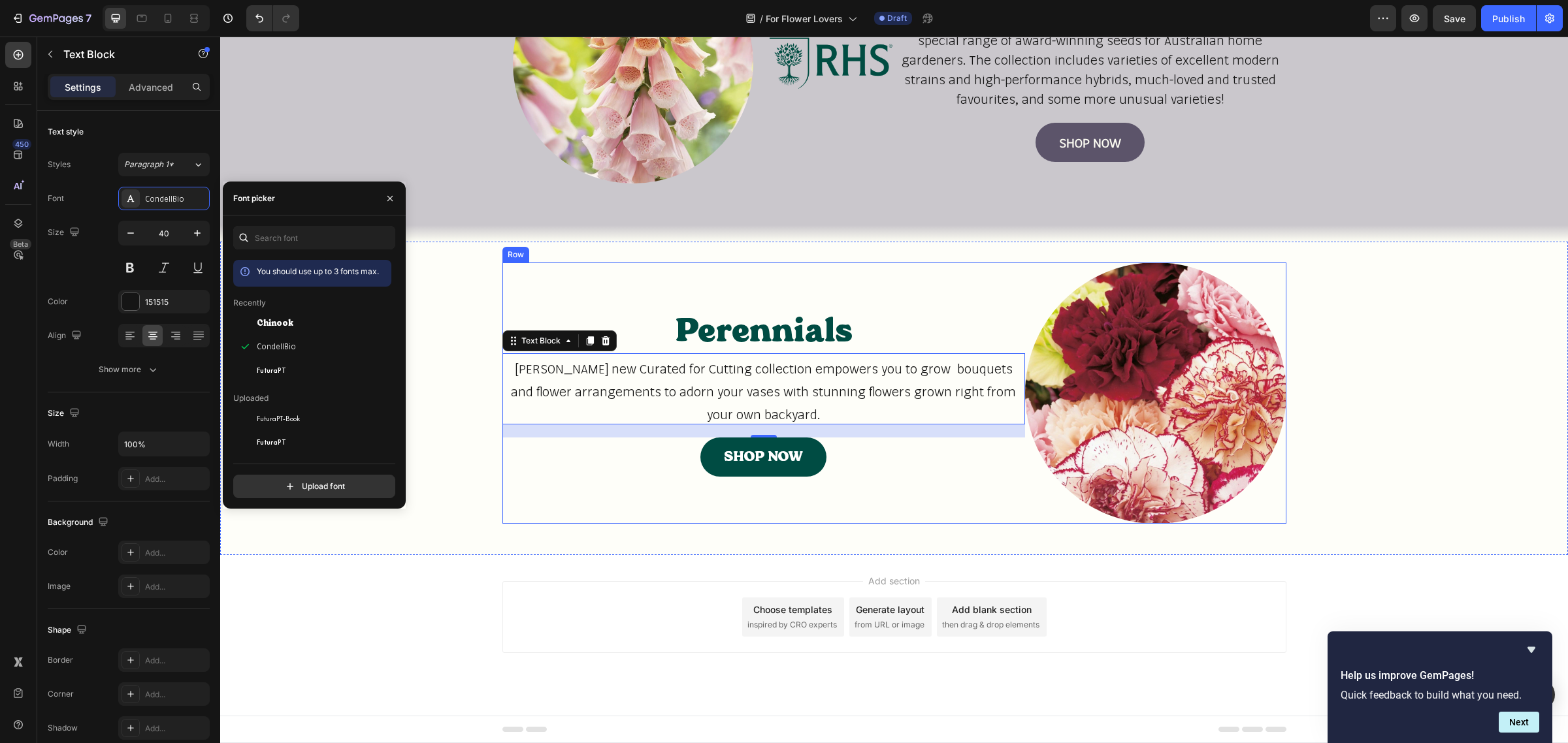
click at [691, 272] on div "Perennials Heading Johnsons new Curated for Cutting collection empowers you to …" at bounding box center [763, 393] width 522 height 261
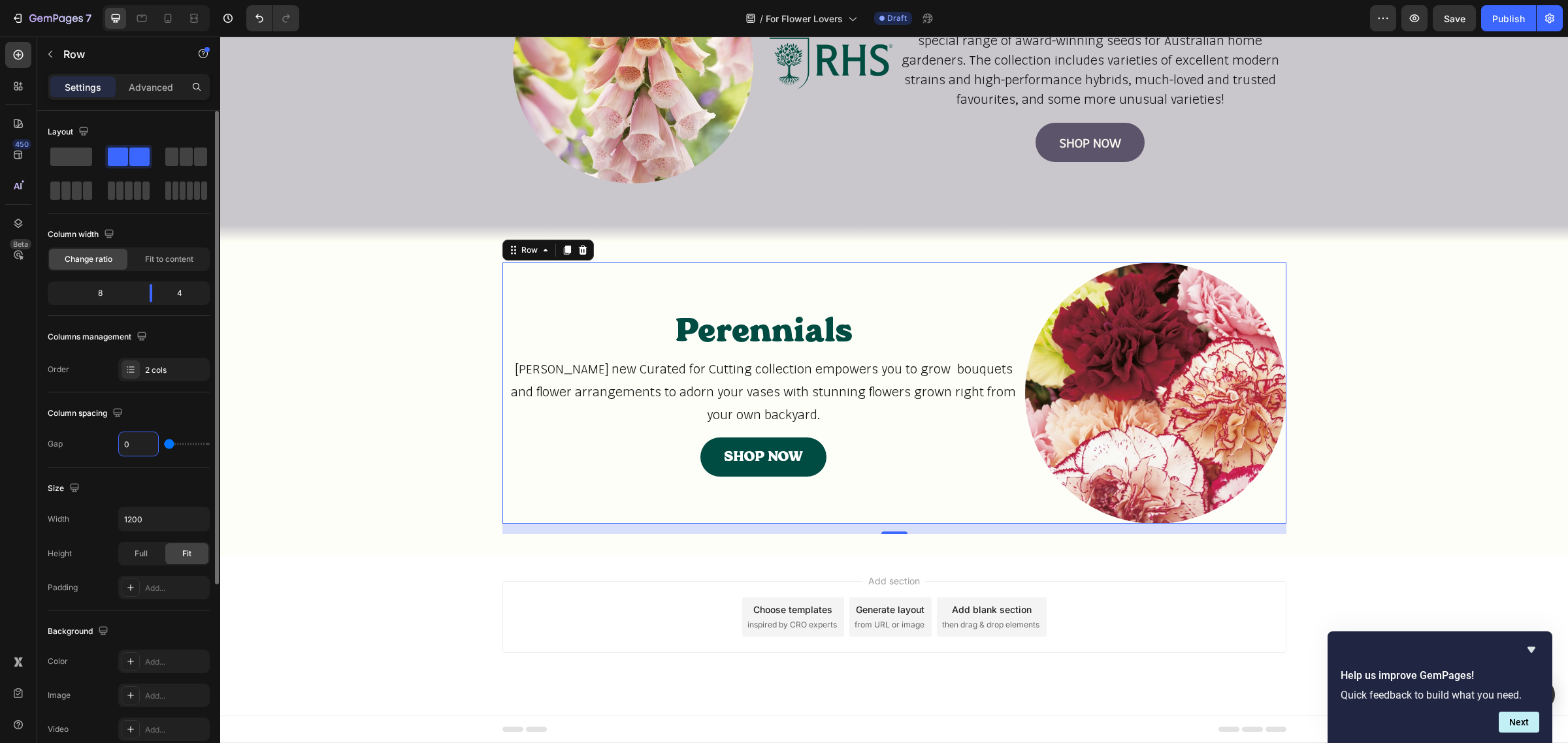
type input "2"
type input "20"
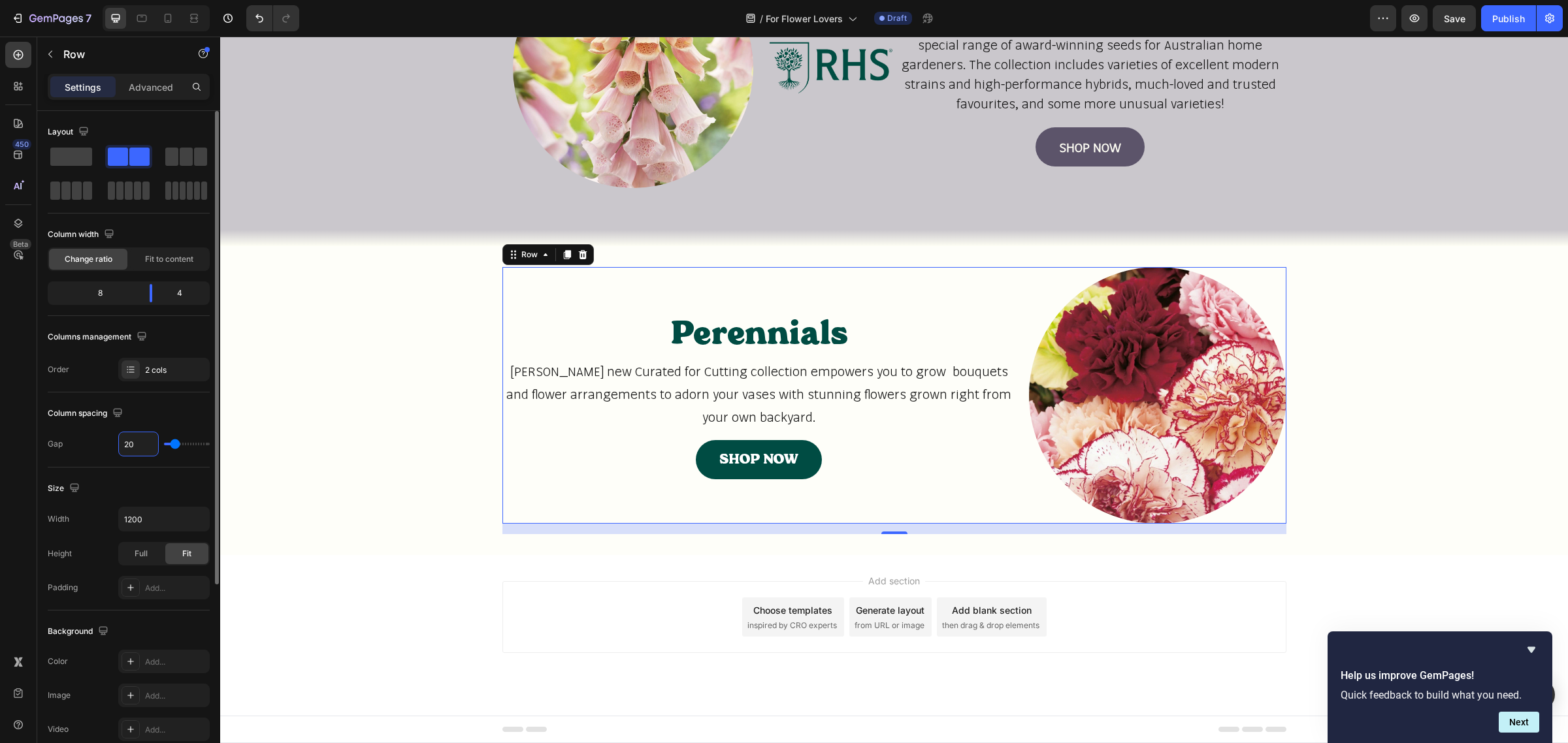
type input "6"
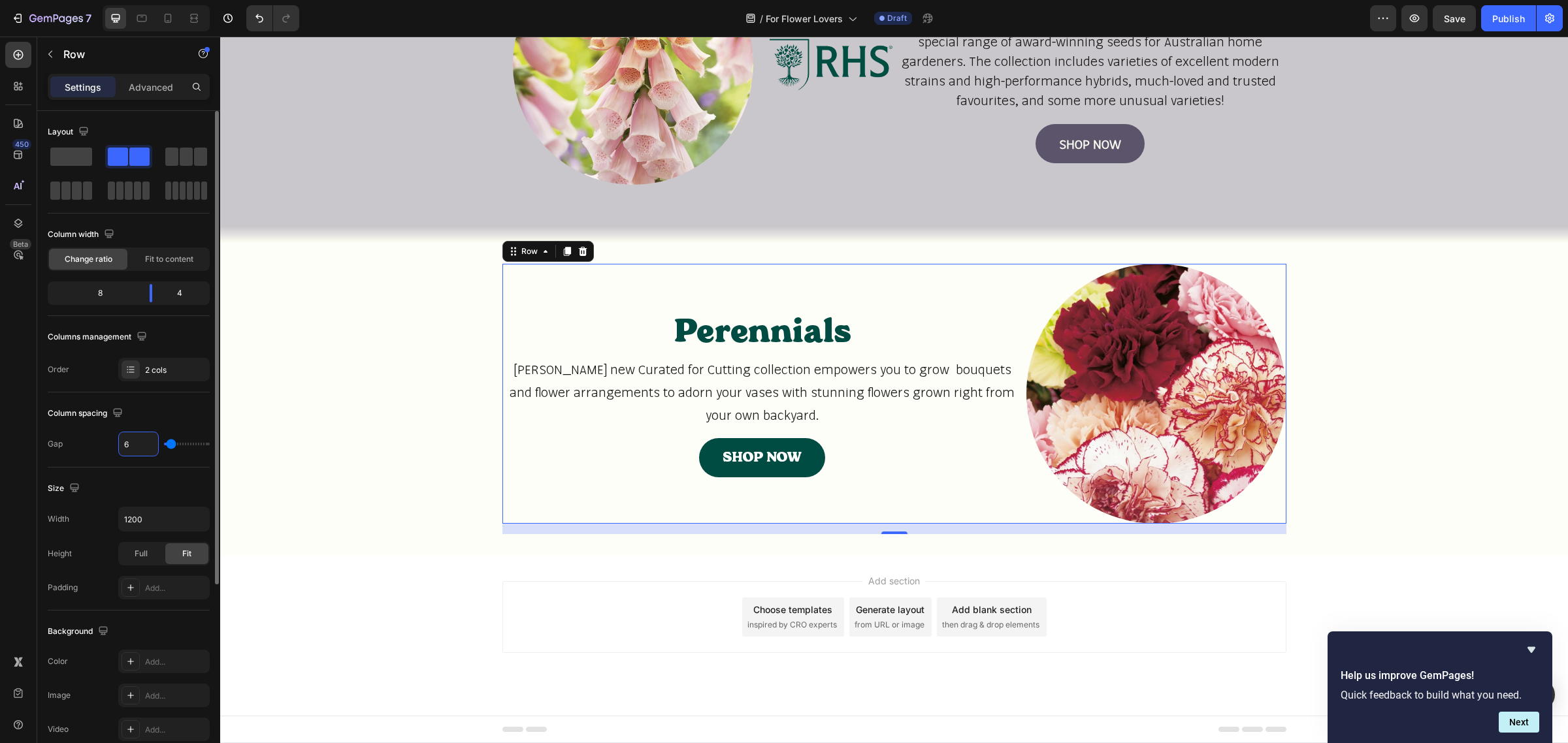
type input "60"
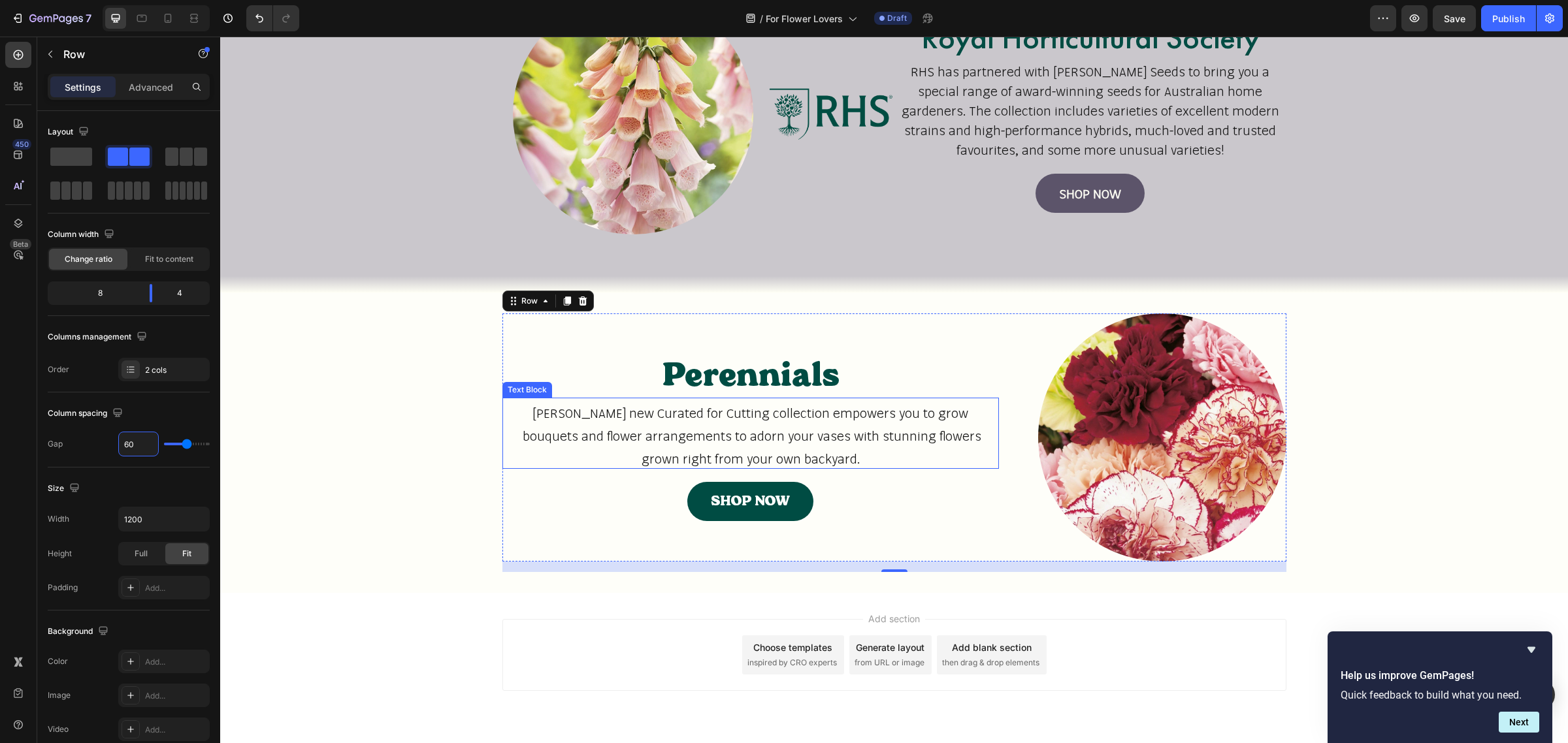
scroll to position [1176, 0]
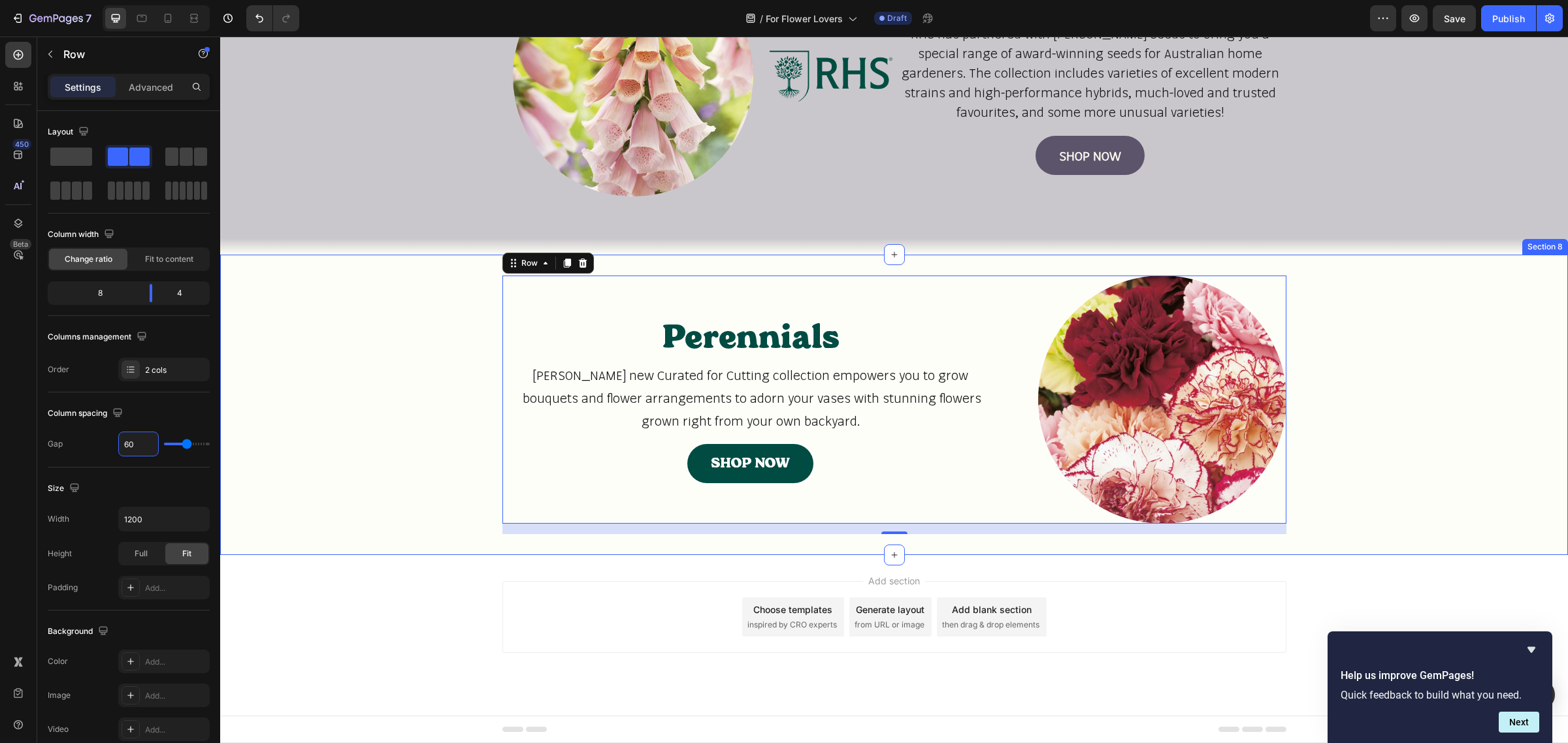
click at [391, 513] on div "Perennials Heading Johnsons new Curated for Cutting collection empowers you to …" at bounding box center [894, 404] width 1348 height 259
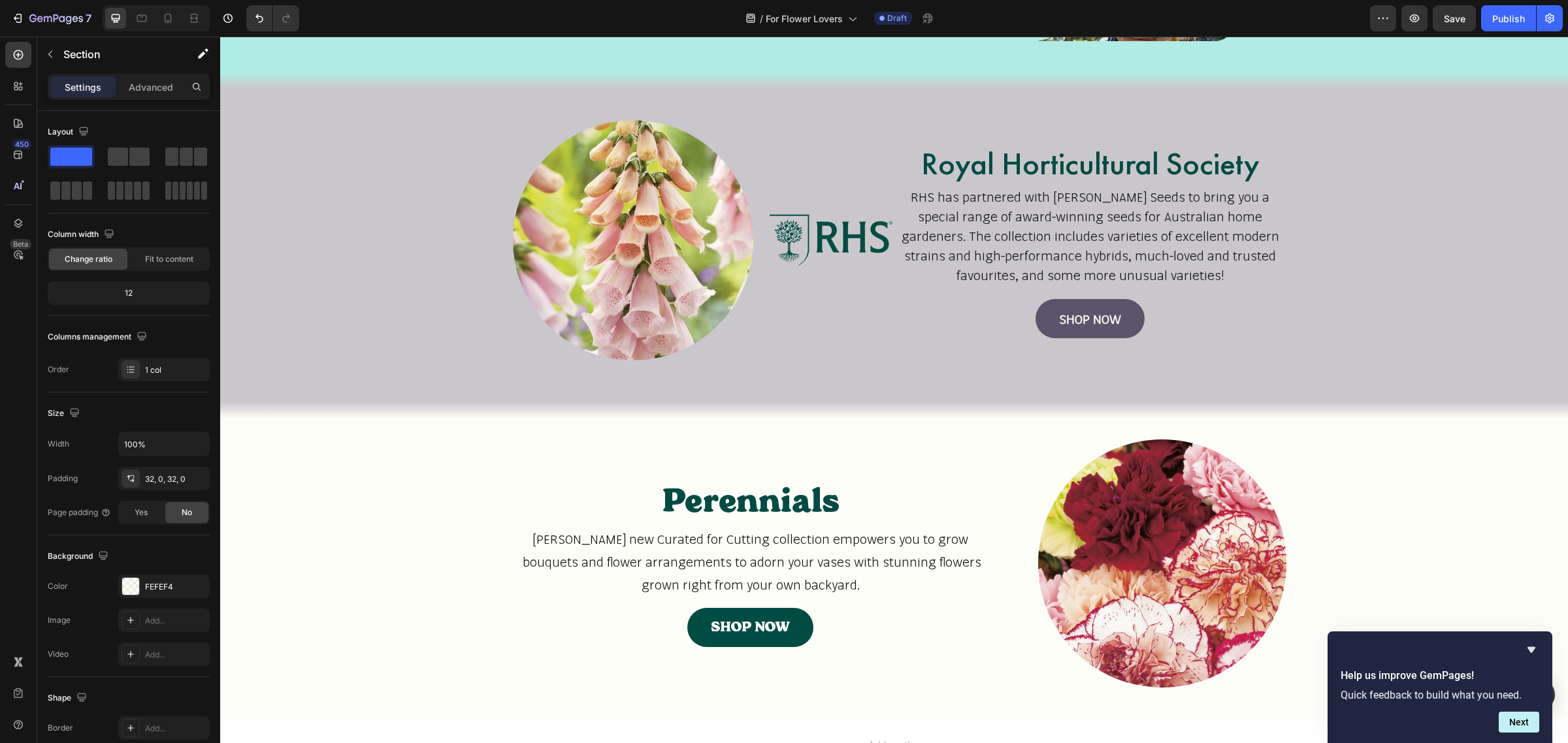
scroll to position [1013, 0]
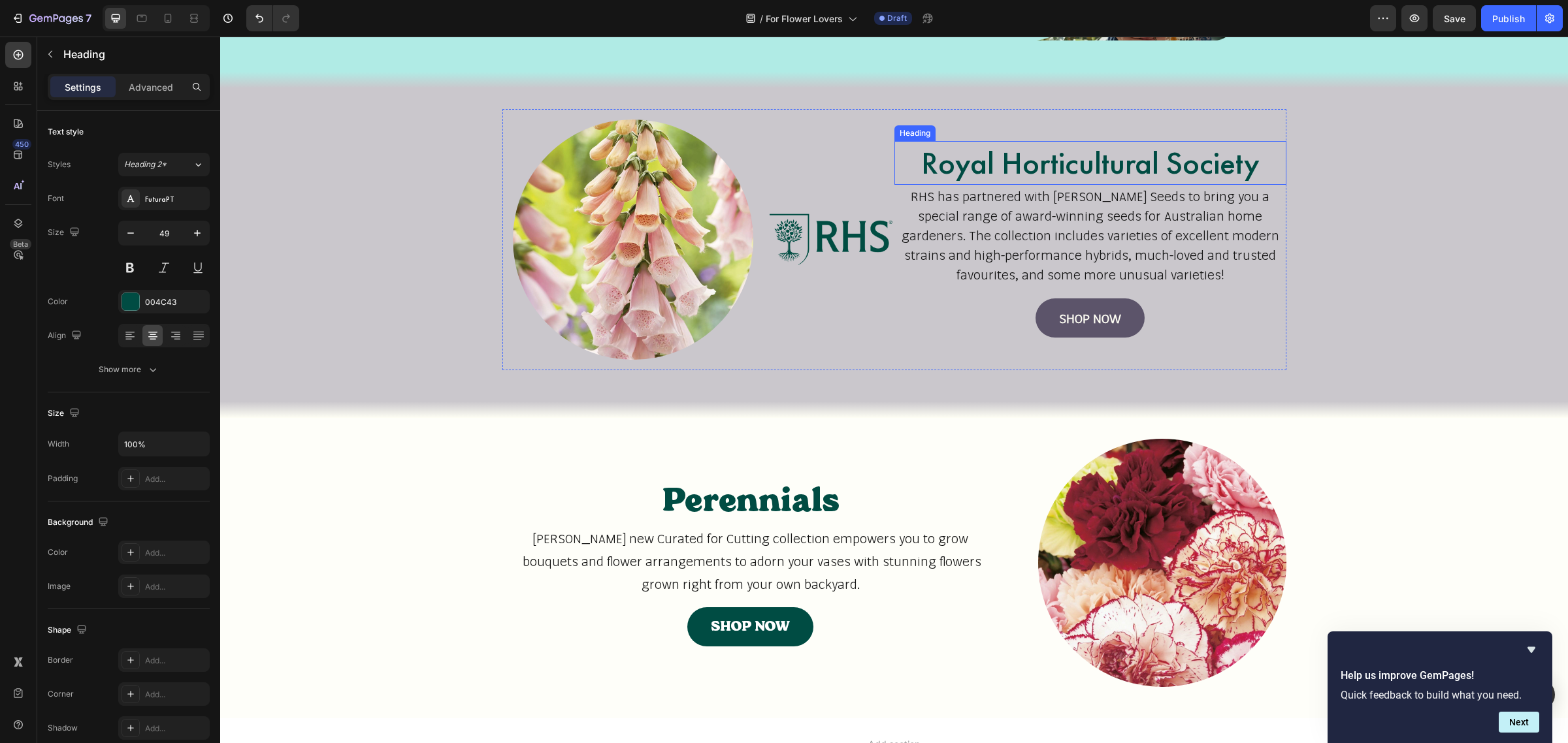
click at [1003, 166] on h2 "Royal Horticultural Society" at bounding box center [1090, 163] width 392 height 45
click at [178, 207] on div "FuturaPT" at bounding box center [164, 198] width 91 height 23
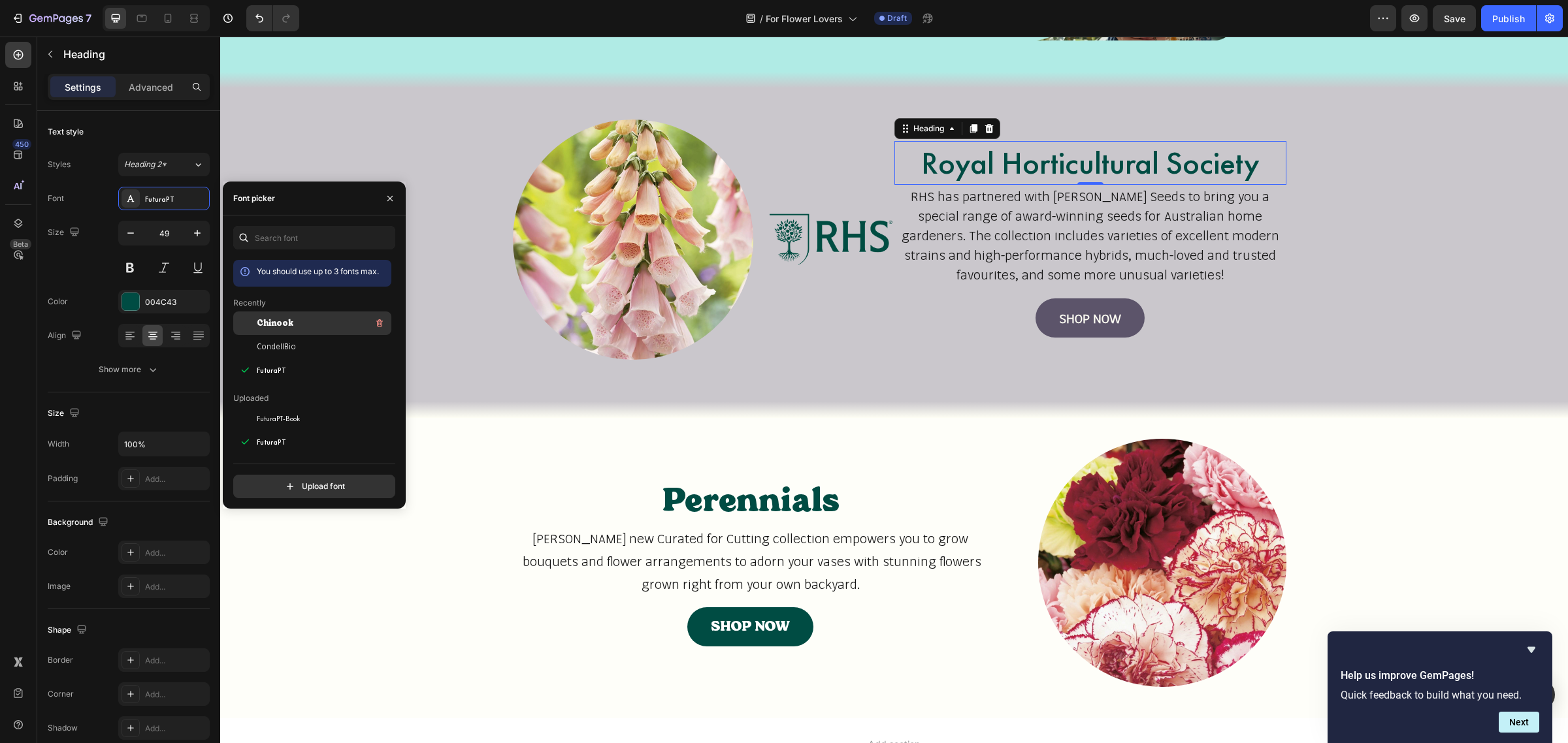
click at [288, 327] on span "Chinook" at bounding box center [275, 323] width 37 height 12
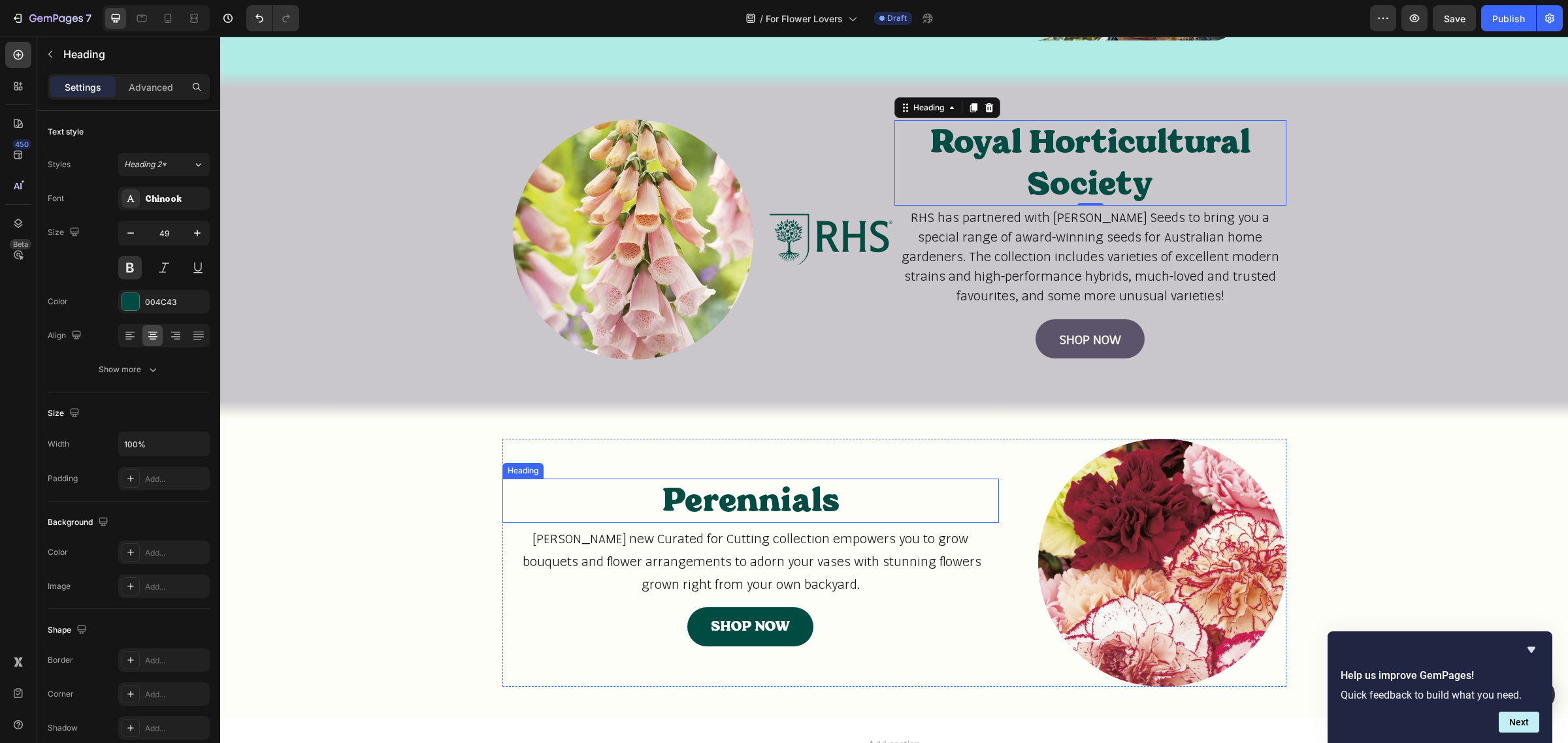
click at [789, 502] on h2 "Perennials" at bounding box center [751, 501] width 496 height 45
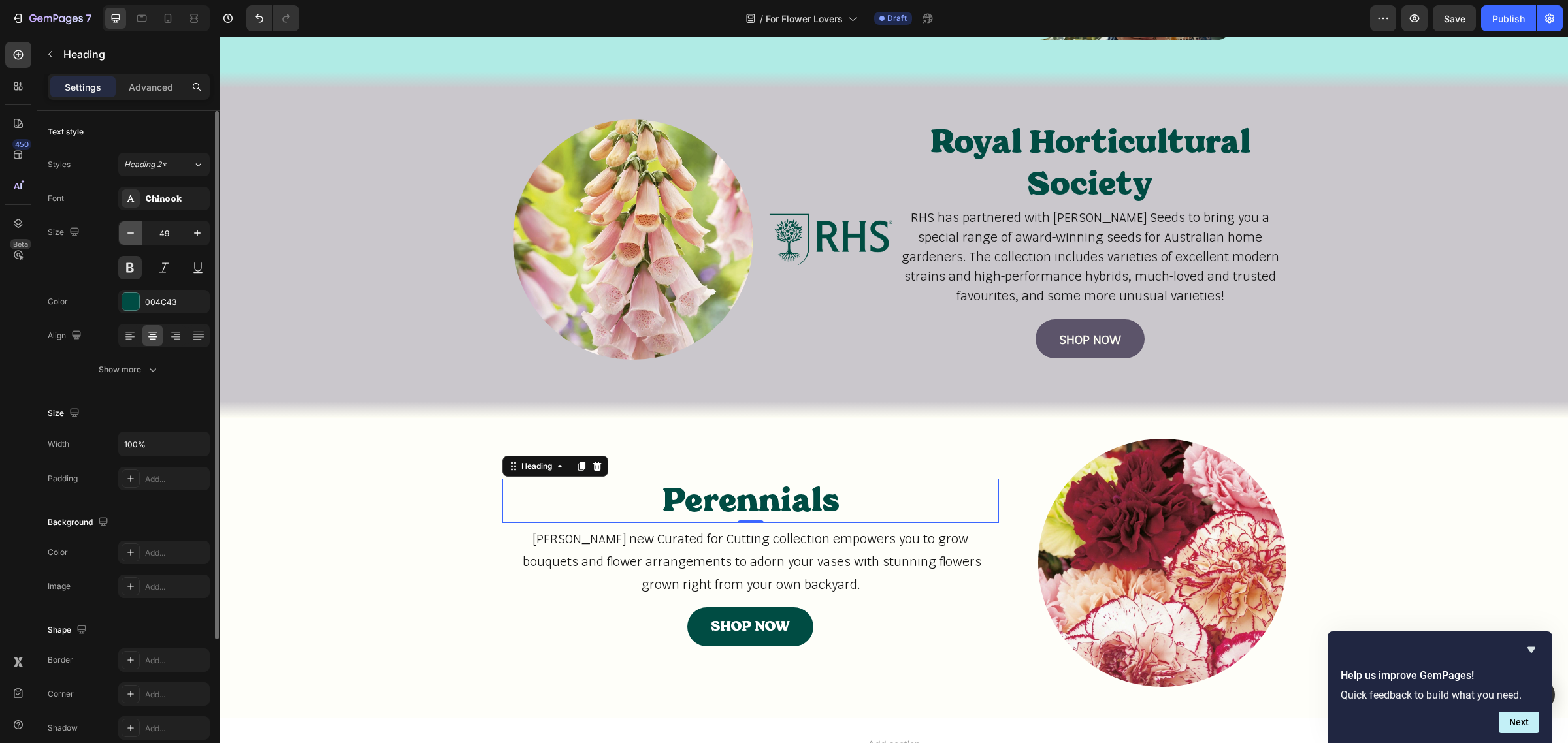
click at [127, 232] on icon "button" at bounding box center [131, 233] width 13 height 13
type input "48"
click at [998, 142] on h2 "Royal Horticultural Society" at bounding box center [1090, 163] width 392 height 86
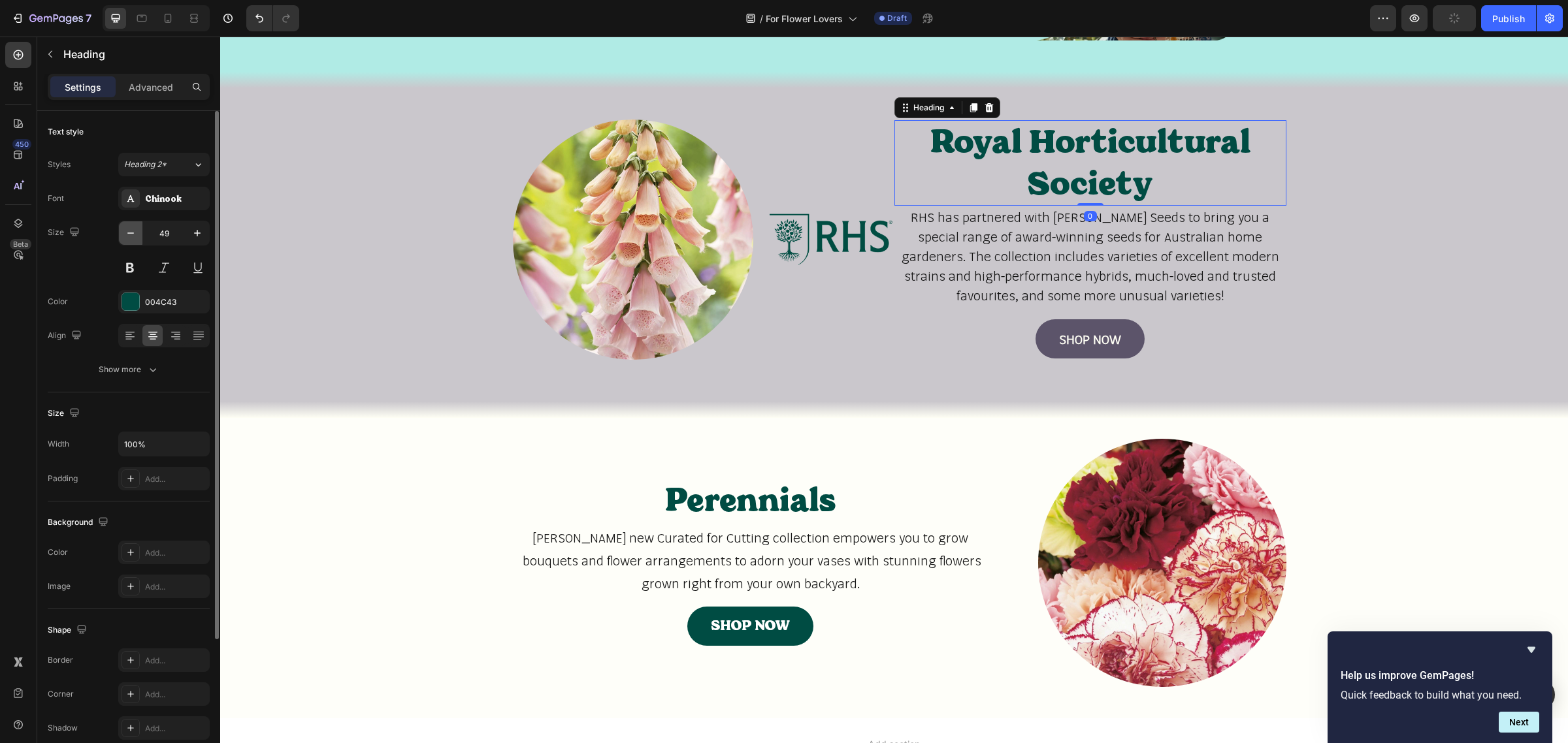
click at [136, 238] on icon "button" at bounding box center [131, 233] width 13 height 13
type input "48"
click at [599, 552] on span "Johnsons new Curated for Cutting collection empowers you to grow bouquets and f…" at bounding box center [751, 560] width 462 height 61
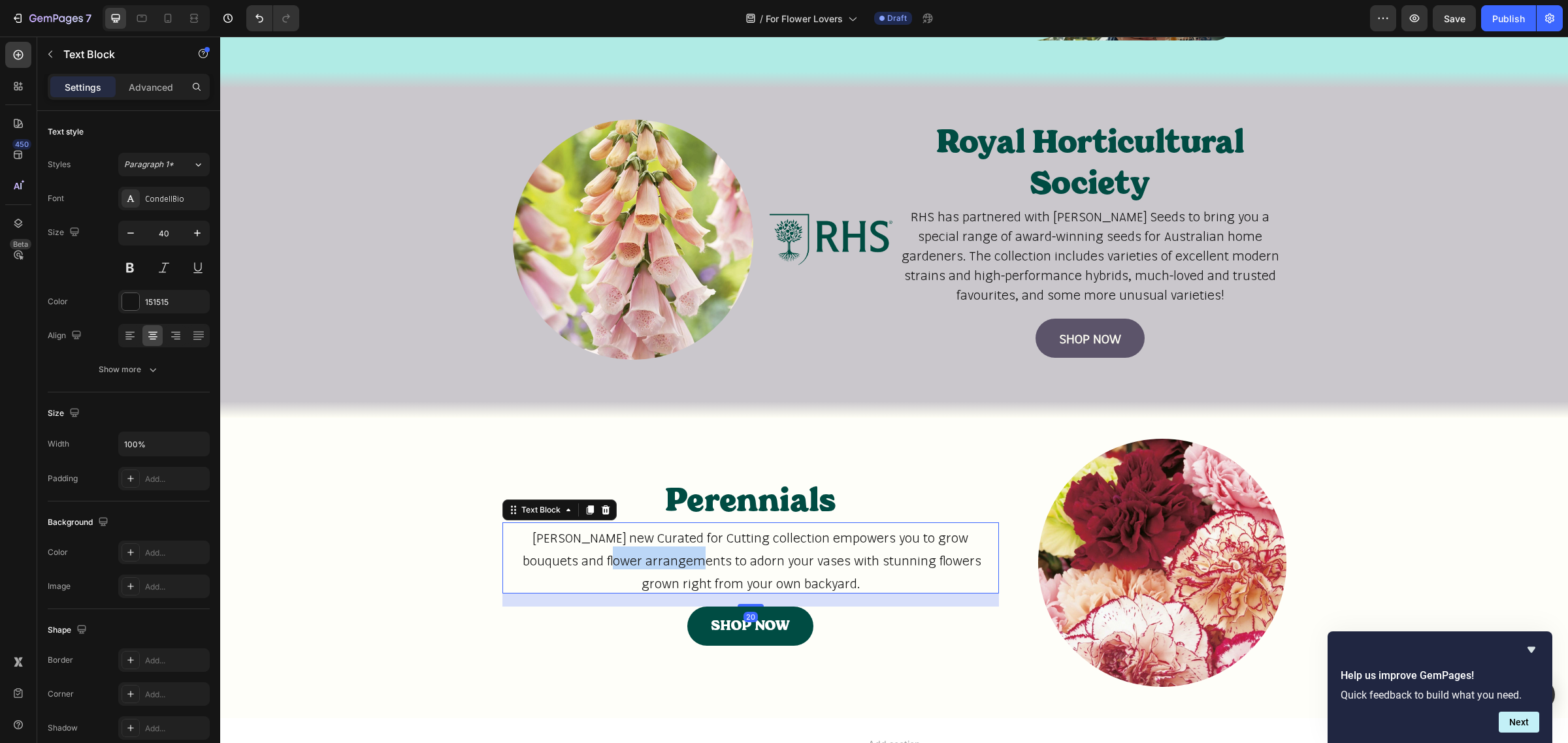
click at [599, 552] on span "Johnsons new Curated for Cutting collection empowers you to grow bouquets and f…" at bounding box center [751, 560] width 462 height 61
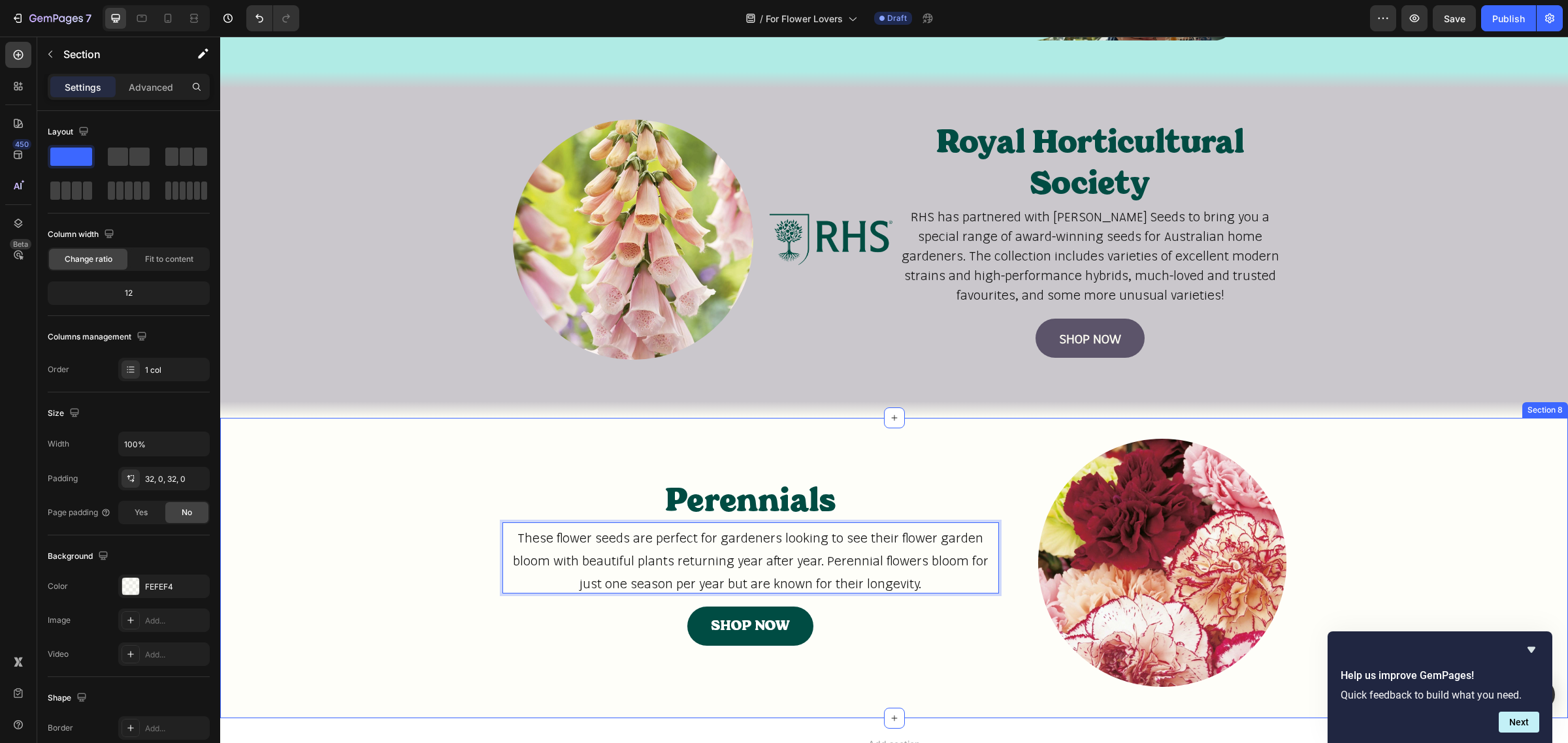
click at [551, 693] on div "Perennials Heading These flower seeds are perfect for gardeners looking to see …" at bounding box center [894, 568] width 1348 height 259
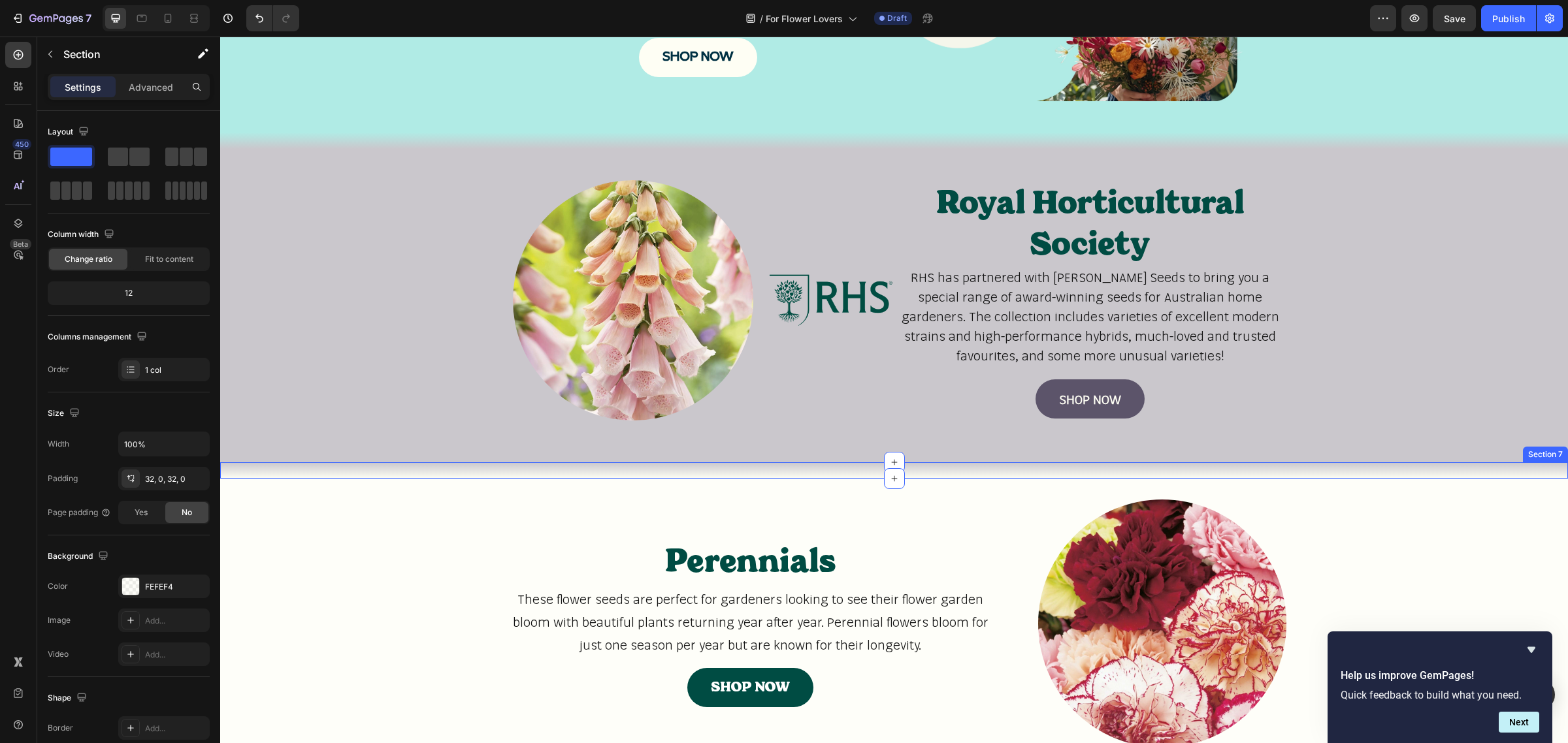
scroll to position [931, 0]
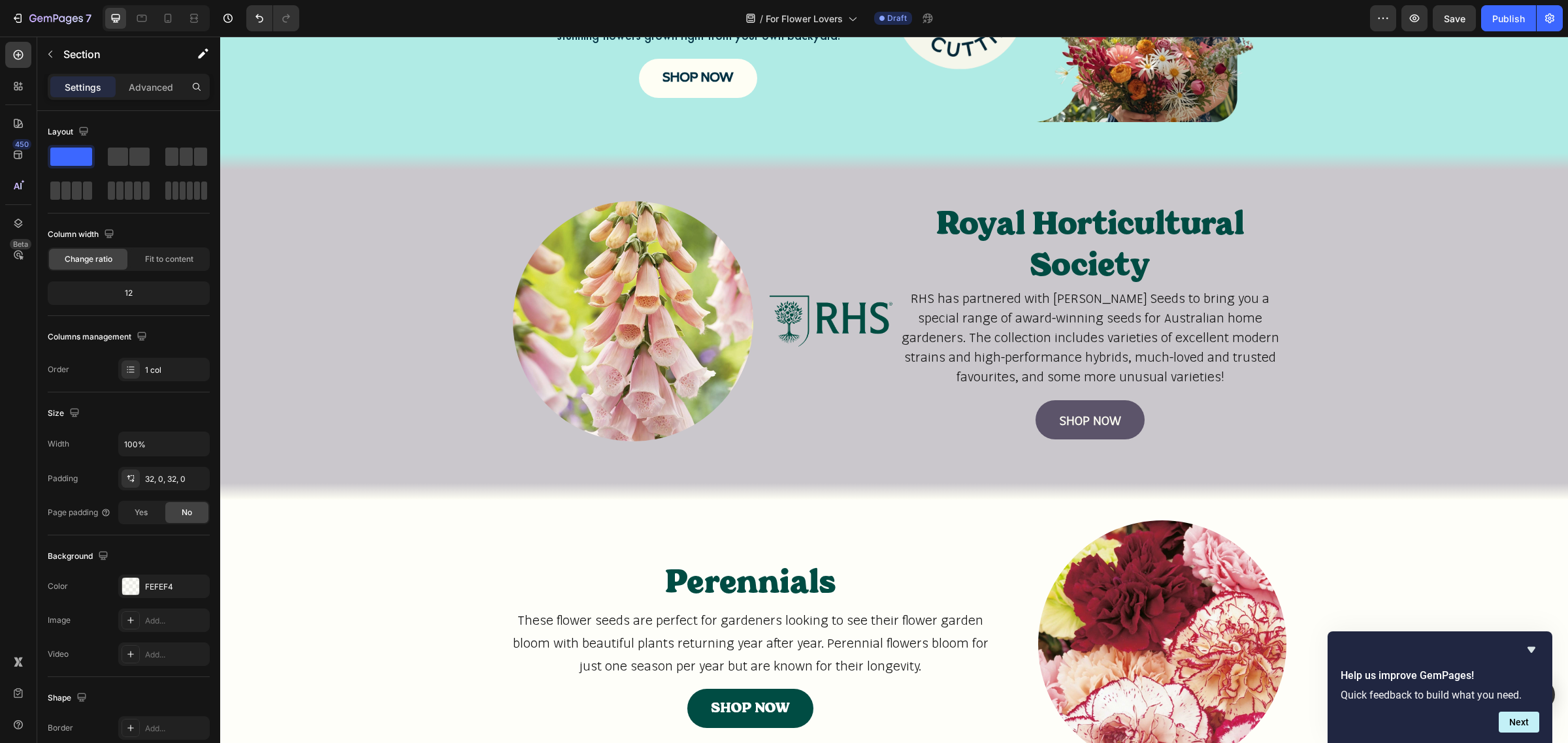
click at [367, 575] on div "Perennials Heading These flower seeds are perfect for gardeners looking to see …" at bounding box center [894, 649] width 1348 height 259
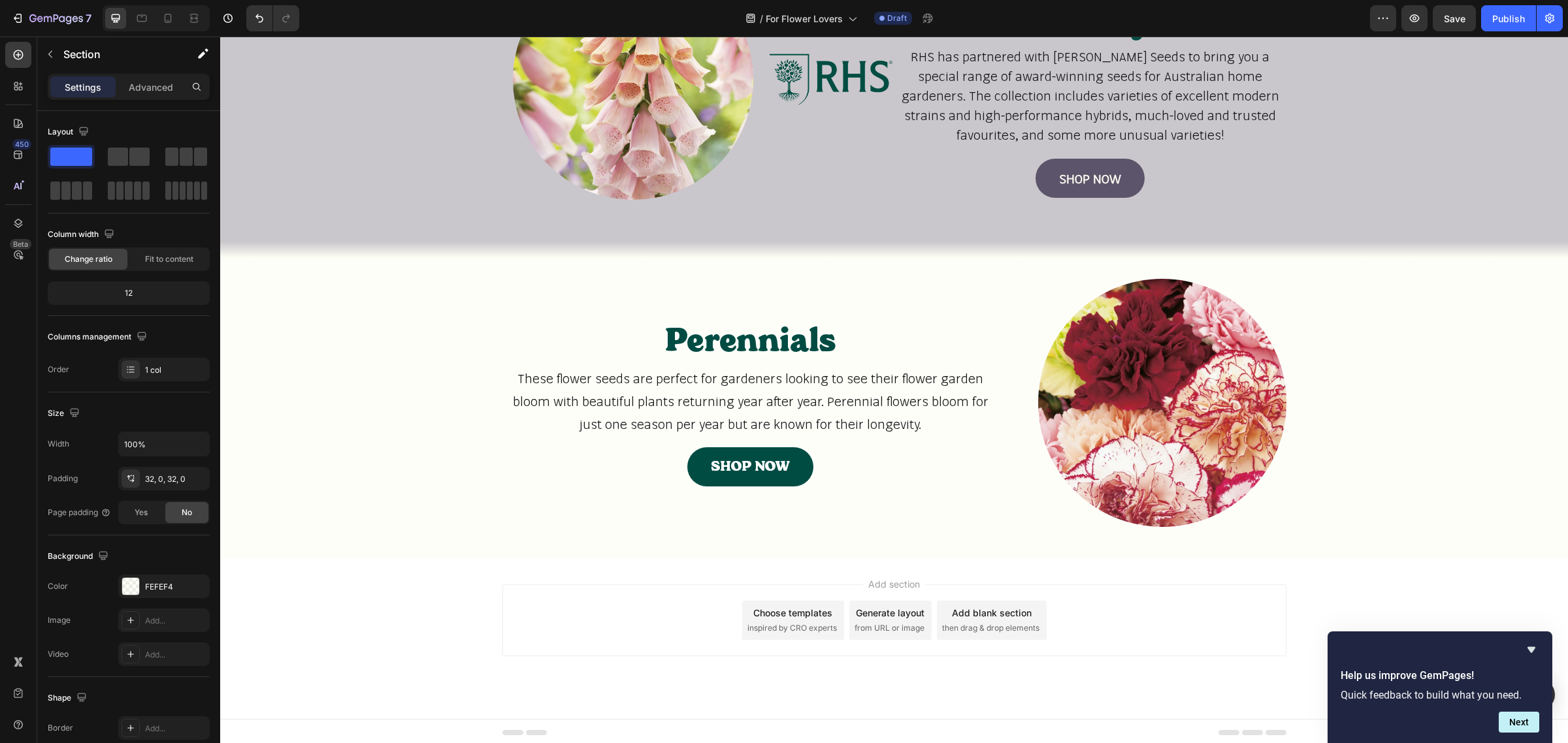
scroll to position [1176, 0]
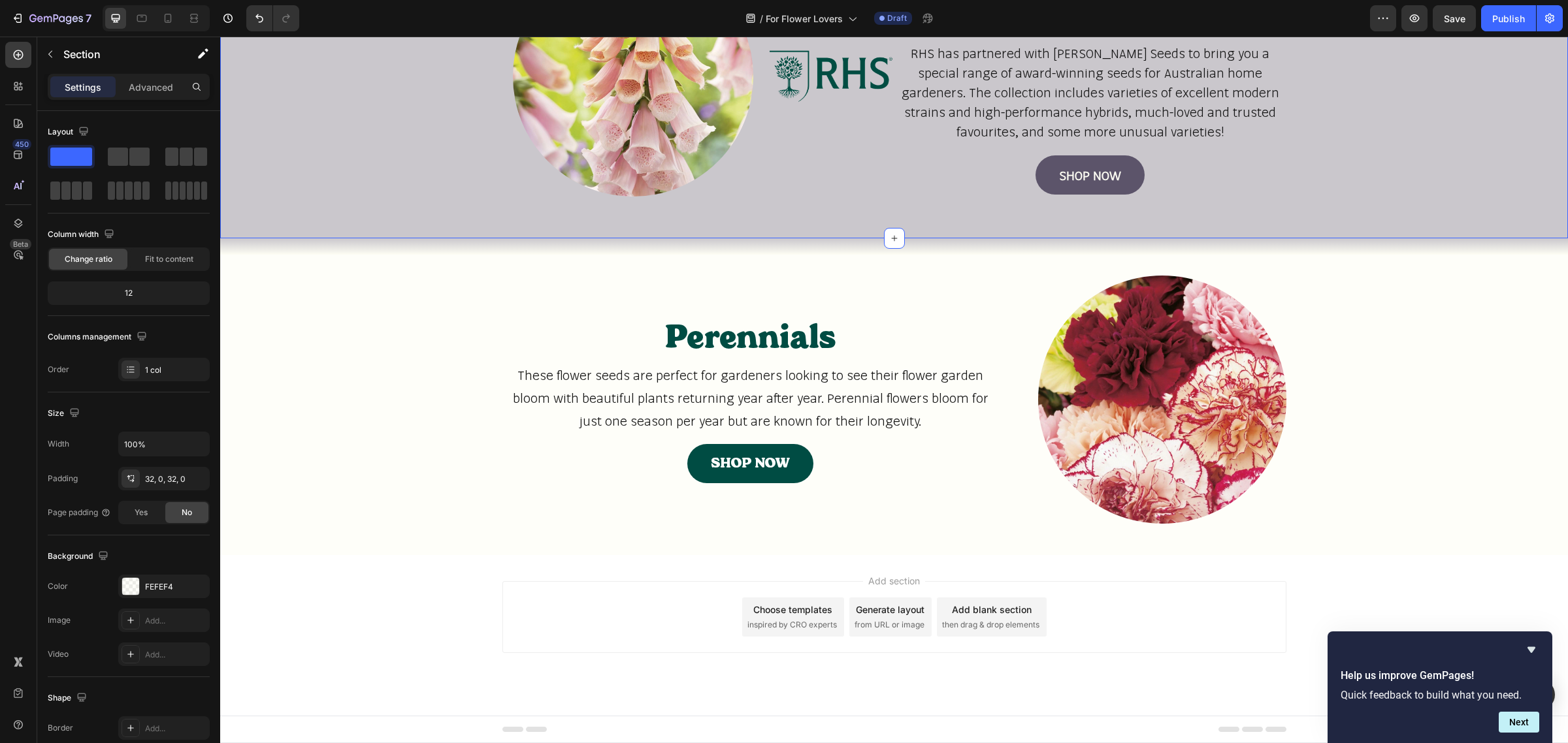
click at [328, 136] on div "Image Image Royal Horticultural Society Heading RHS has partnered with Mr Fothe…" at bounding box center [894, 82] width 1348 height 271
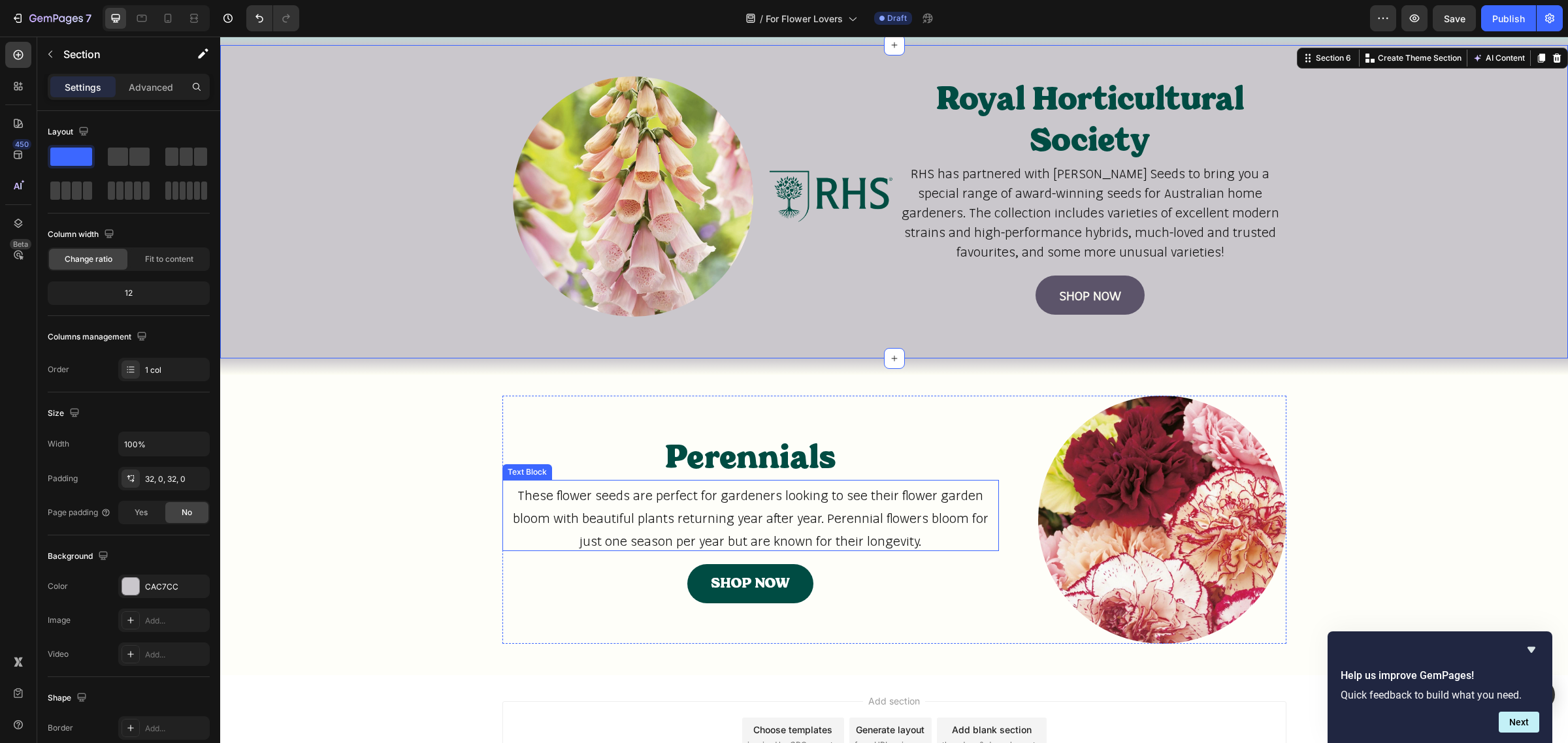
scroll to position [1094, 0]
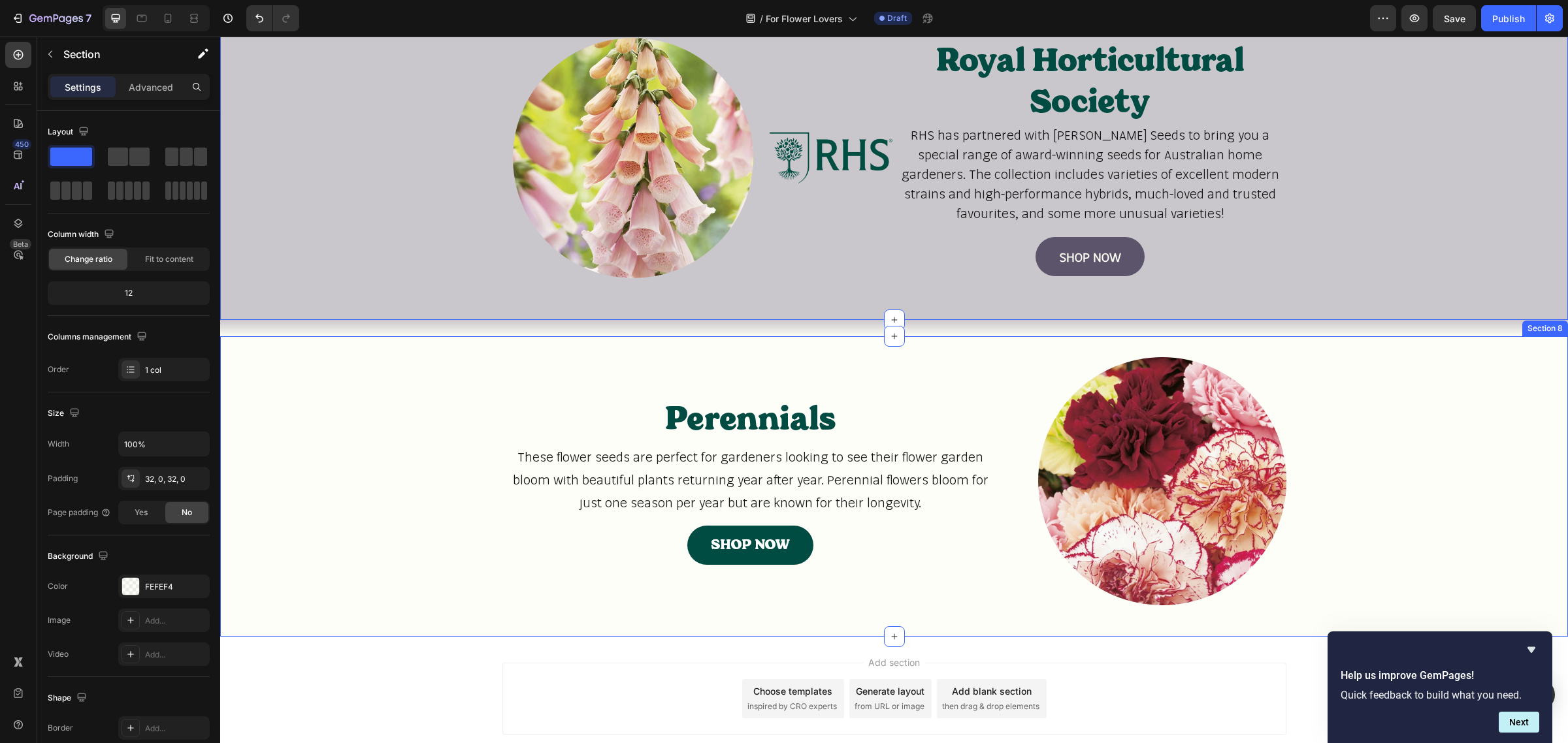
click at [452, 376] on div "Perennials Heading These flower seeds are perfect for gardeners looking to see …" at bounding box center [894, 486] width 1348 height 259
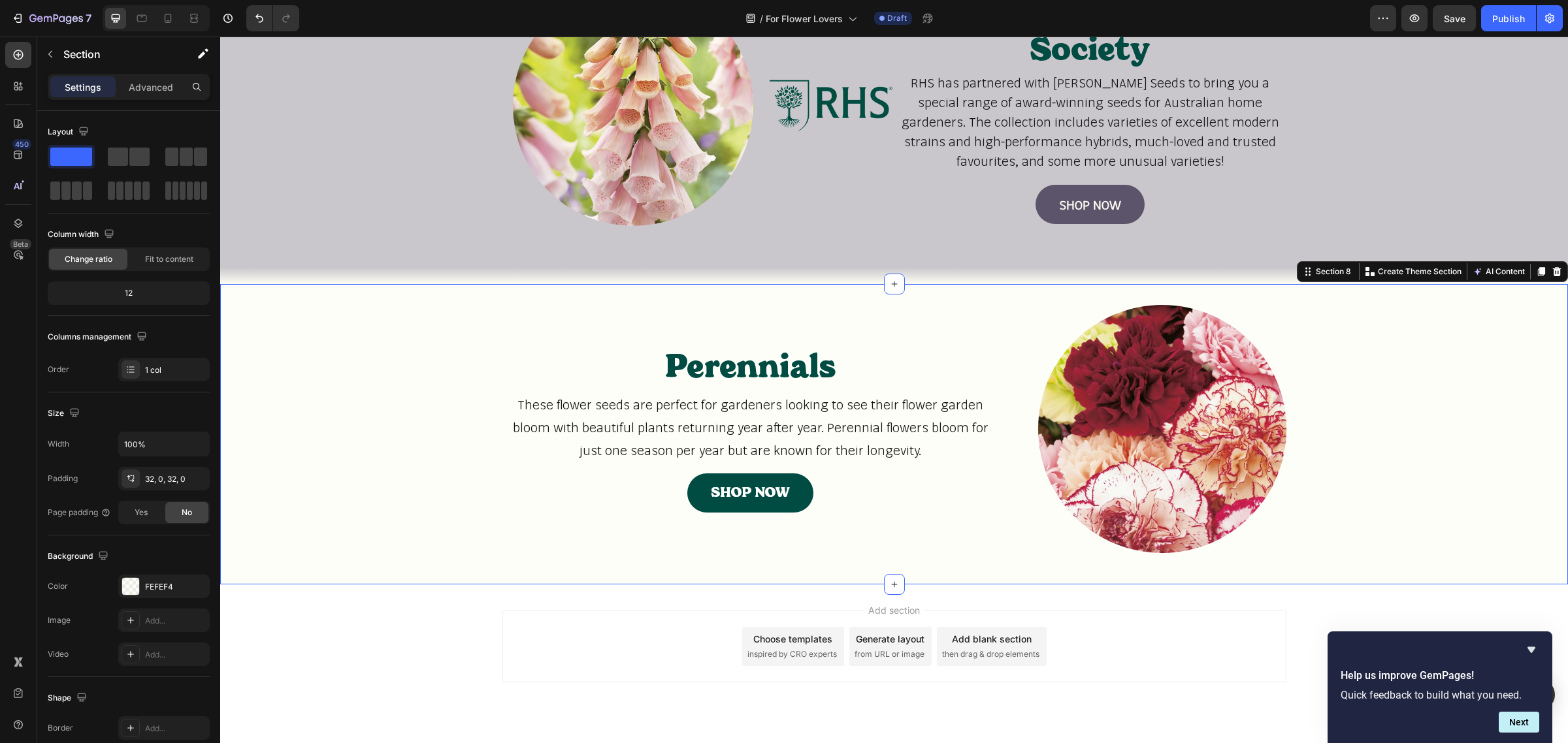
scroll to position [1176, 0]
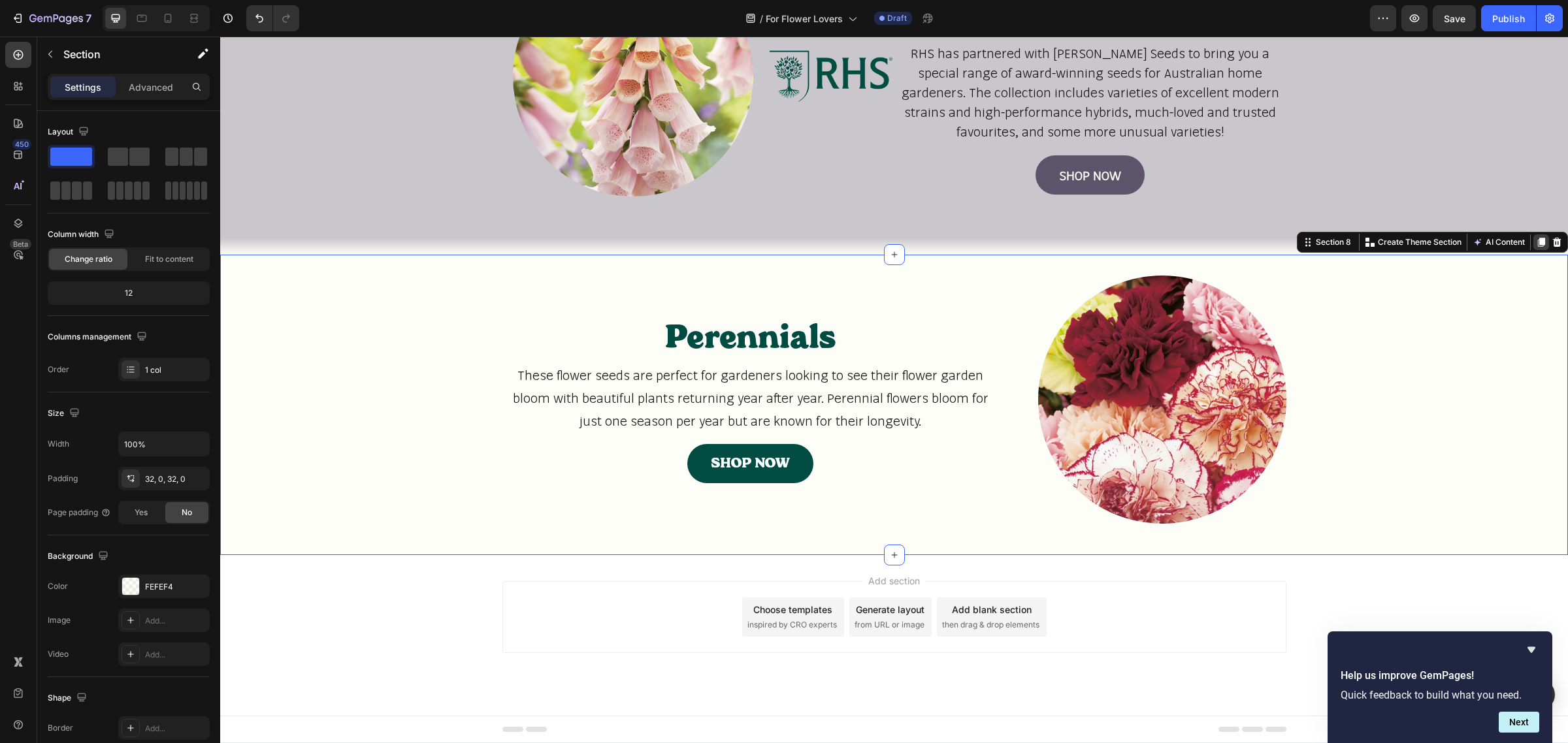
click at [1538, 239] on icon at bounding box center [1541, 242] width 7 height 9
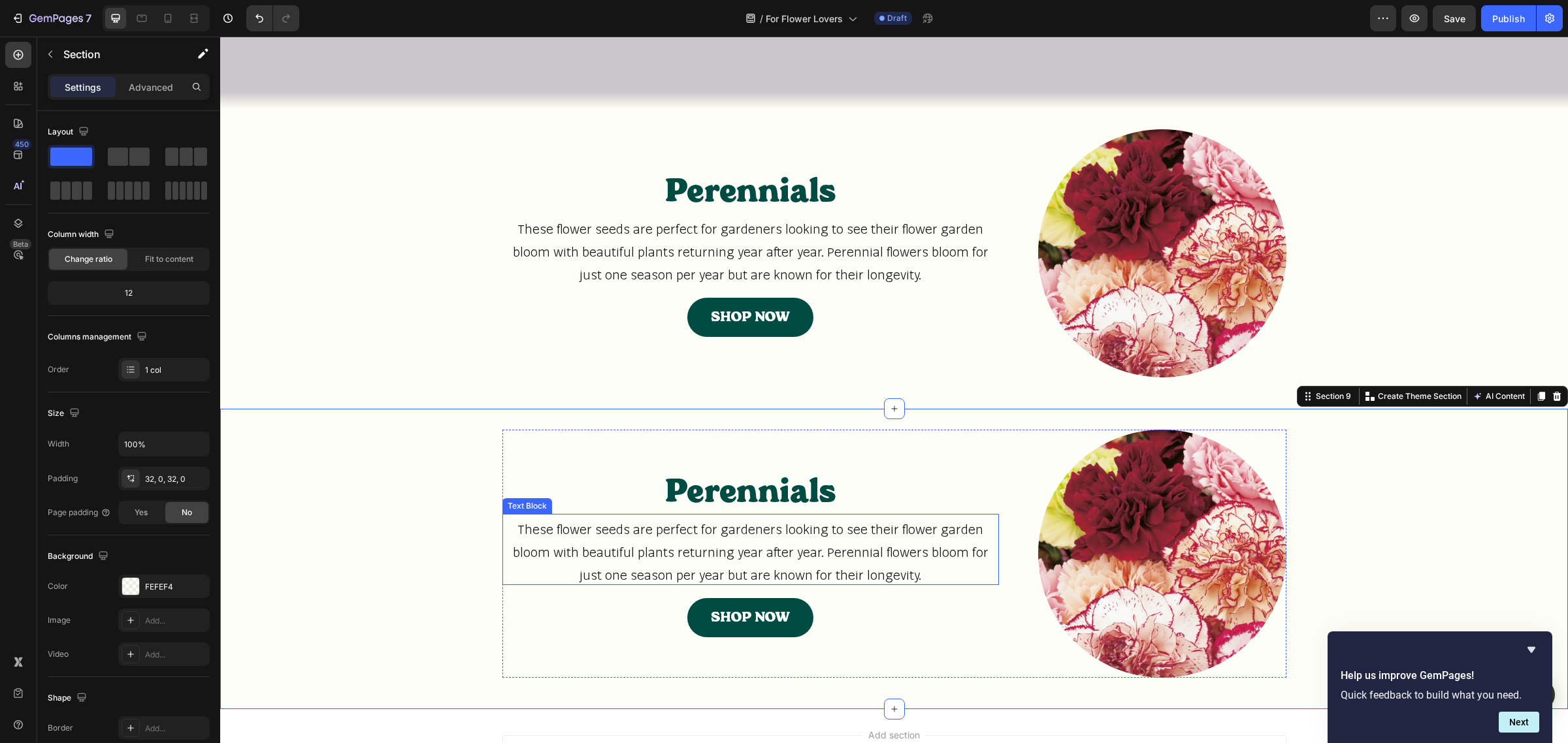
scroll to position [1232, 0]
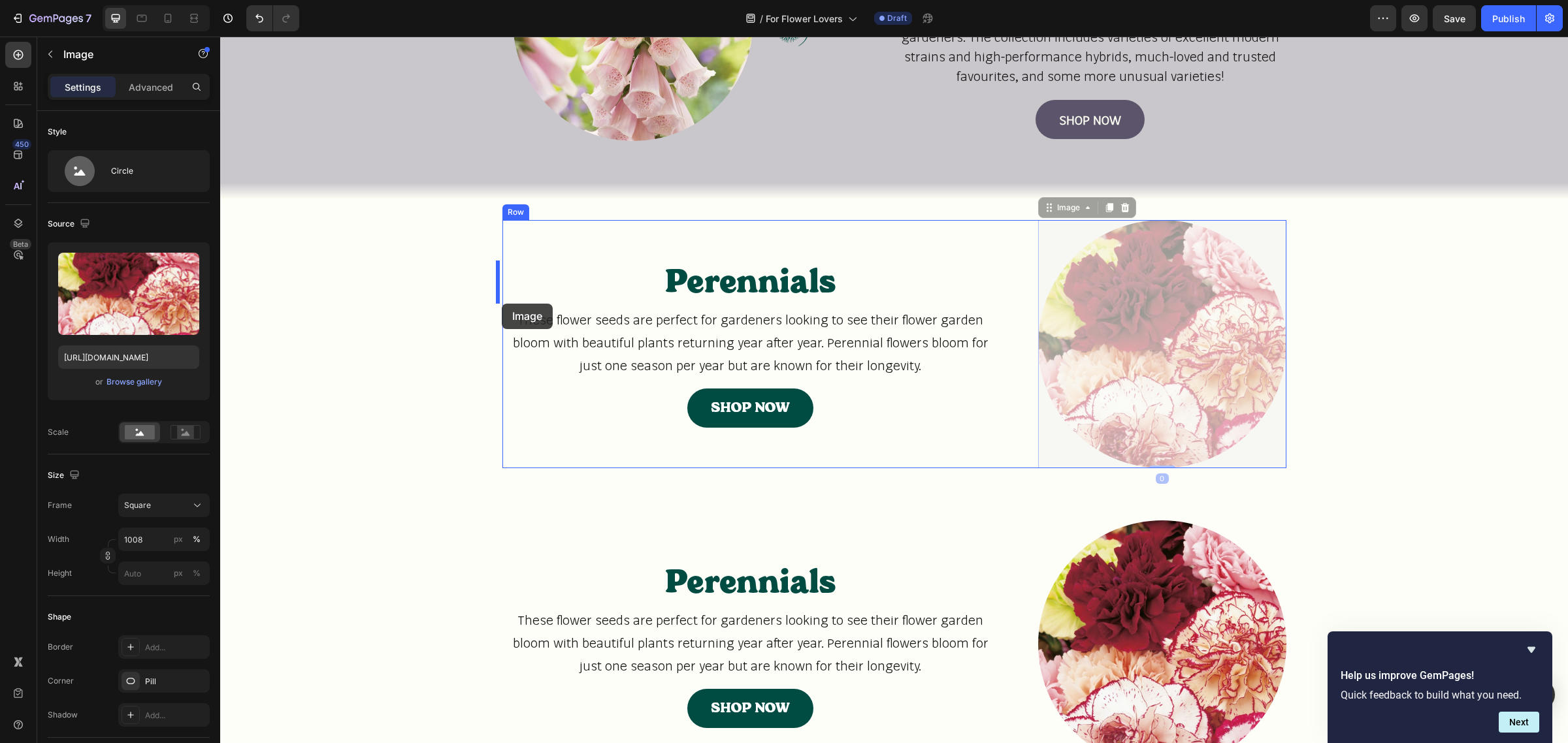
drag, startPoint x: 1088, startPoint y: 285, endPoint x: 502, endPoint y: 304, distance: 586.3
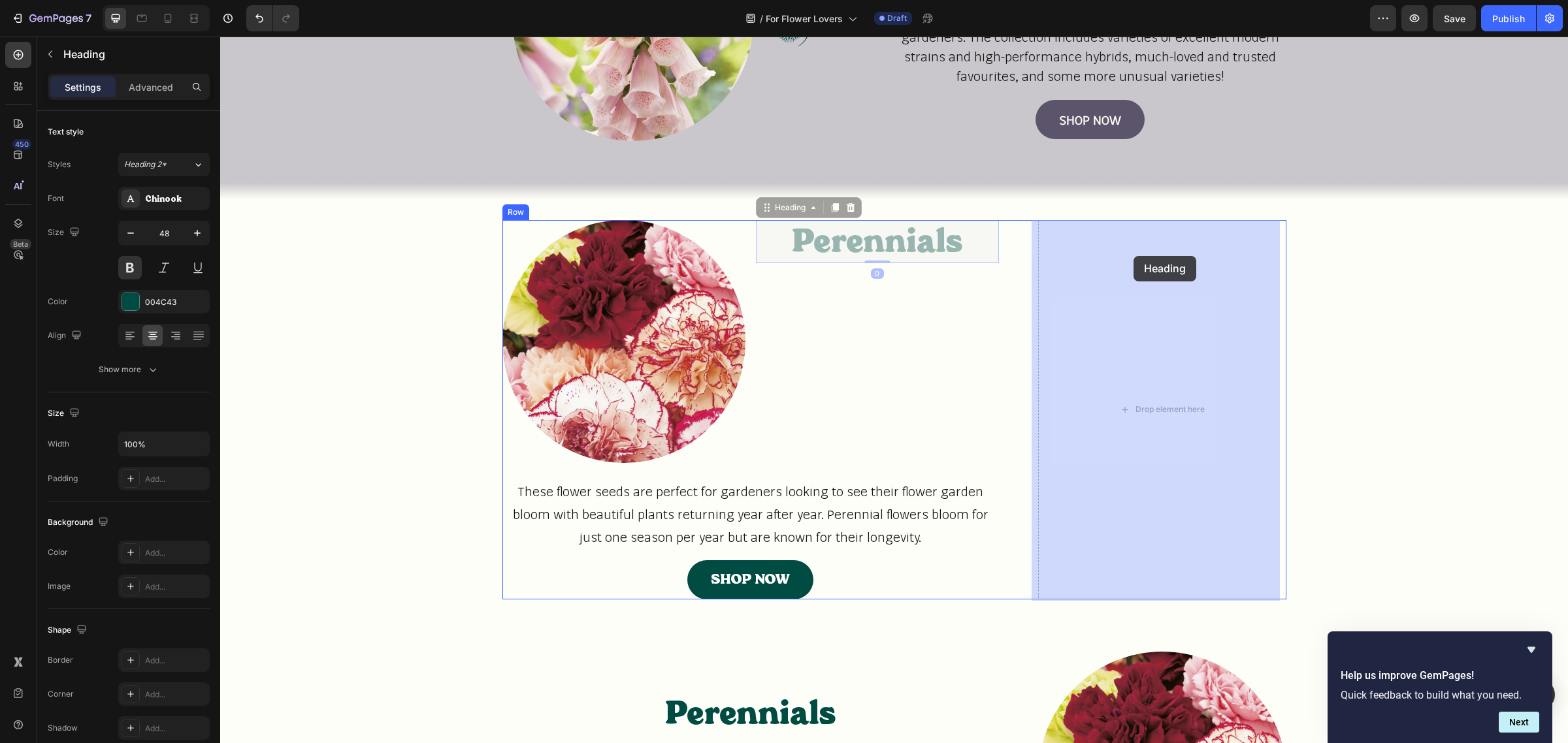
drag, startPoint x: 817, startPoint y: 245, endPoint x: 1133, endPoint y: 256, distance: 316.2
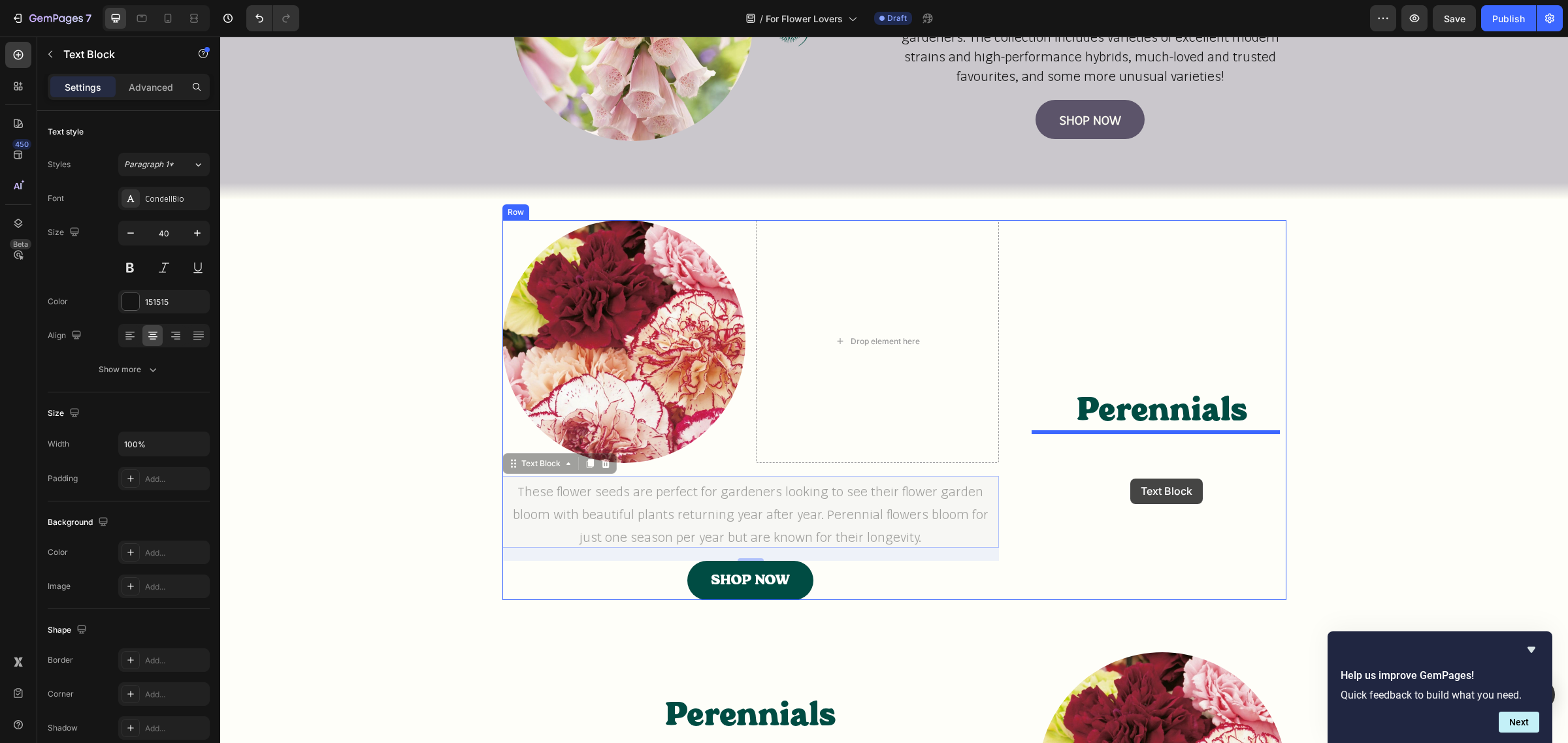
drag, startPoint x: 801, startPoint y: 515, endPoint x: 1130, endPoint y: 479, distance: 331.0
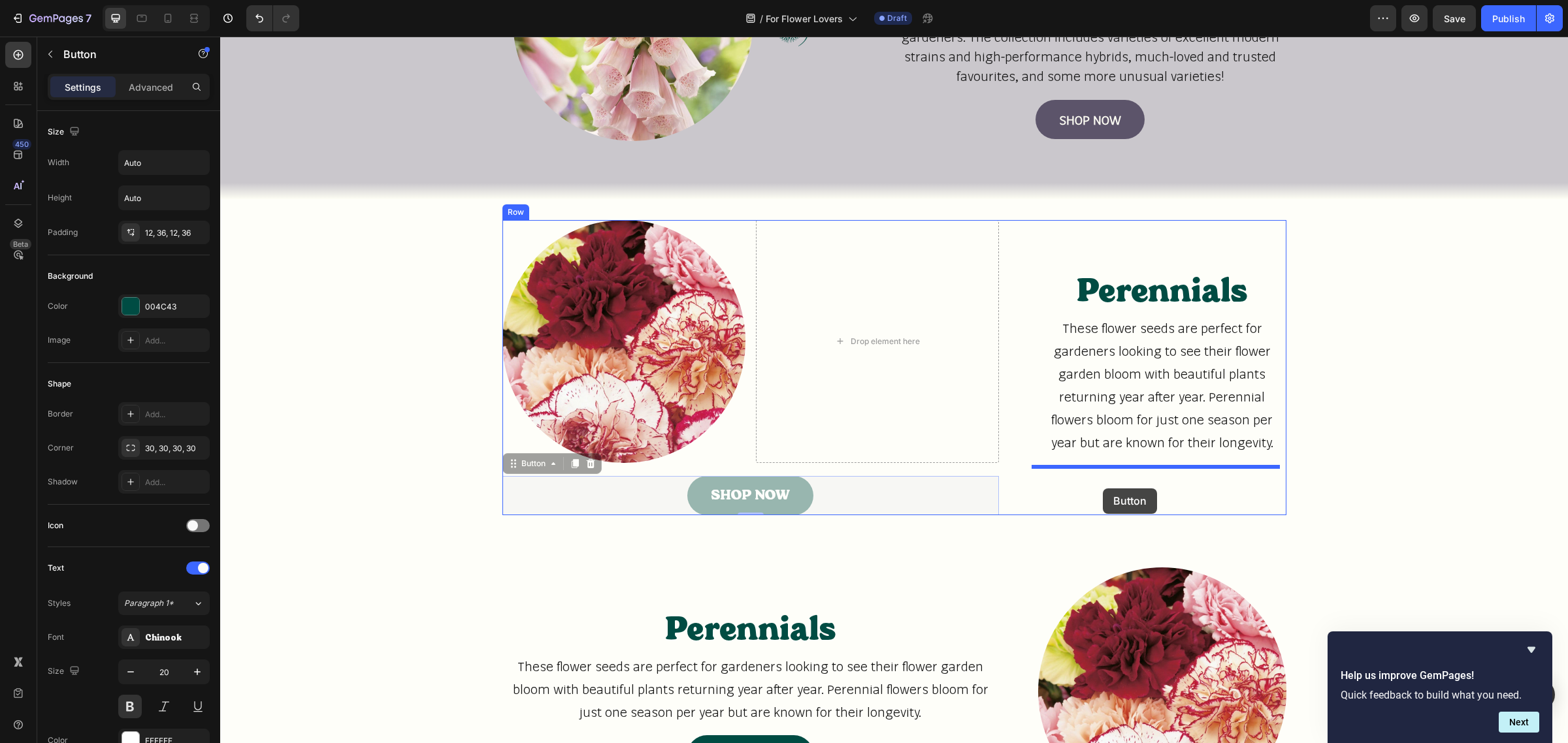
drag, startPoint x: 803, startPoint y: 505, endPoint x: 1103, endPoint y: 488, distance: 300.5
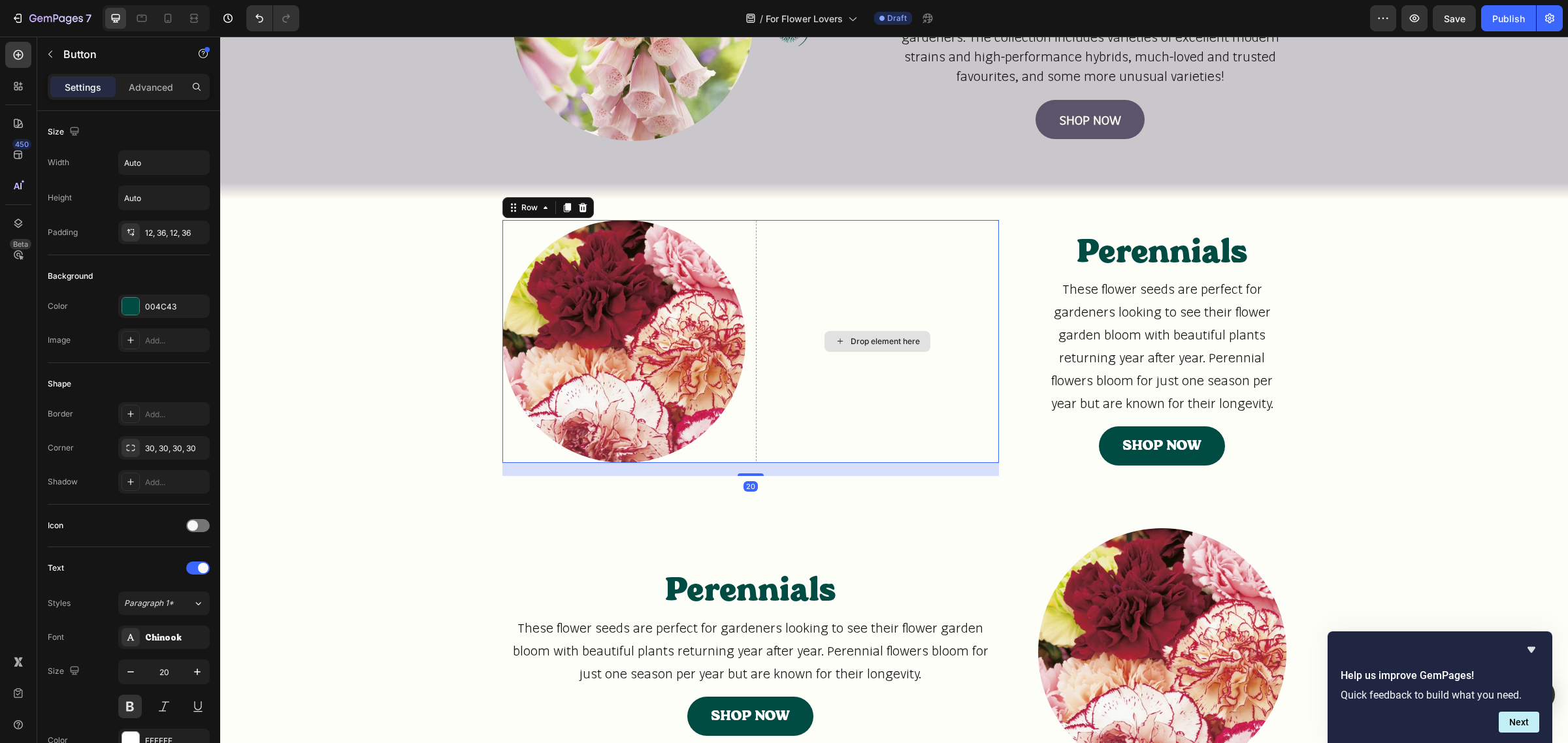
click at [902, 450] on div "Drop element here" at bounding box center [877, 341] width 243 height 243
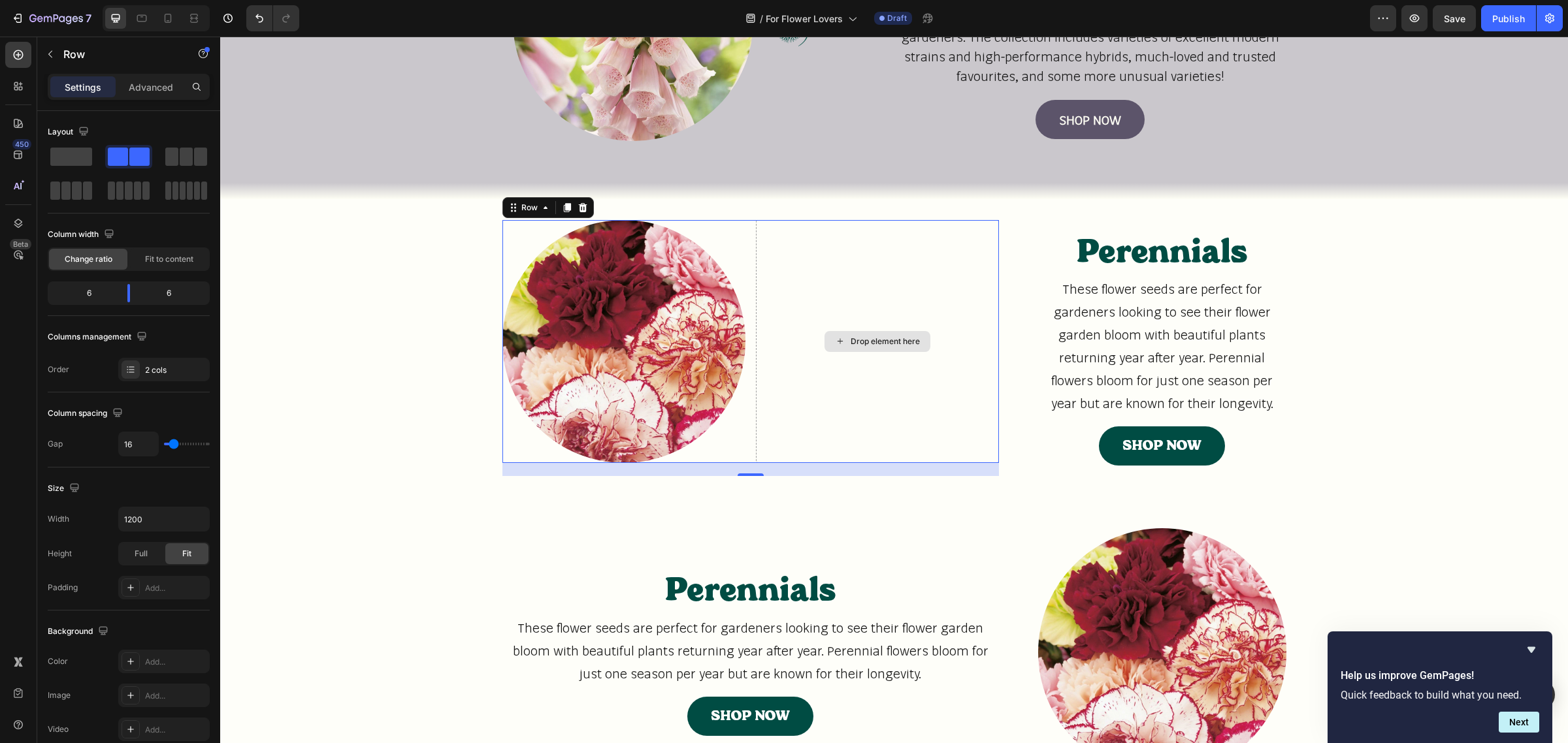
click at [778, 266] on div "Drop element here" at bounding box center [877, 341] width 243 height 243
click at [583, 210] on div at bounding box center [583, 208] width 16 height 16
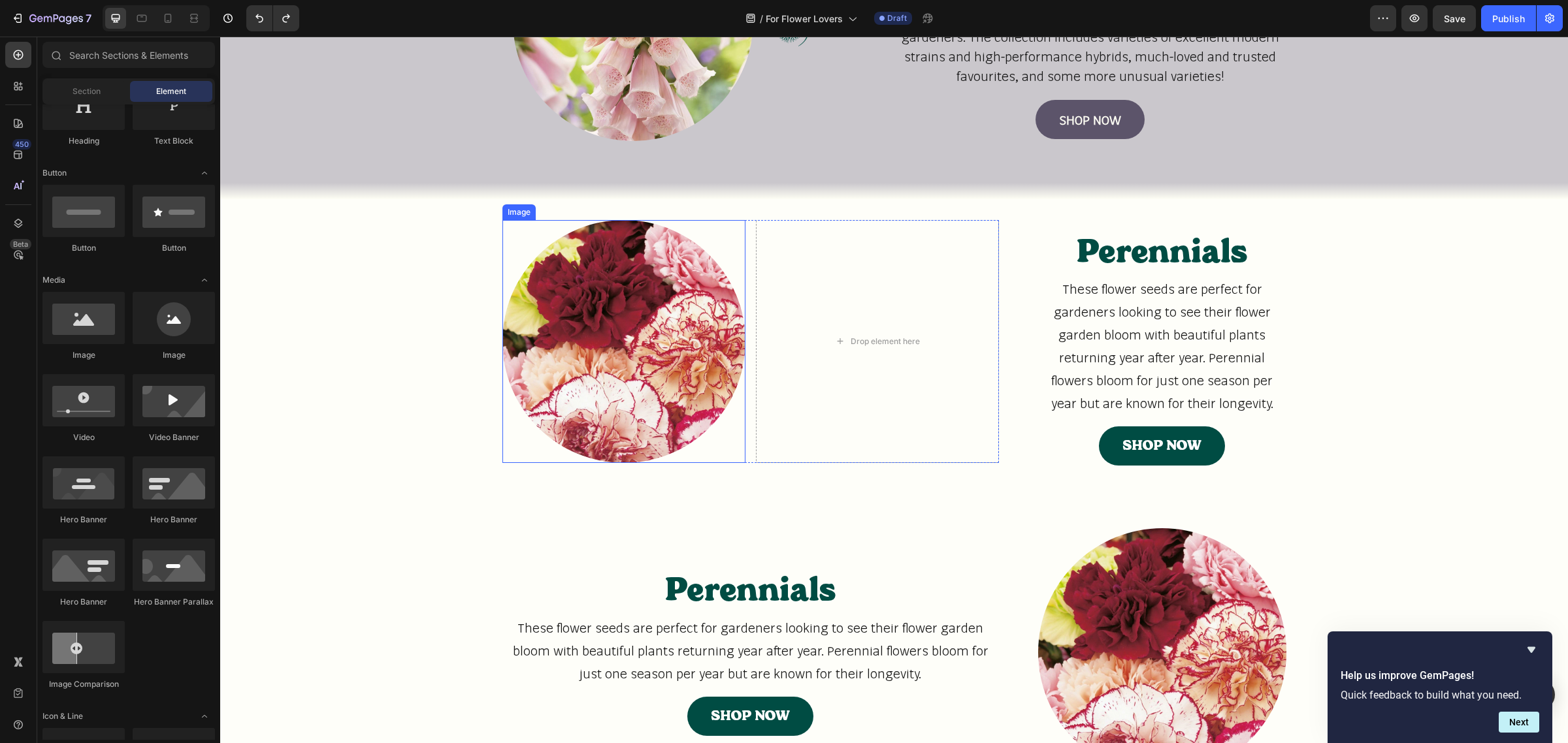
click at [691, 225] on div at bounding box center [624, 341] width 243 height 243
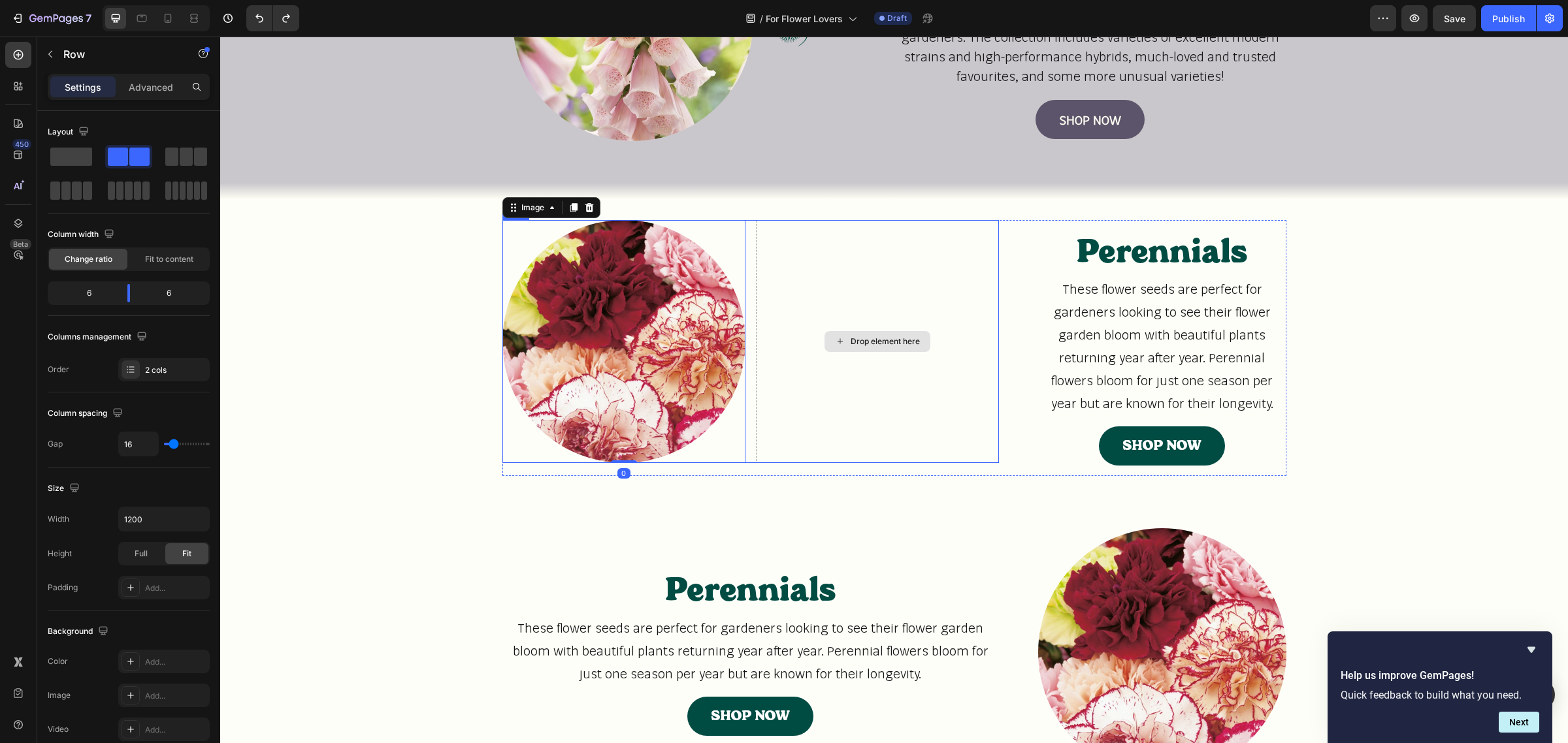
click at [775, 240] on div "Drop element here" at bounding box center [877, 341] width 243 height 243
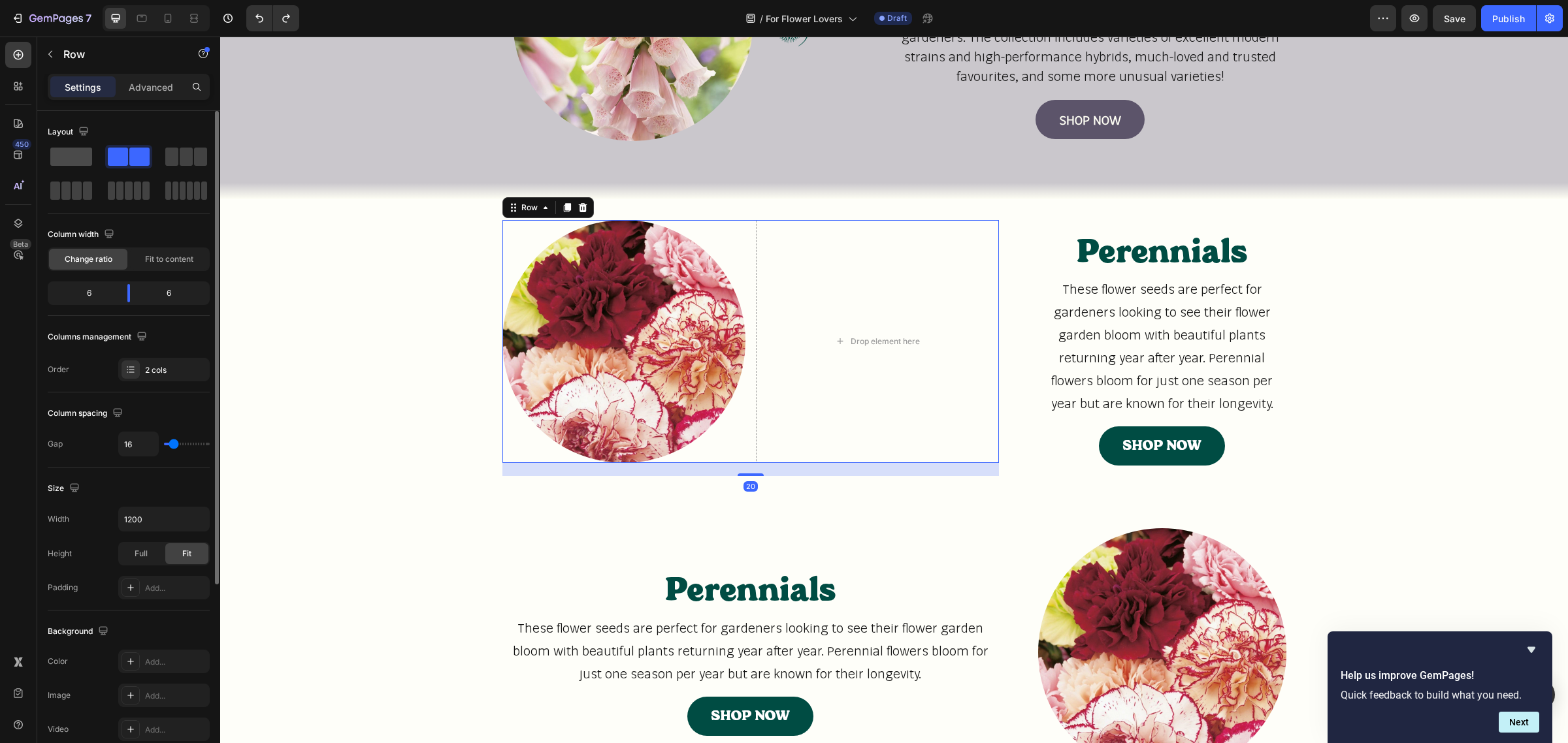
click at [79, 157] on span at bounding box center [71, 156] width 42 height 18
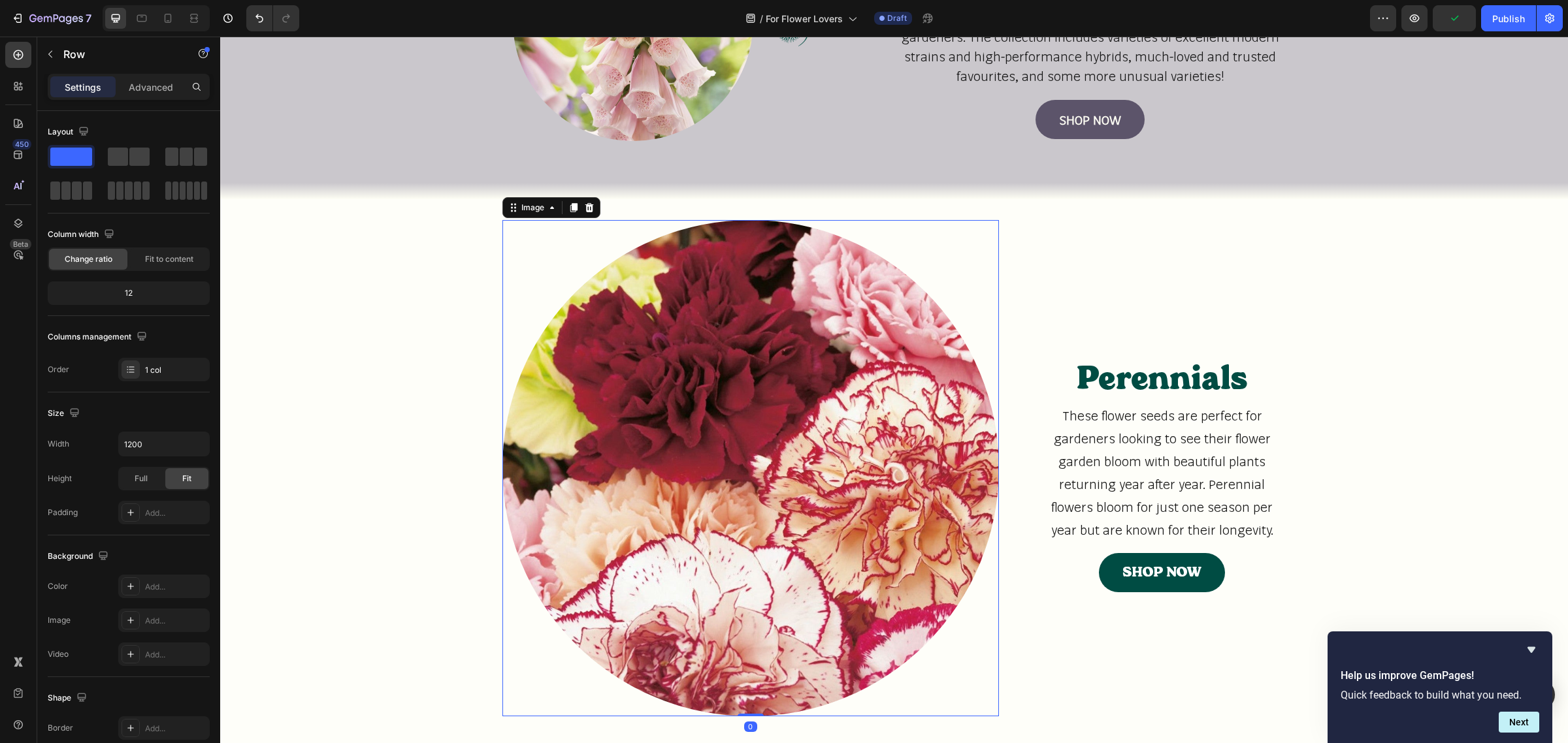
click at [502, 267] on div at bounding box center [751, 468] width 496 height 496
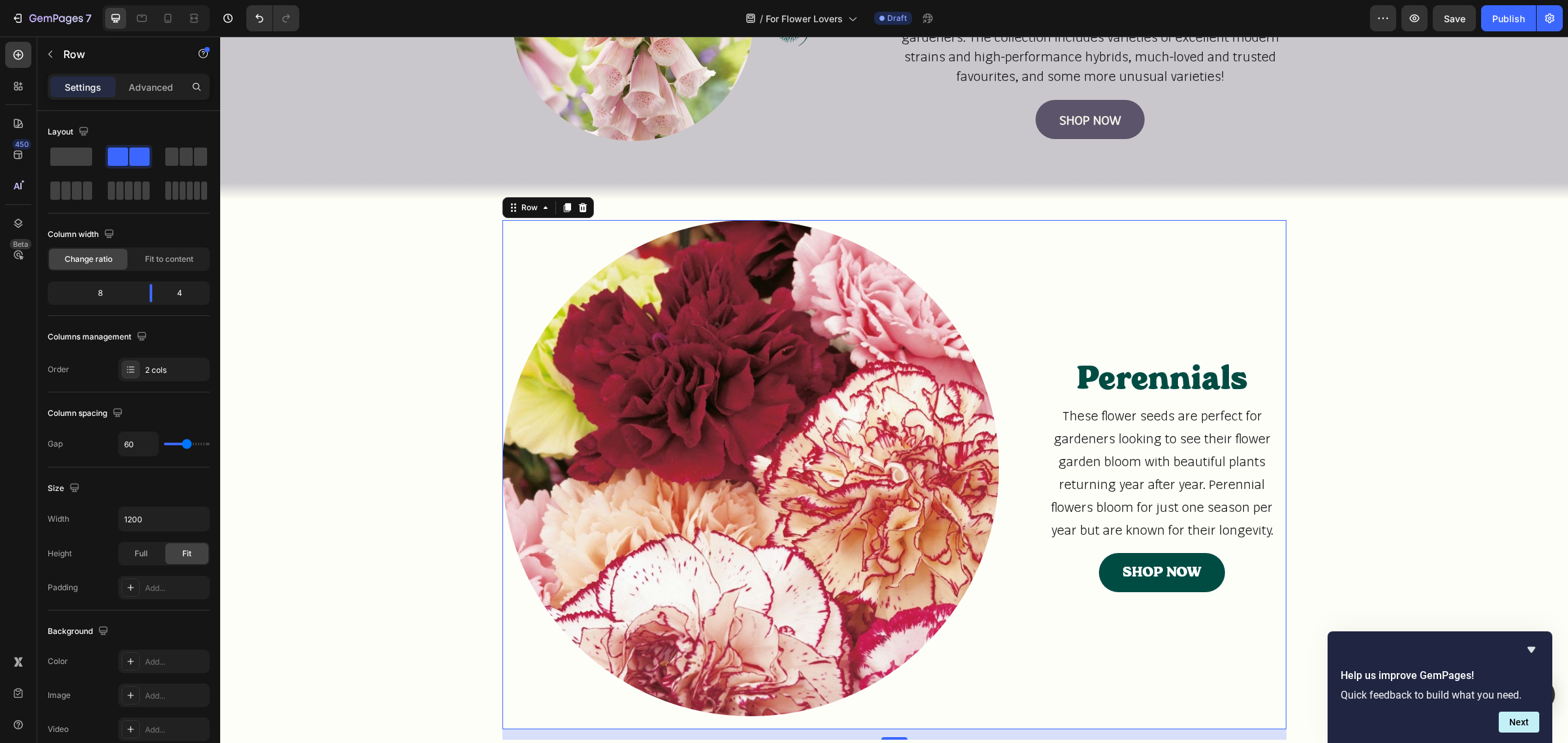
click at [1262, 269] on div "Perennials Heading These flower seeds are perfect for gardeners looking to see …" at bounding box center [1162, 475] width 248 height 510
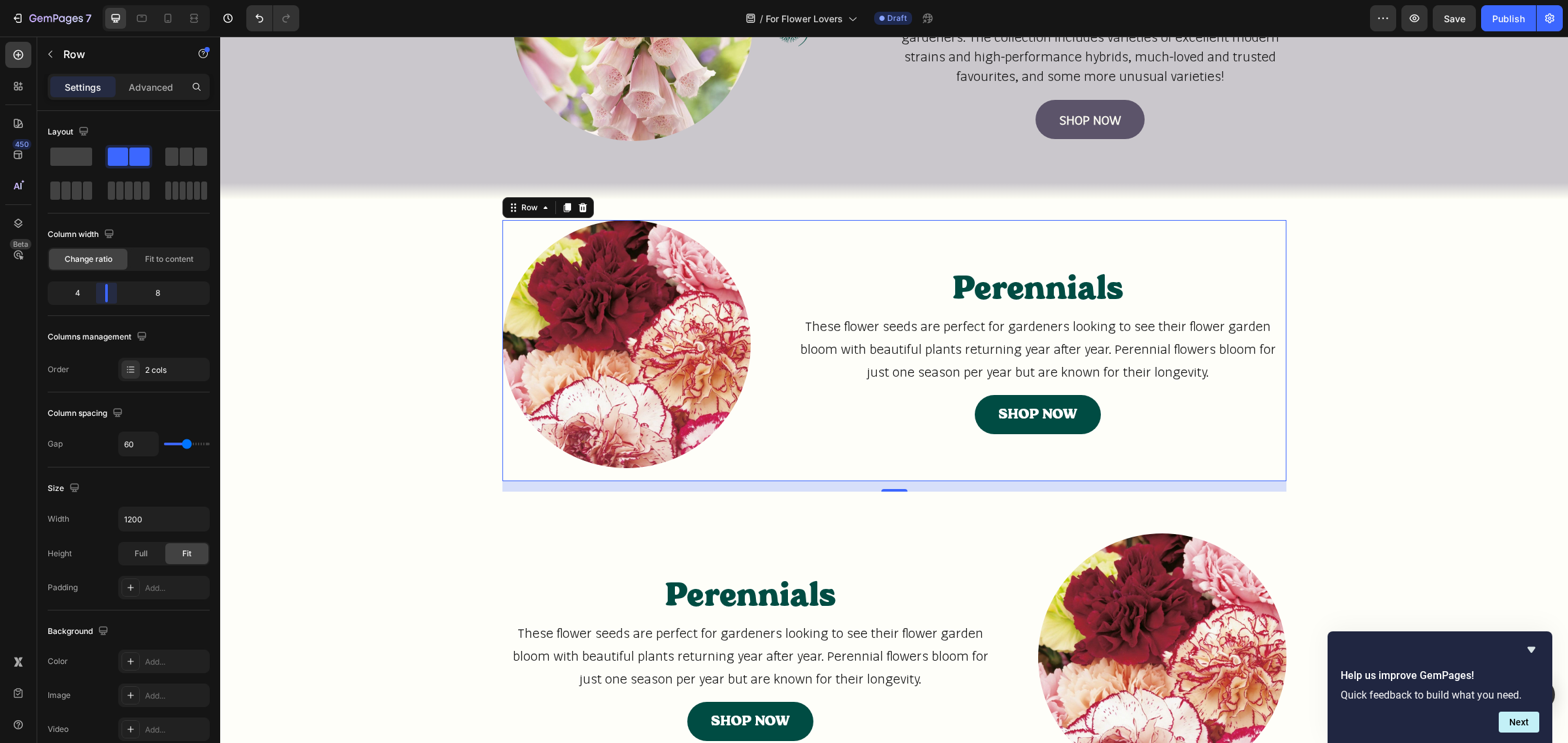
drag, startPoint x: 146, startPoint y: 299, endPoint x: 103, endPoint y: 301, distance: 43.0
click at [103, 0] on body "7 Version history / For Flower Lovers Draft Preview Save Publish 450 Beta Secti…" at bounding box center [784, 0] width 1568 height 0
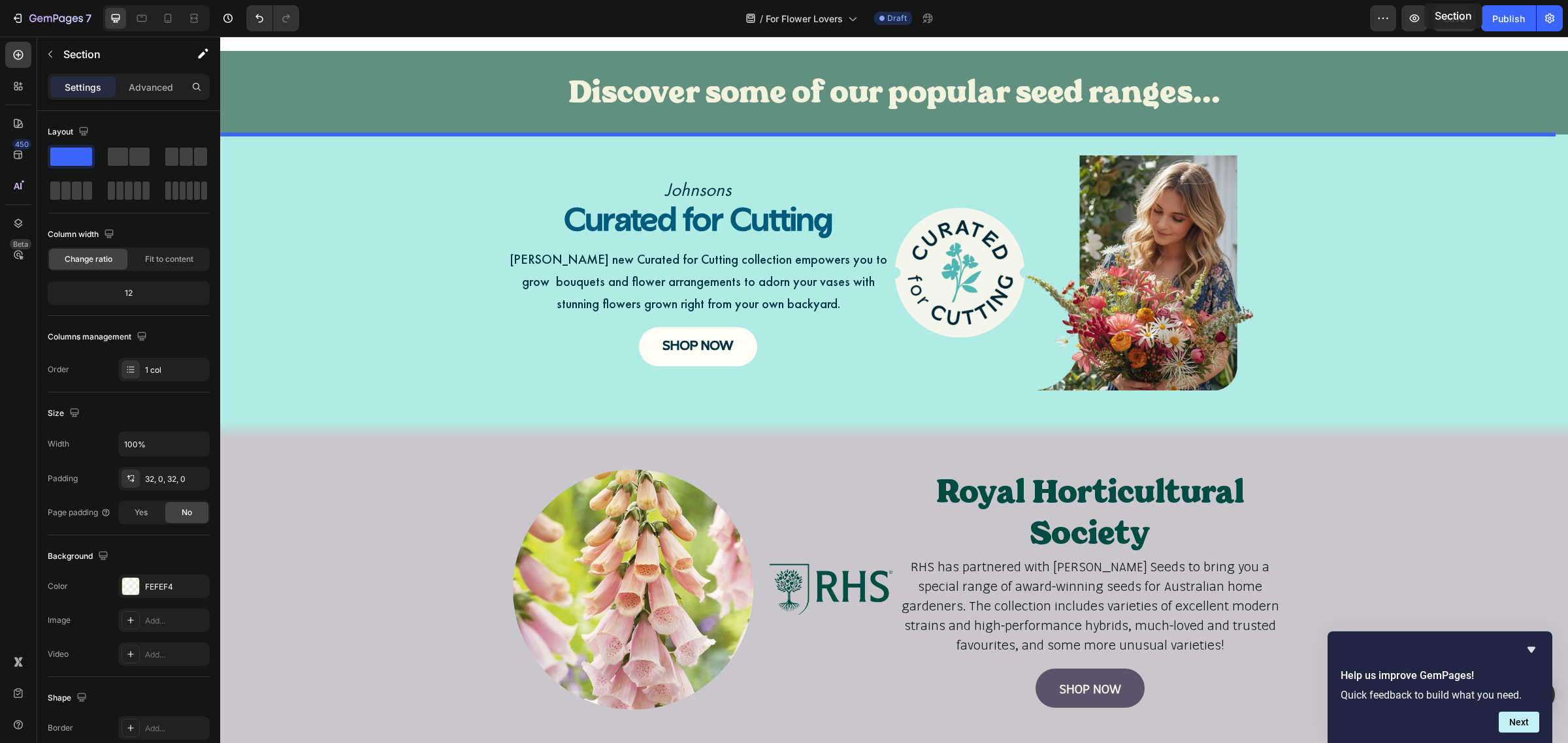
scroll to position [641, 0]
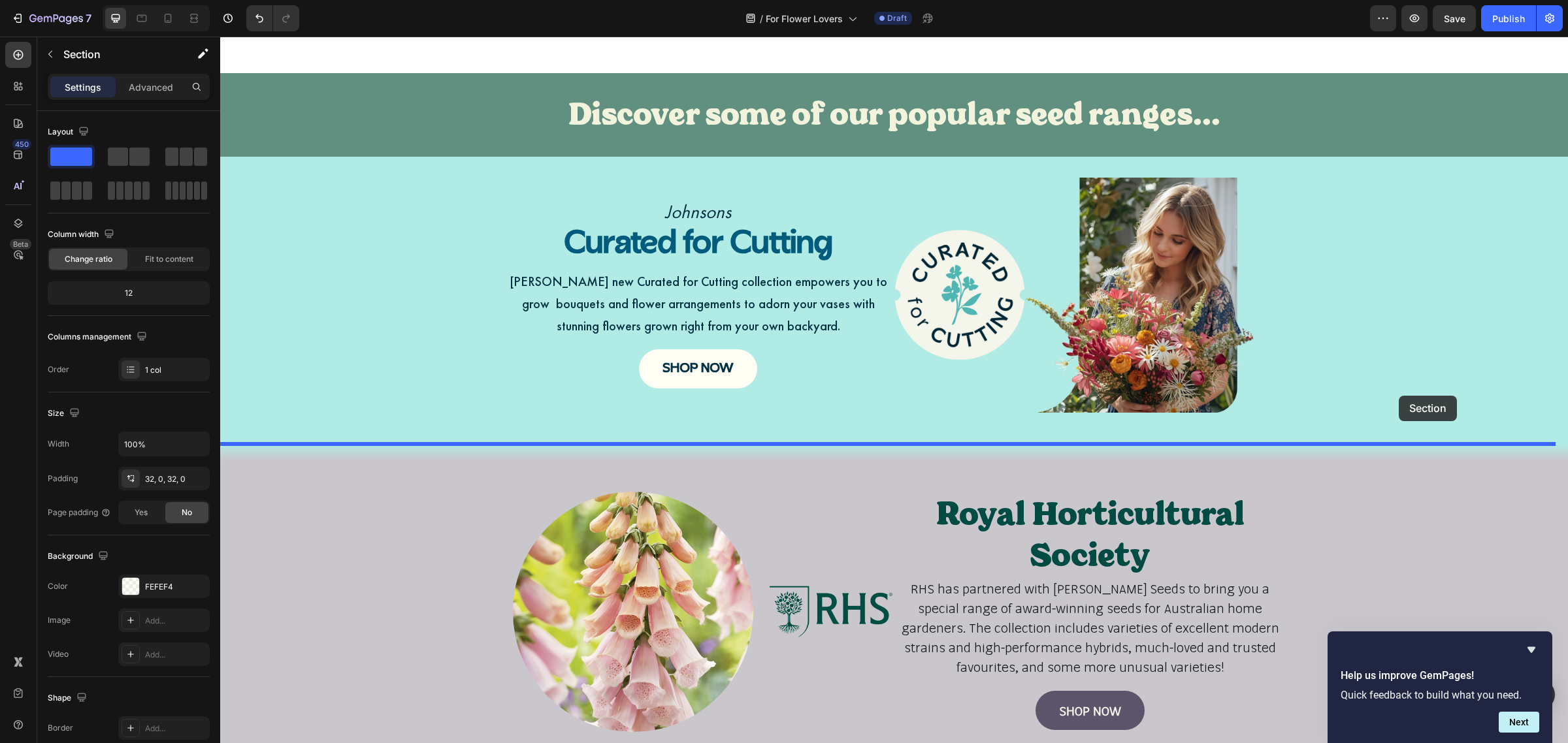
drag, startPoint x: 1445, startPoint y: 373, endPoint x: 1399, endPoint y: 396, distance: 51.4
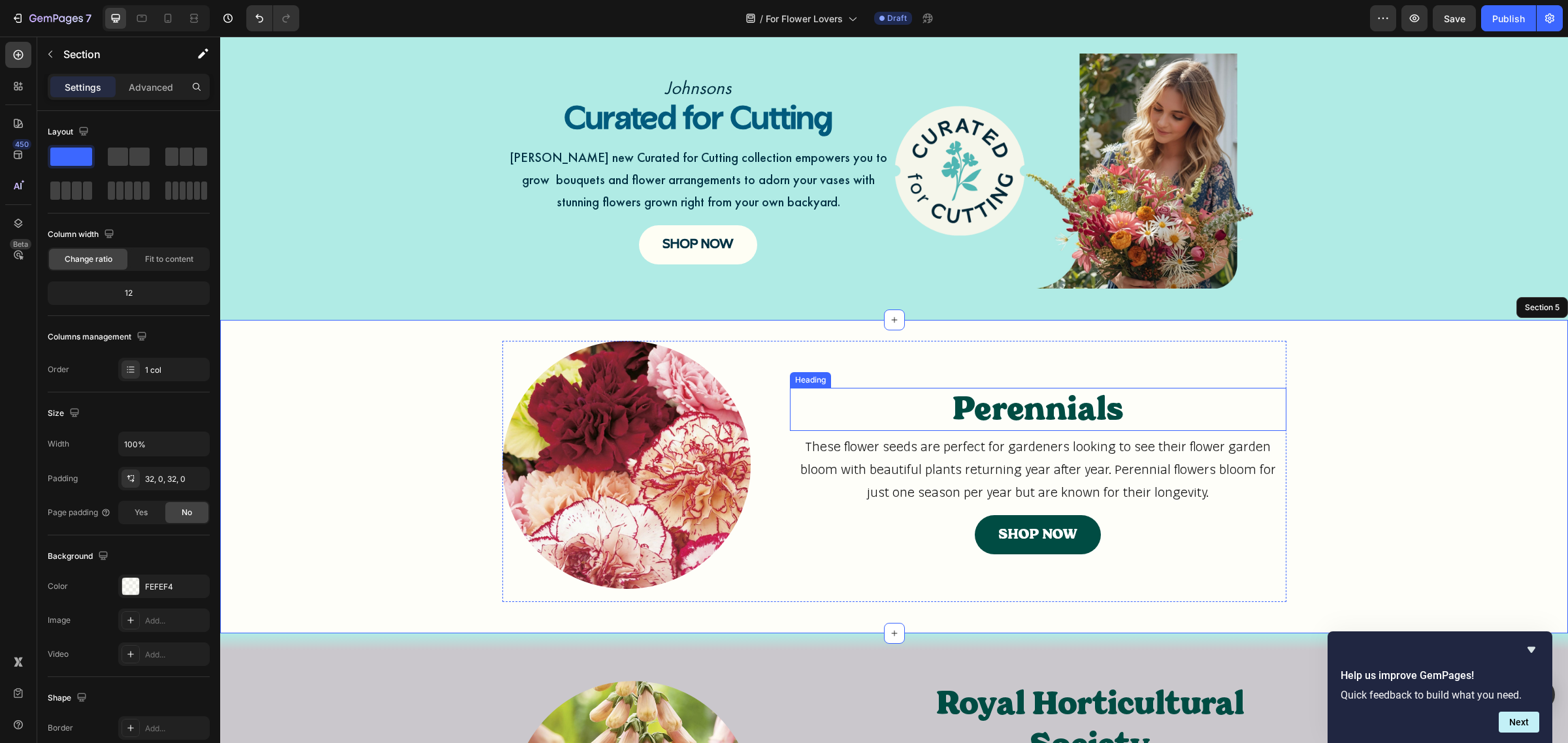
scroll to position [804, 0]
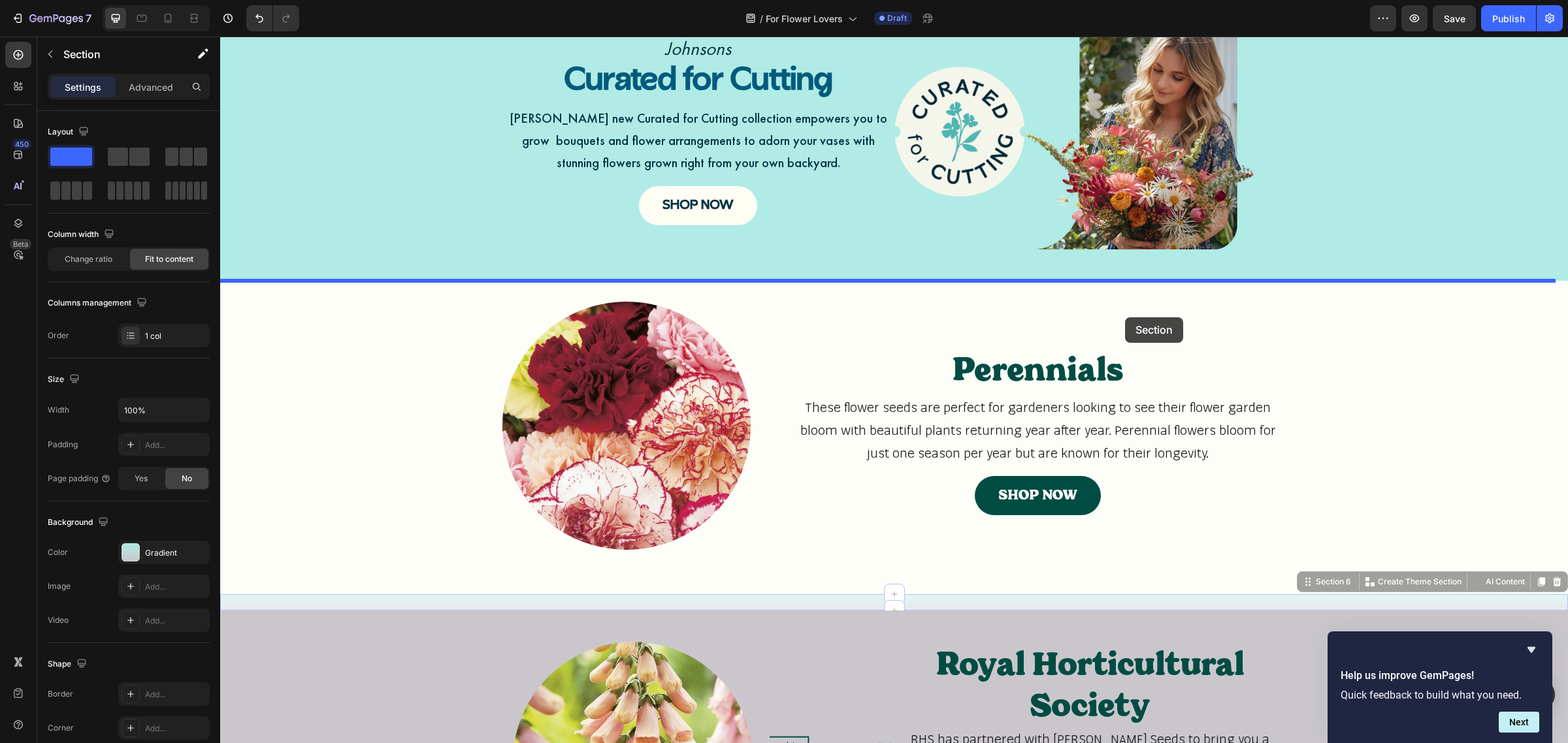
drag, startPoint x: 1148, startPoint y: 601, endPoint x: 1125, endPoint y: 317, distance: 284.9
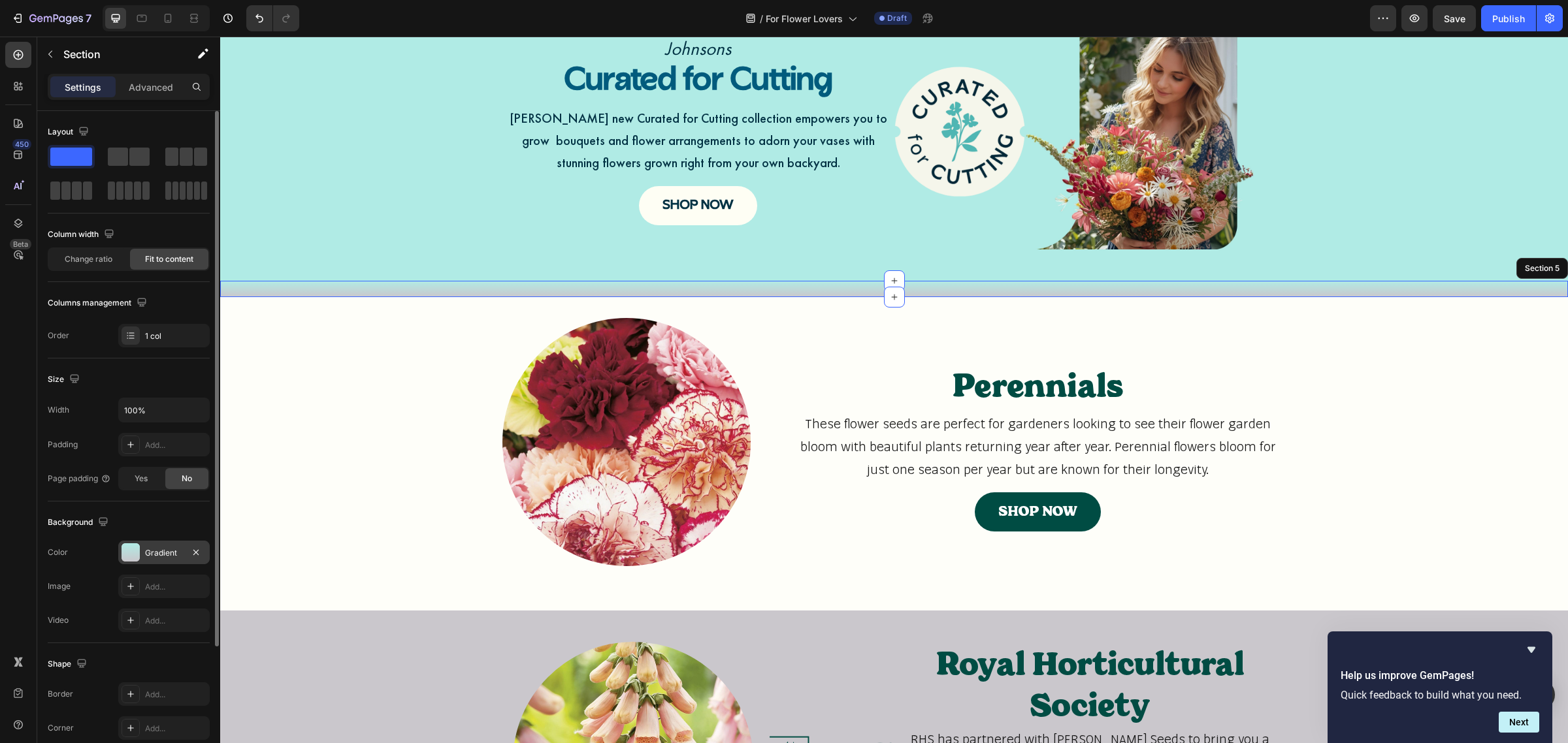
click at [174, 555] on div "Gradient" at bounding box center [164, 553] width 38 height 12
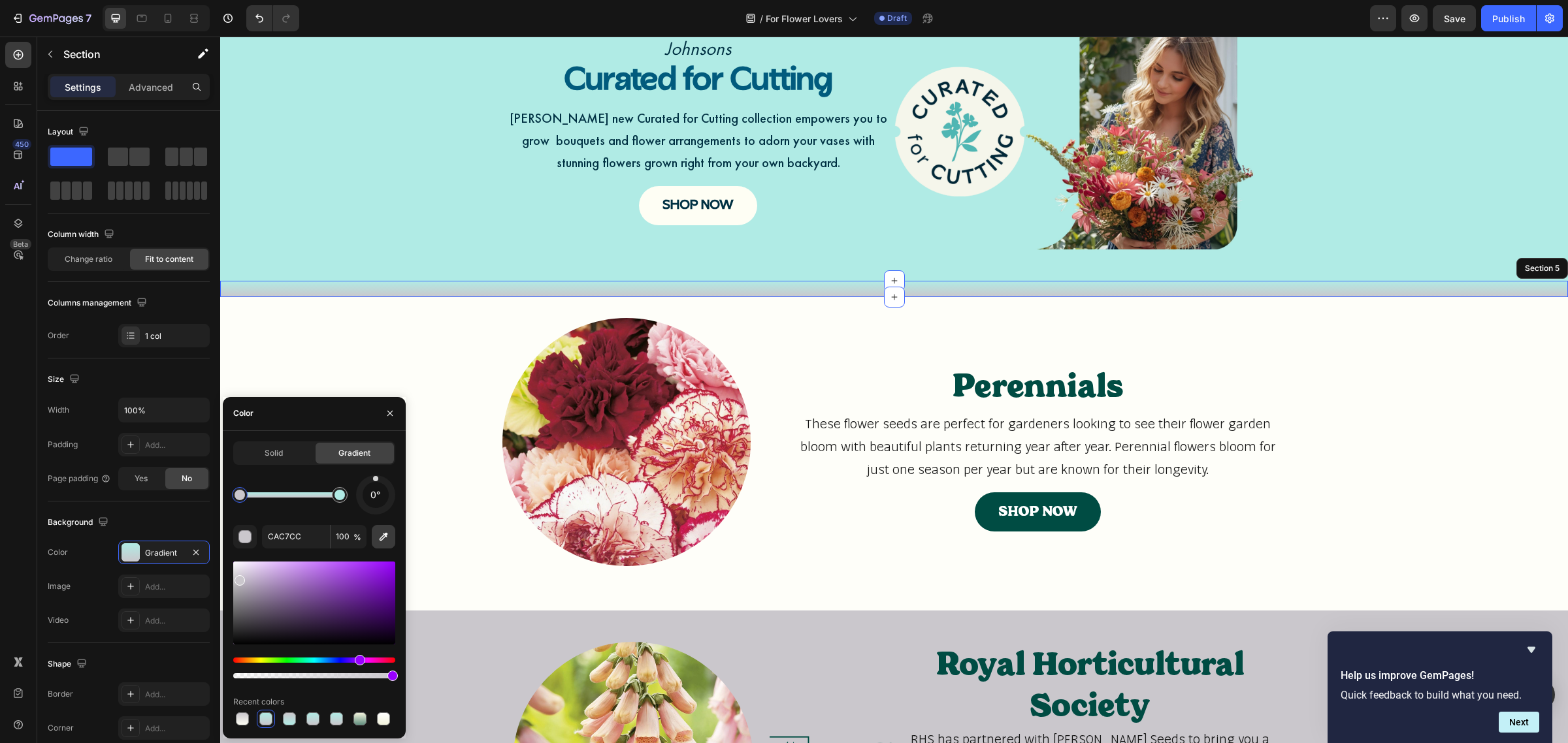
click at [377, 540] on icon "button" at bounding box center [383, 537] width 13 height 13
type input "FEFEF9"
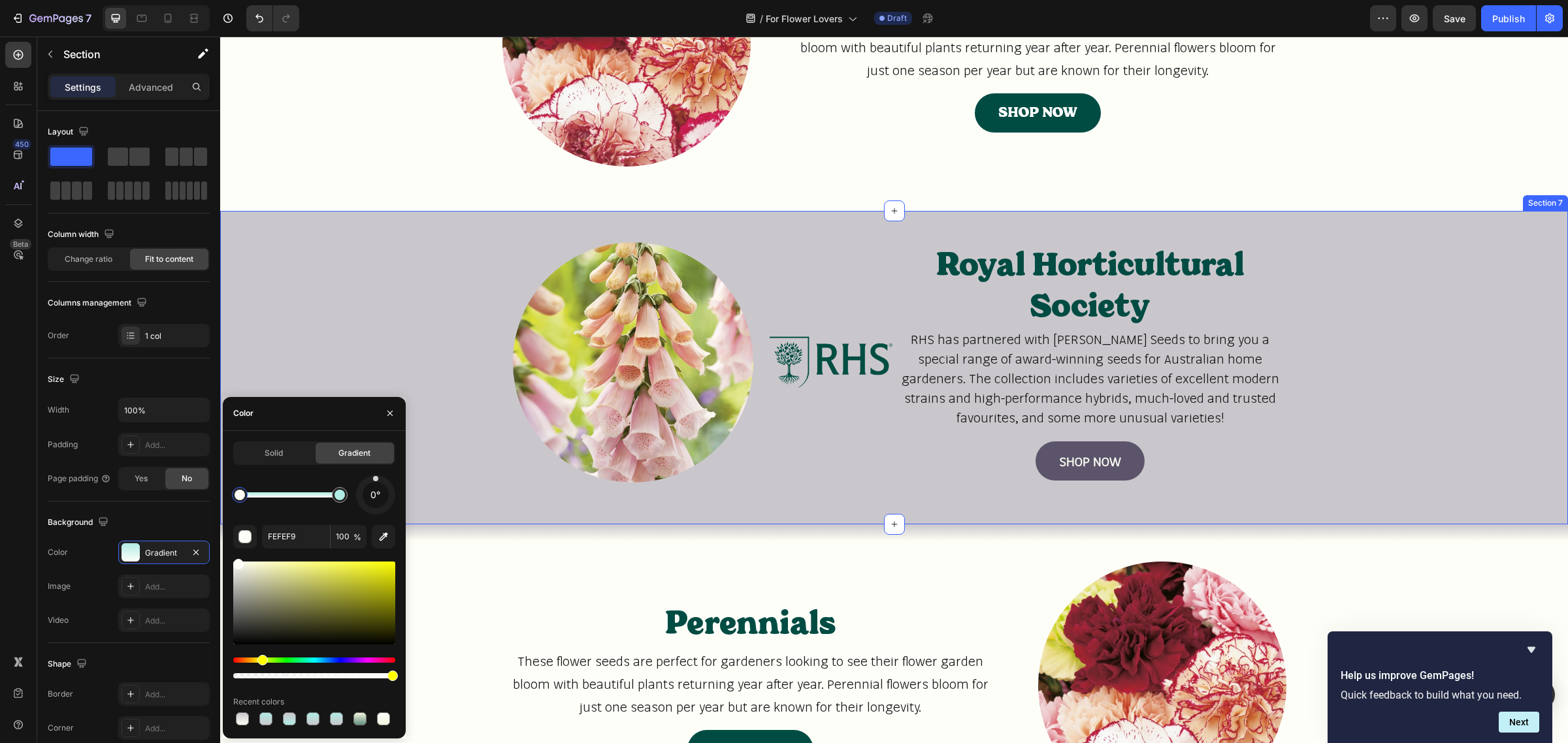
scroll to position [1212, 0]
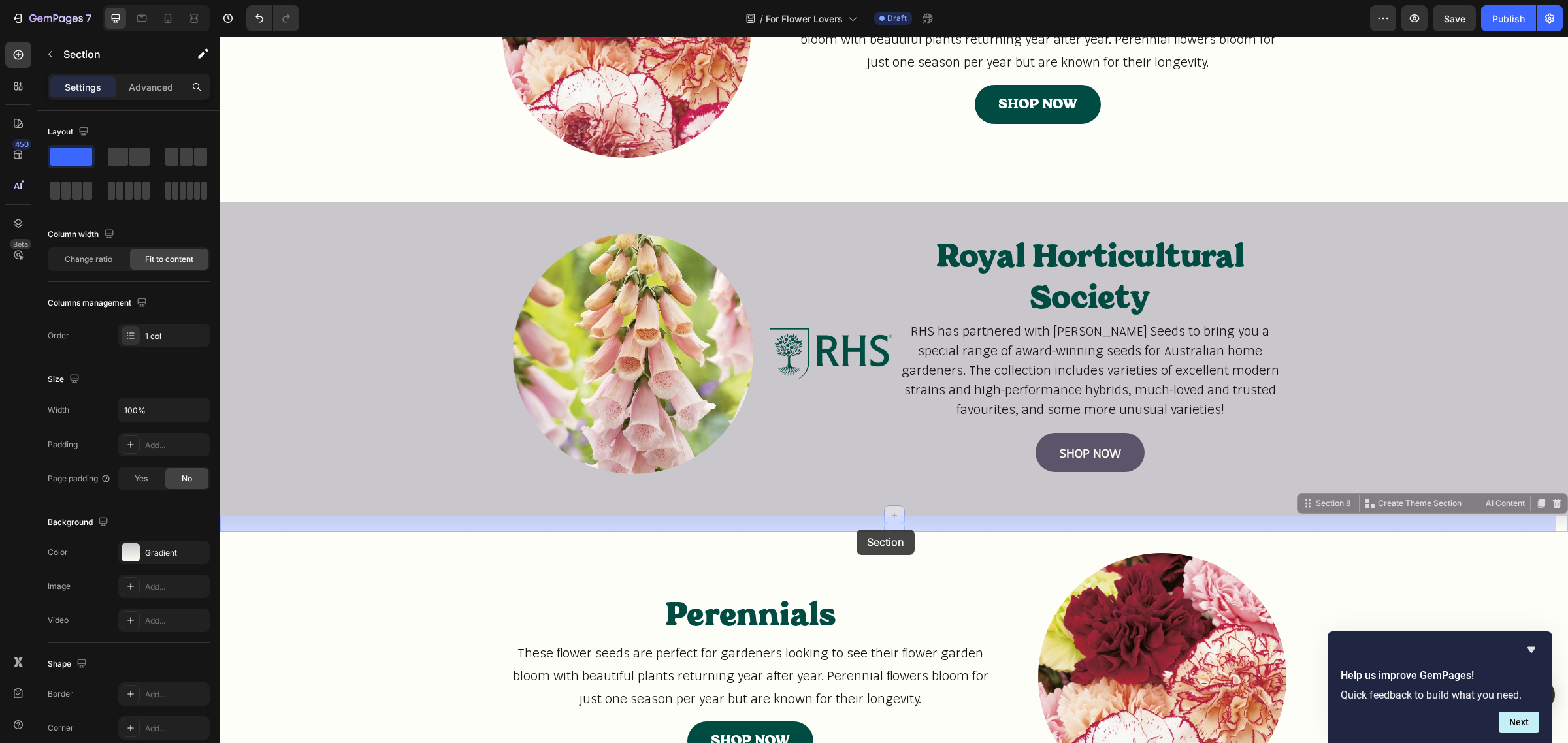
drag, startPoint x: 849, startPoint y: 527, endPoint x: 857, endPoint y: 529, distance: 8.2
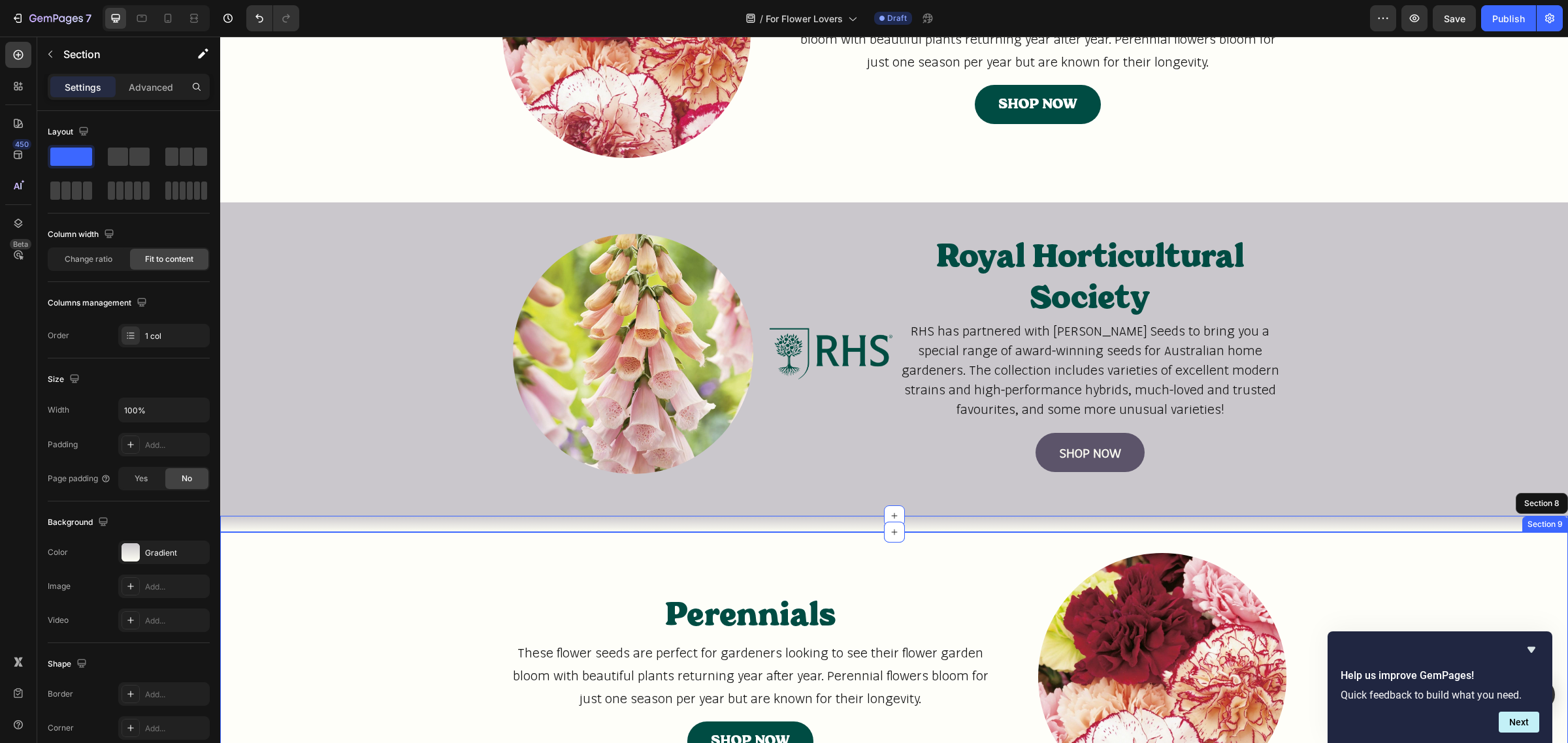
click at [1478, 593] on div "Perennials Heading These flower seeds are perfect for gardeners looking to see …" at bounding box center [894, 682] width 1348 height 259
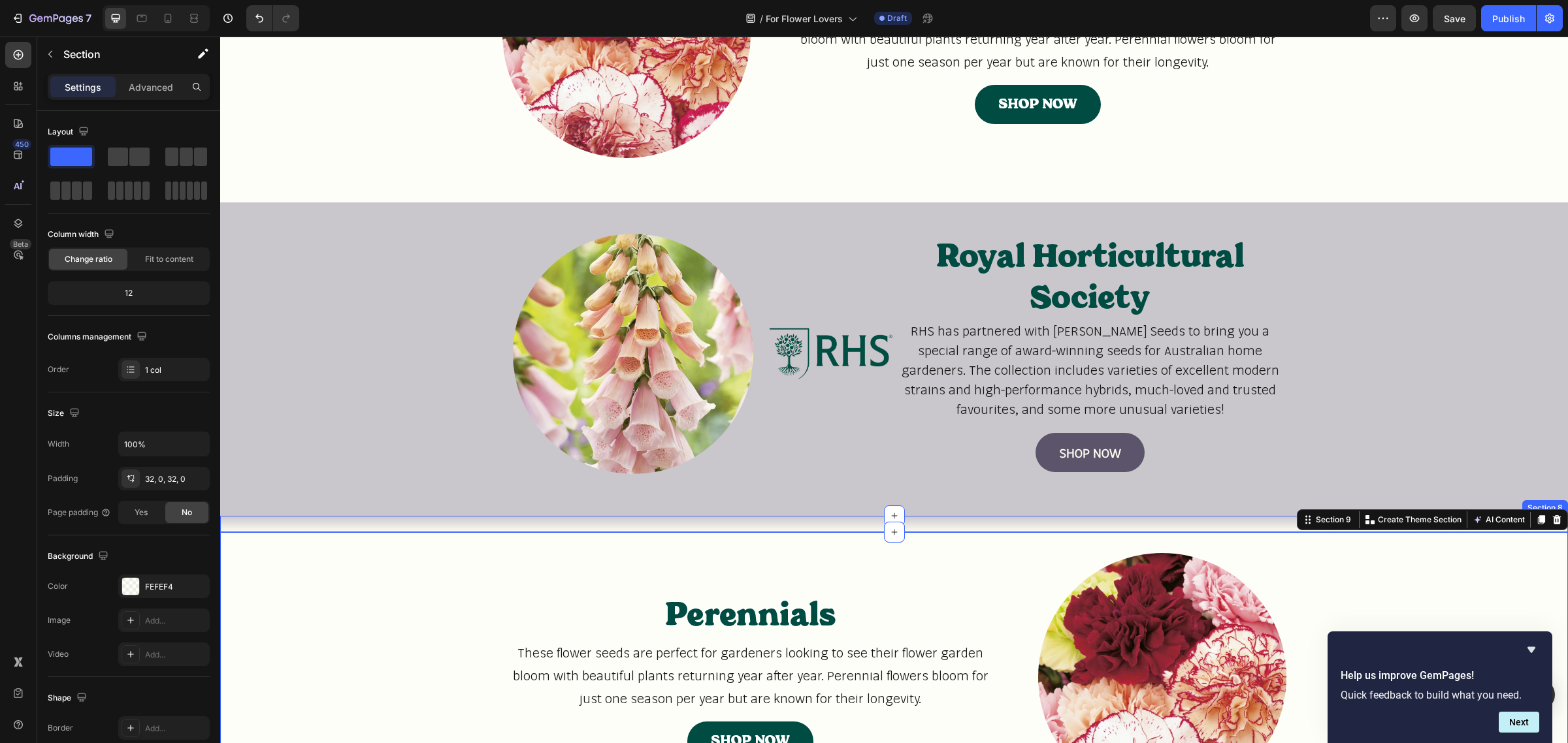
click at [1213, 523] on div "Title Line Section 8" at bounding box center [894, 524] width 1348 height 17
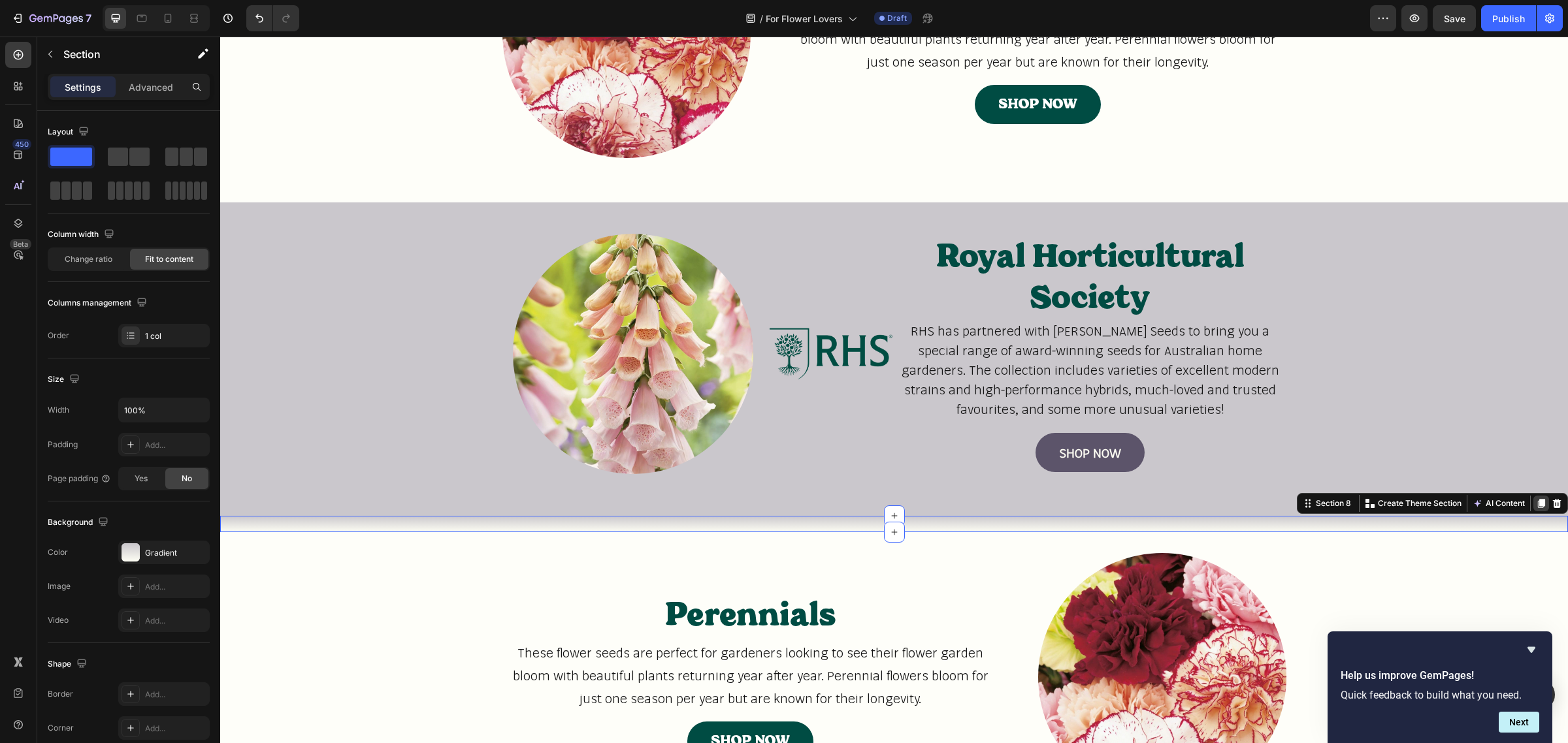
click at [1536, 500] on icon at bounding box center [1541, 504] width 11 height 11
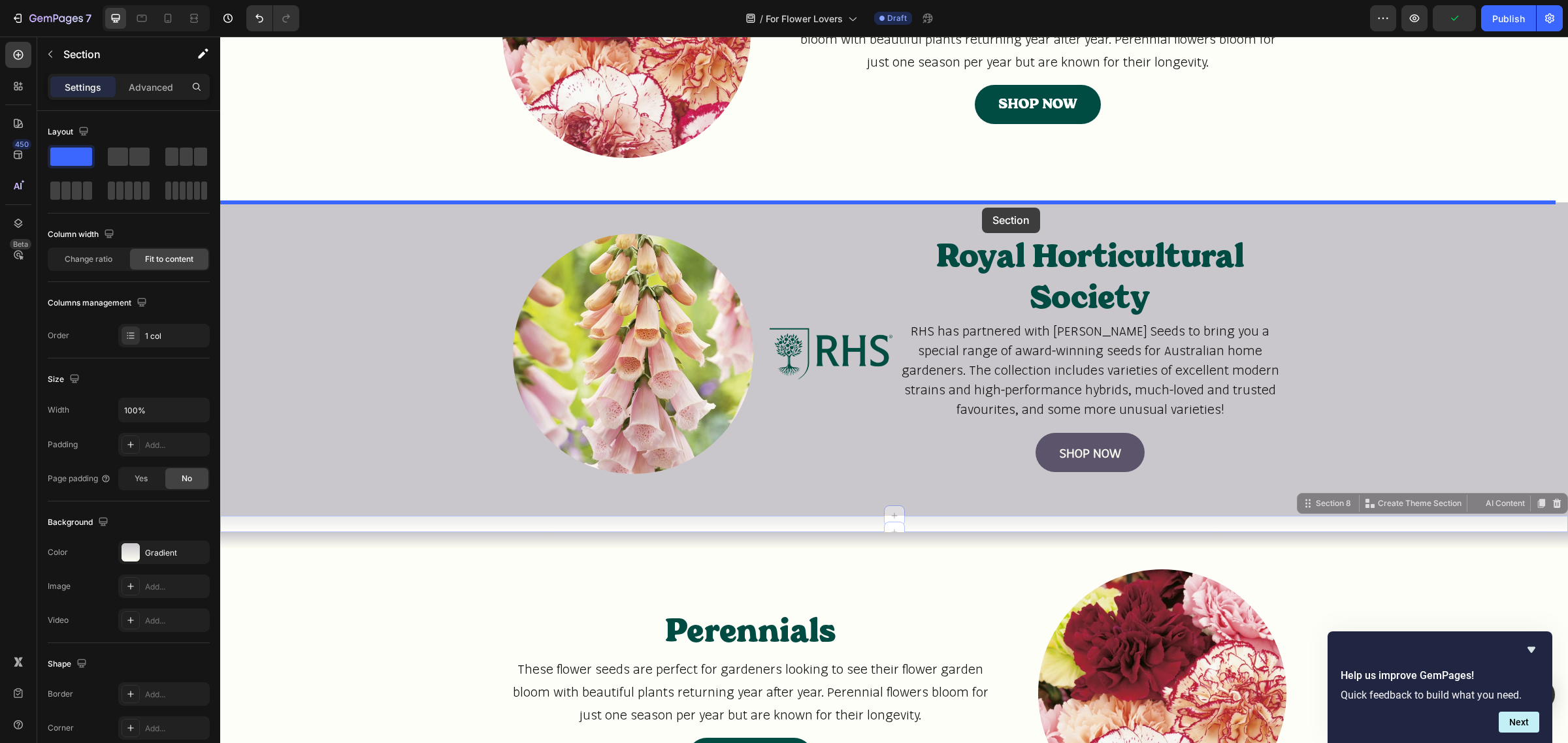
drag, startPoint x: 994, startPoint y: 520, endPoint x: 982, endPoint y: 208, distance: 312.2
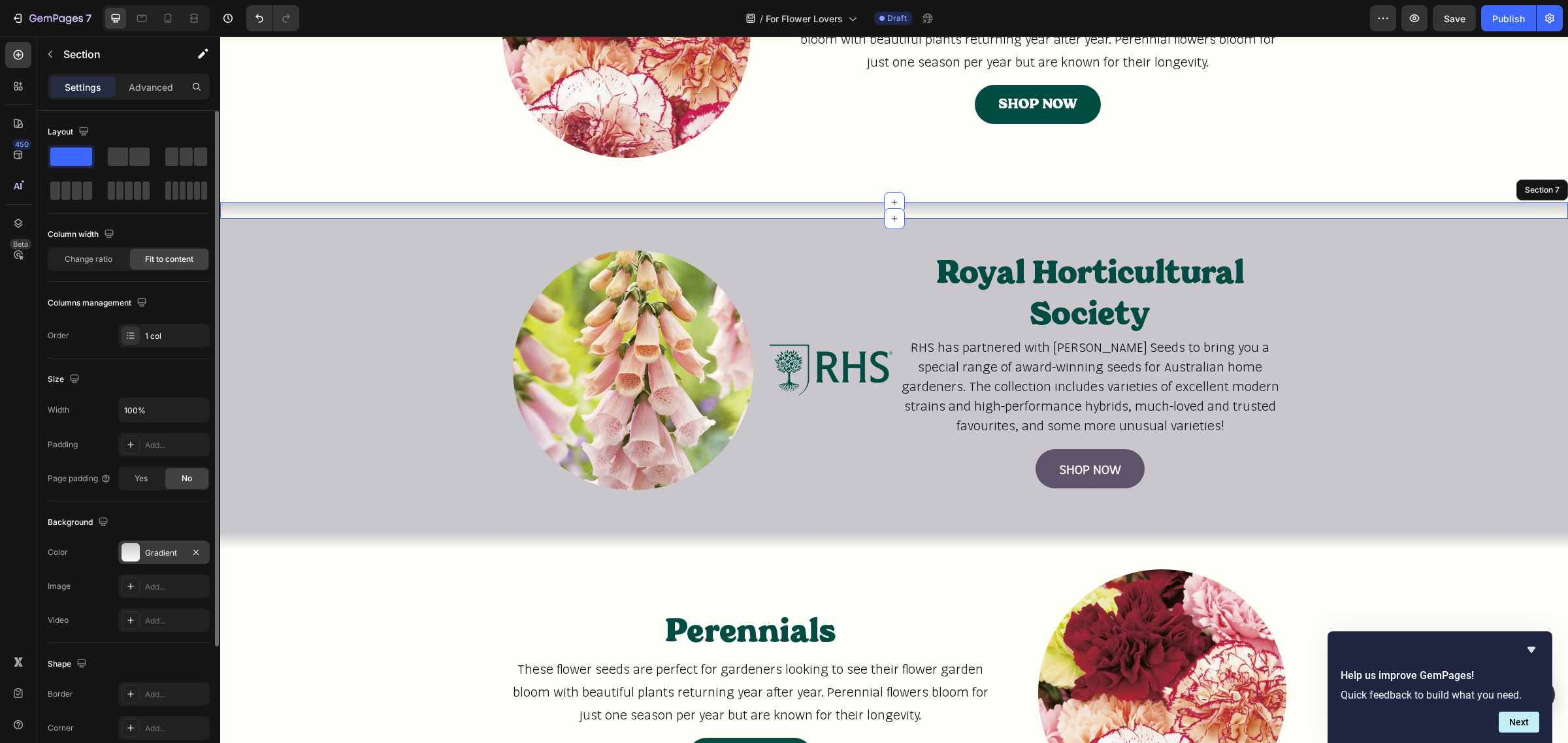
click at [170, 557] on div "Gradient" at bounding box center [164, 553] width 38 height 12
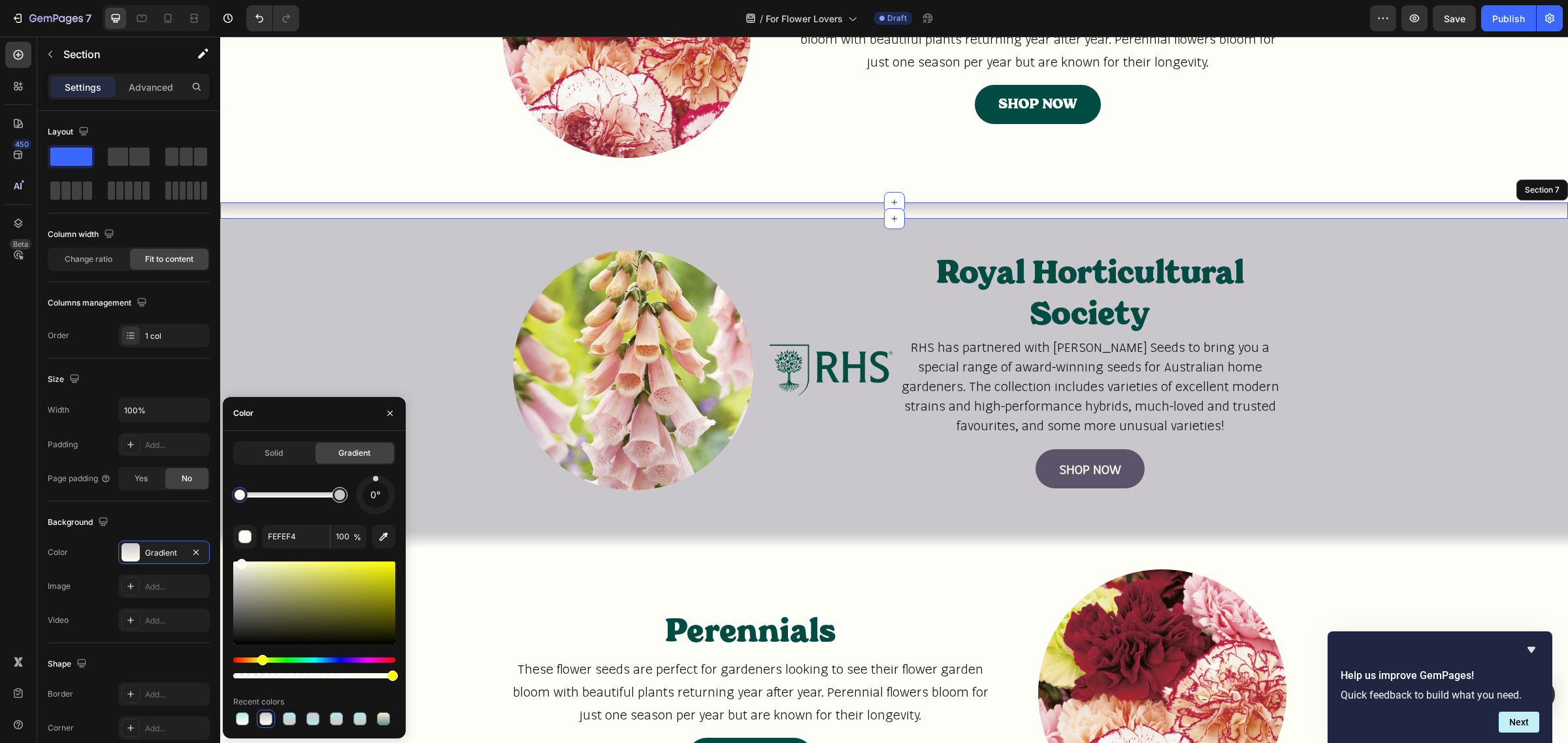
click at [338, 498] on div at bounding box center [340, 495] width 11 height 11
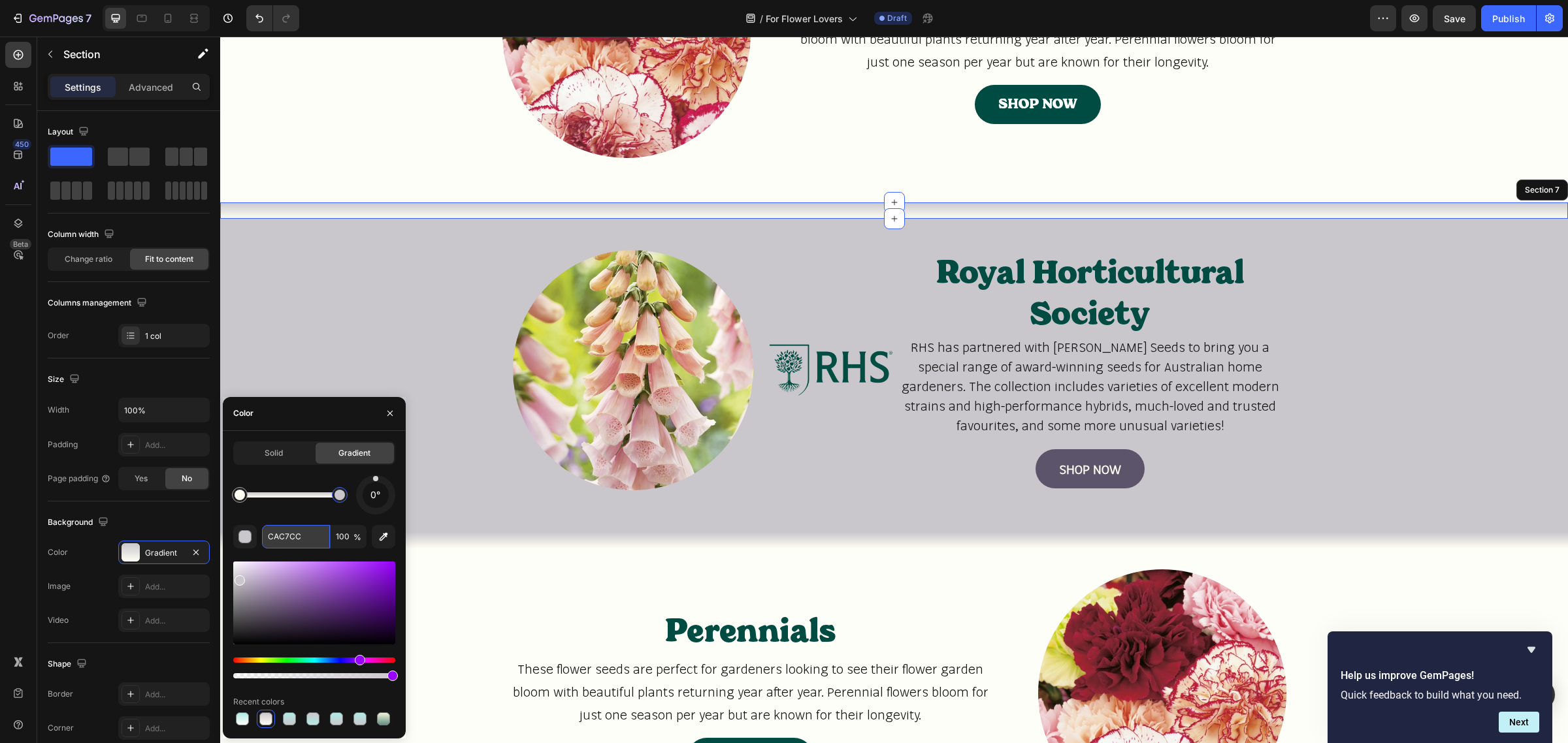
click at [286, 541] on input "CAC7CC" at bounding box center [296, 536] width 68 height 23
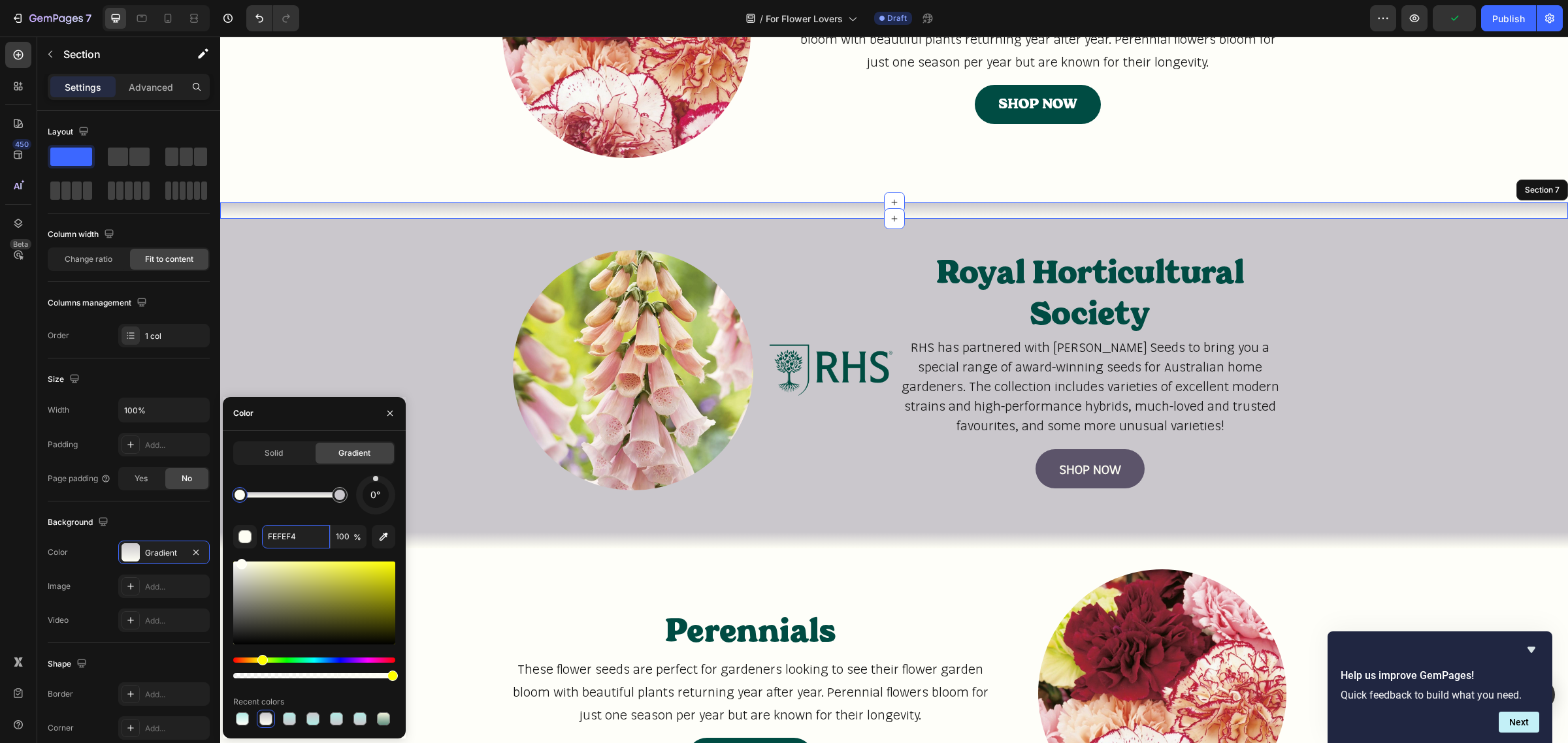
click at [243, 498] on div at bounding box center [240, 495] width 11 height 11
click at [286, 542] on input "FEFEF4" at bounding box center [296, 536] width 68 height 23
paste input "CAC7CC"
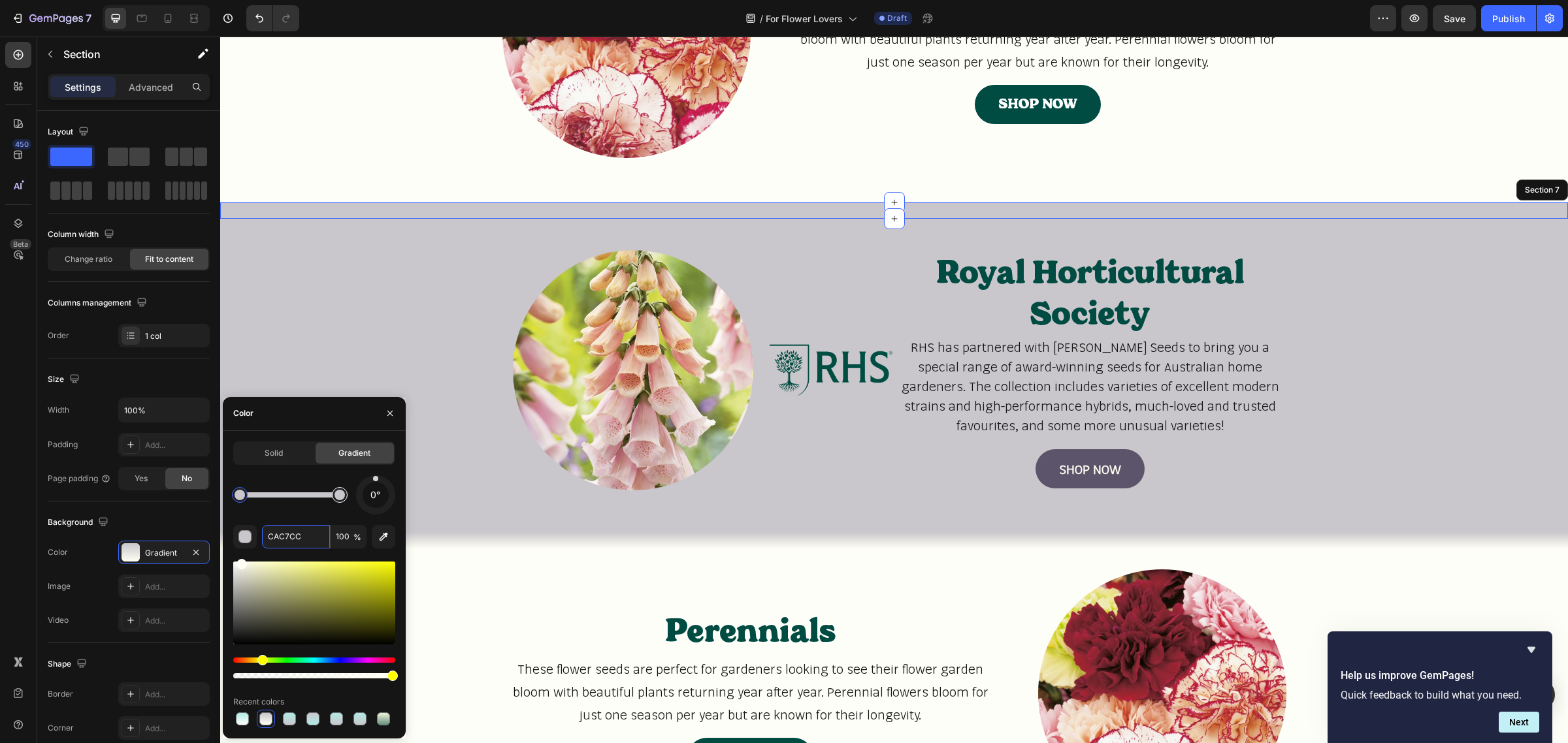
click at [341, 497] on div at bounding box center [340, 495] width 11 height 11
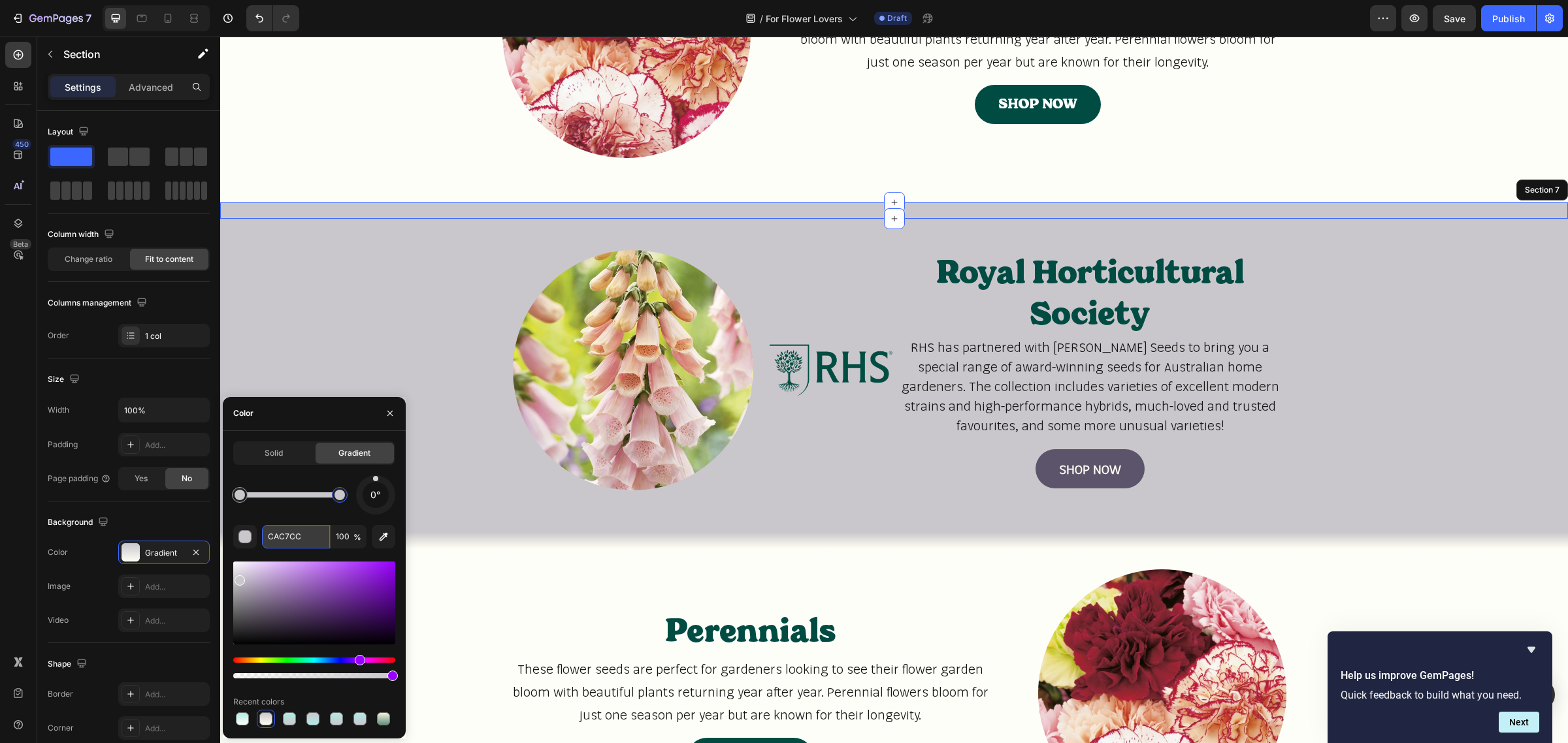
click at [286, 536] on input "CAC7CC" at bounding box center [296, 536] width 68 height 23
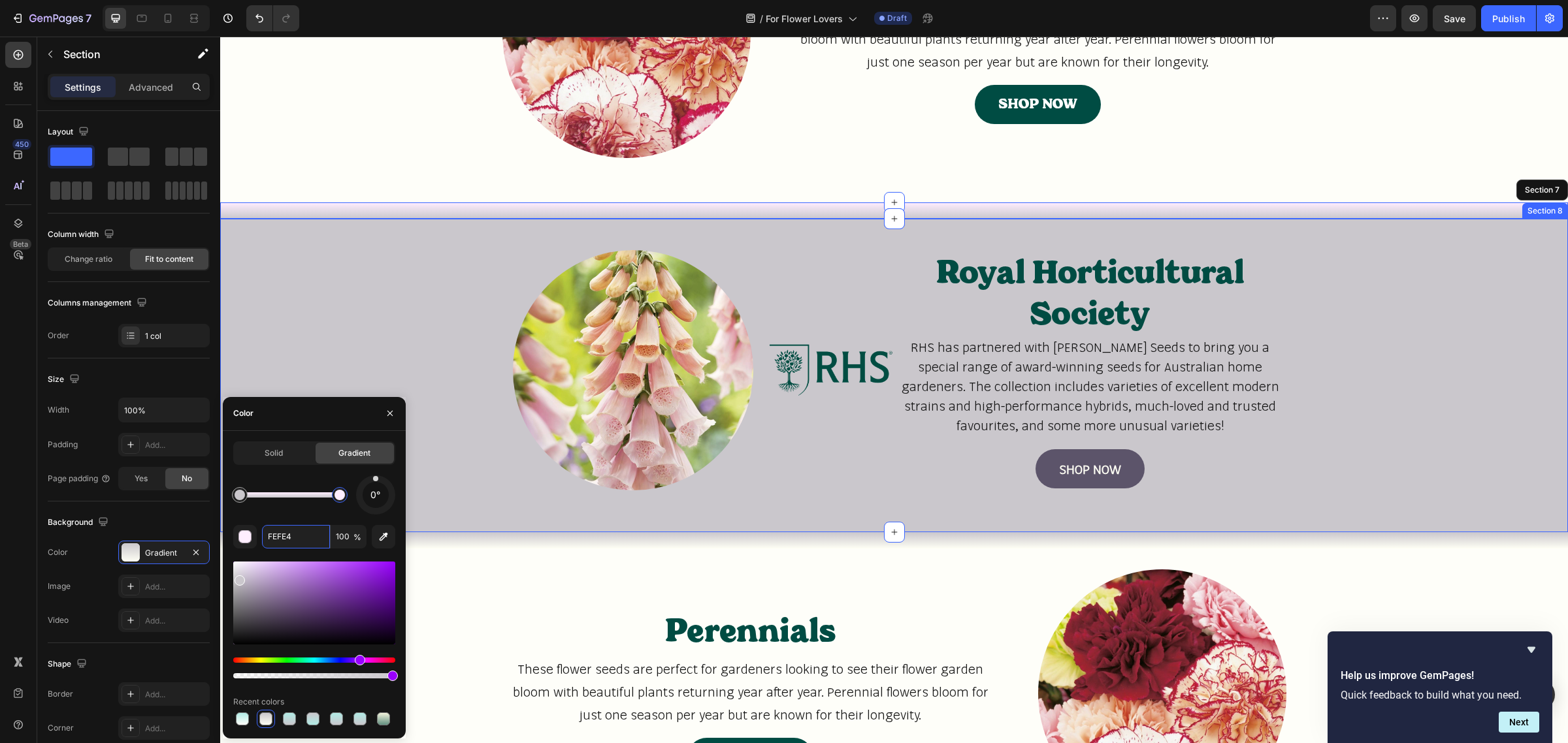
type input "FEFEF4"
click at [430, 332] on div "Image Image Royal Horticultural Society Heading RHS has partnered with Mr Fothe…" at bounding box center [894, 375] width 1348 height 271
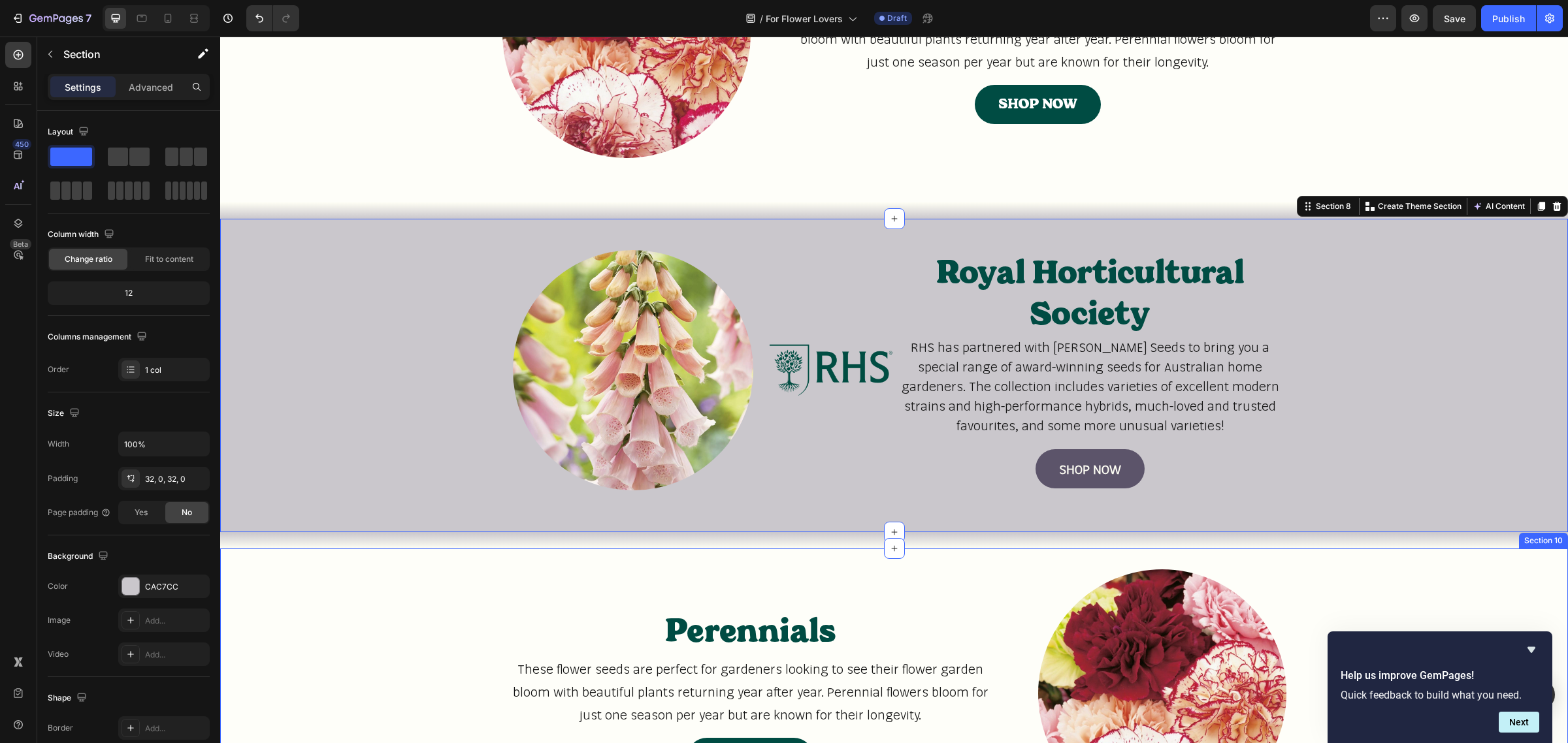
click at [413, 595] on div "Perennials Heading These flower seeds are perfect for gardeners looking to see …" at bounding box center [894, 698] width 1348 height 259
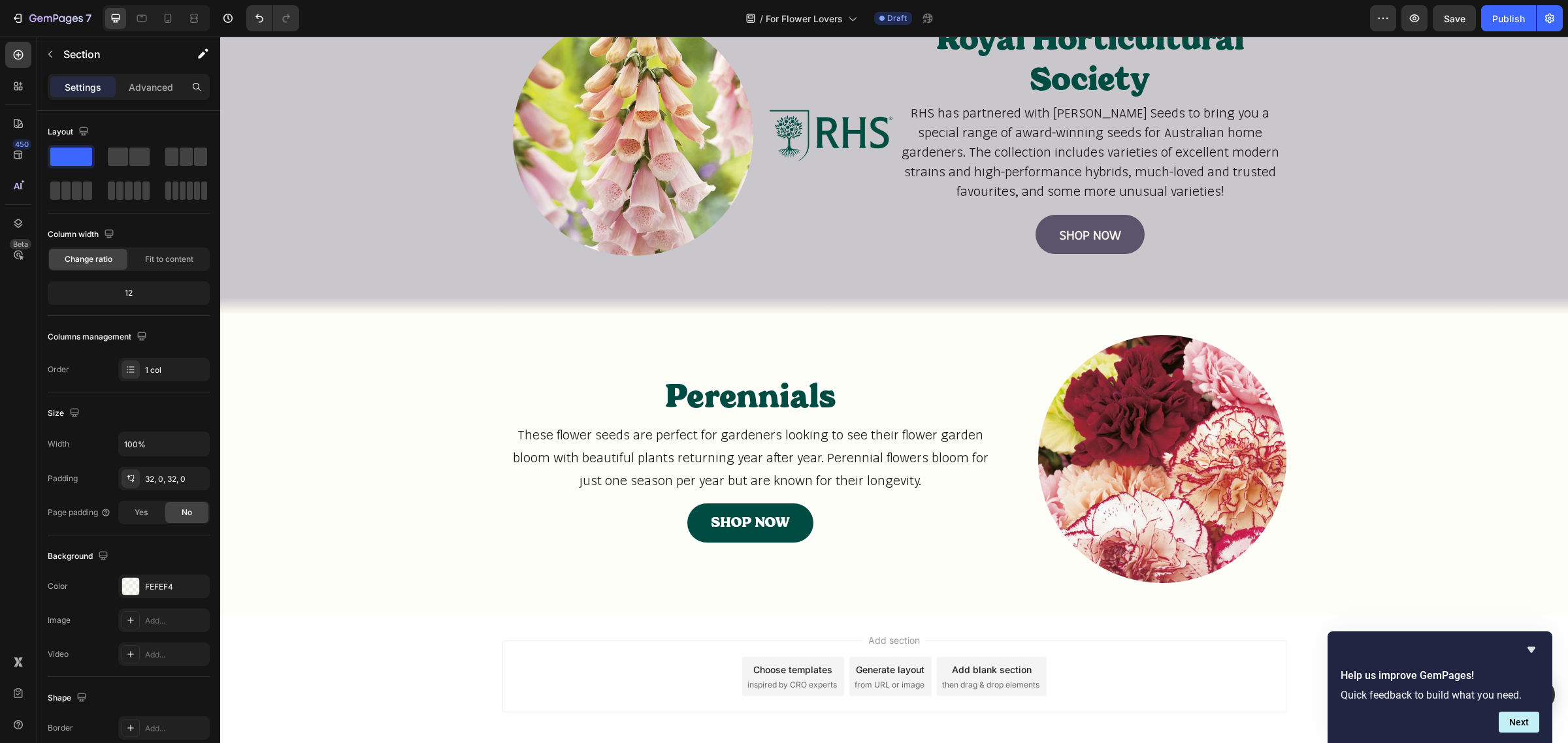
scroll to position [1457, 0]
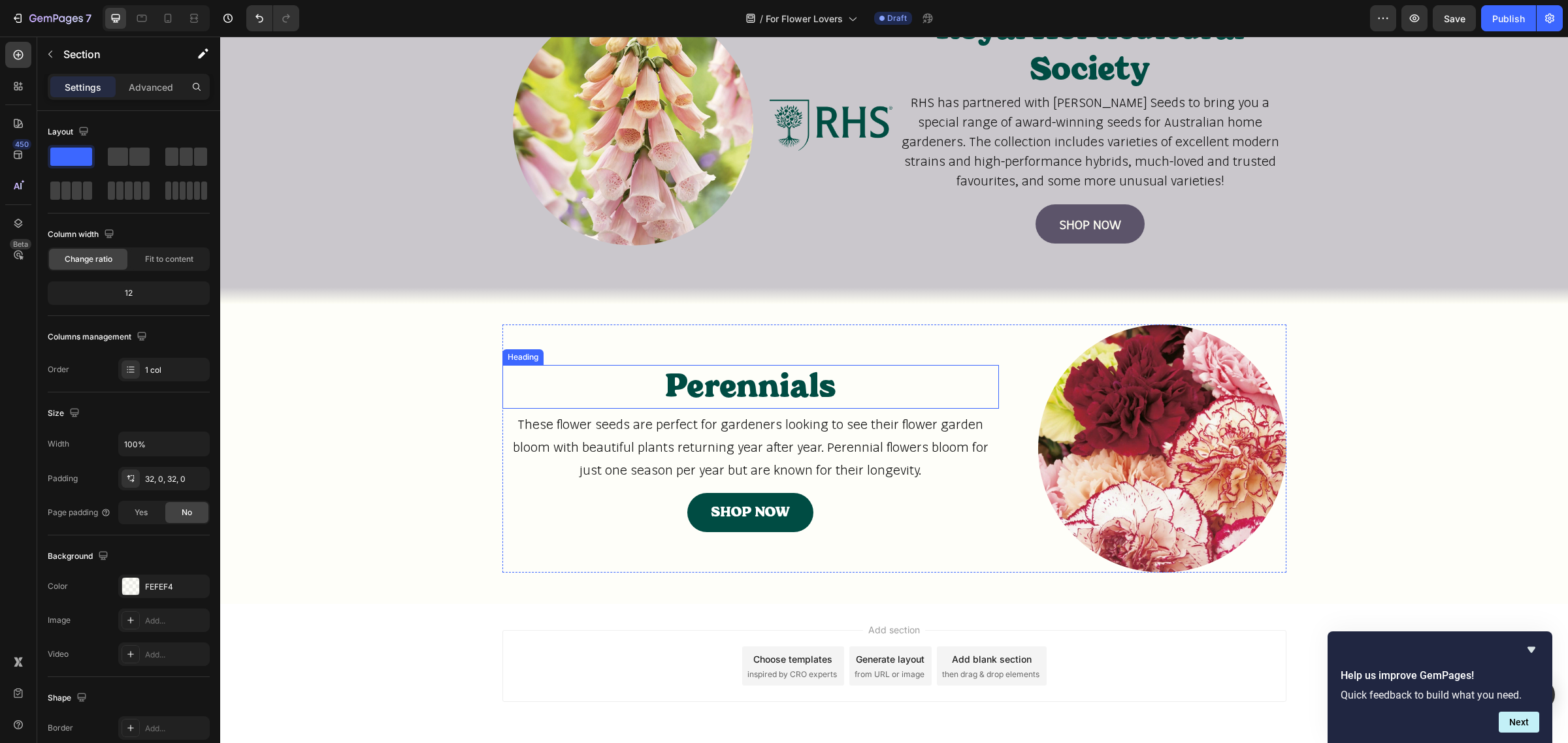
click at [736, 386] on h2 "Perennials" at bounding box center [751, 386] width 496 height 43
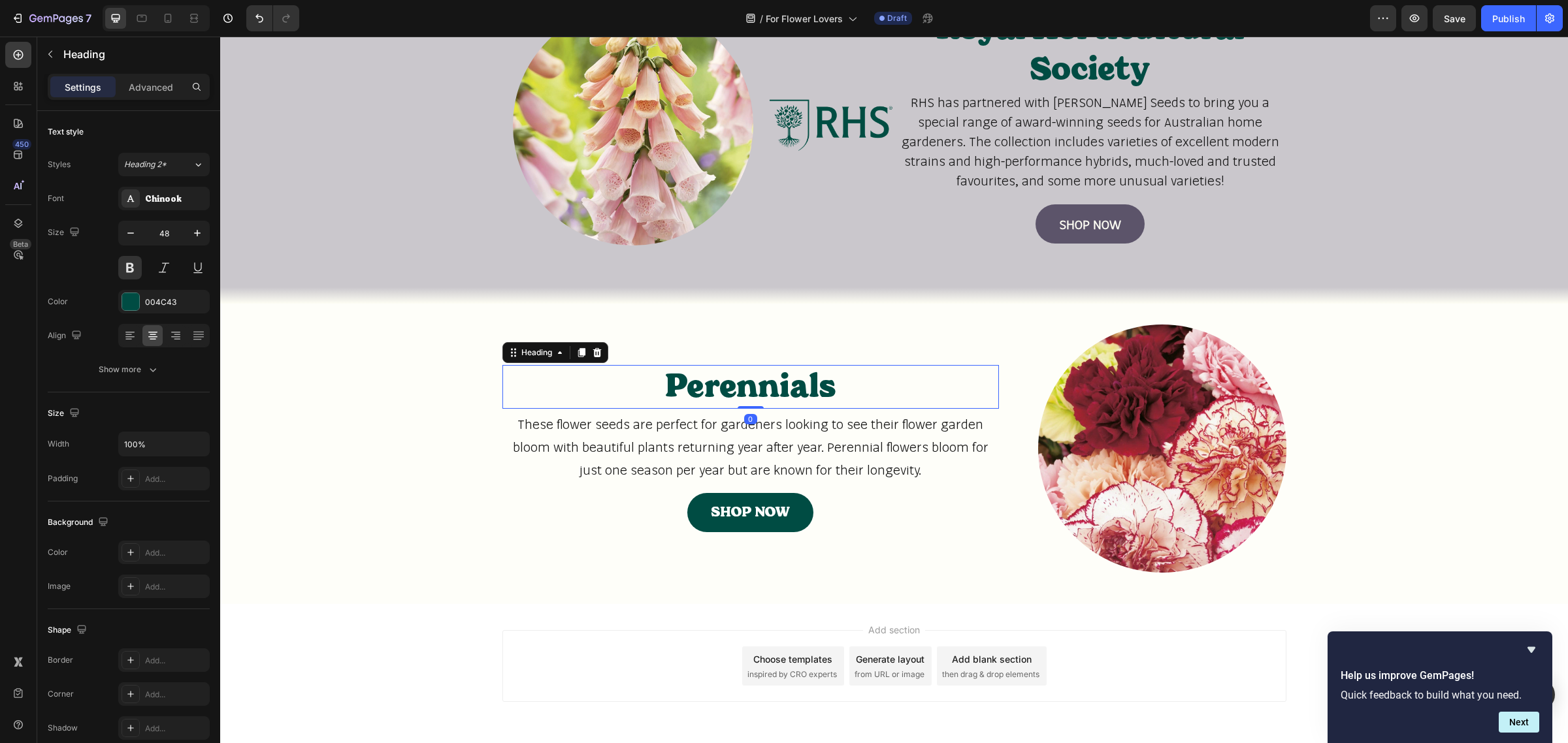
click at [736, 386] on h2 "Perennials" at bounding box center [751, 386] width 496 height 43
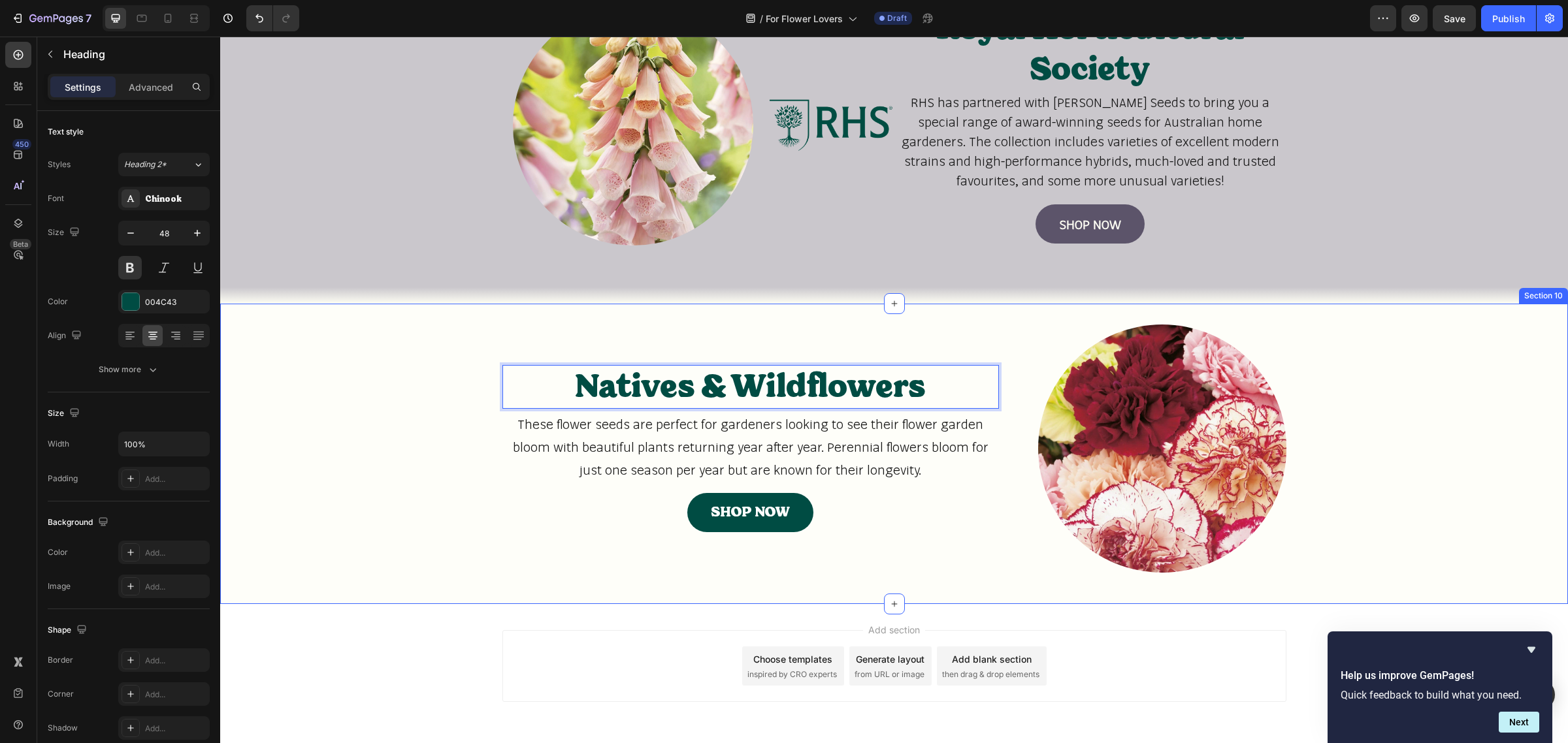
click at [415, 494] on div "Natives & Wildflowers Heading 0 These flower seeds are perfect for gardeners lo…" at bounding box center [894, 454] width 1348 height 259
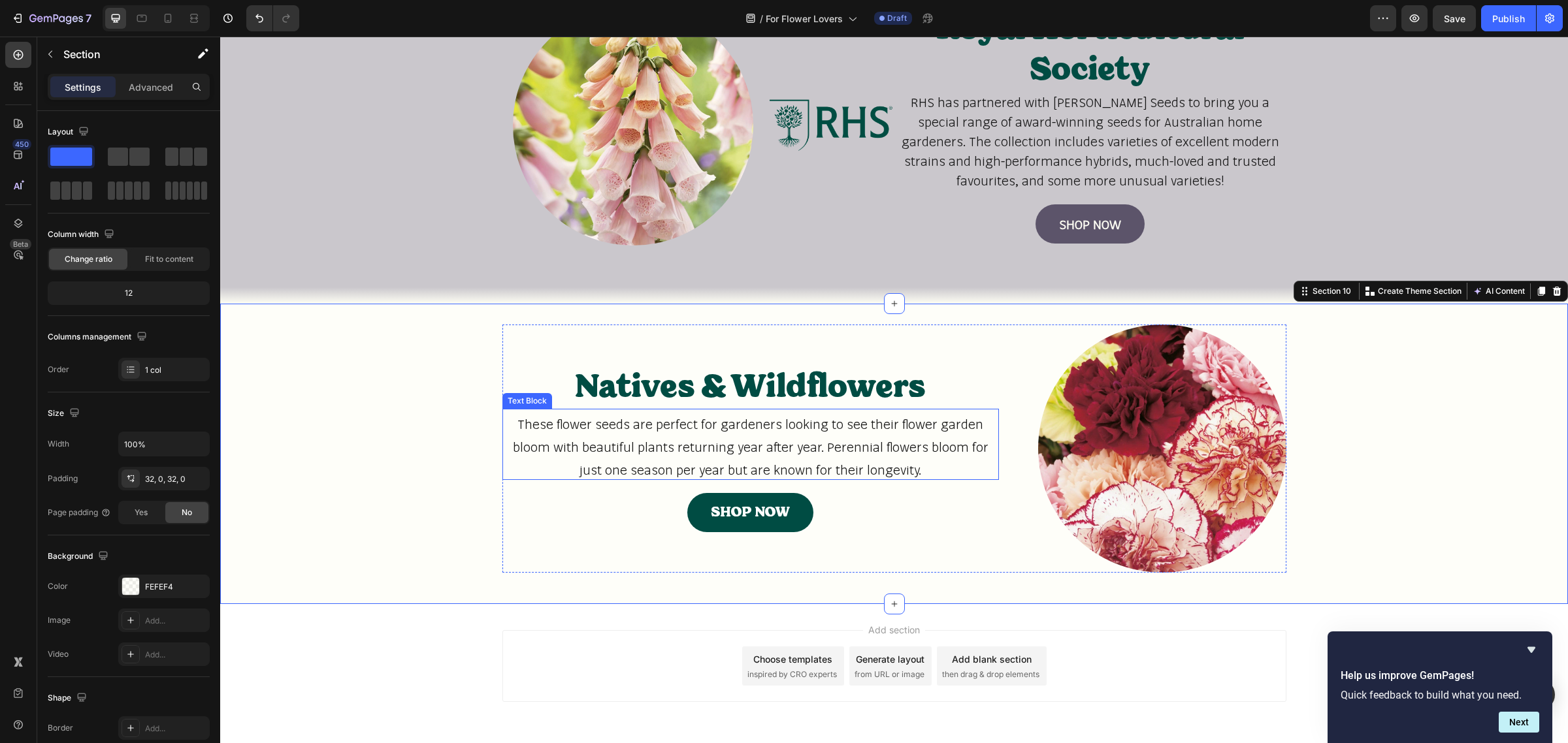
click at [652, 428] on span "These flower seeds are perfect for gardeners looking to see their flower garden…" at bounding box center [751, 446] width 476 height 61
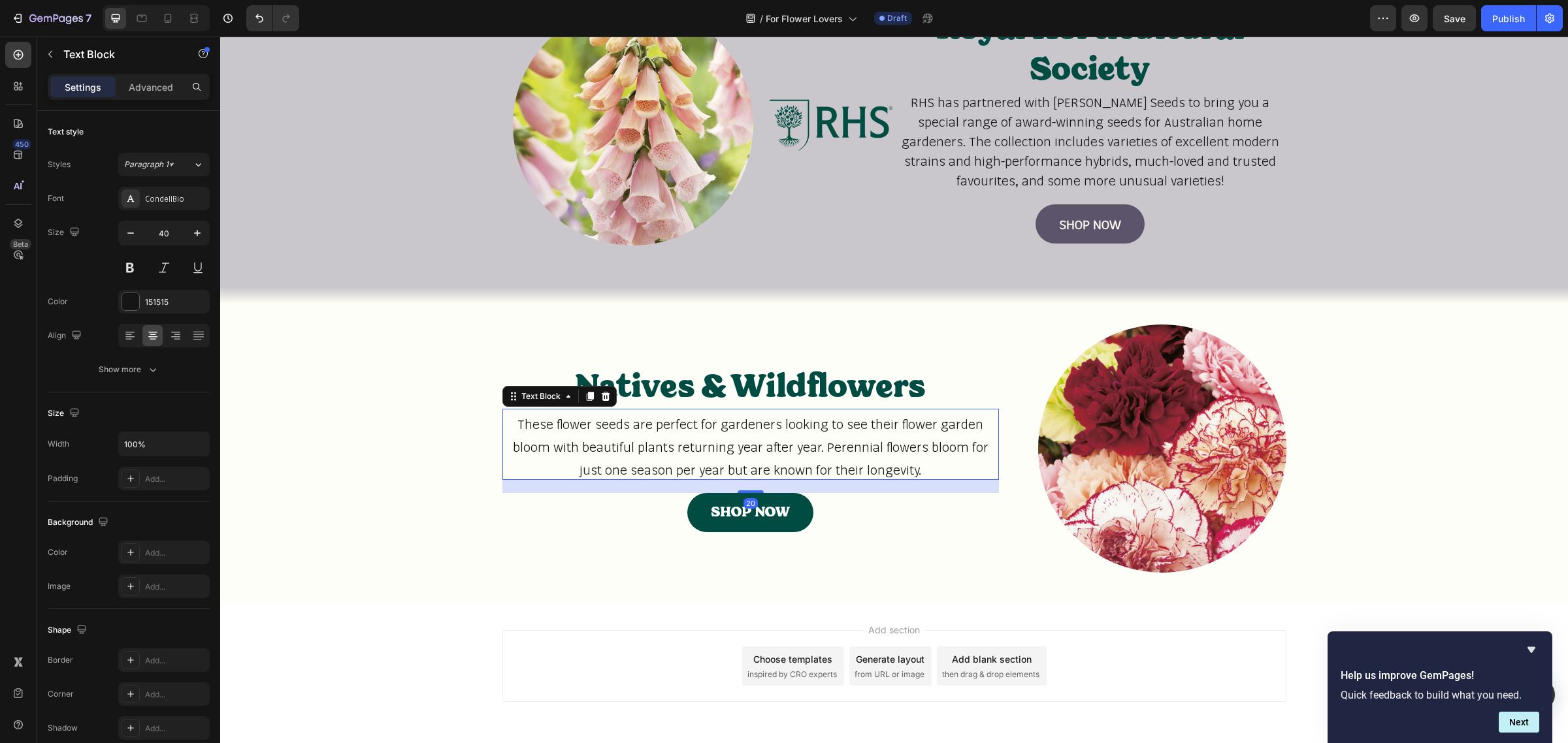
click at [652, 428] on span "These flower seeds are perfect for gardeners looking to see their flower garden…" at bounding box center [751, 446] width 476 height 61
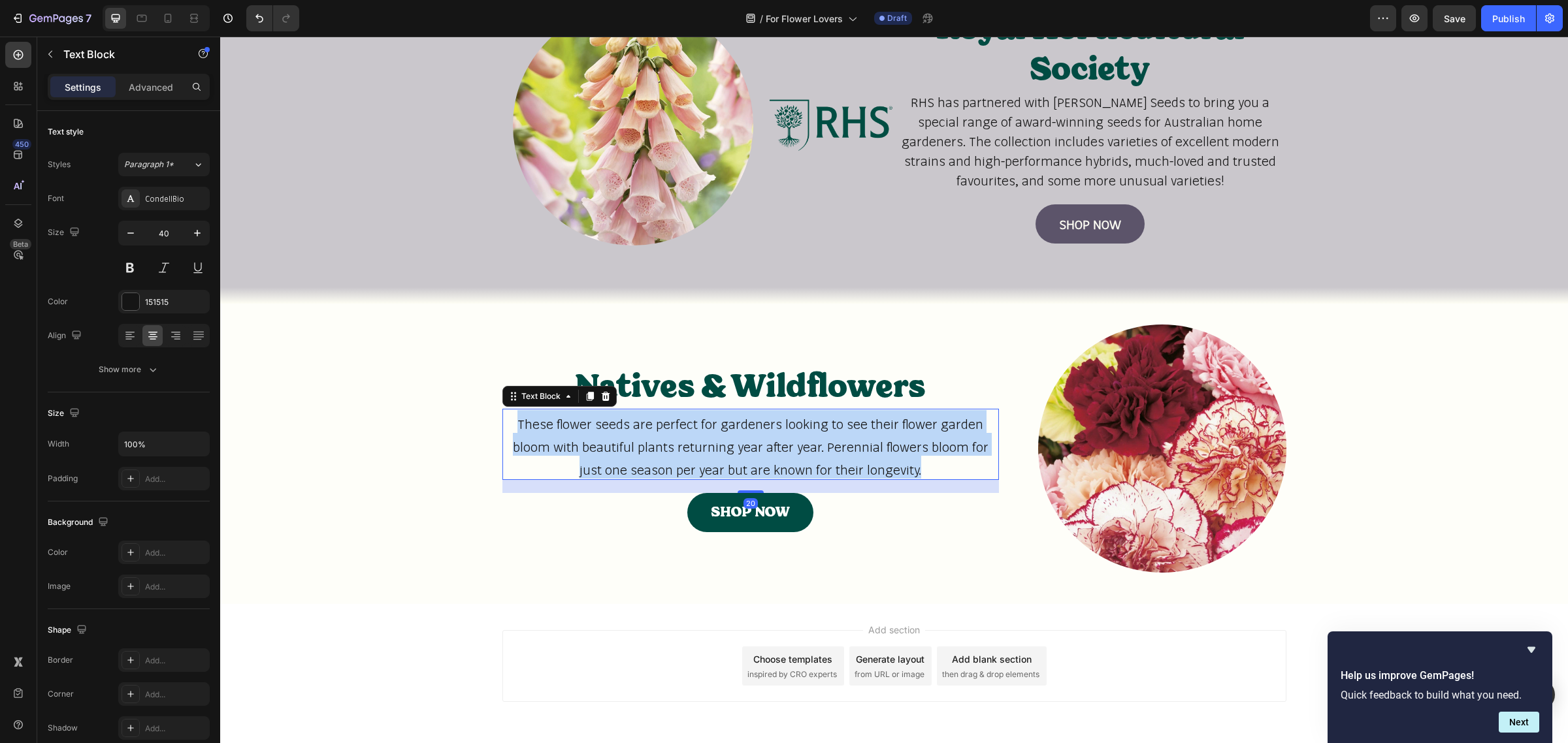
click at [652, 428] on span "These flower seeds are perfect for gardeners looking to see their flower garden…" at bounding box center [751, 446] width 476 height 61
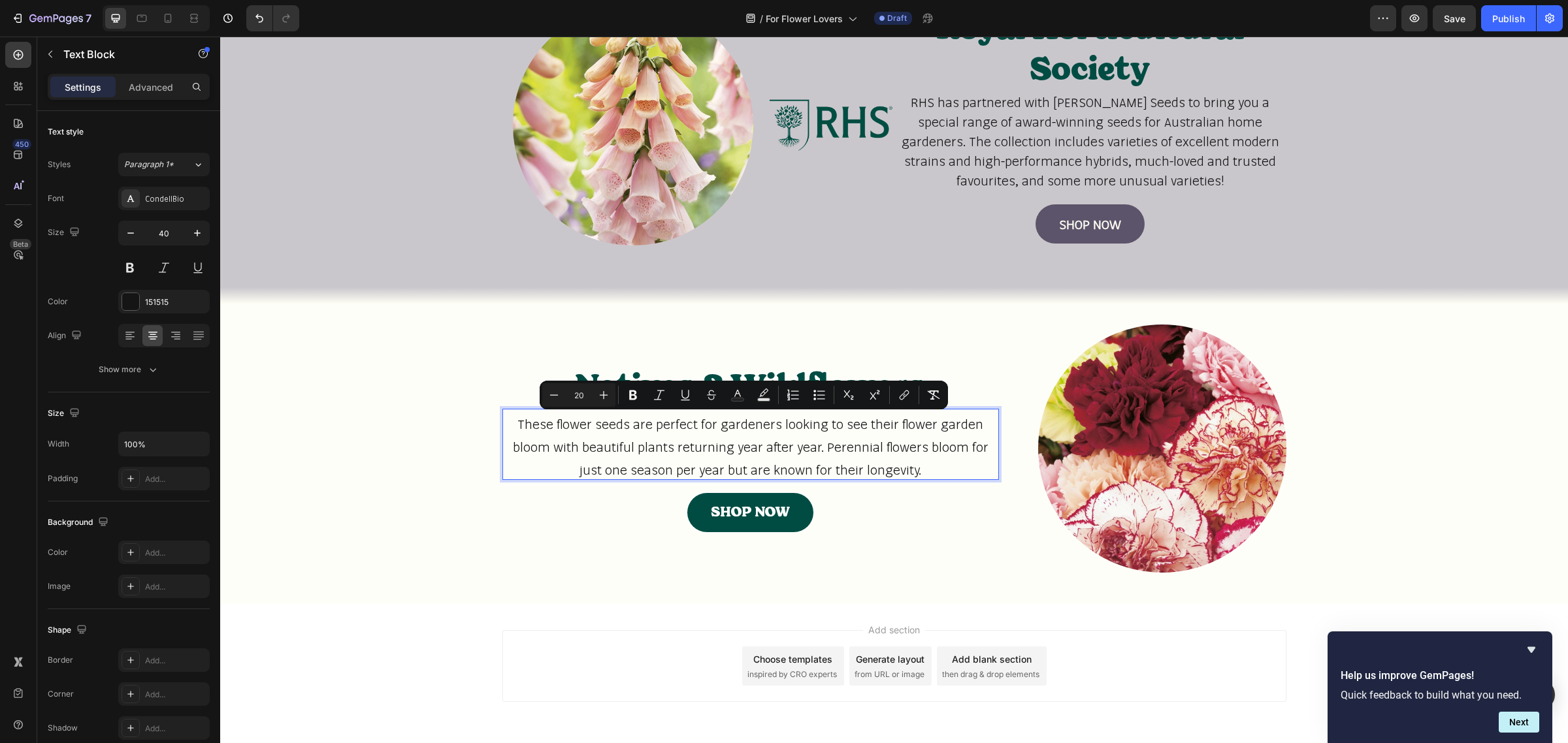
scroll to position [1445, 0]
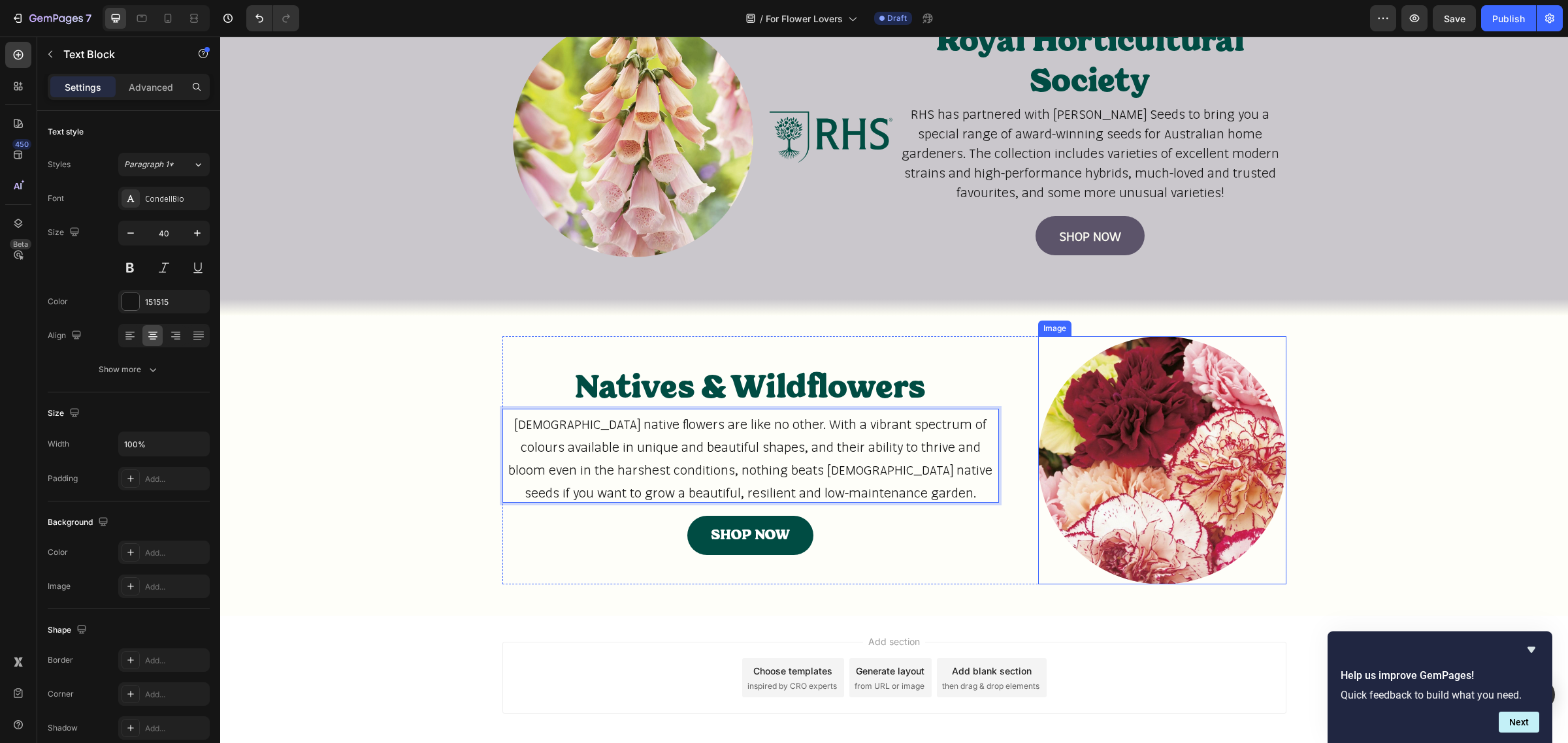
click at [1109, 446] on img at bounding box center [1162, 460] width 248 height 248
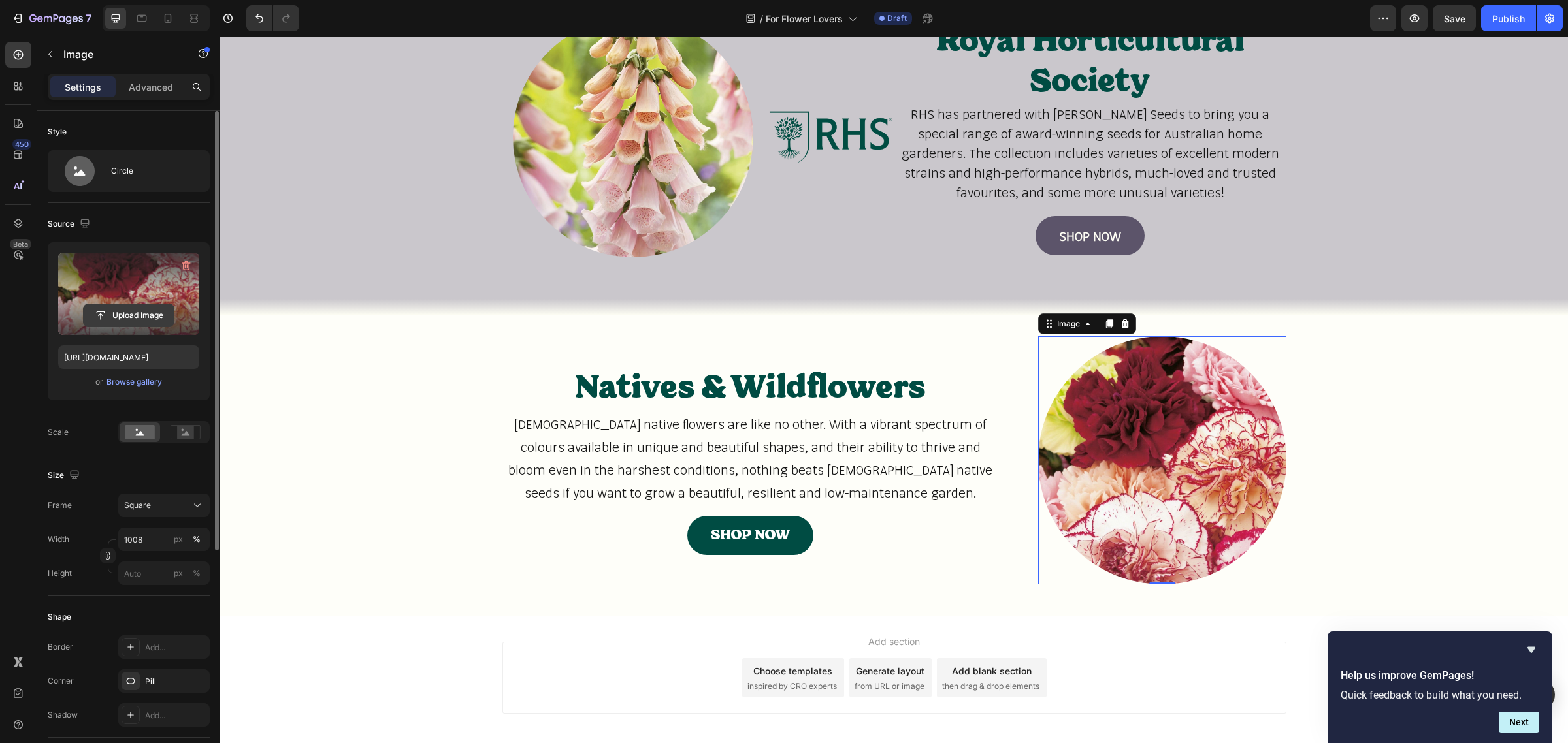
click at [114, 315] on input "file" at bounding box center [128, 315] width 90 height 22
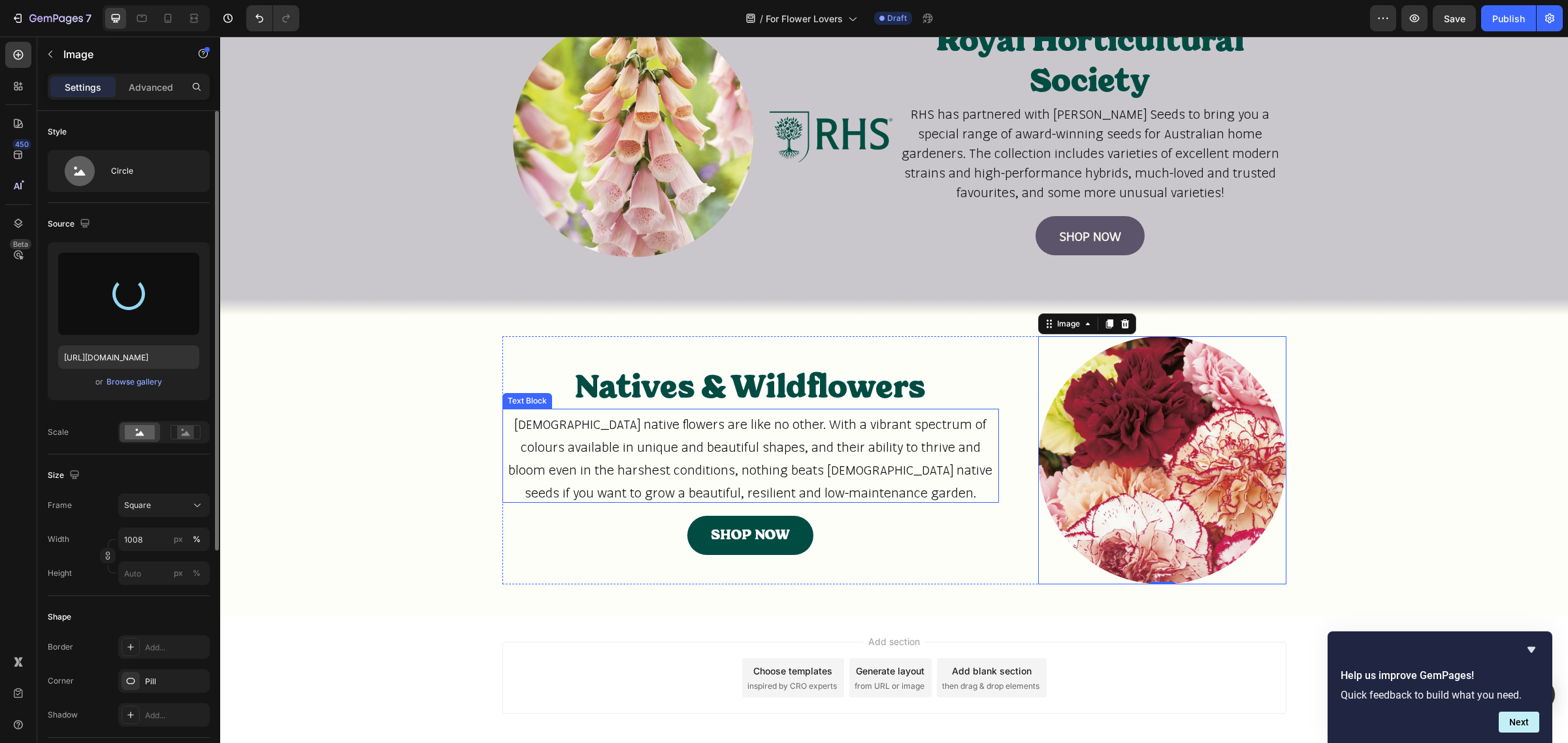
type input "https://cdn.shopify.com/s/files/1/0866/7748/7913/files/gempages_573477055367217…"
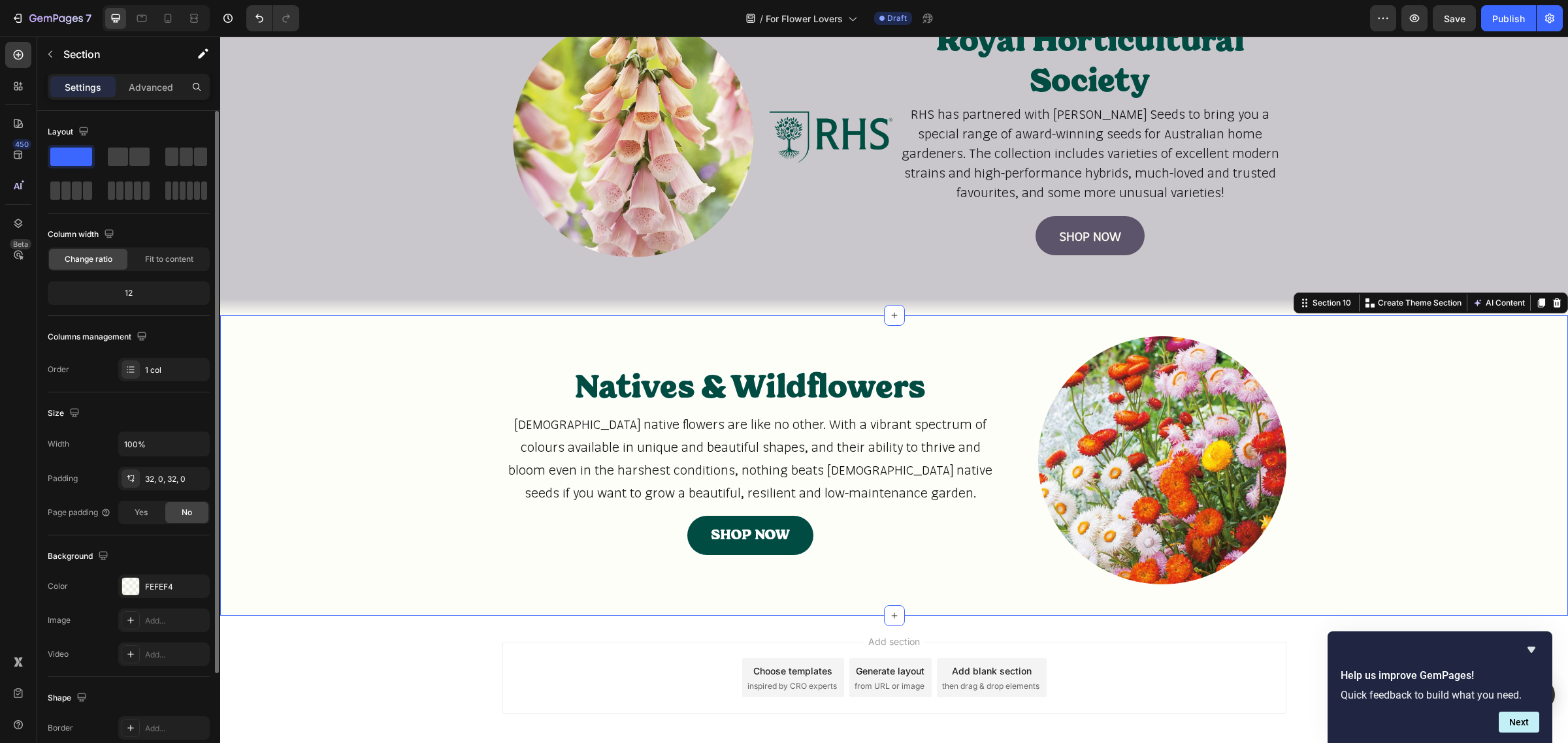
click at [1504, 469] on div "Natives & Wildflowers Heading Australian native flowers are like no other. With…" at bounding box center [894, 466] width 1348 height 259
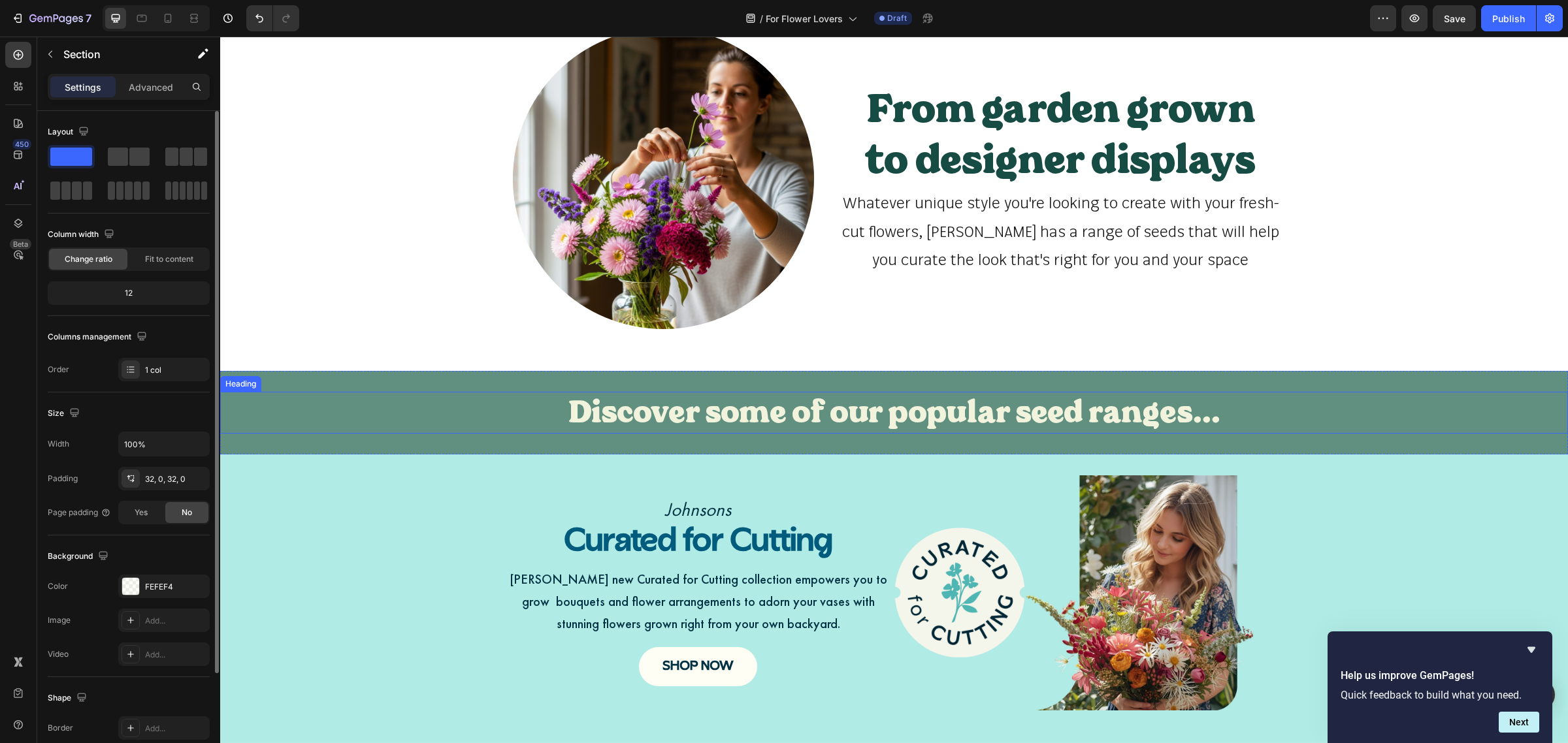
scroll to position [364, 0]
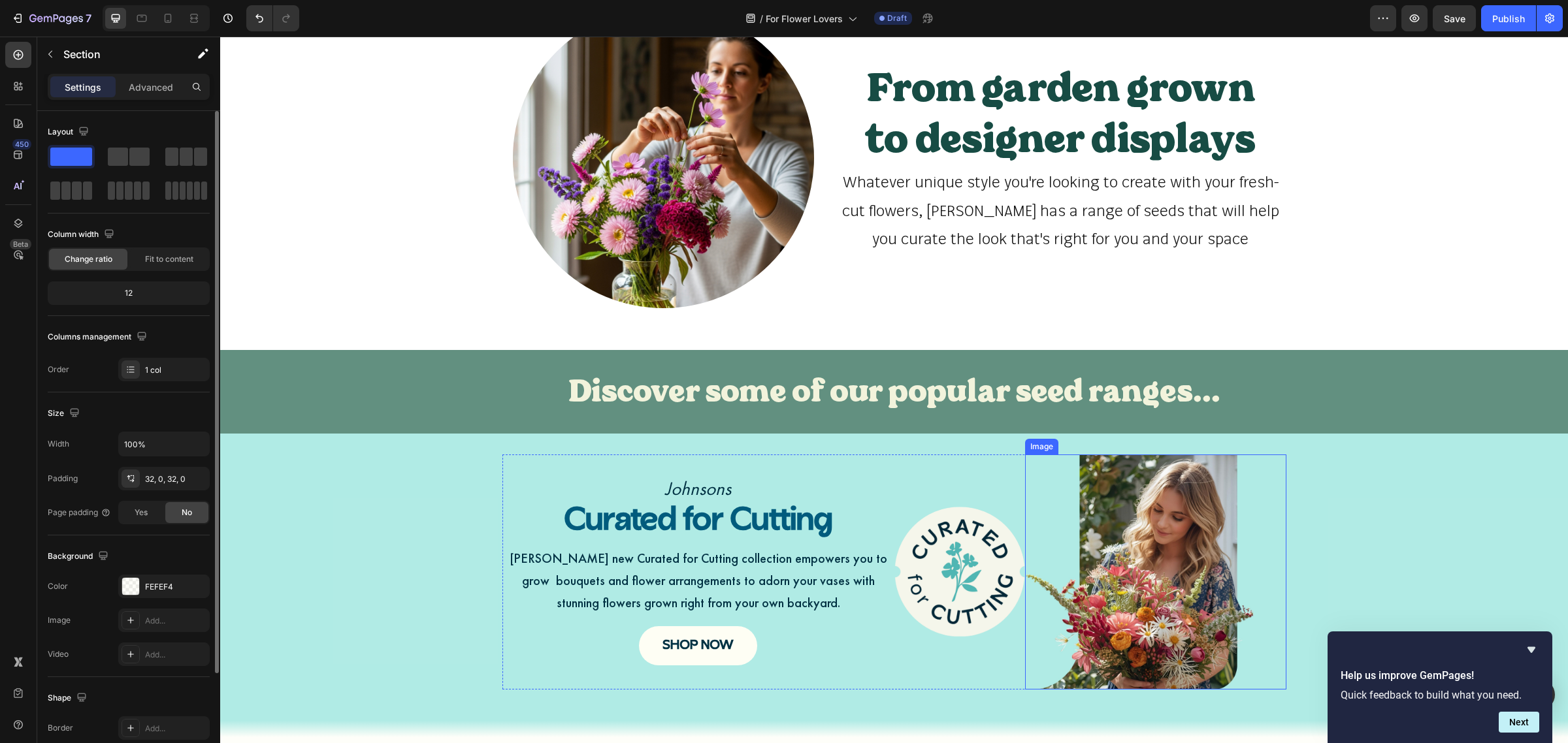
click at [1215, 518] on img at bounding box center [1155, 571] width 262 height 235
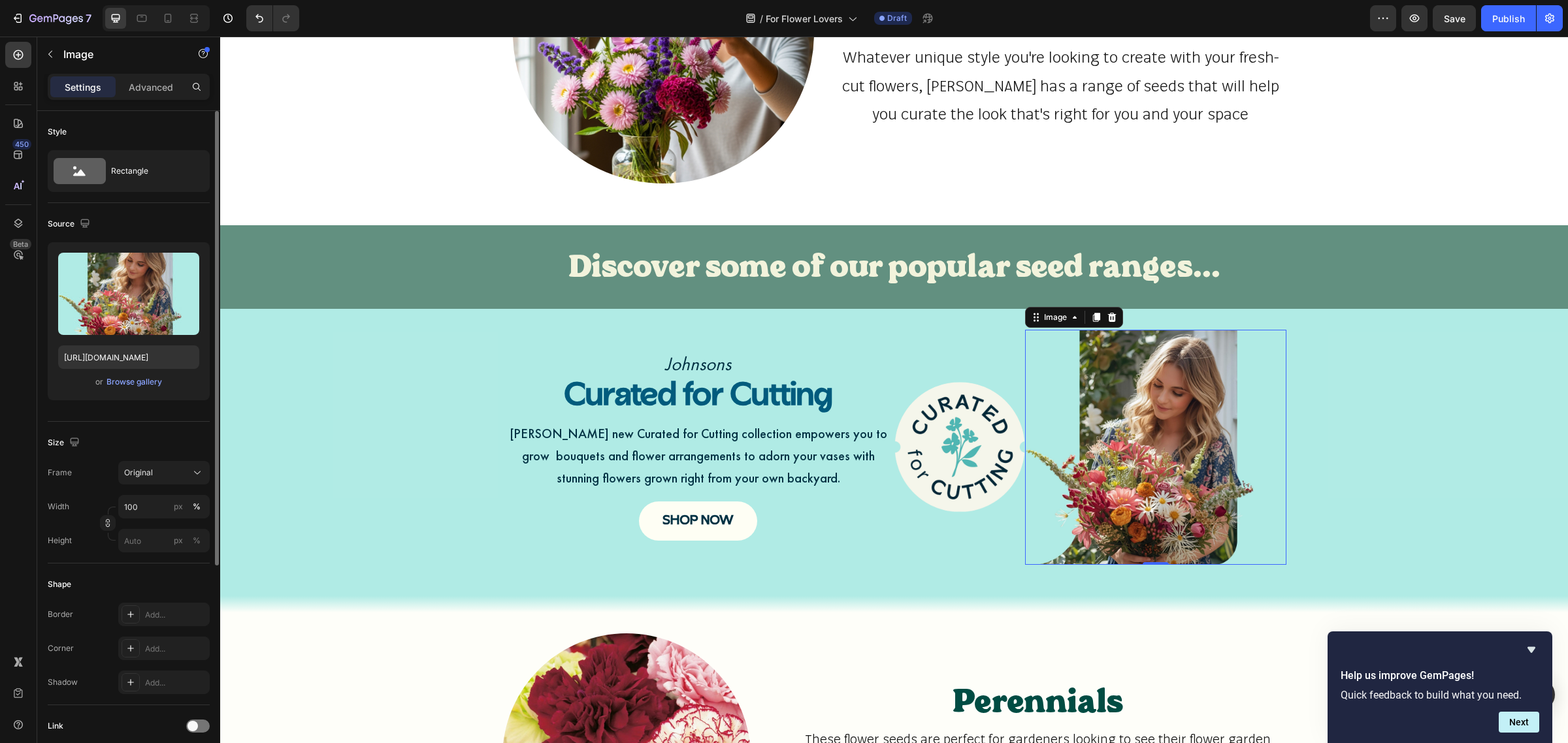
scroll to position [609, 0]
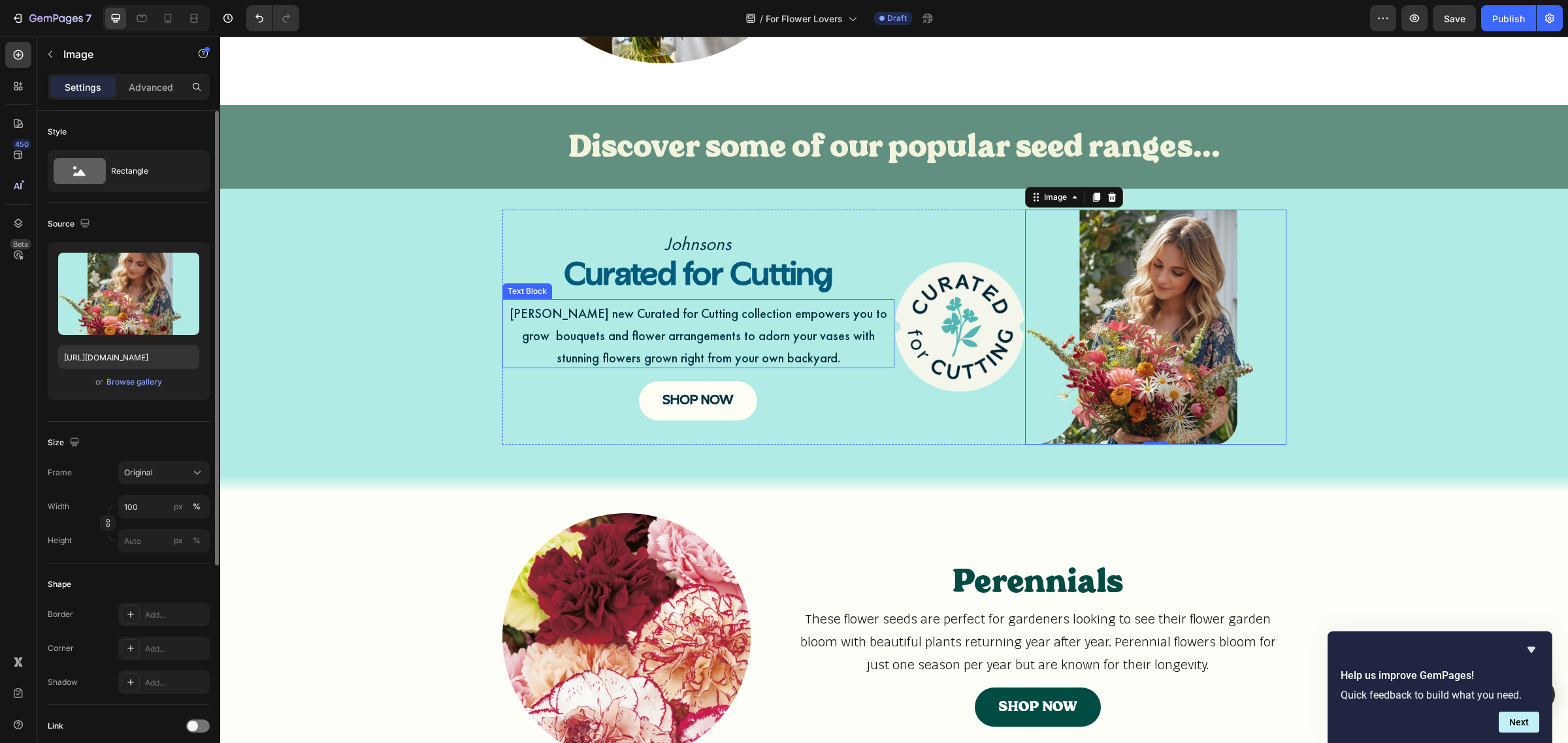
click at [837, 331] on span "Johnsons new Curated for Cutting collection empowers you to grow bouquets and f…" at bounding box center [698, 335] width 377 height 61
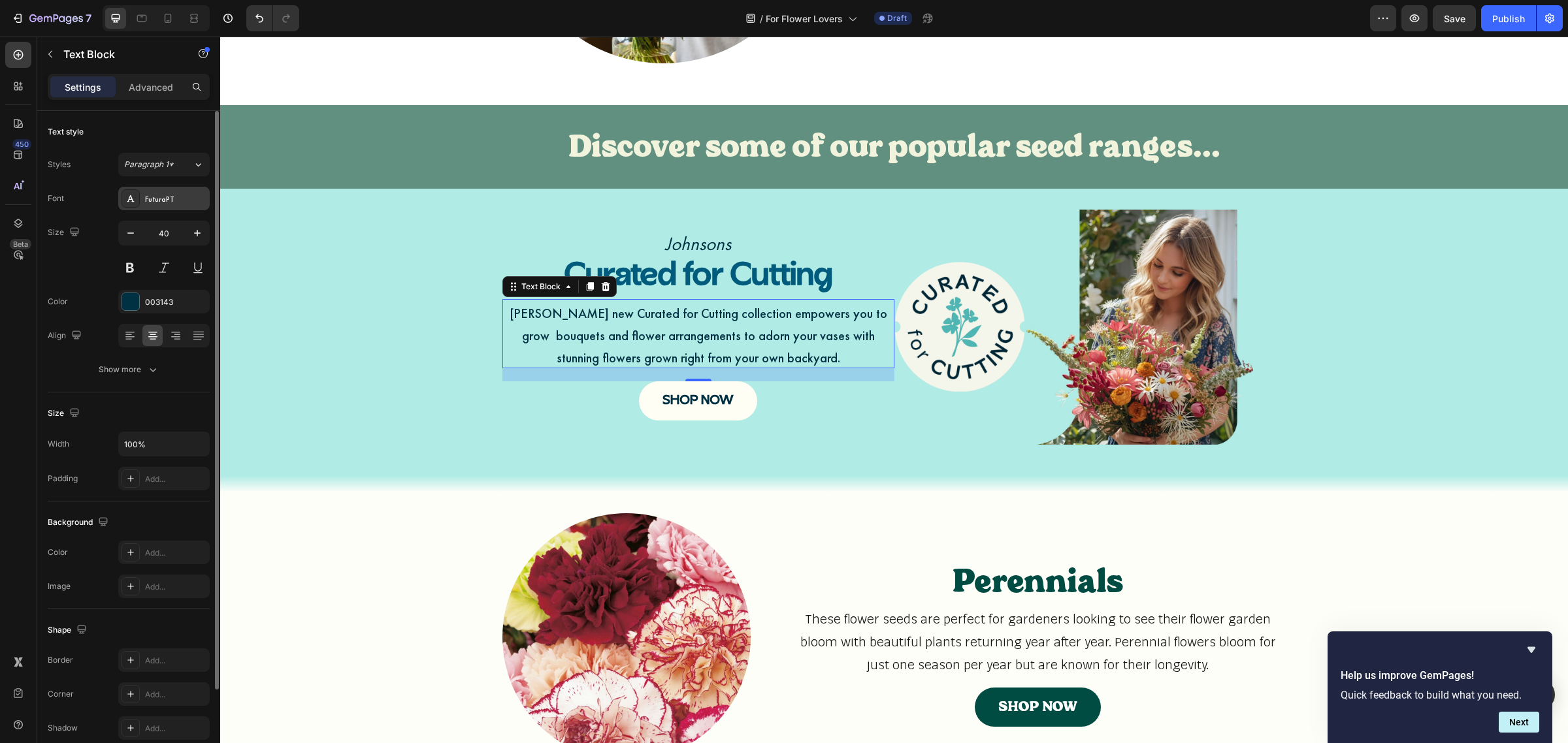
click at [177, 199] on div "FuturaPT" at bounding box center [176, 200] width 61 height 12
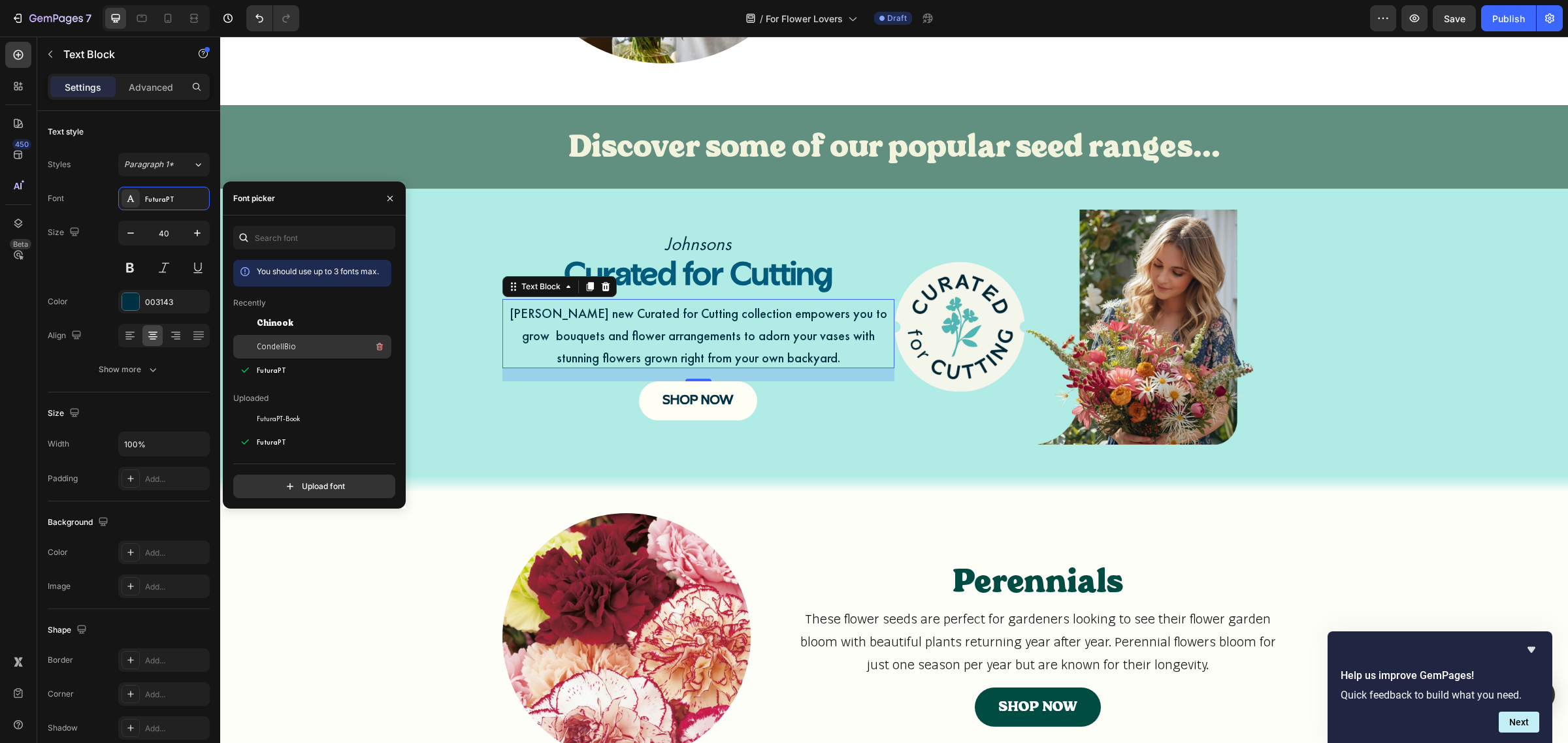
click at [279, 350] on span "CondellBio" at bounding box center [276, 347] width 39 height 12
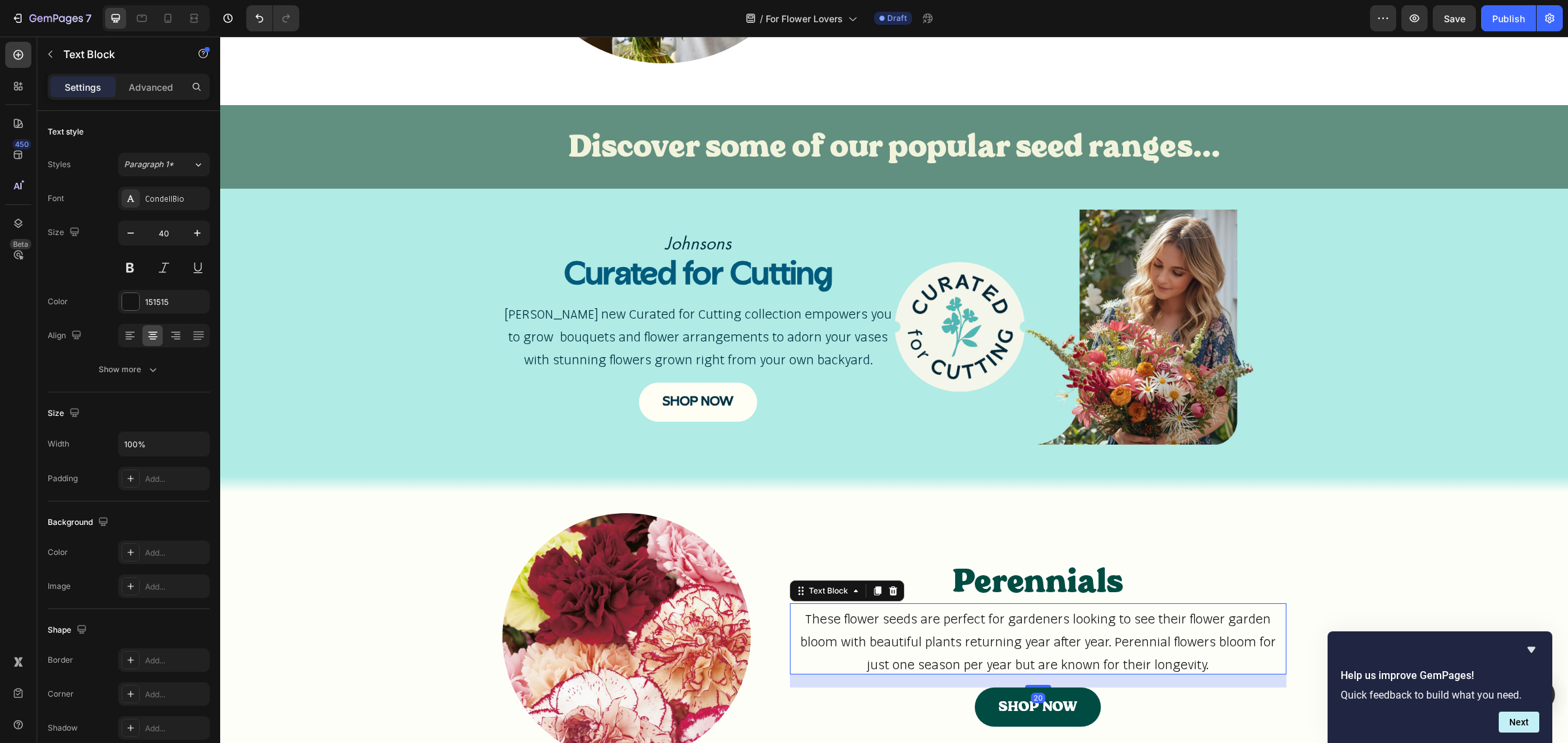
click at [900, 628] on p "These flower seeds are perfect for gardeners looking to see their flower garden…" at bounding box center [1038, 639] width 494 height 69
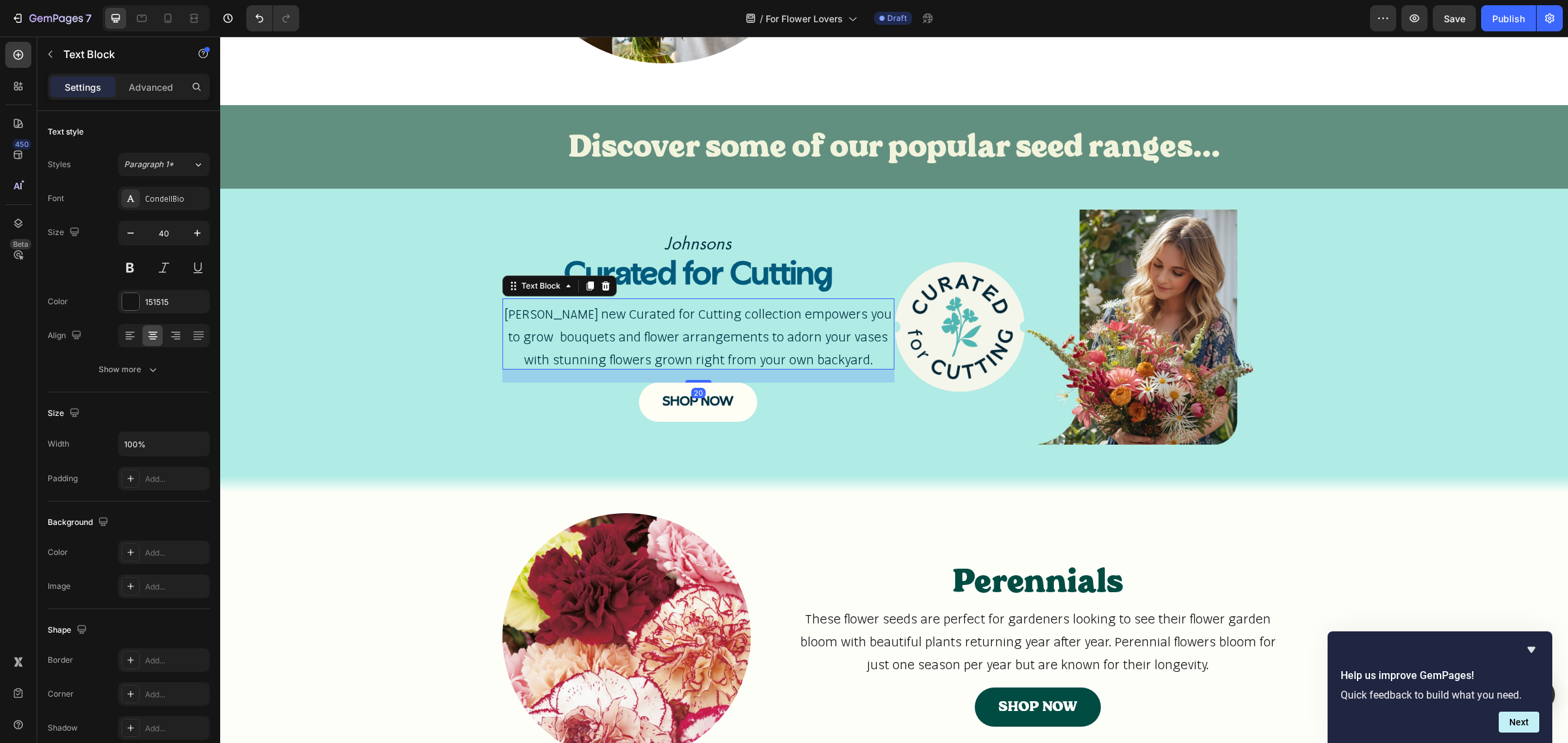
click at [806, 328] on span "Johnsons new Curated for Cutting collection empowers you to grow bouquets and f…" at bounding box center [698, 336] width 387 height 61
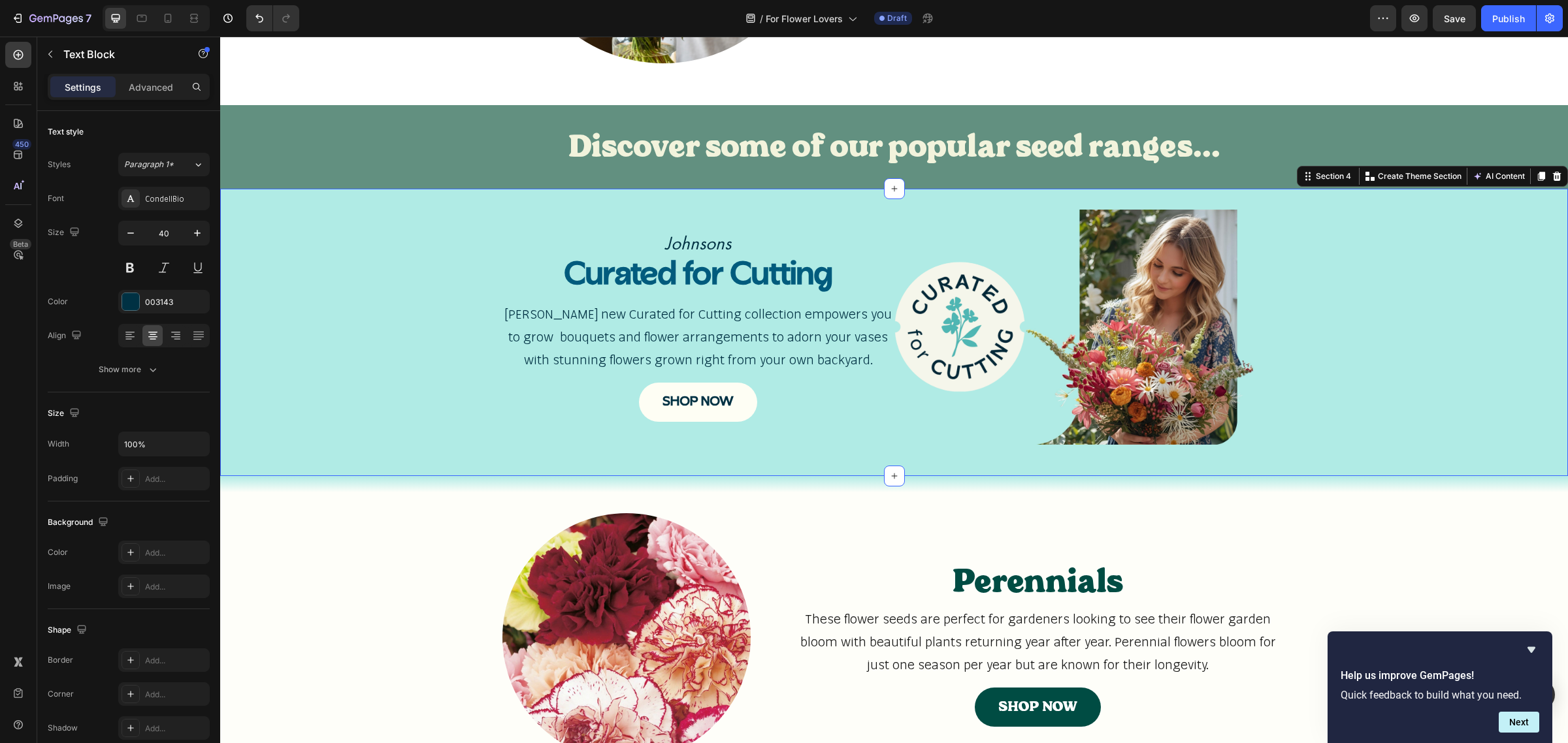
click at [795, 448] on div "Johnsons Text Block Curated for Cutting Heading Johnsons new Curated for Cuttin…" at bounding box center [894, 332] width 1348 height 245
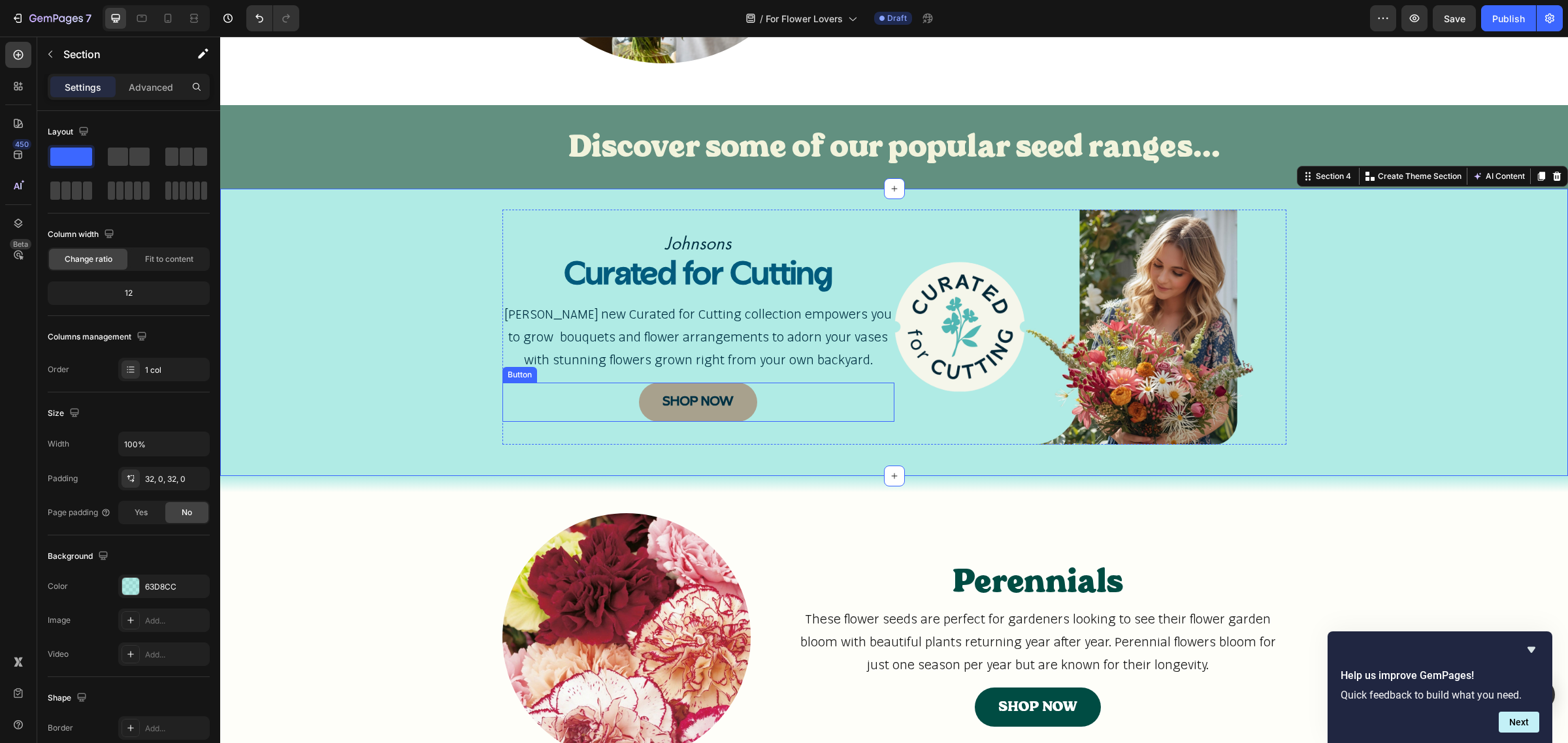
click at [738, 412] on link "SHOP NOW" at bounding box center [698, 402] width 118 height 39
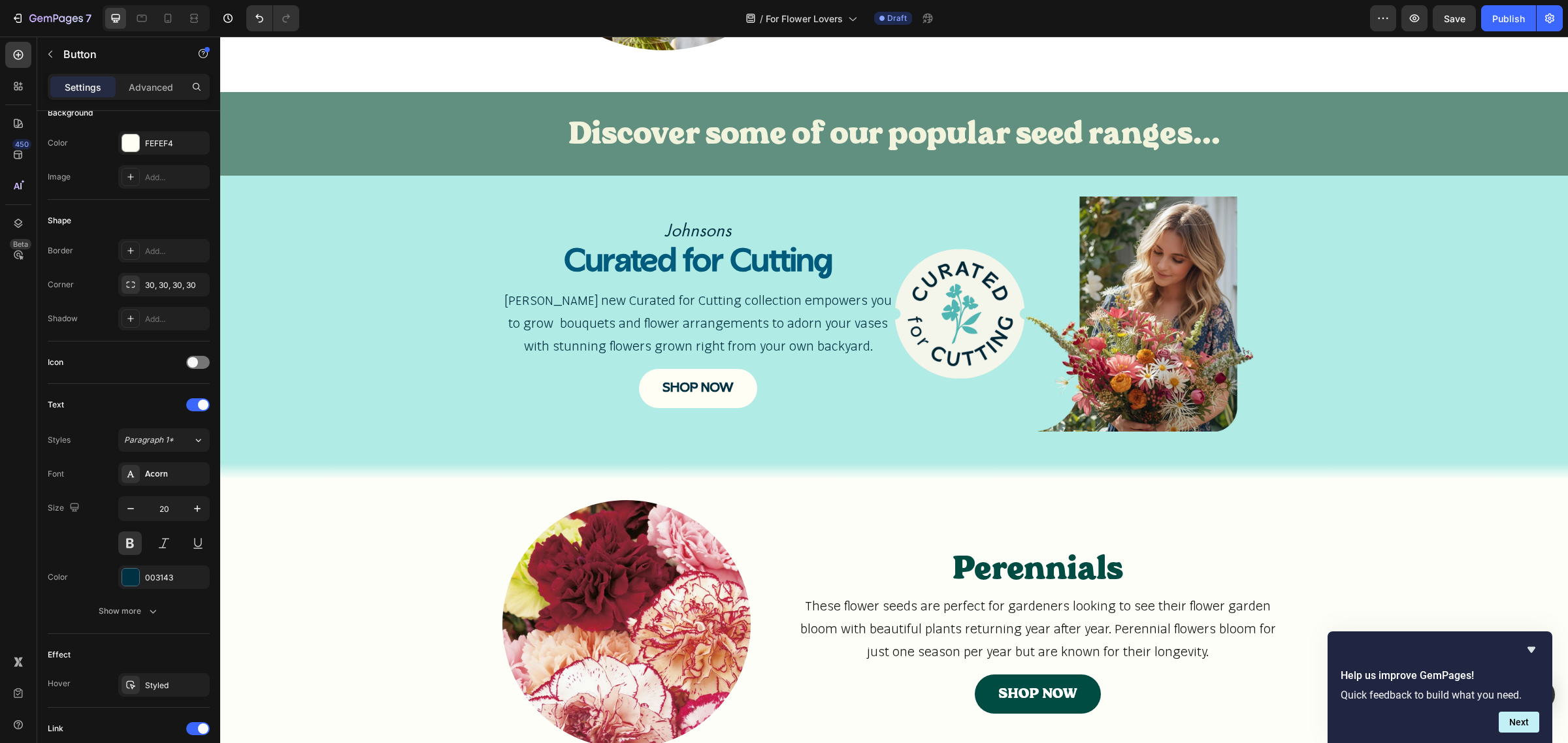
scroll to position [527, 0]
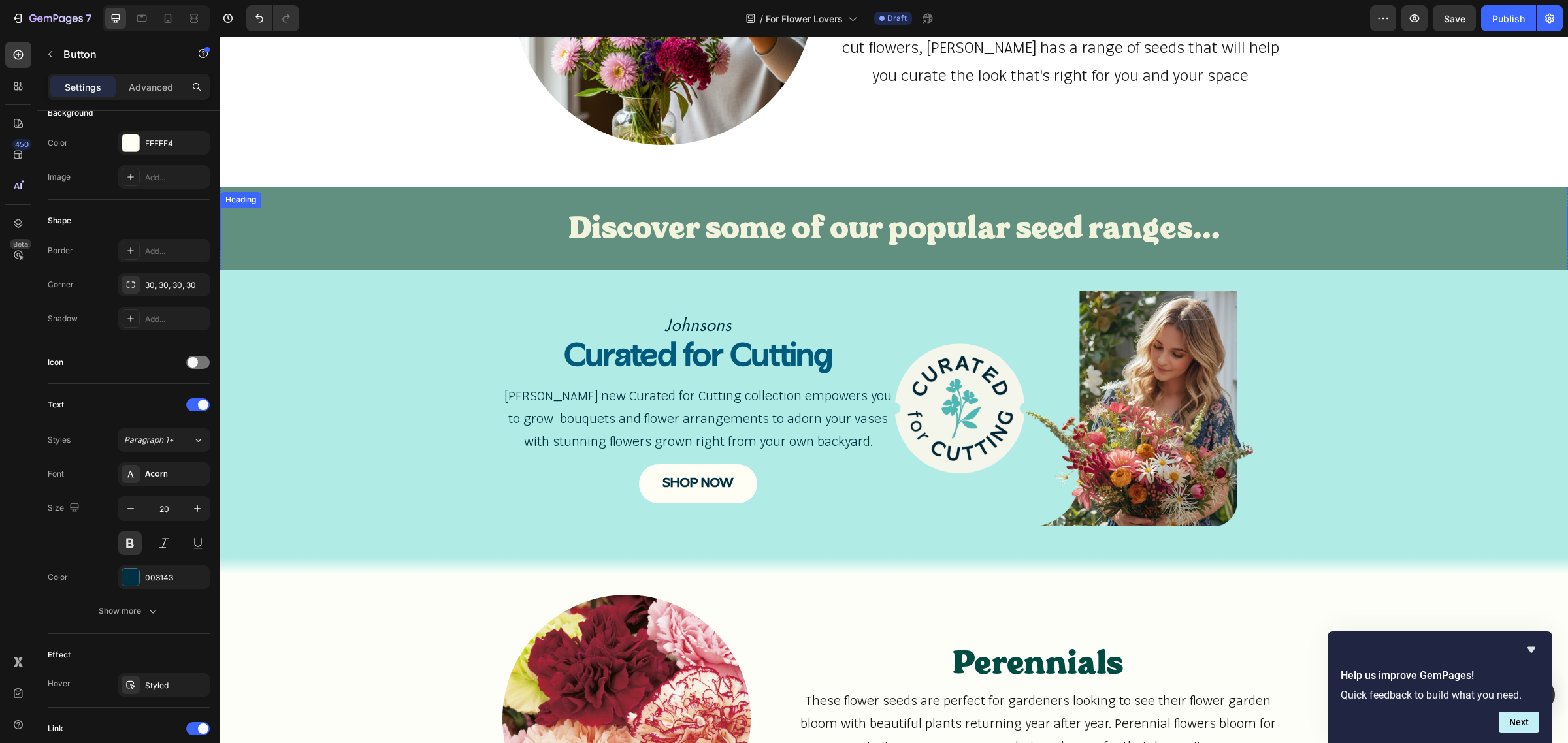
click at [351, 233] on div "Discover some of our popular seed ranges..." at bounding box center [894, 228] width 1348 height 42
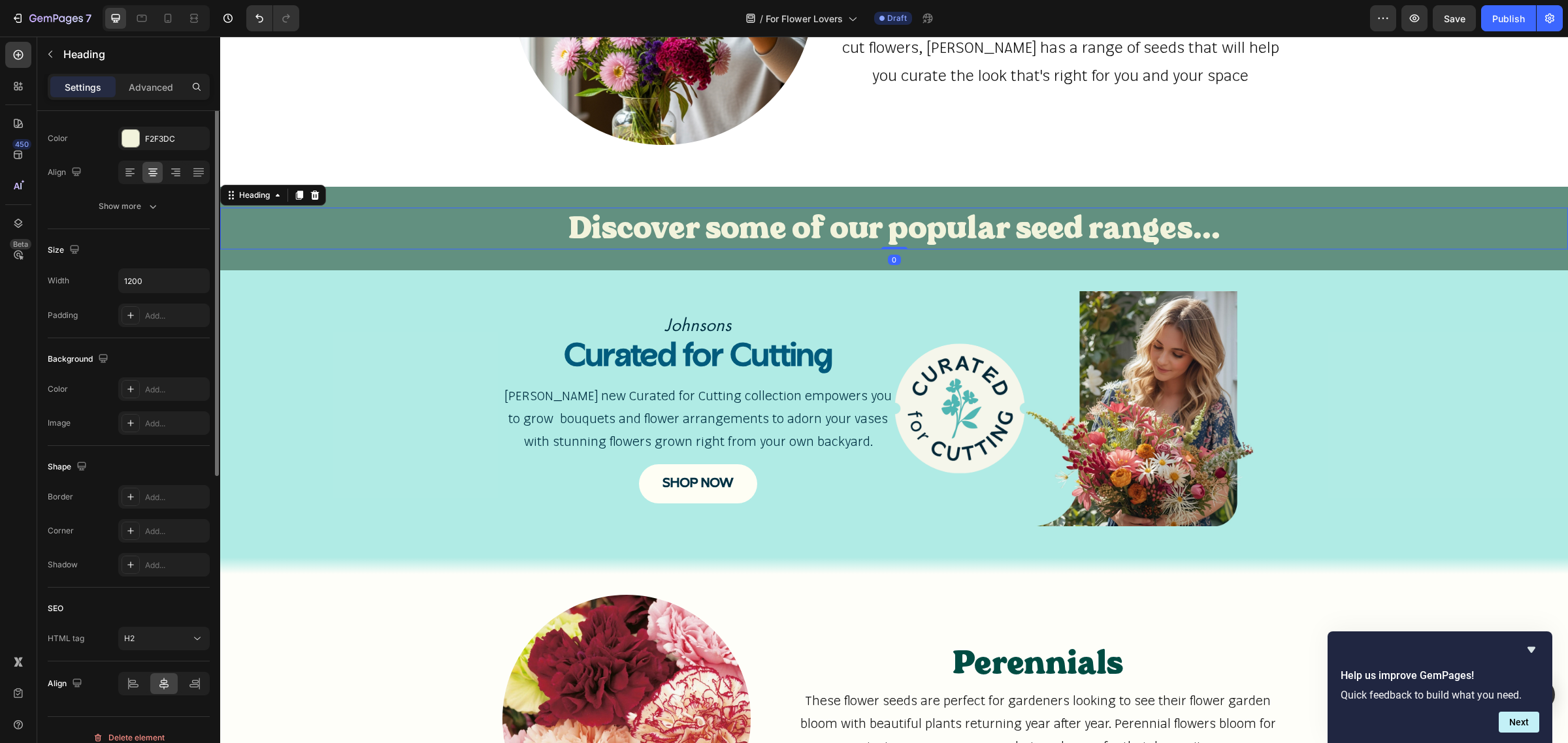
scroll to position [0, 0]
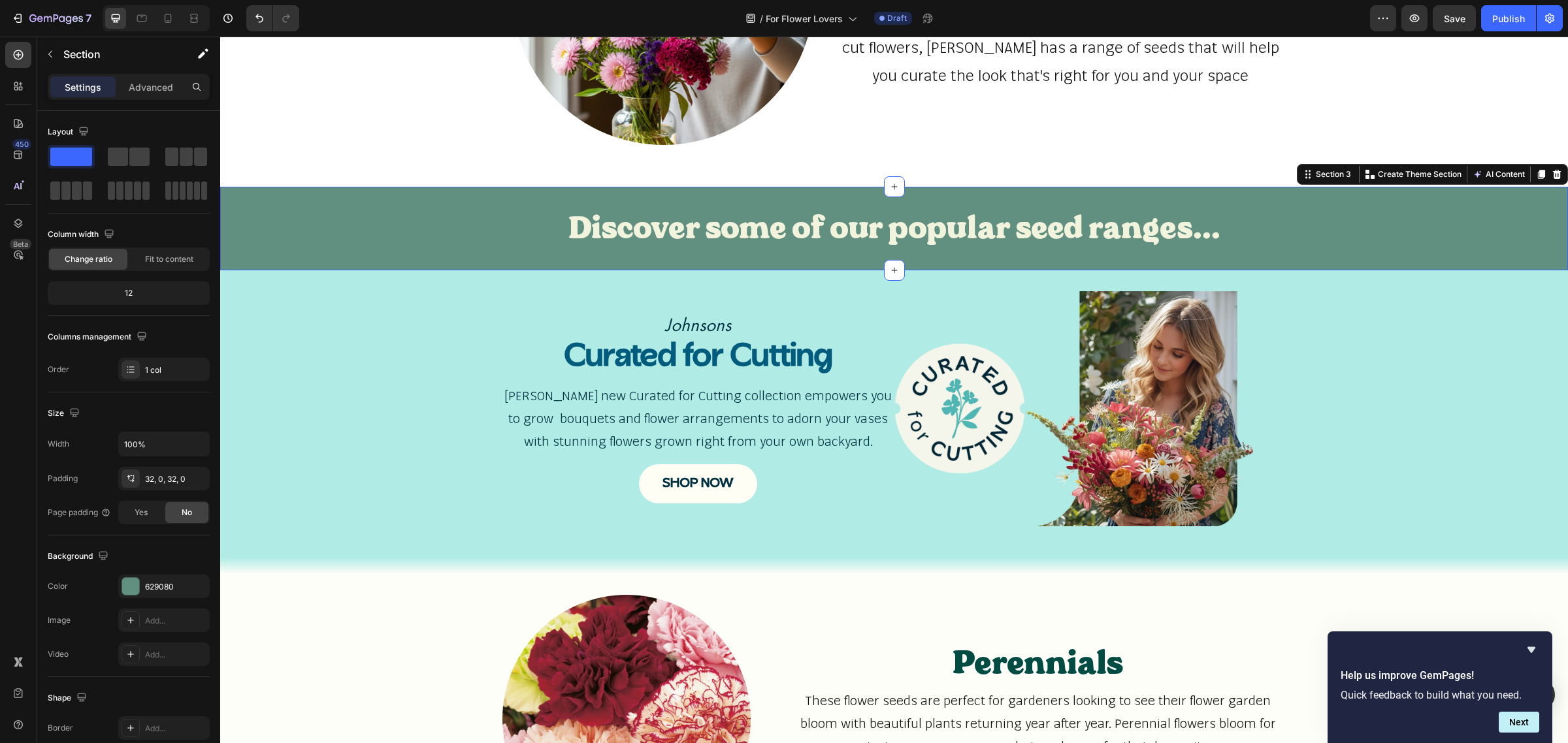
click at [387, 190] on div "Discover some of our popular seed ranges... Heading Section 3 You can create re…" at bounding box center [894, 229] width 1348 height 84
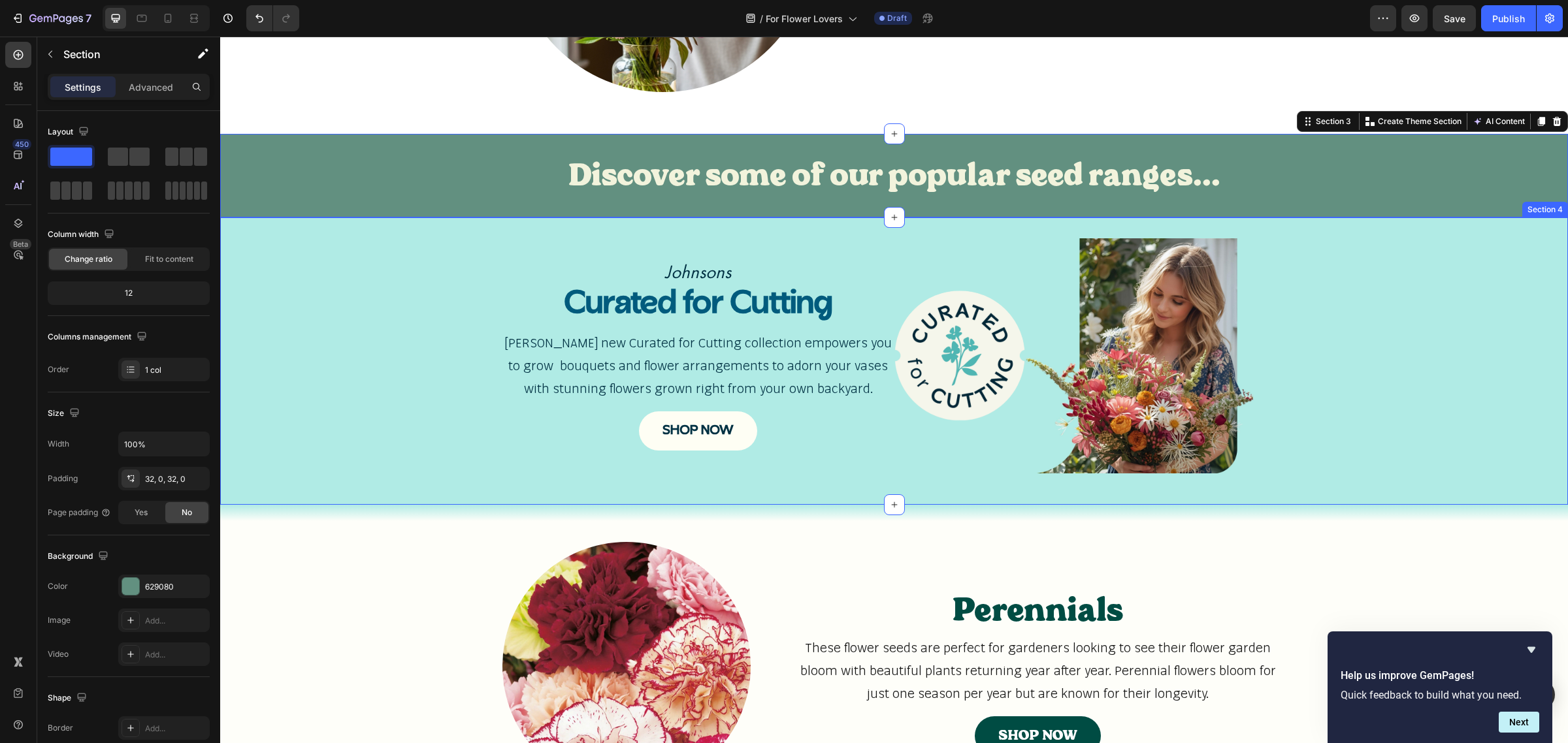
scroll to position [609, 0]
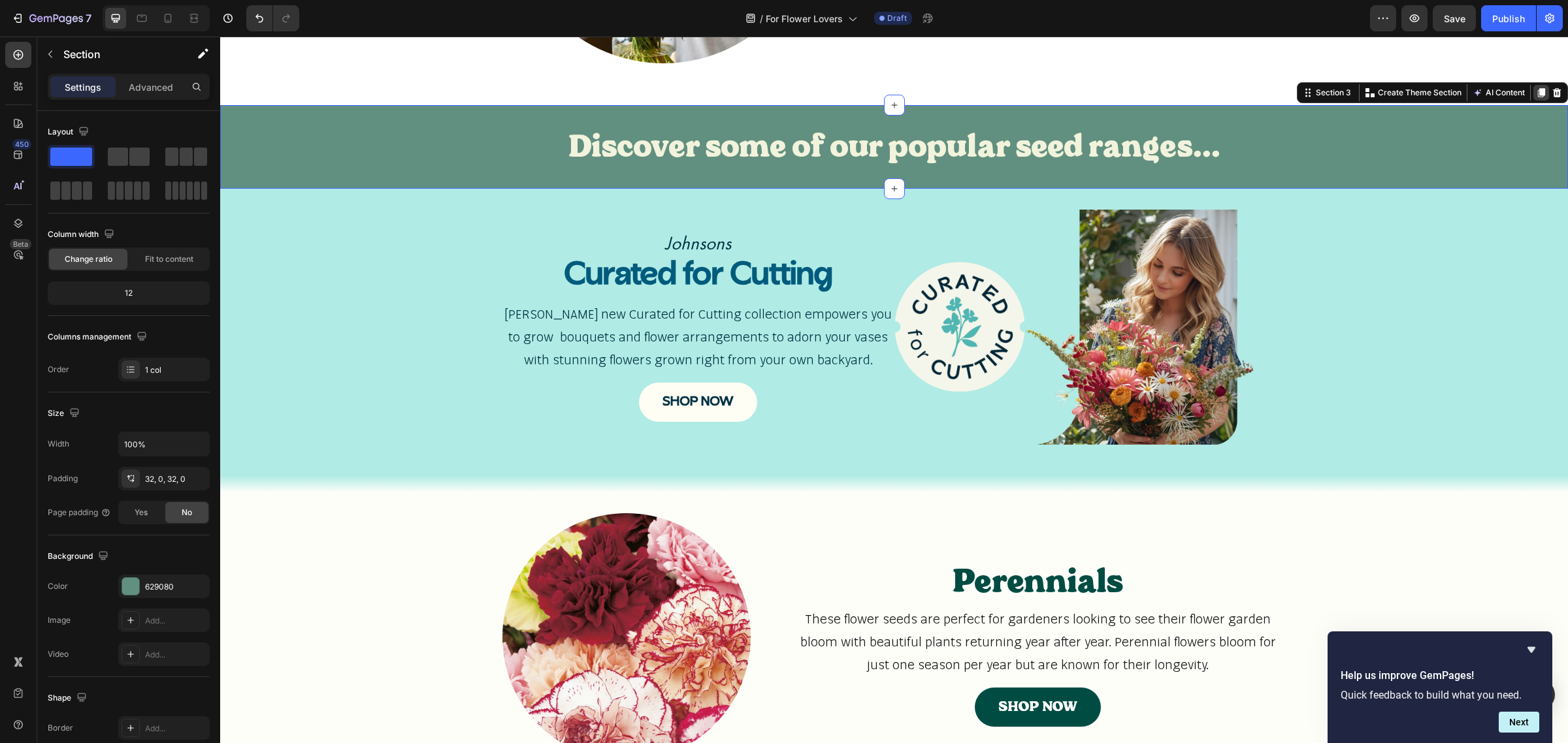
click at [1538, 91] on icon at bounding box center [1541, 93] width 7 height 9
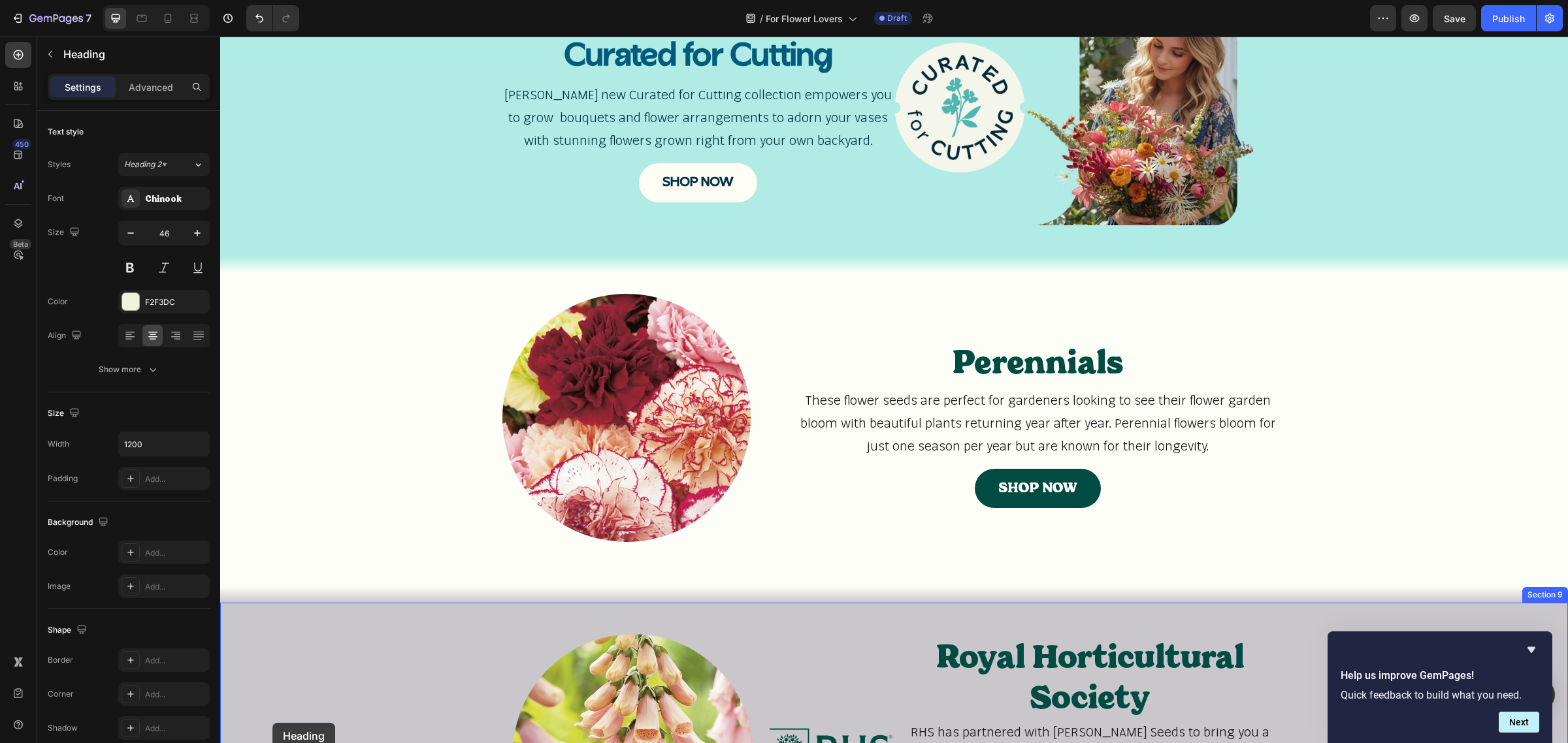
scroll to position [917, 0]
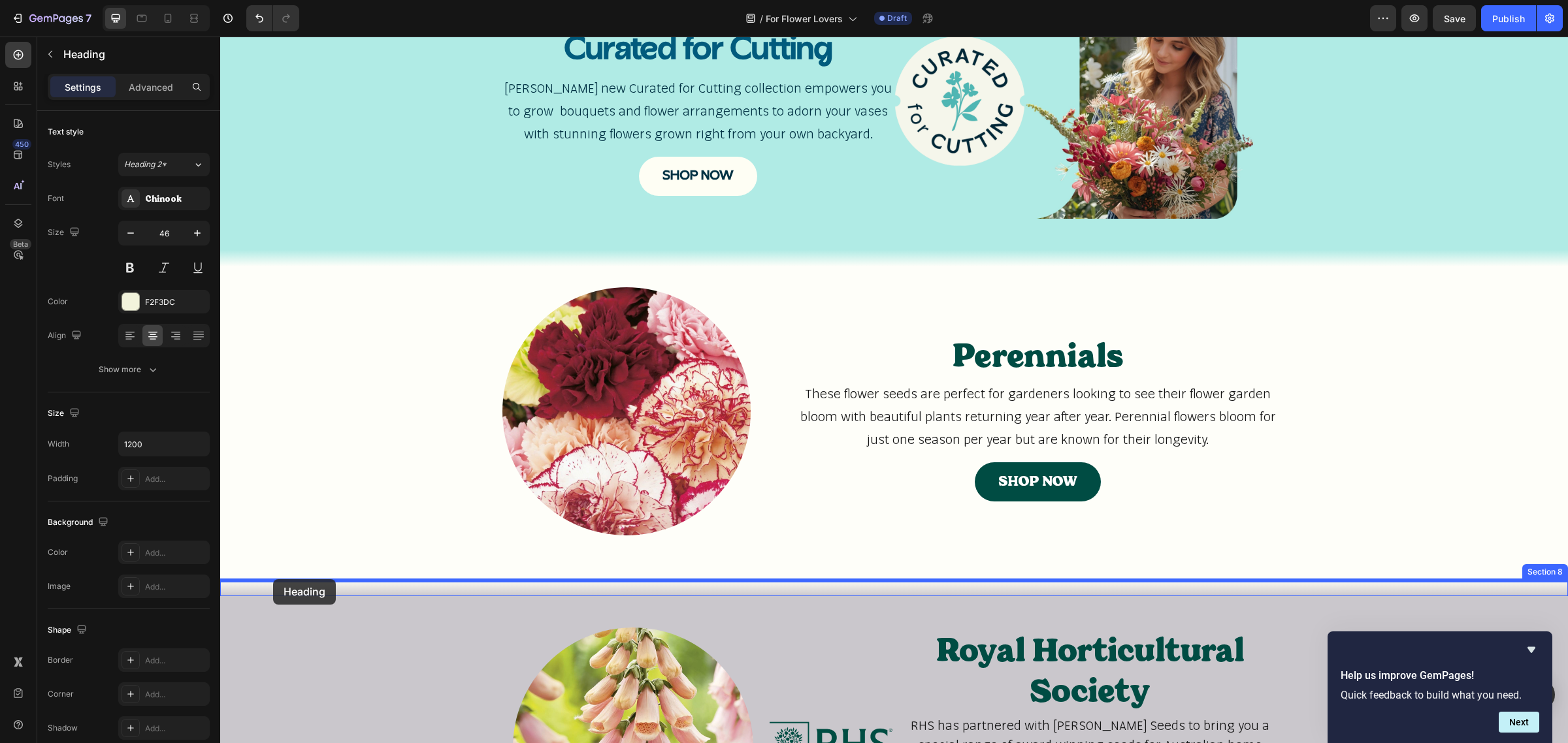
drag, startPoint x: 371, startPoint y: 76, endPoint x: 273, endPoint y: 583, distance: 516.4
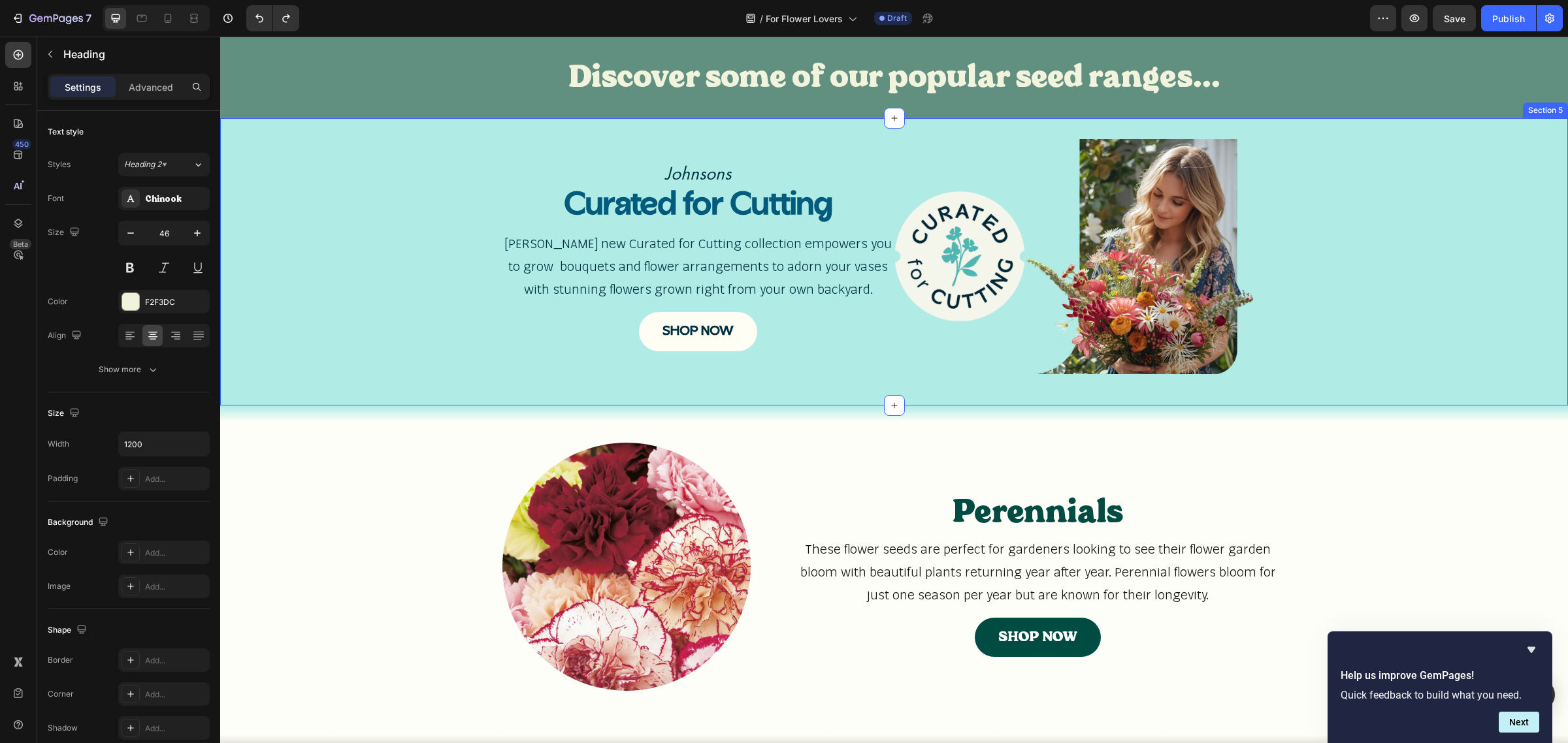
scroll to position [510, 0]
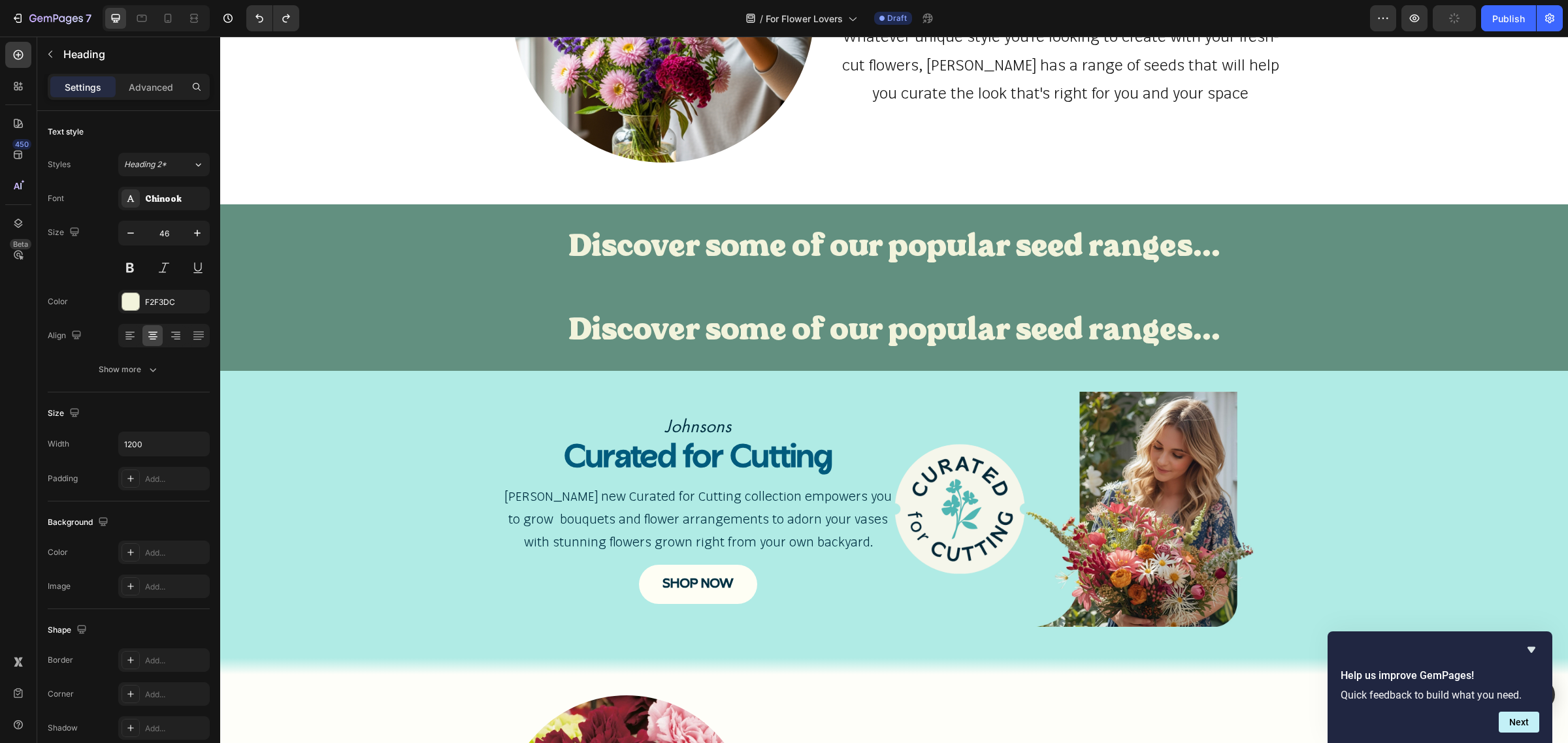
click at [252, 314] on div "Discover some of our popular seed ranges..." at bounding box center [894, 329] width 1348 height 42
click at [369, 296] on div "Discover some of our popular seed ranges... Heading Section 4 You can create re…" at bounding box center [894, 330] width 1348 height 84
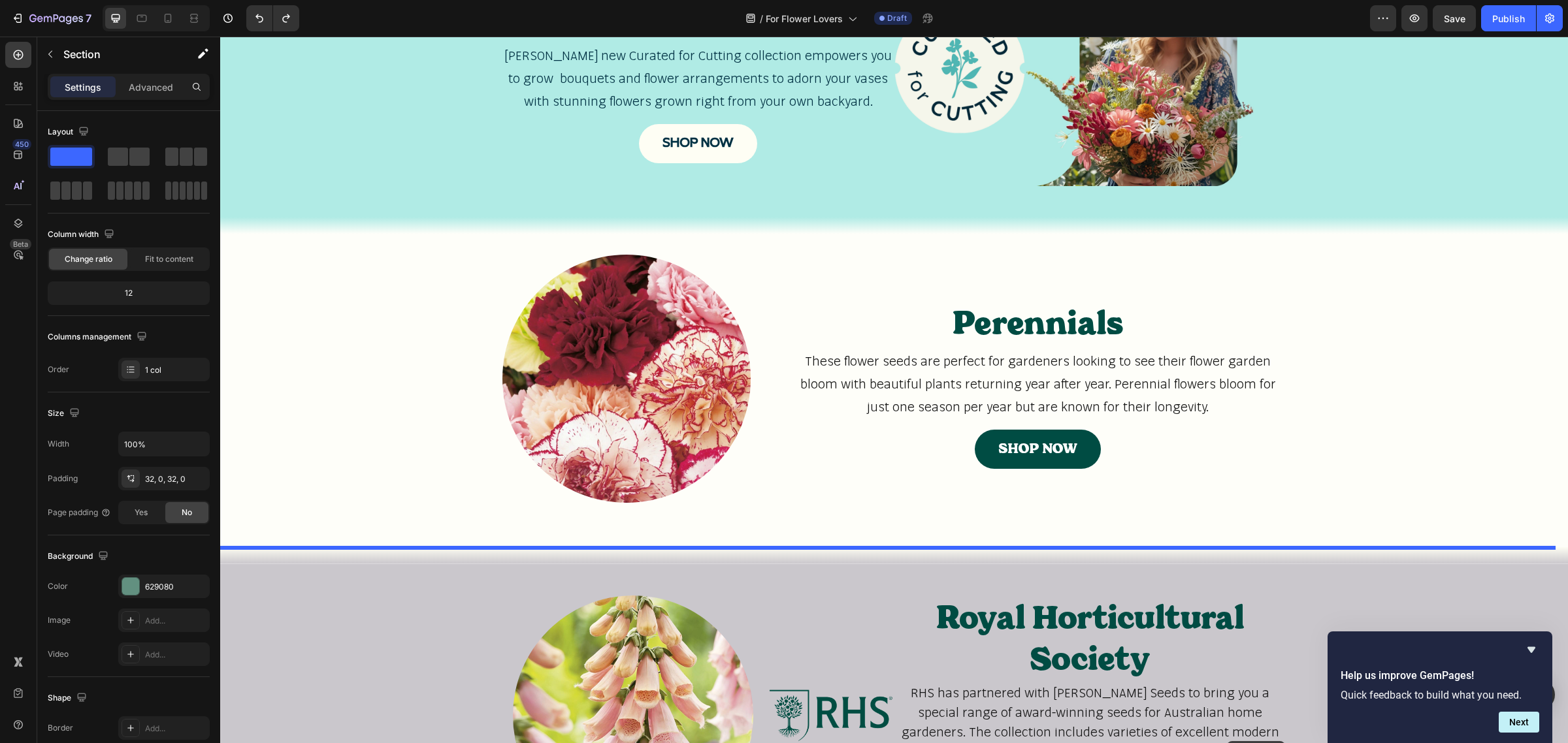
scroll to position [962, 0]
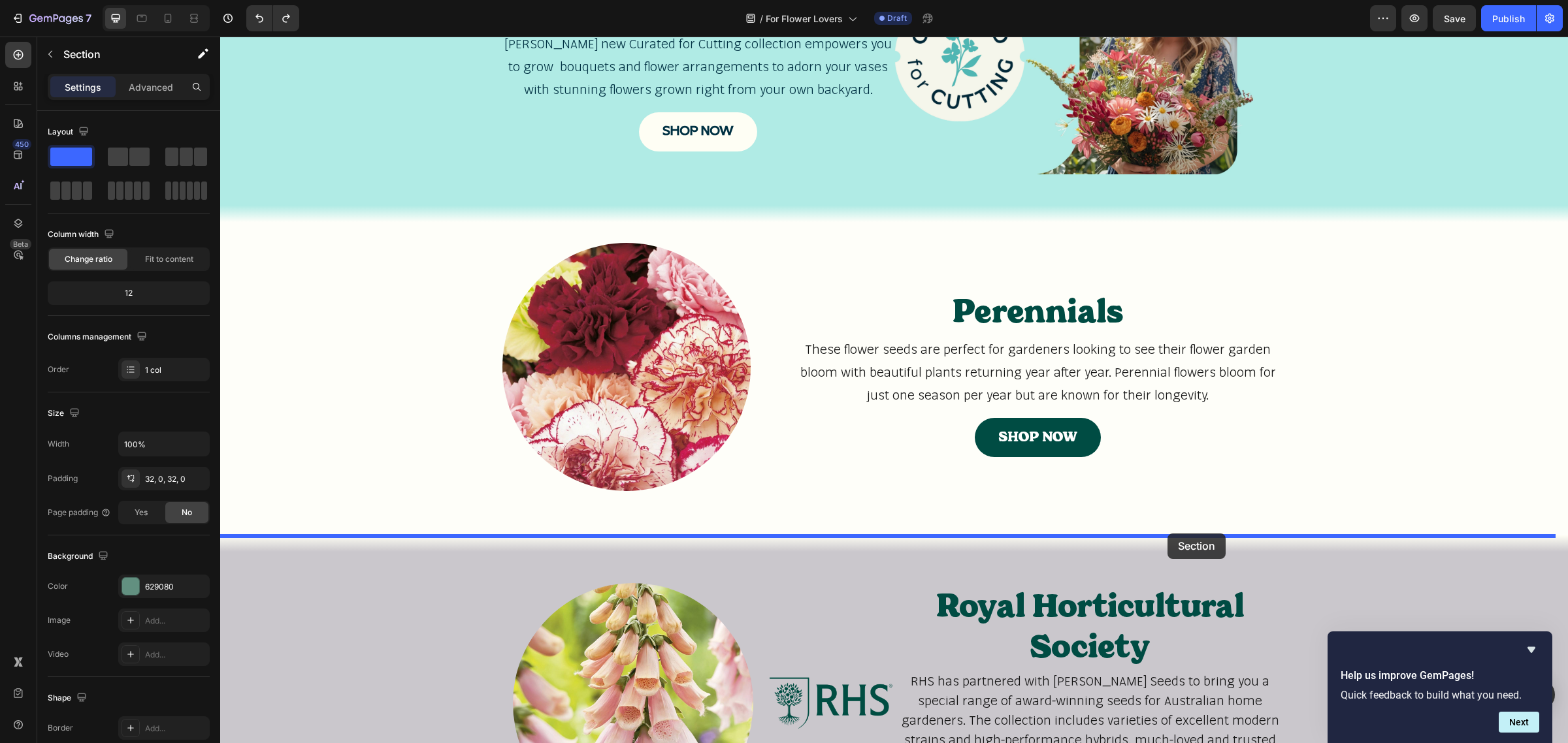
drag, startPoint x: 1296, startPoint y: 275, endPoint x: 1167, endPoint y: 533, distance: 288.5
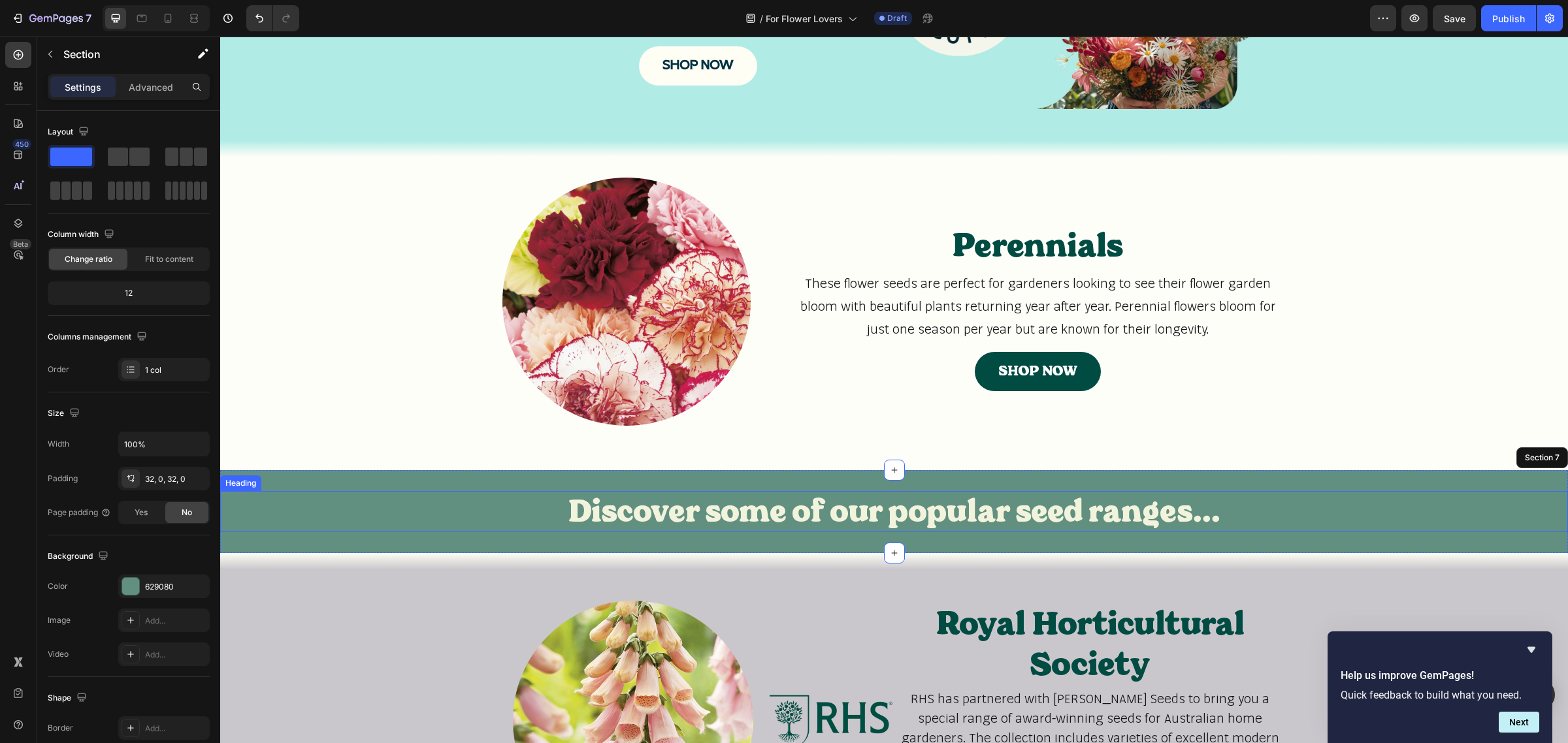
scroll to position [1042, 0]
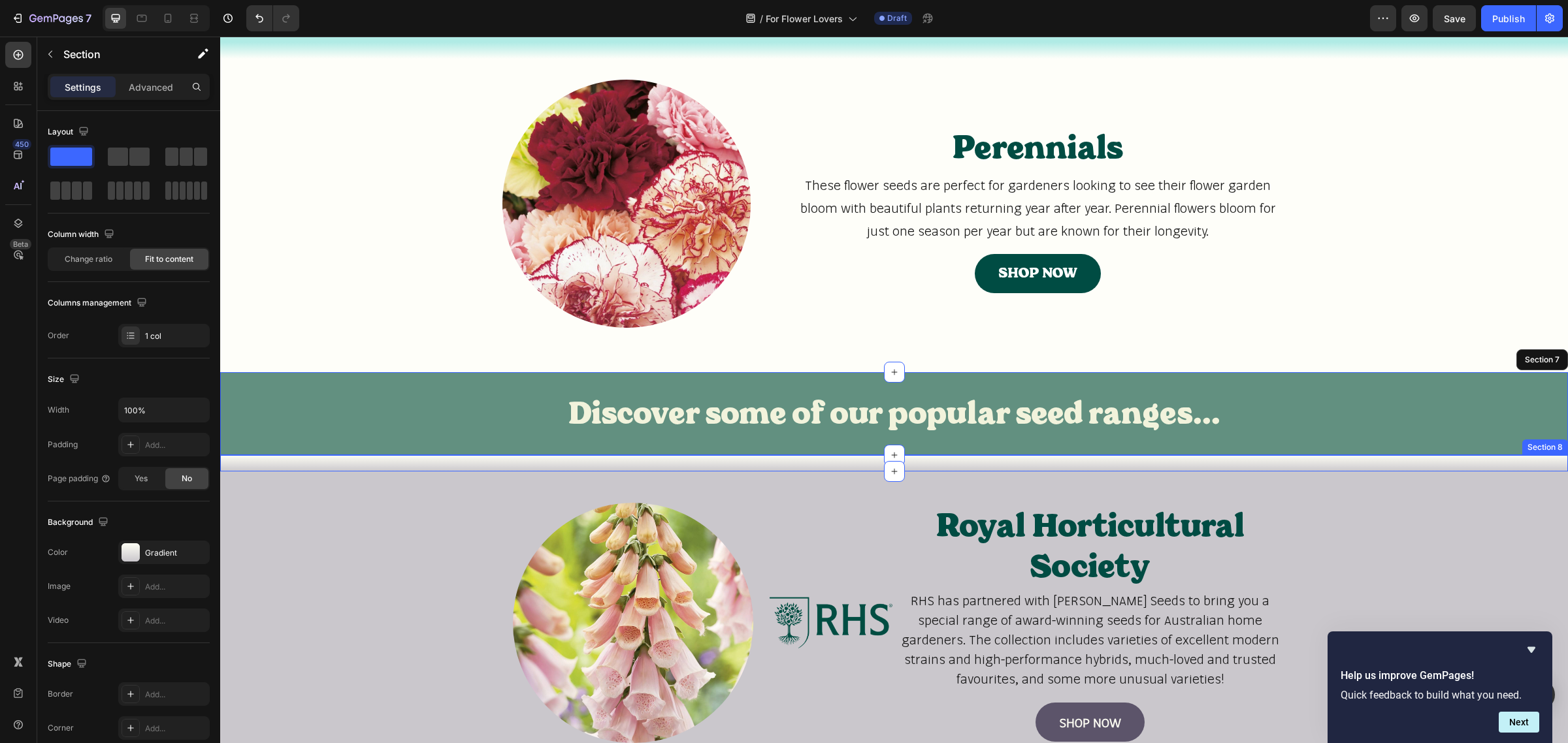
click at [544, 464] on div "Title Line Section 8" at bounding box center [894, 463] width 1348 height 17
click at [1553, 442] on icon at bounding box center [1557, 443] width 9 height 9
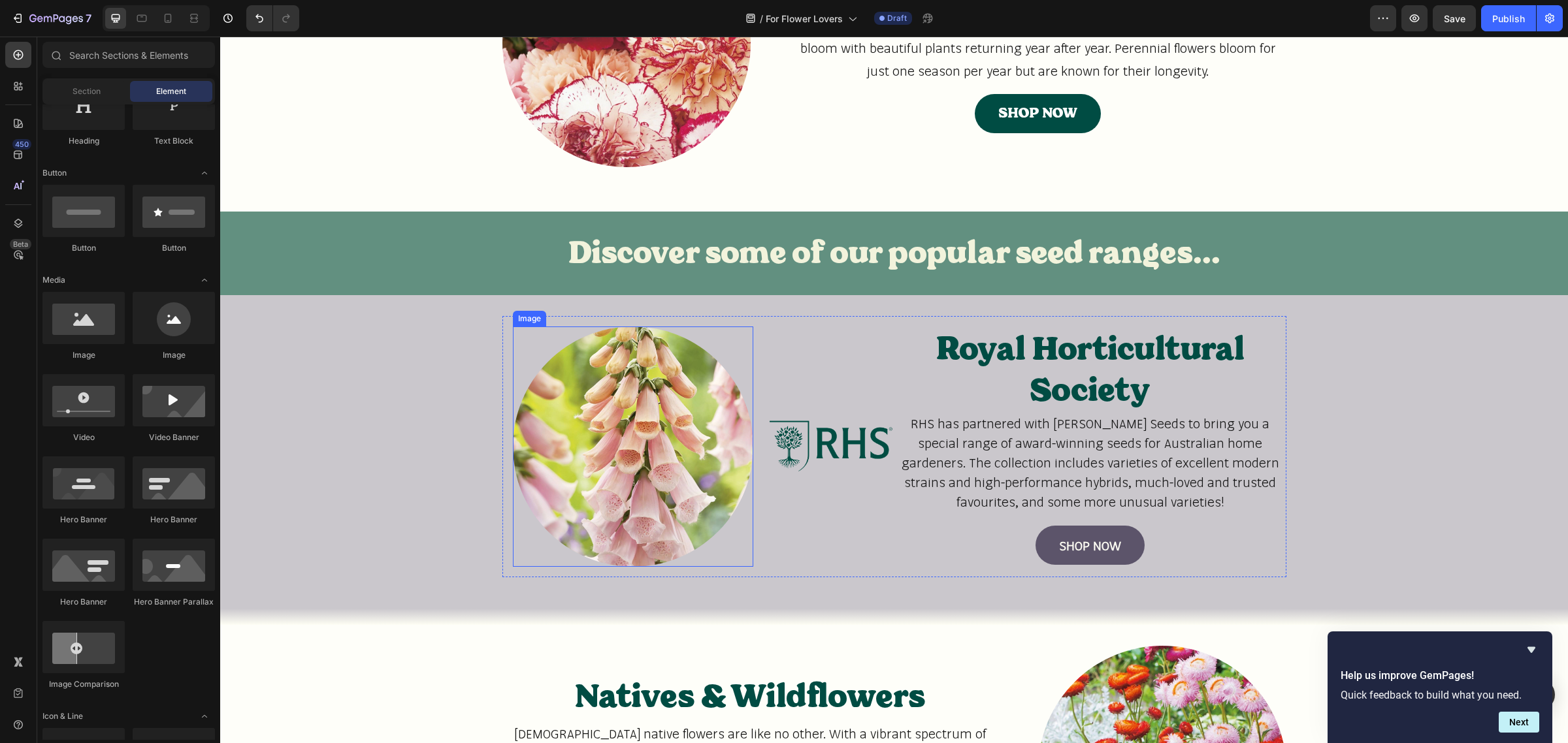
scroll to position [1124, 0]
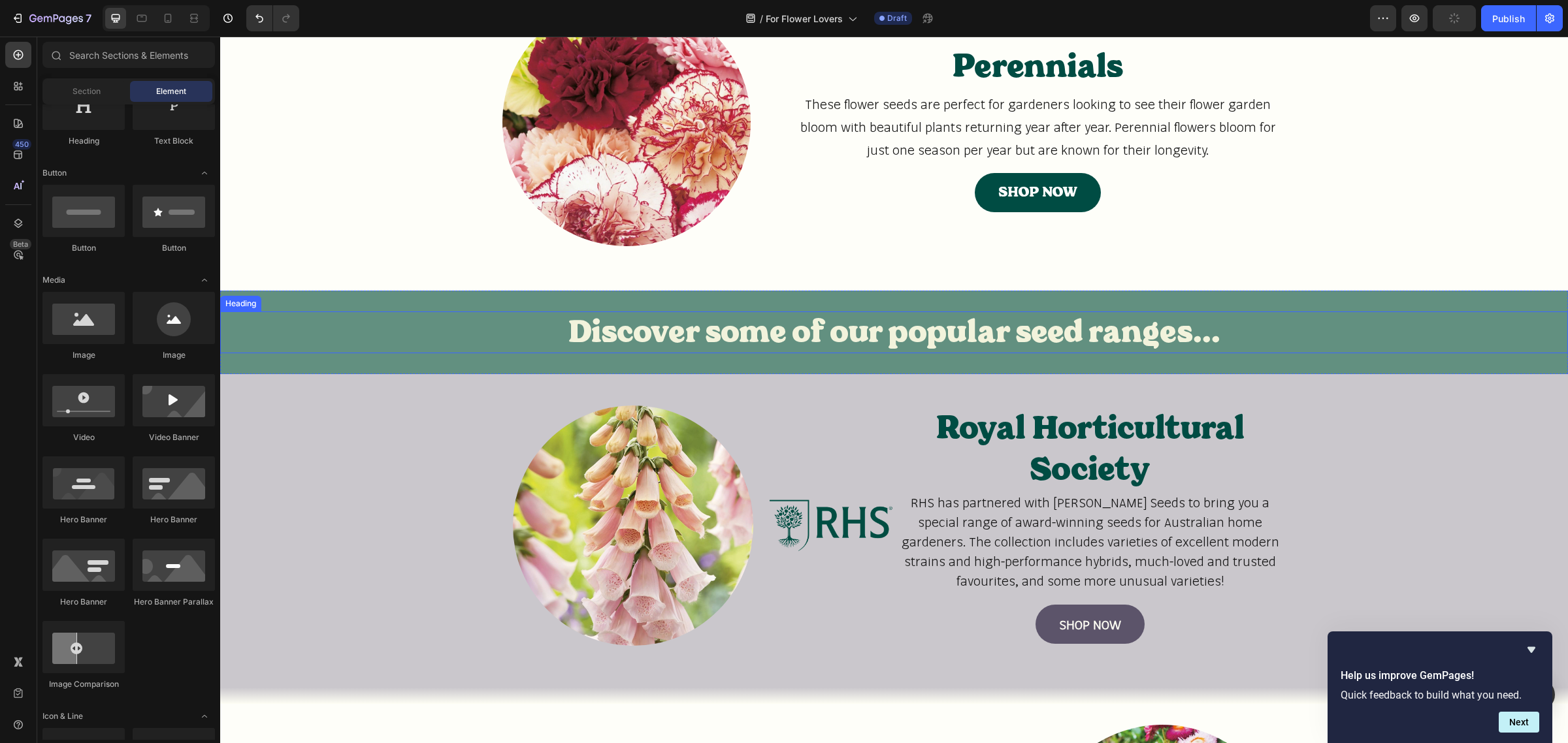
click at [540, 325] on h2 "Discover some of our popular seed ranges..." at bounding box center [894, 332] width 784 height 42
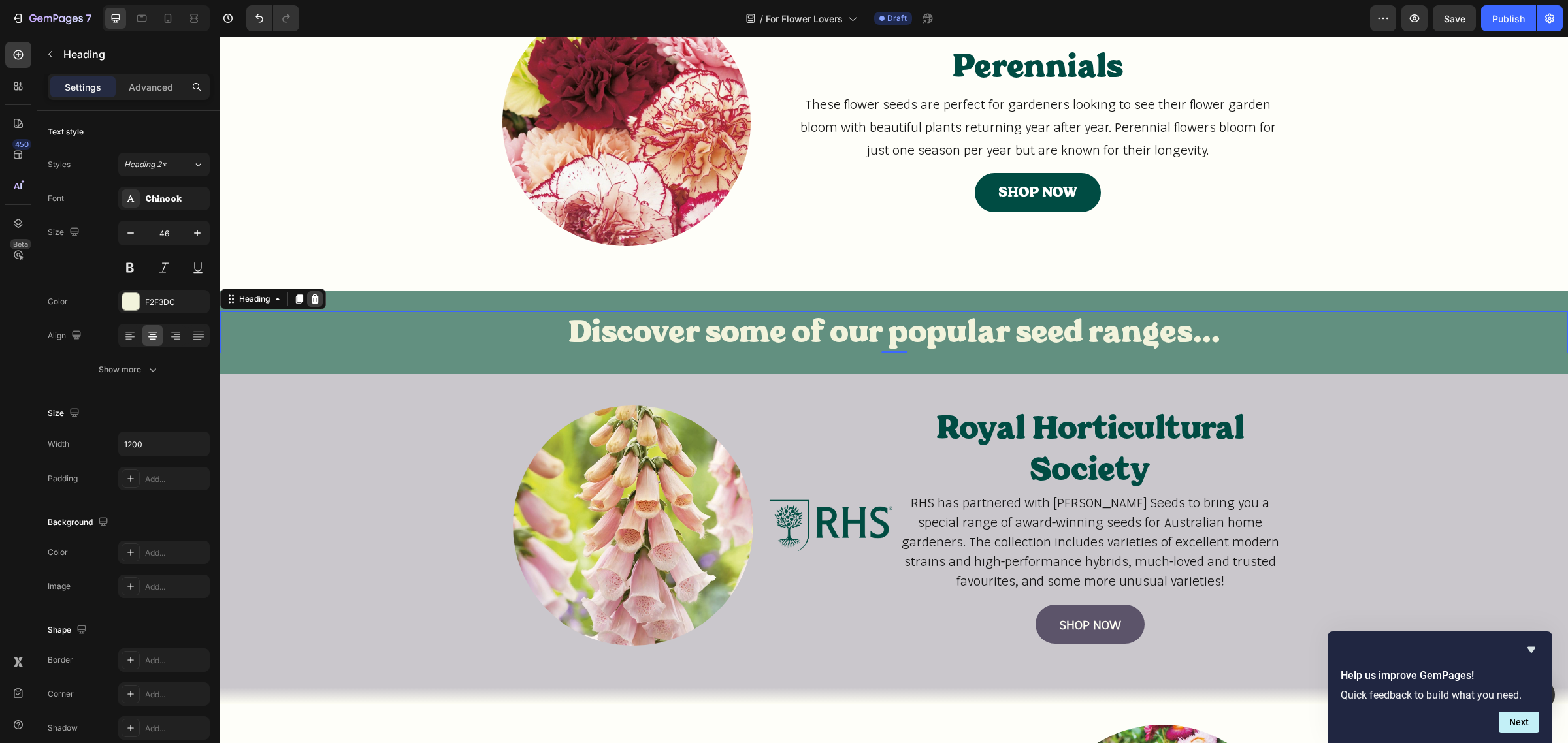
click at [314, 301] on icon at bounding box center [315, 299] width 11 height 11
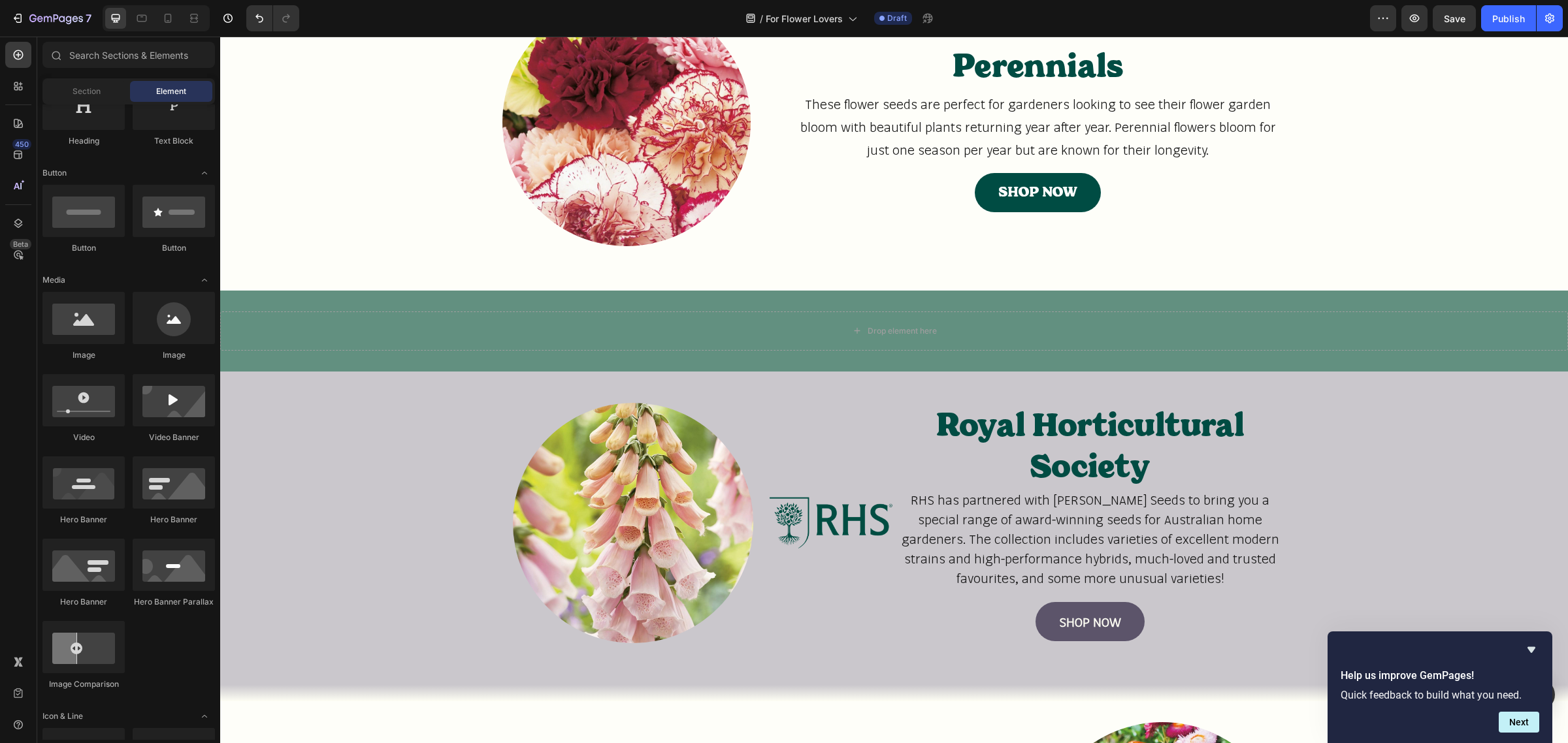
scroll to position [0, 0]
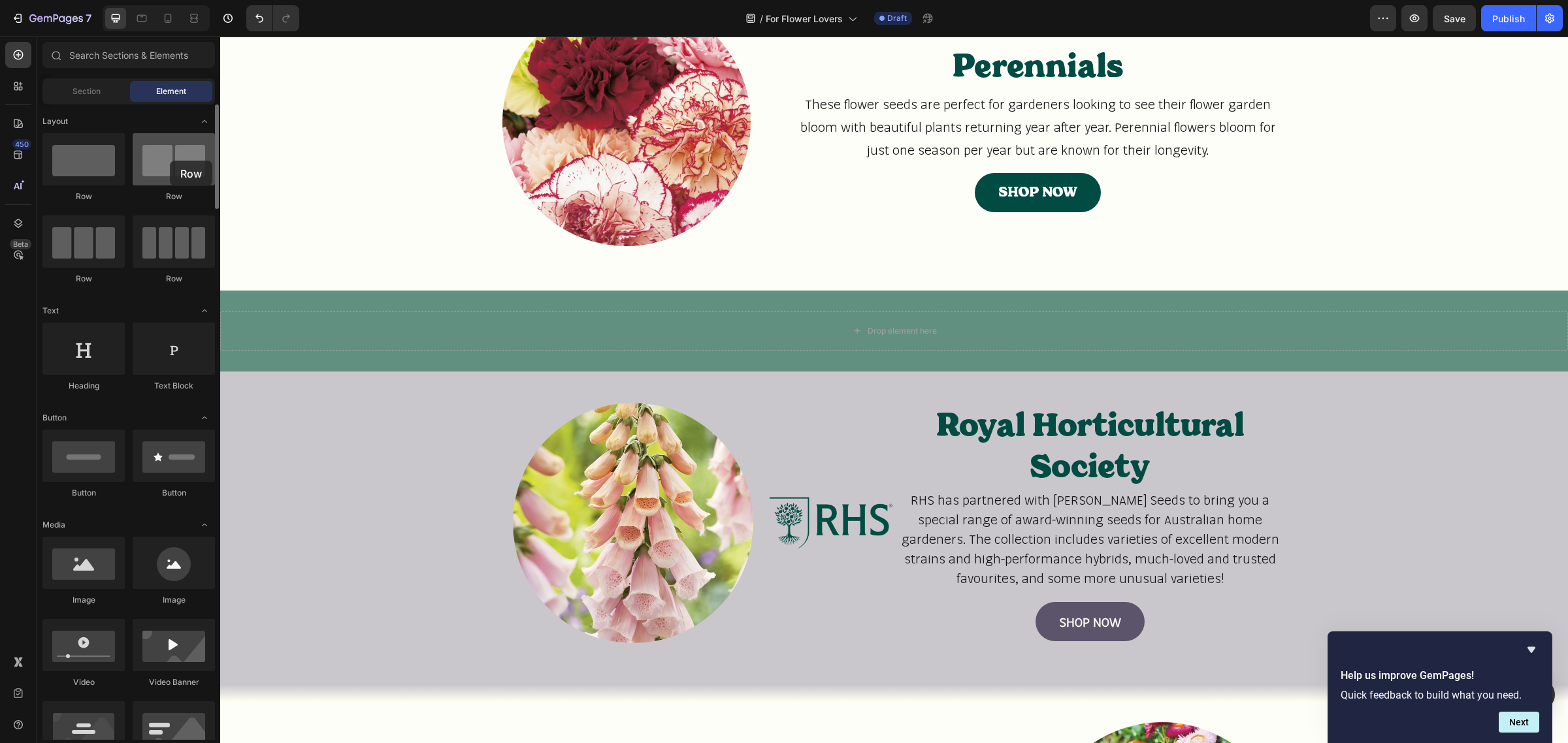
click at [170, 161] on div at bounding box center [174, 159] width 83 height 53
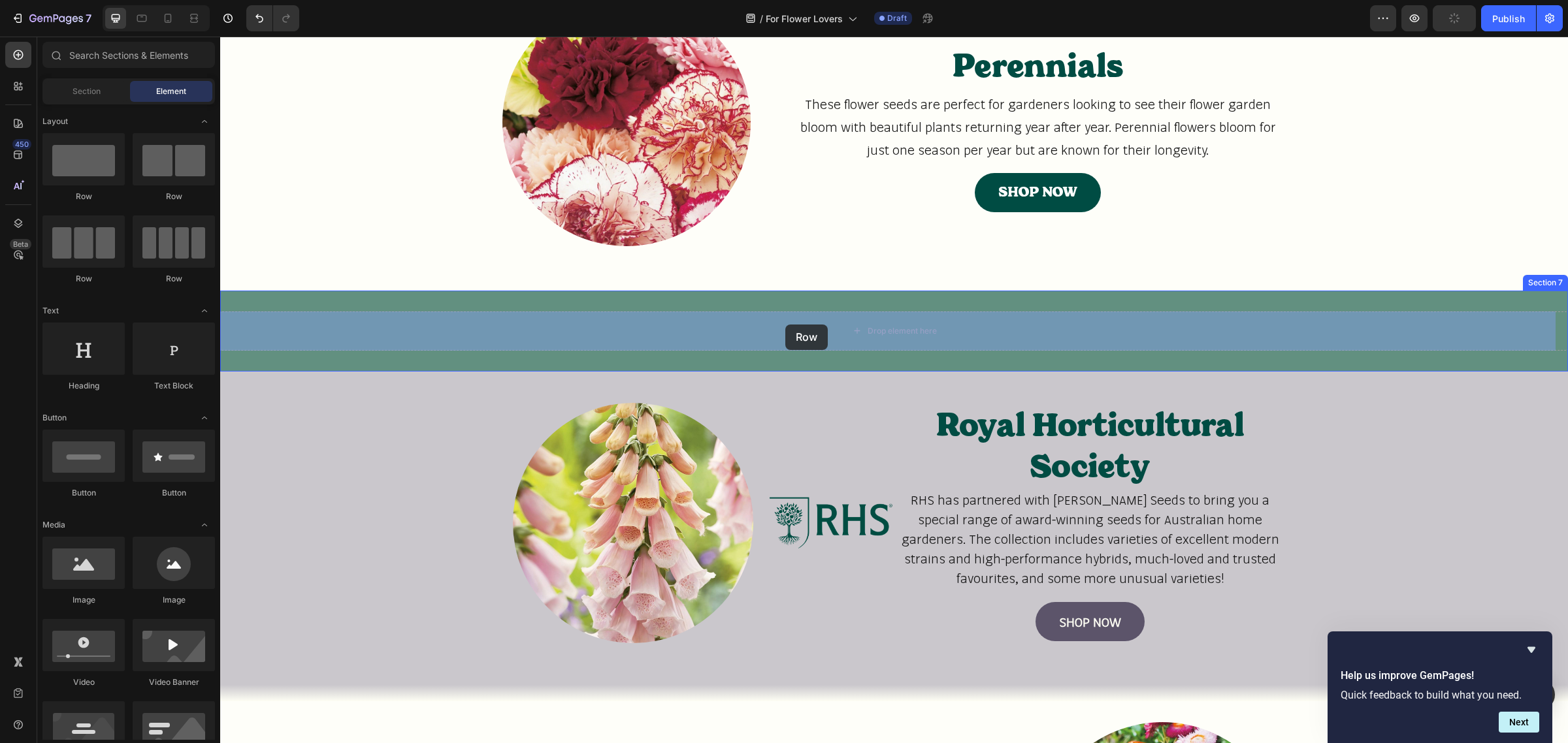
drag, startPoint x: 296, startPoint y: 286, endPoint x: 785, endPoint y: 325, distance: 490.6
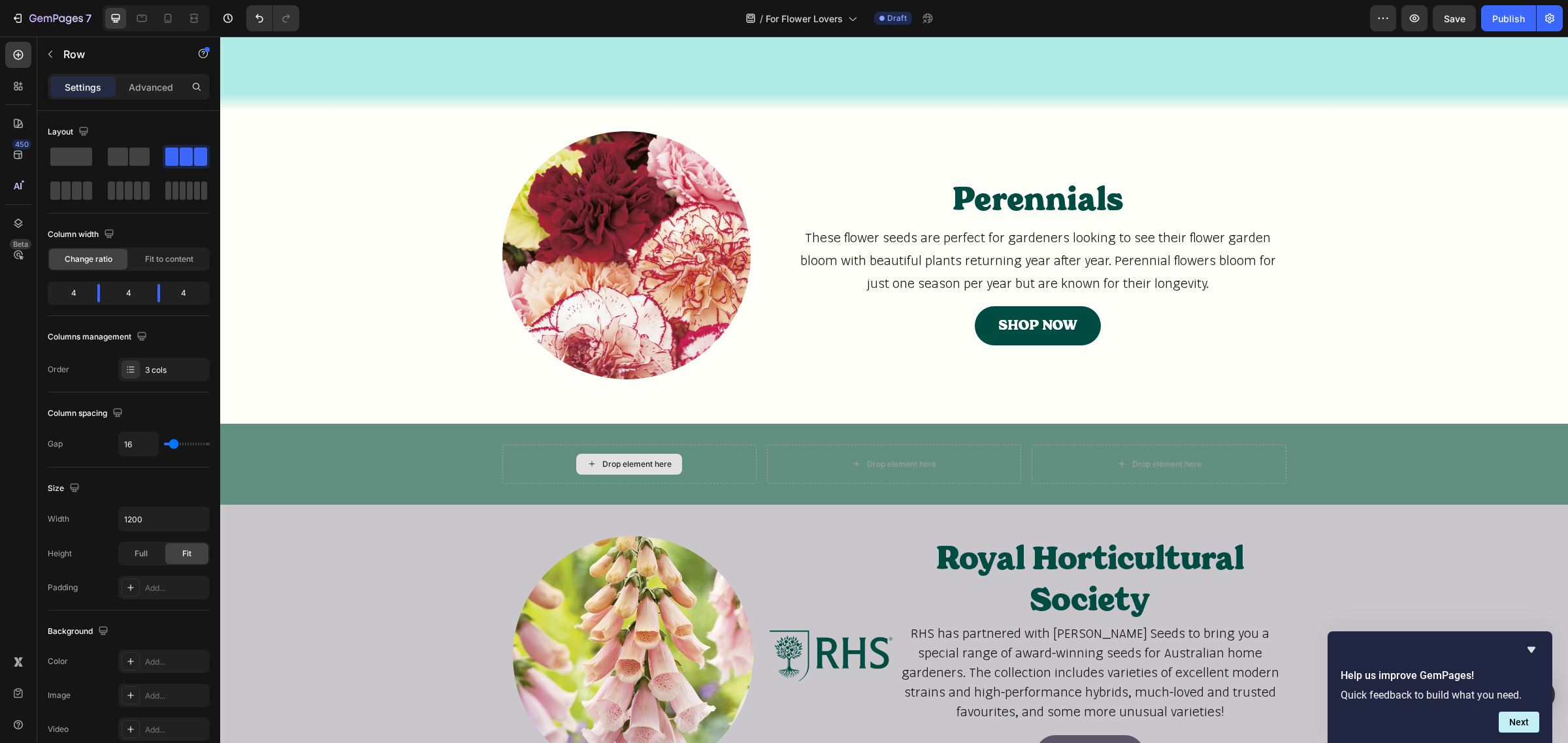
scroll to position [1124, 0]
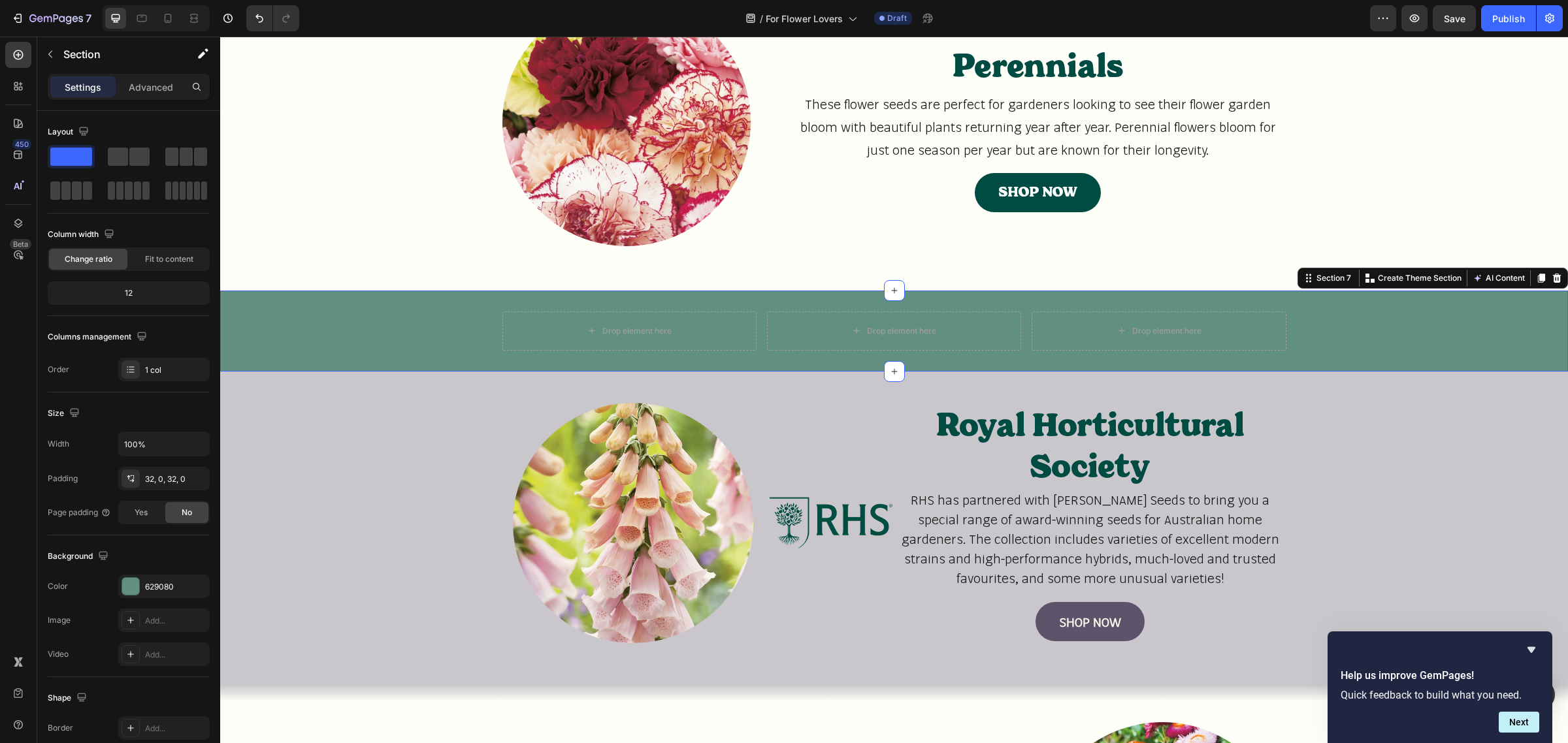
click at [514, 302] on div "Drop element here Drop element here Drop element here Row Section 7 You can cre…" at bounding box center [894, 331] width 1348 height 81
click at [508, 315] on div "Drop element here" at bounding box center [630, 331] width 254 height 39
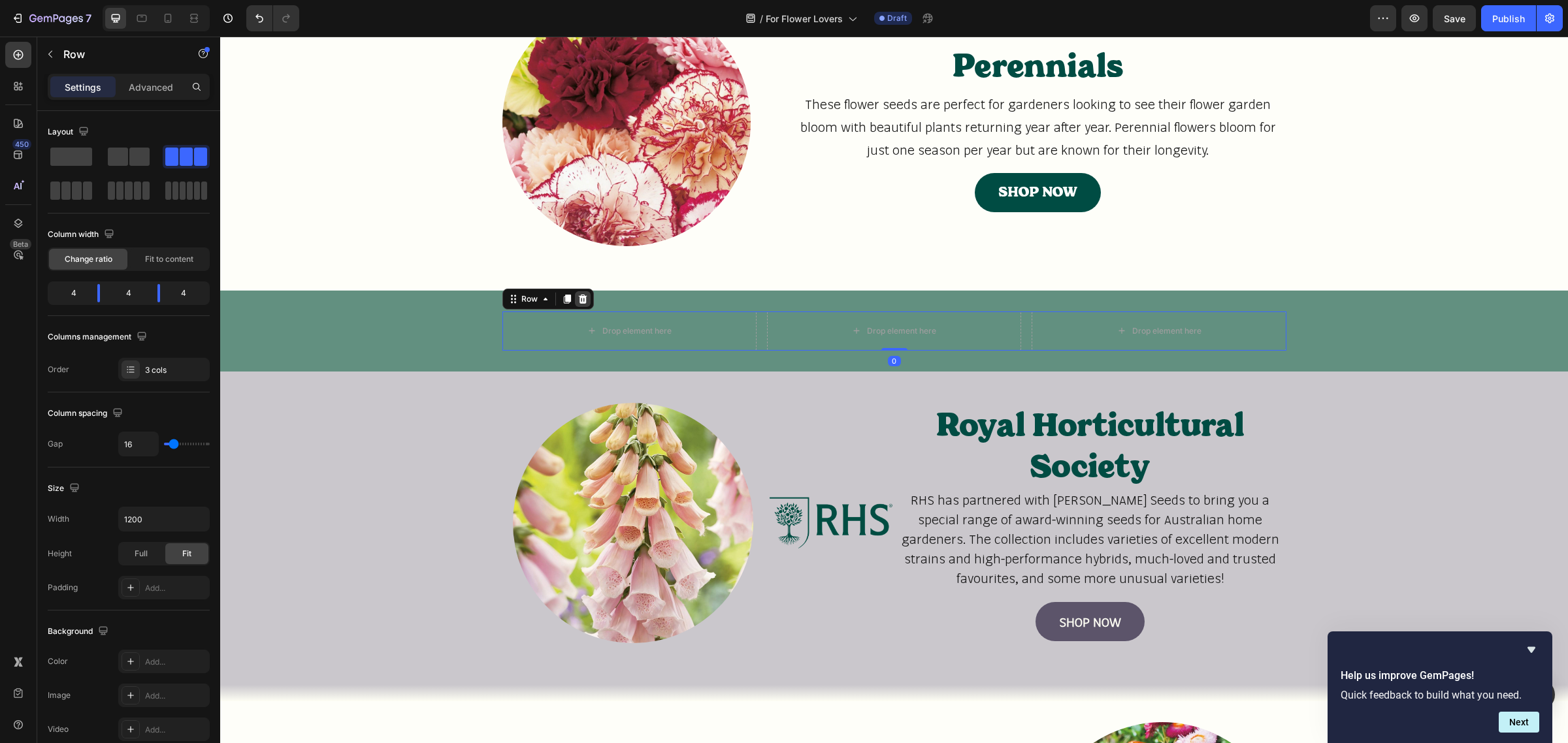
click at [580, 303] on icon at bounding box center [583, 299] width 11 height 11
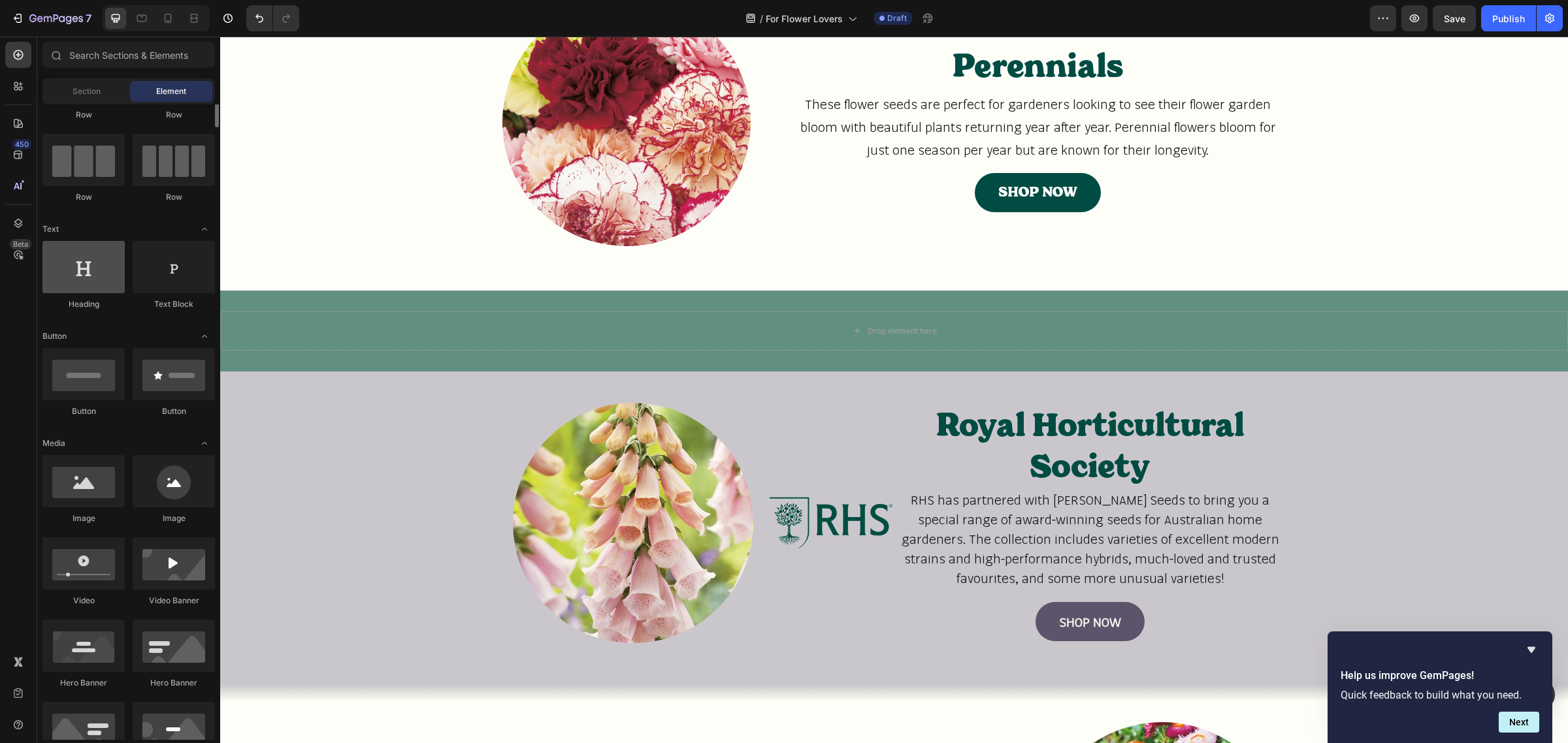
scroll to position [0, 0]
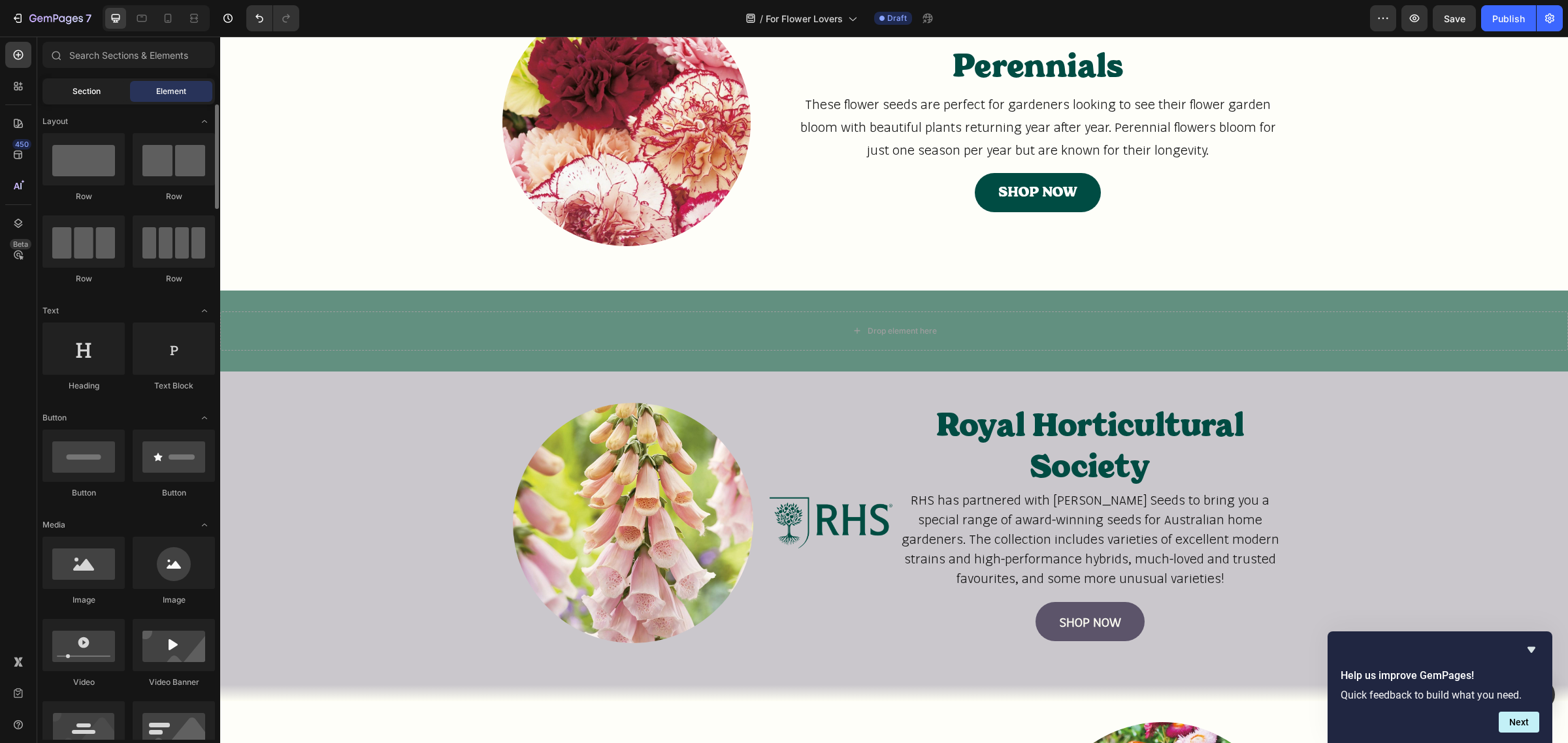
click at [89, 90] on span "Section" at bounding box center [87, 92] width 28 height 12
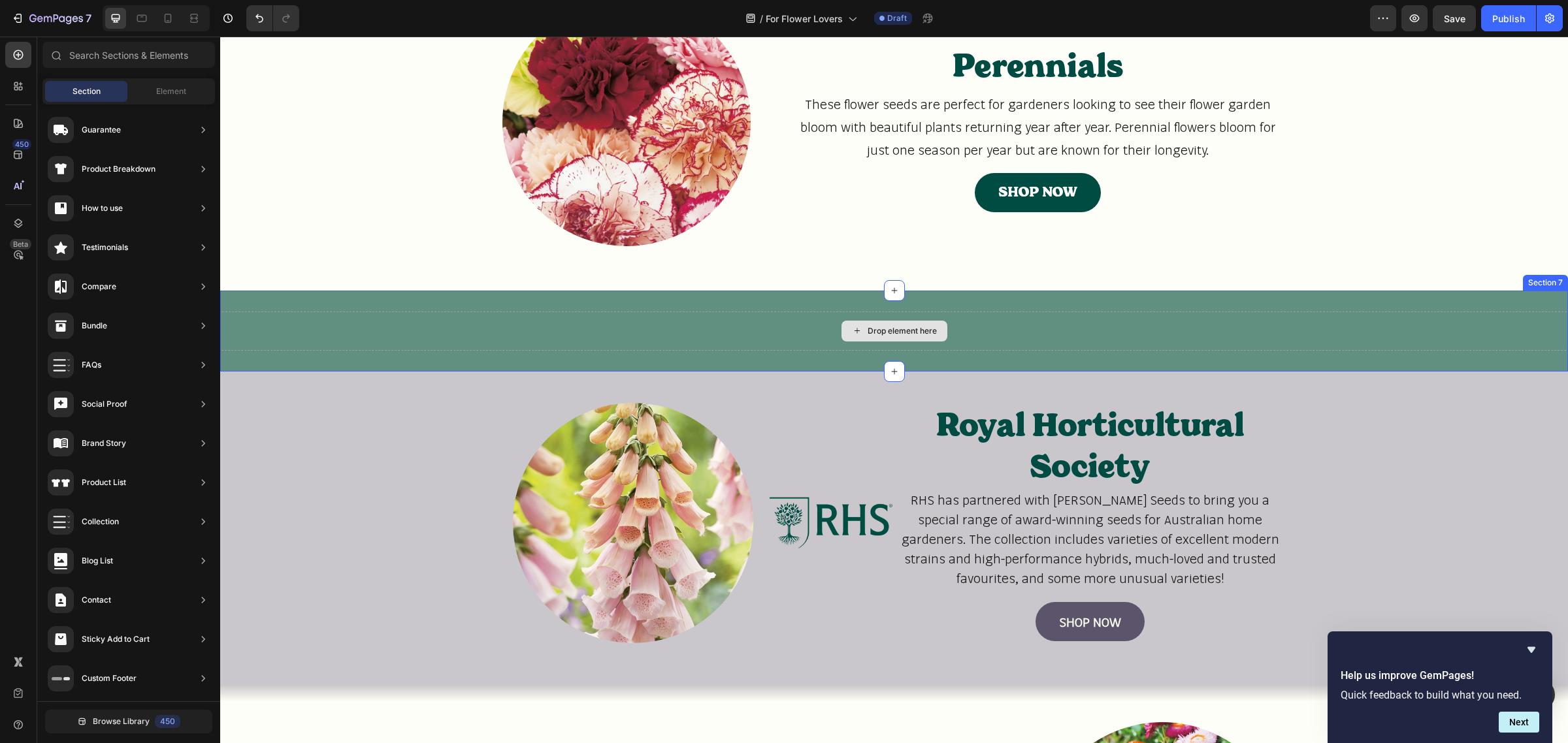
click at [687, 330] on div "Drop element here" at bounding box center [894, 331] width 1348 height 39
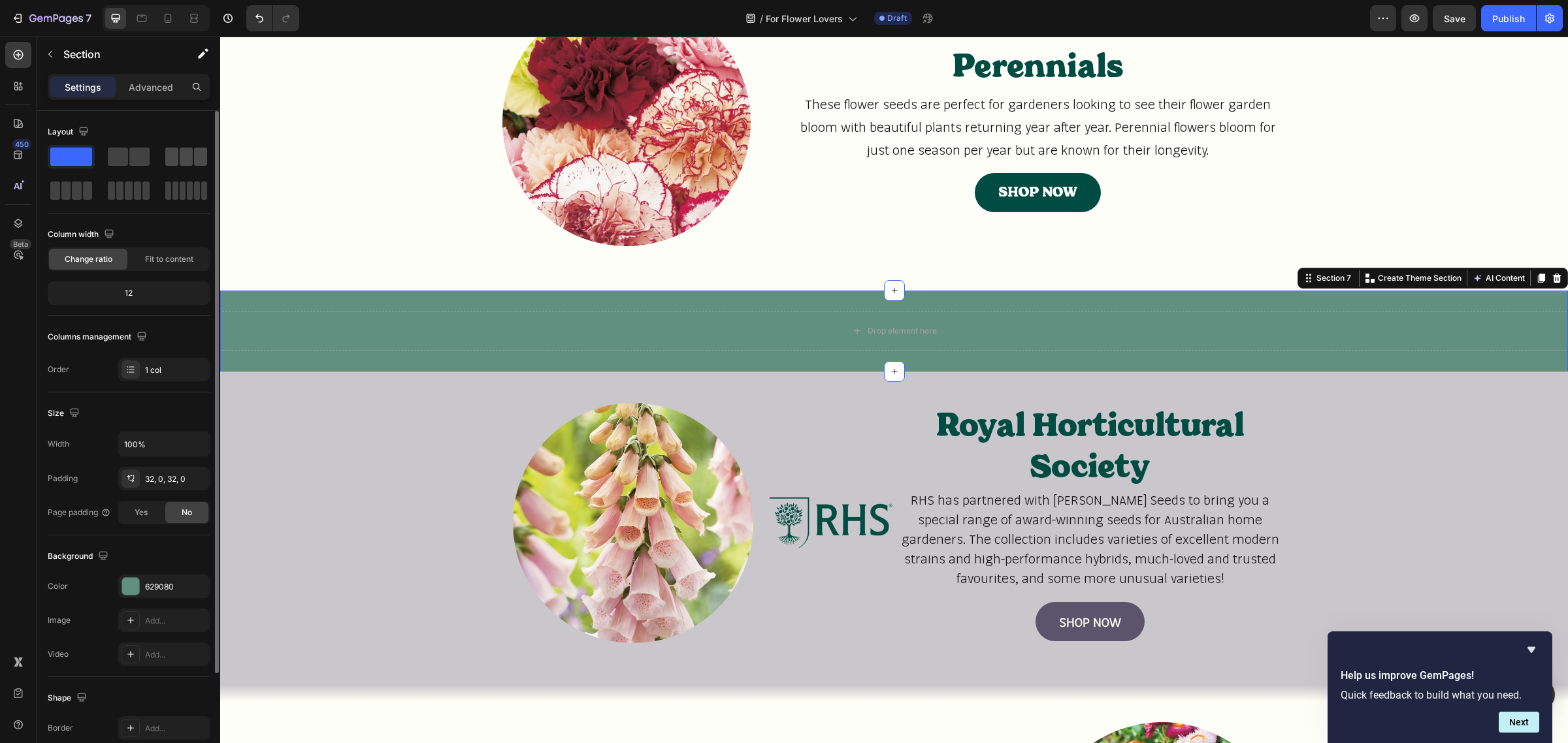
click at [199, 163] on span at bounding box center [201, 156] width 13 height 18
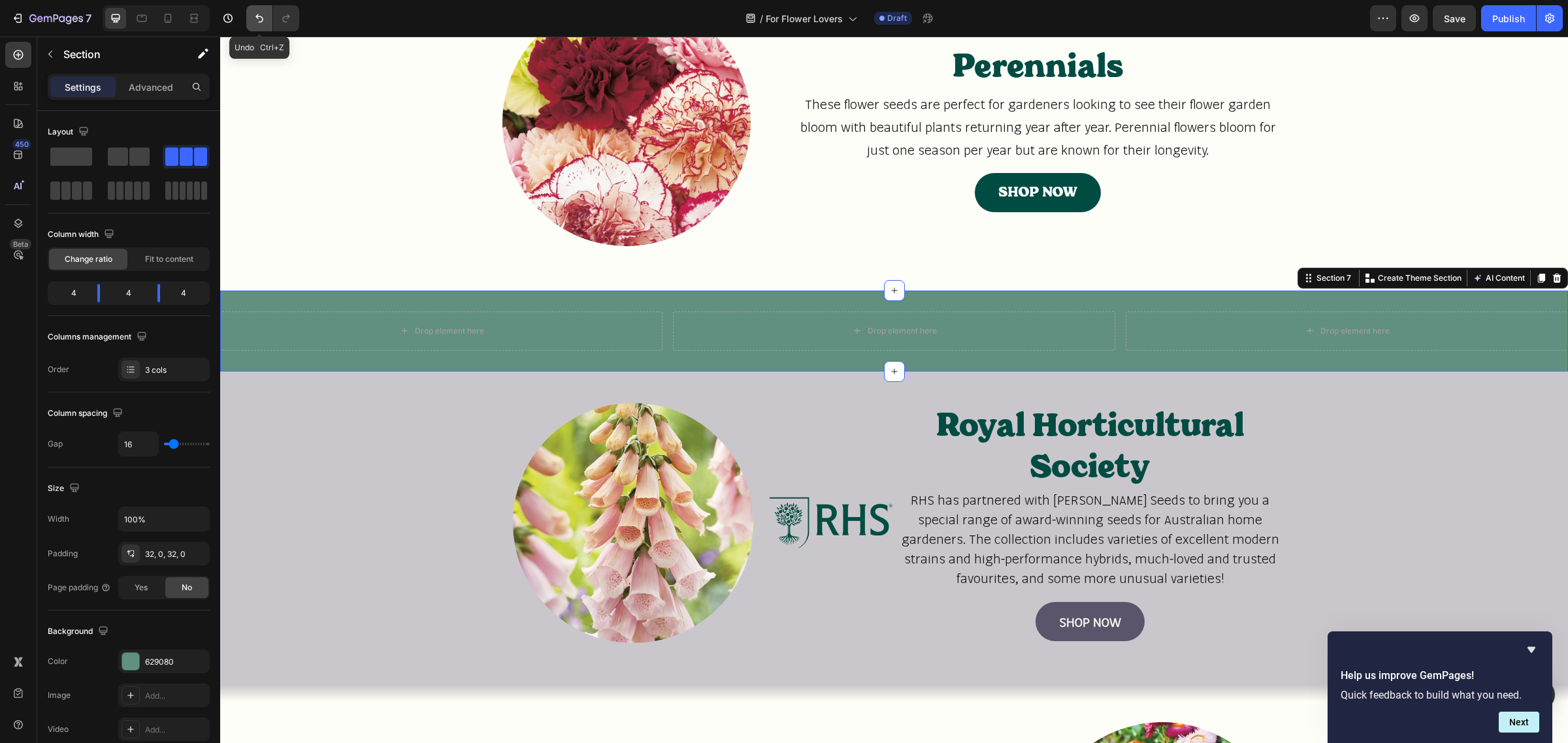
click at [253, 13] on icon "Undo/Redo" at bounding box center [260, 19] width 13 height 13
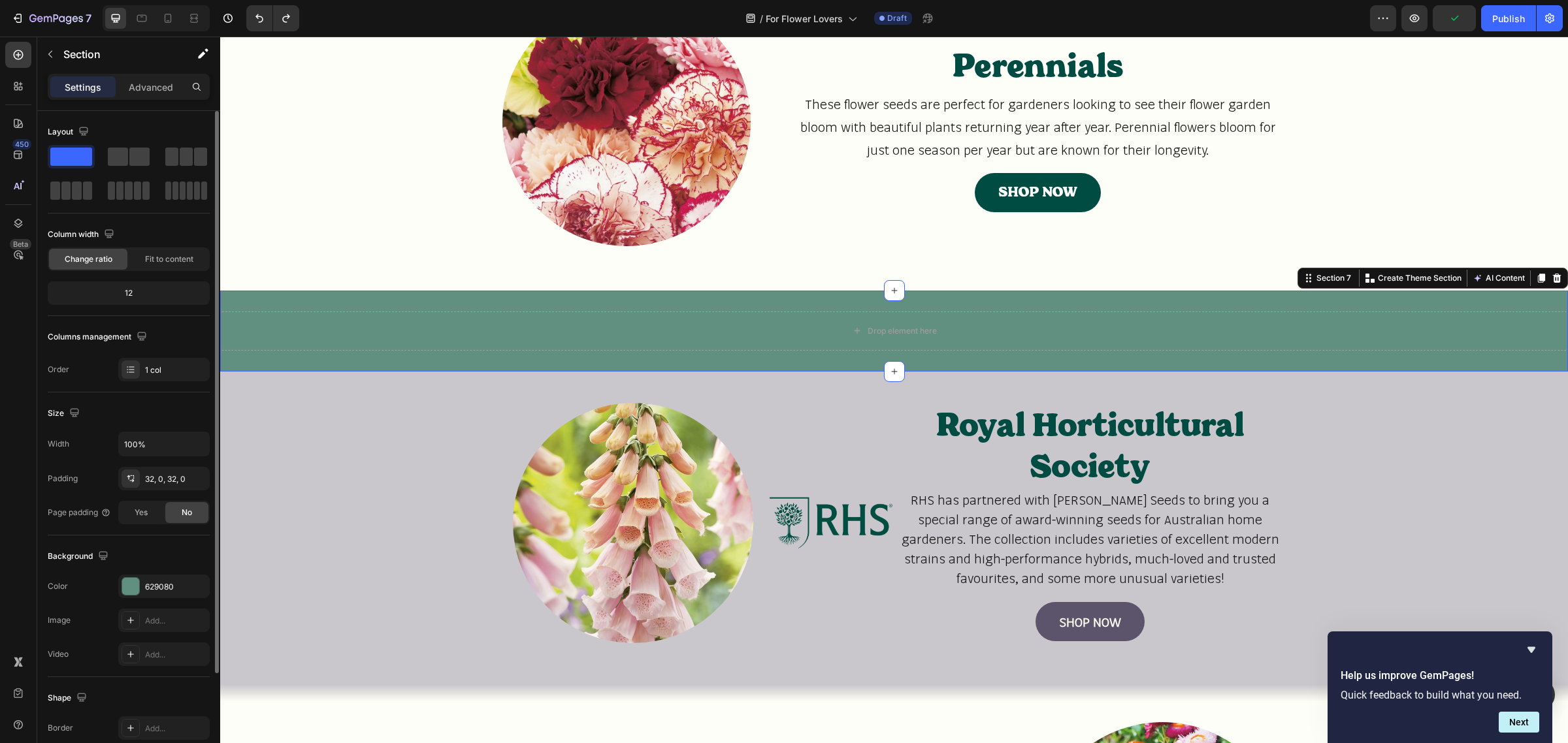
drag, startPoint x: 178, startPoint y: 150, endPoint x: 124, endPoint y: 207, distance: 78.5
click at [124, 208] on div "Layout" at bounding box center [128, 168] width 162 height 92
click at [175, 152] on span at bounding box center [172, 156] width 13 height 18
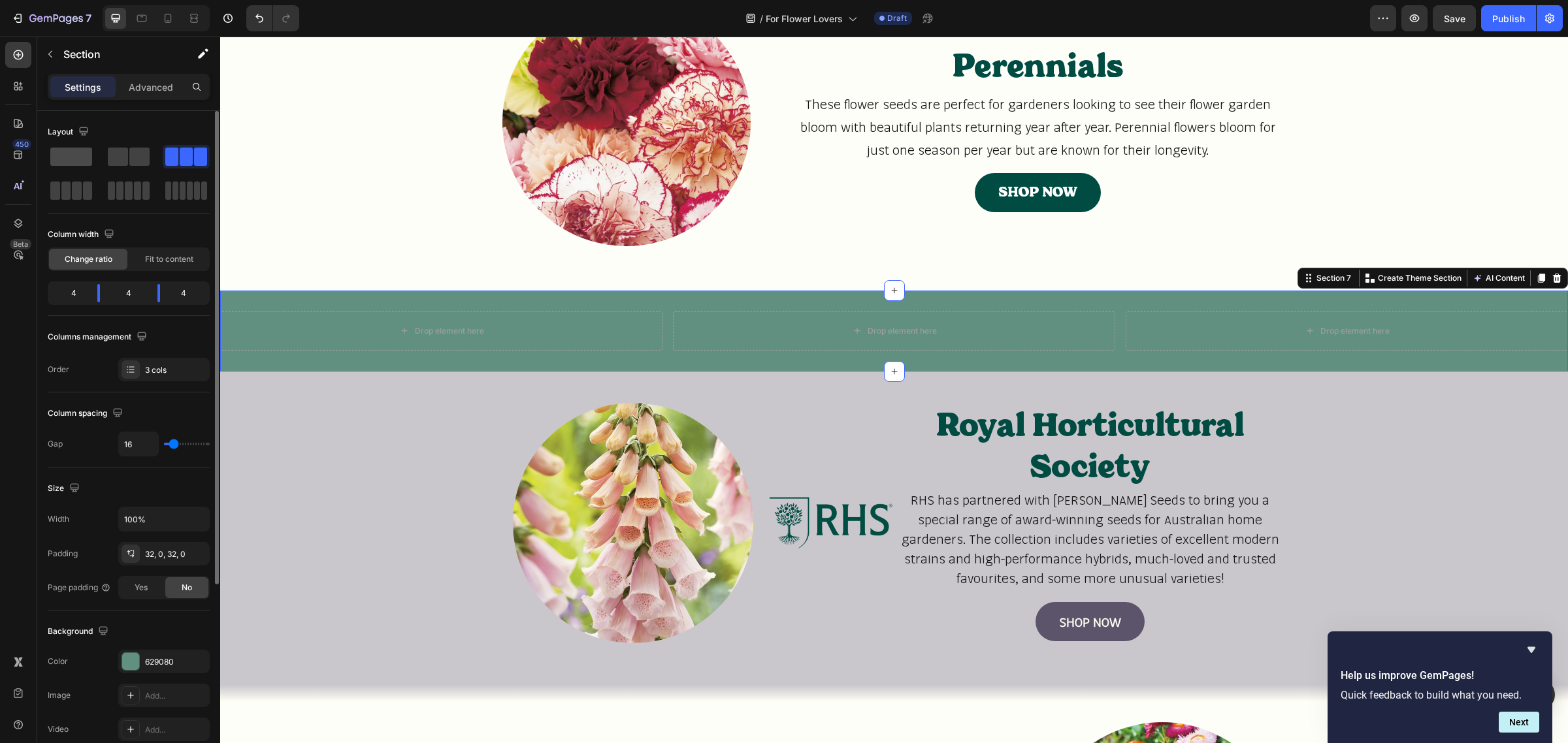
click at [59, 158] on span at bounding box center [71, 156] width 42 height 18
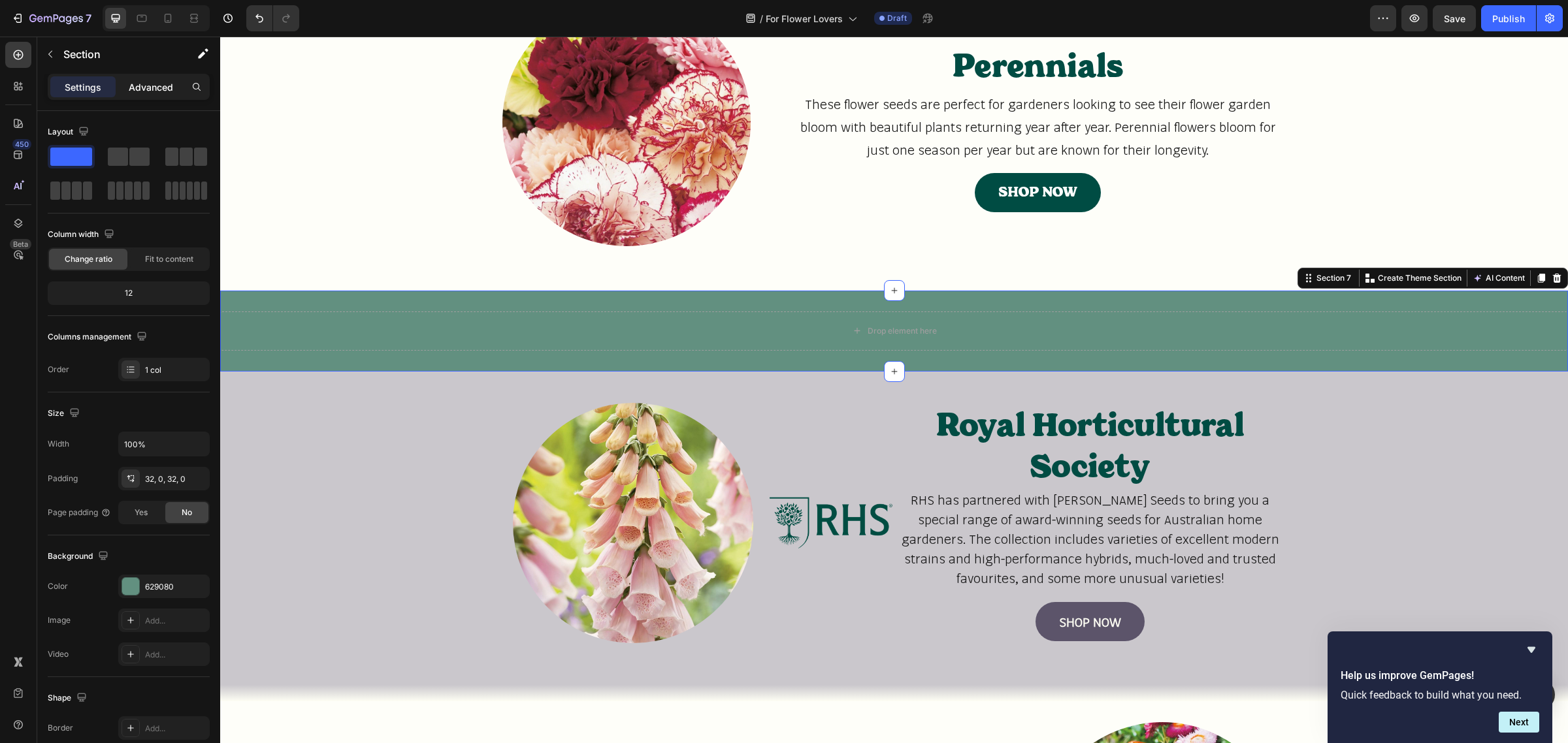
click at [139, 80] on p "Advanced" at bounding box center [150, 87] width 45 height 14
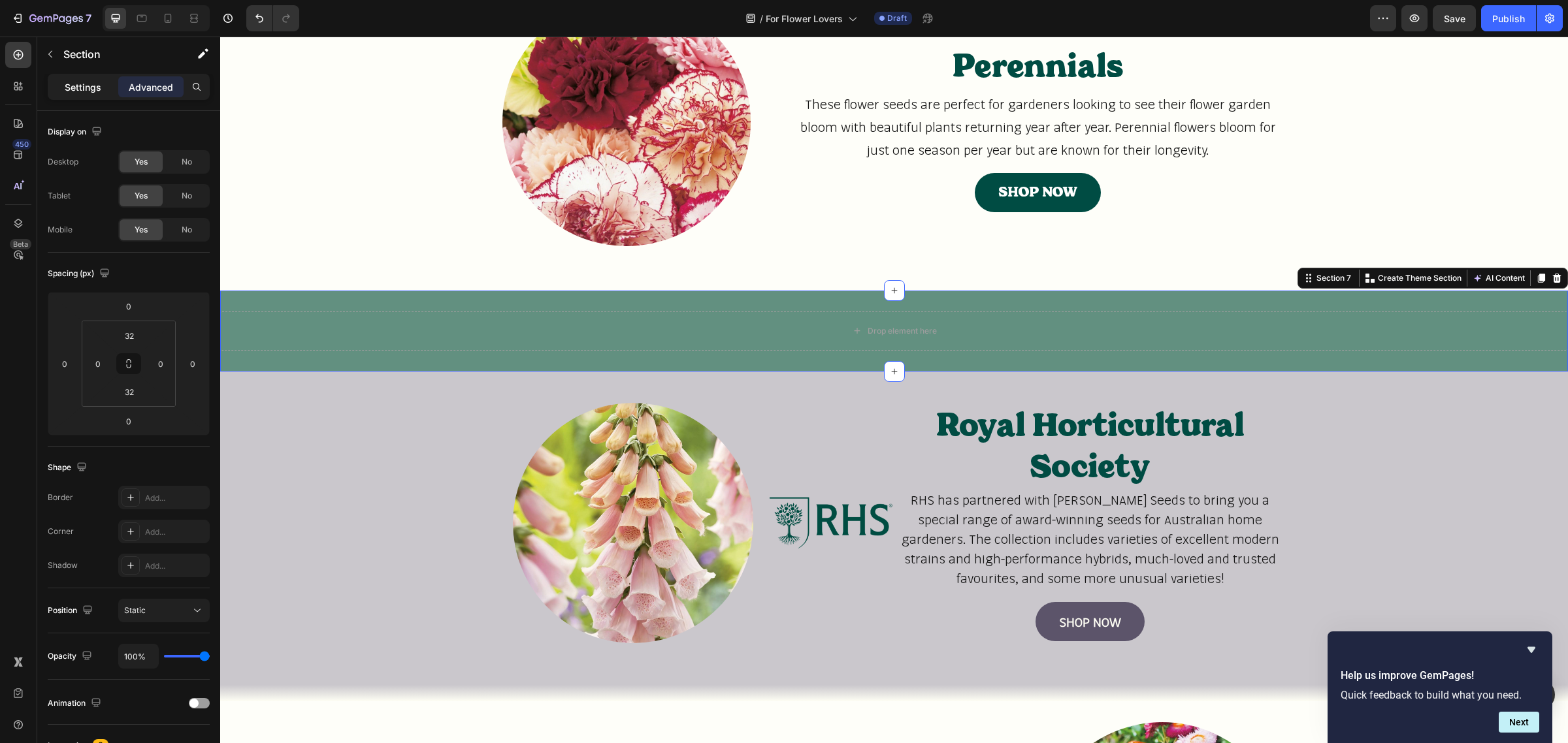
click at [101, 82] on div "Settings" at bounding box center [83, 86] width 65 height 21
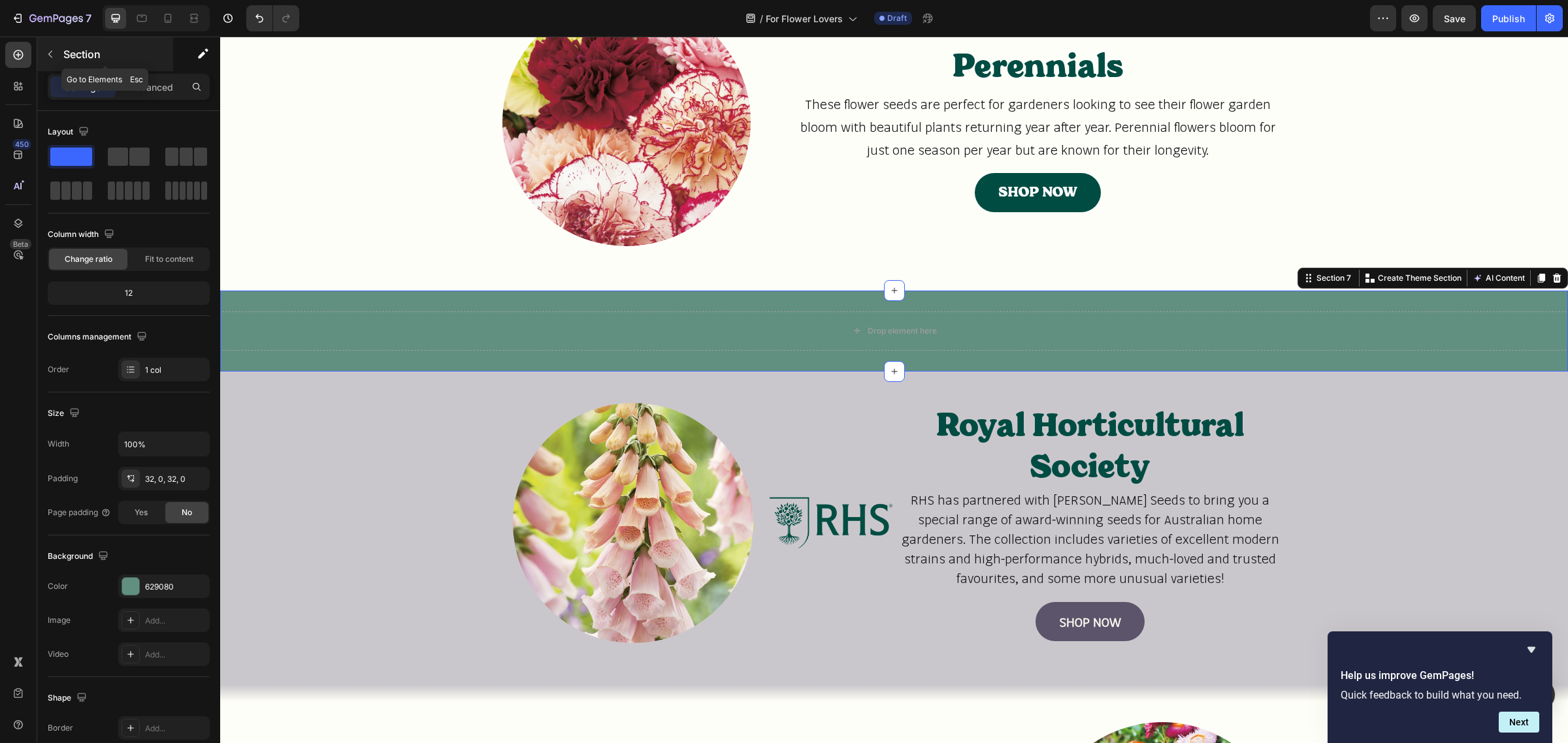
click at [55, 50] on button "button" at bounding box center [50, 54] width 21 height 21
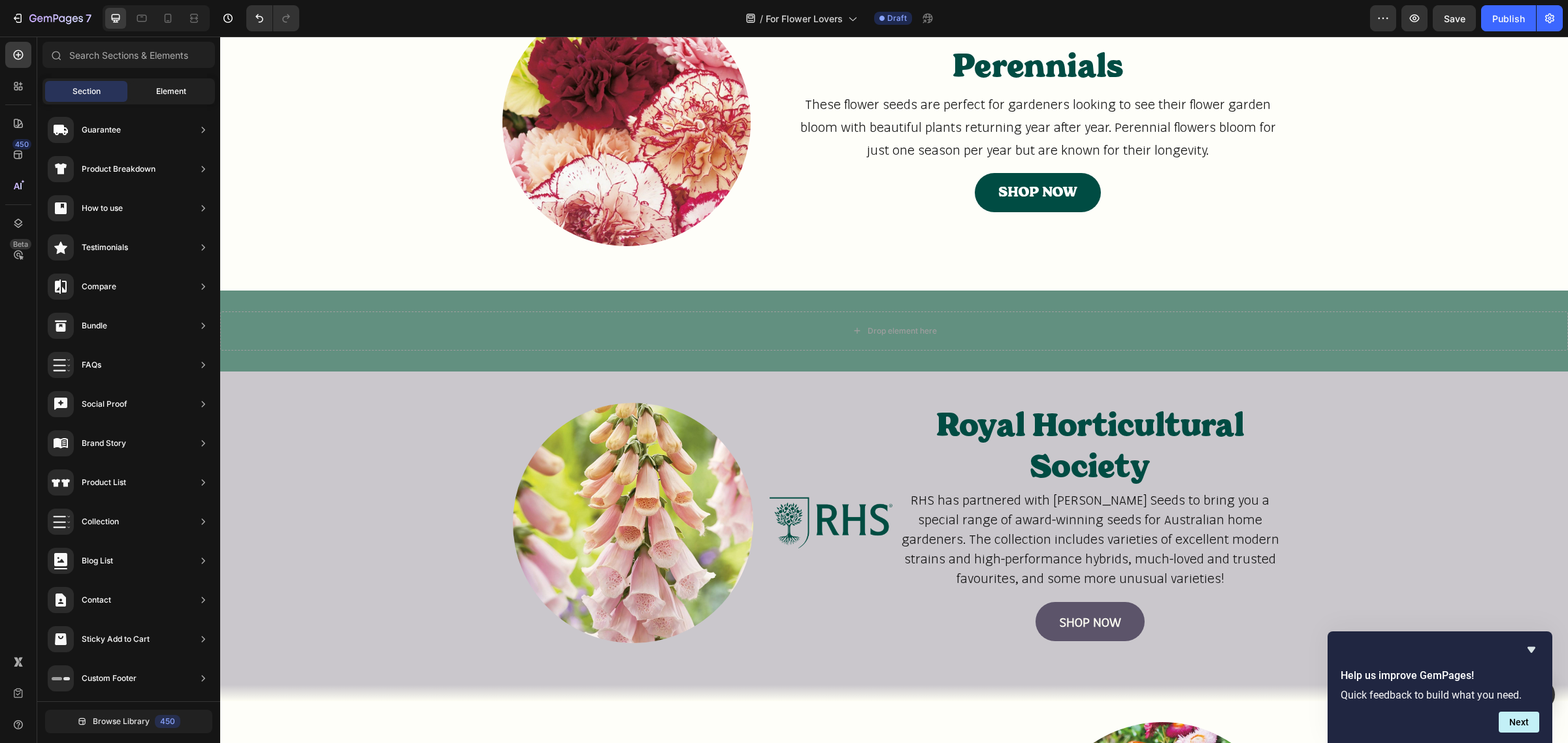
click at [164, 92] on span "Element" at bounding box center [171, 92] width 30 height 12
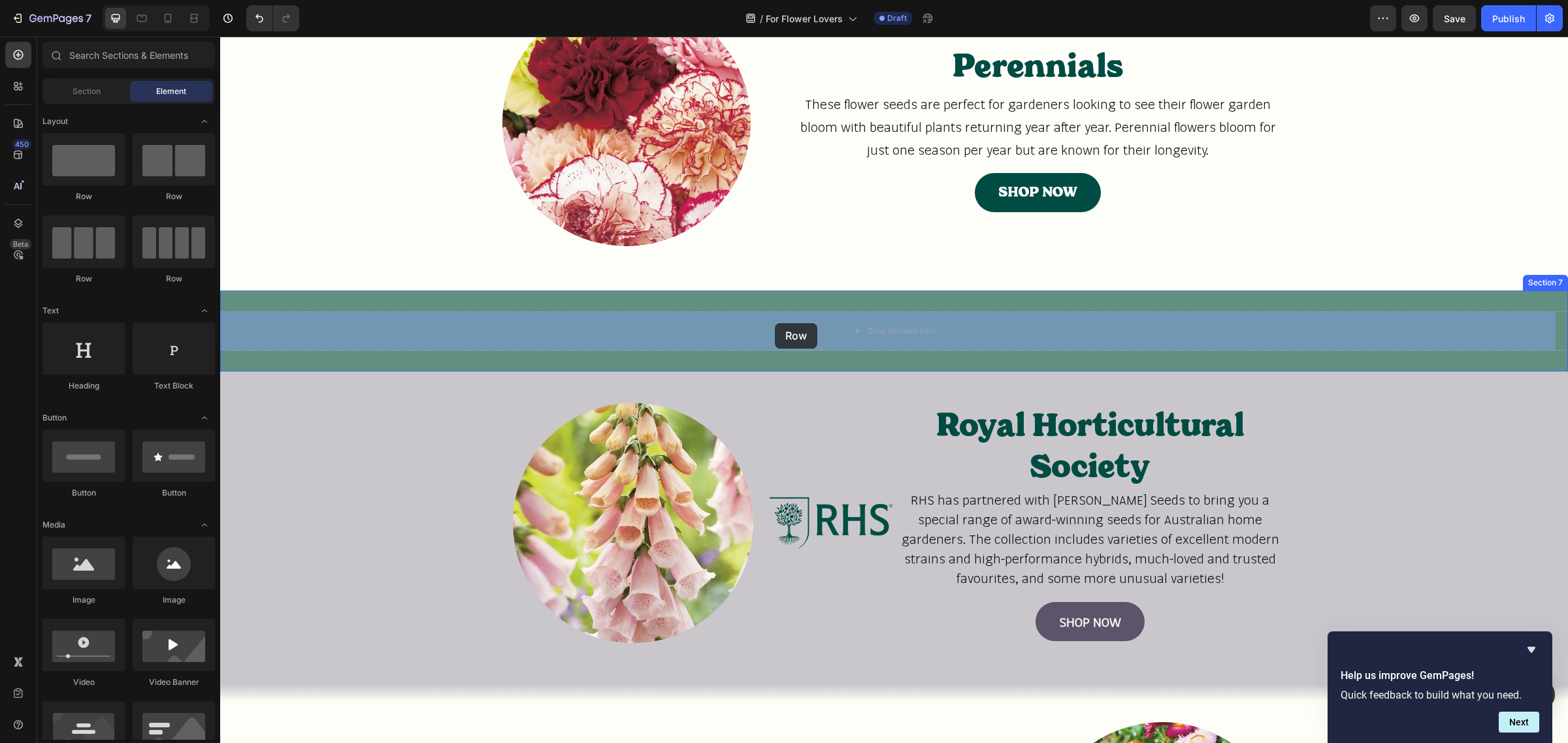
drag, startPoint x: 305, startPoint y: 289, endPoint x: 775, endPoint y: 323, distance: 471.2
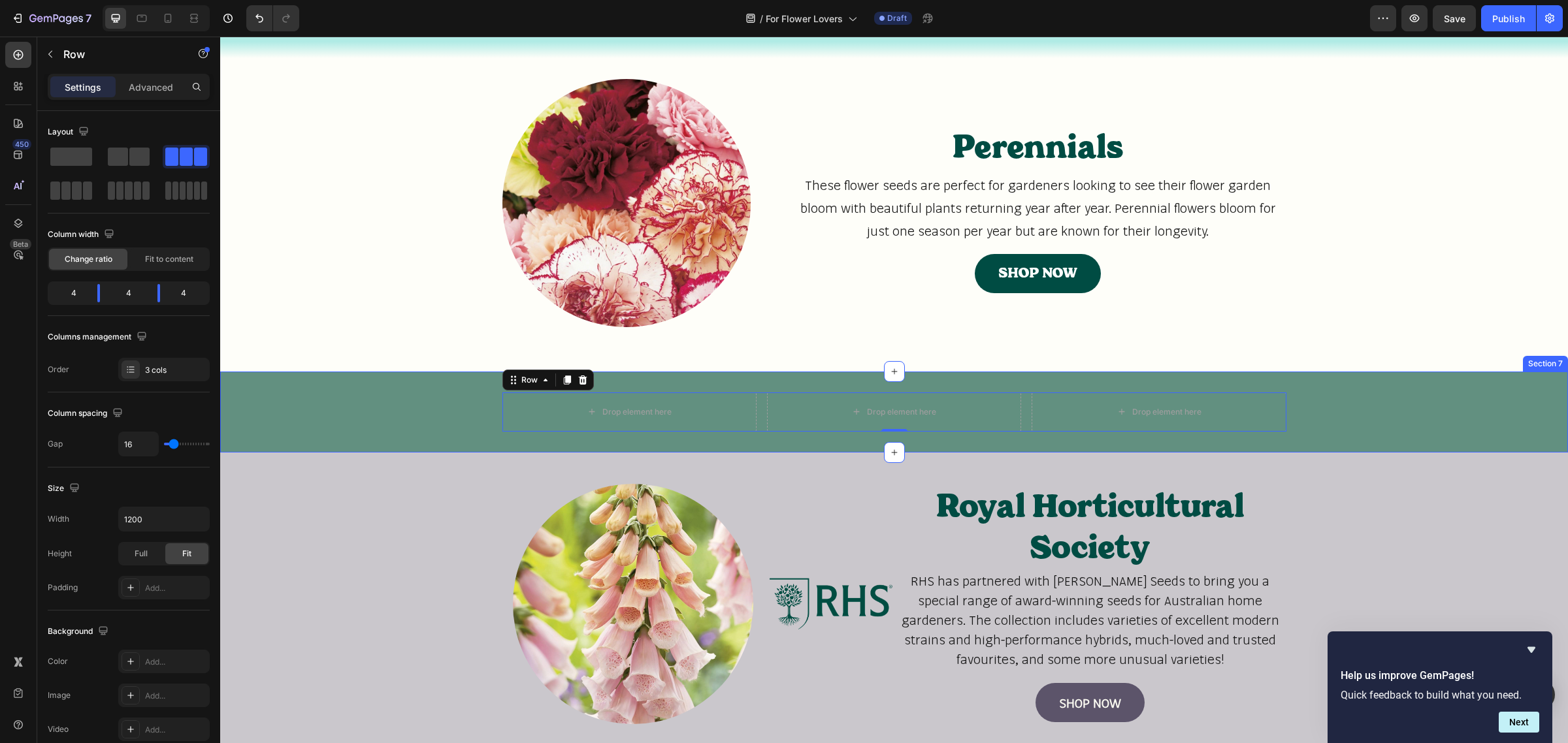
scroll to position [1042, 0]
click at [53, 59] on icon "button" at bounding box center [51, 55] width 11 height 11
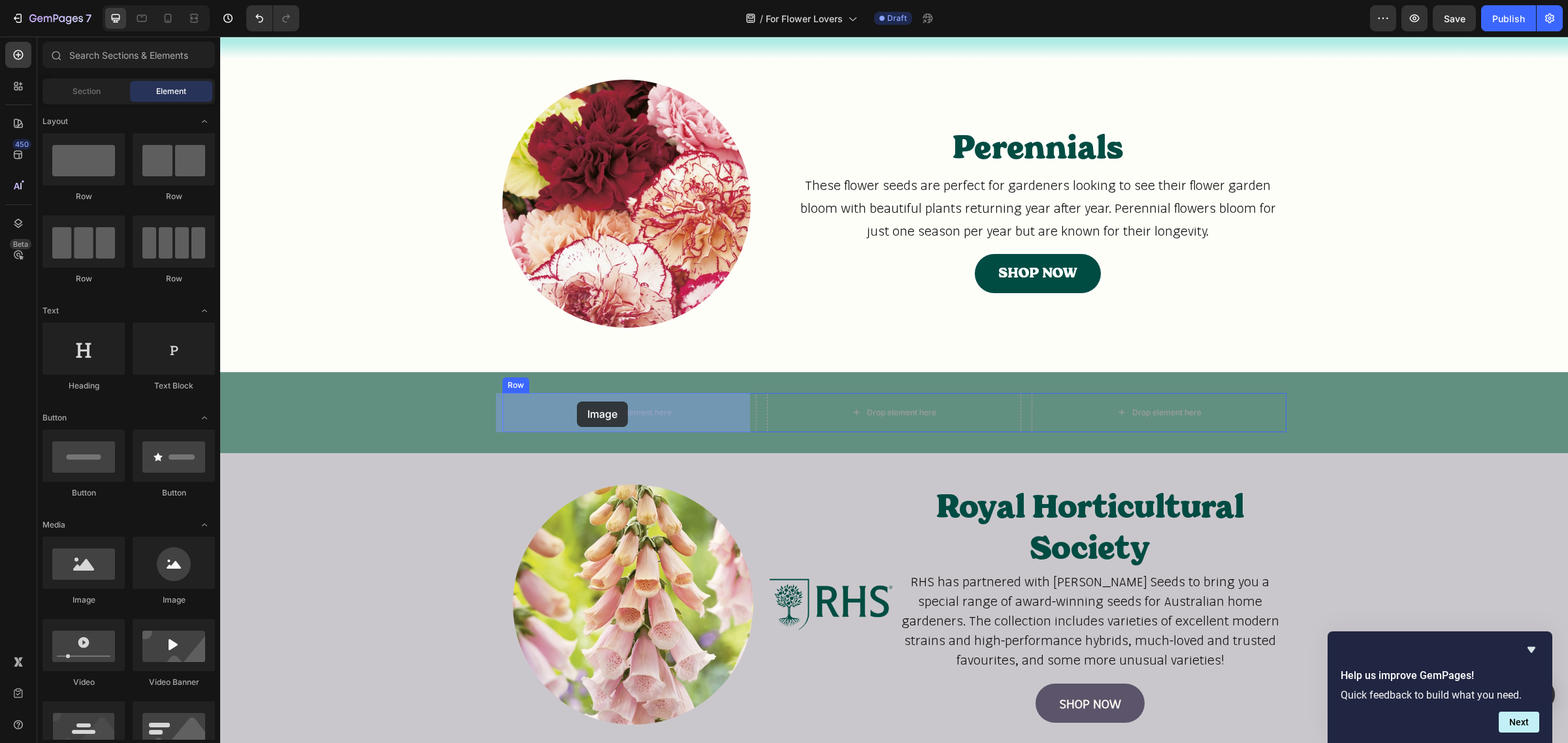
drag, startPoint x: 313, startPoint y: 603, endPoint x: 577, endPoint y: 402, distance: 331.8
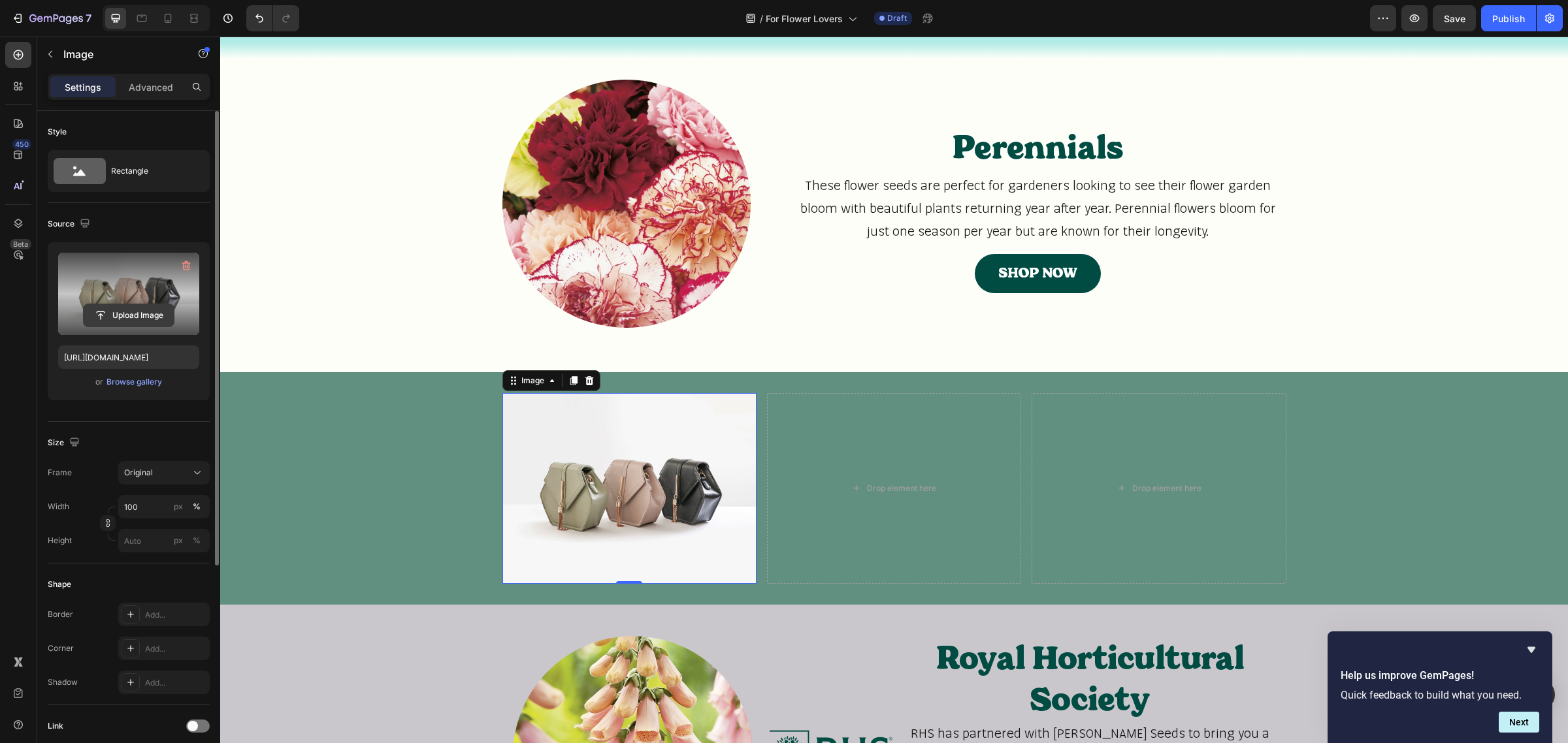
click at [129, 317] on input "file" at bounding box center [128, 315] width 90 height 22
type input "C:\fakepath\Florist Reading Email.jpg"
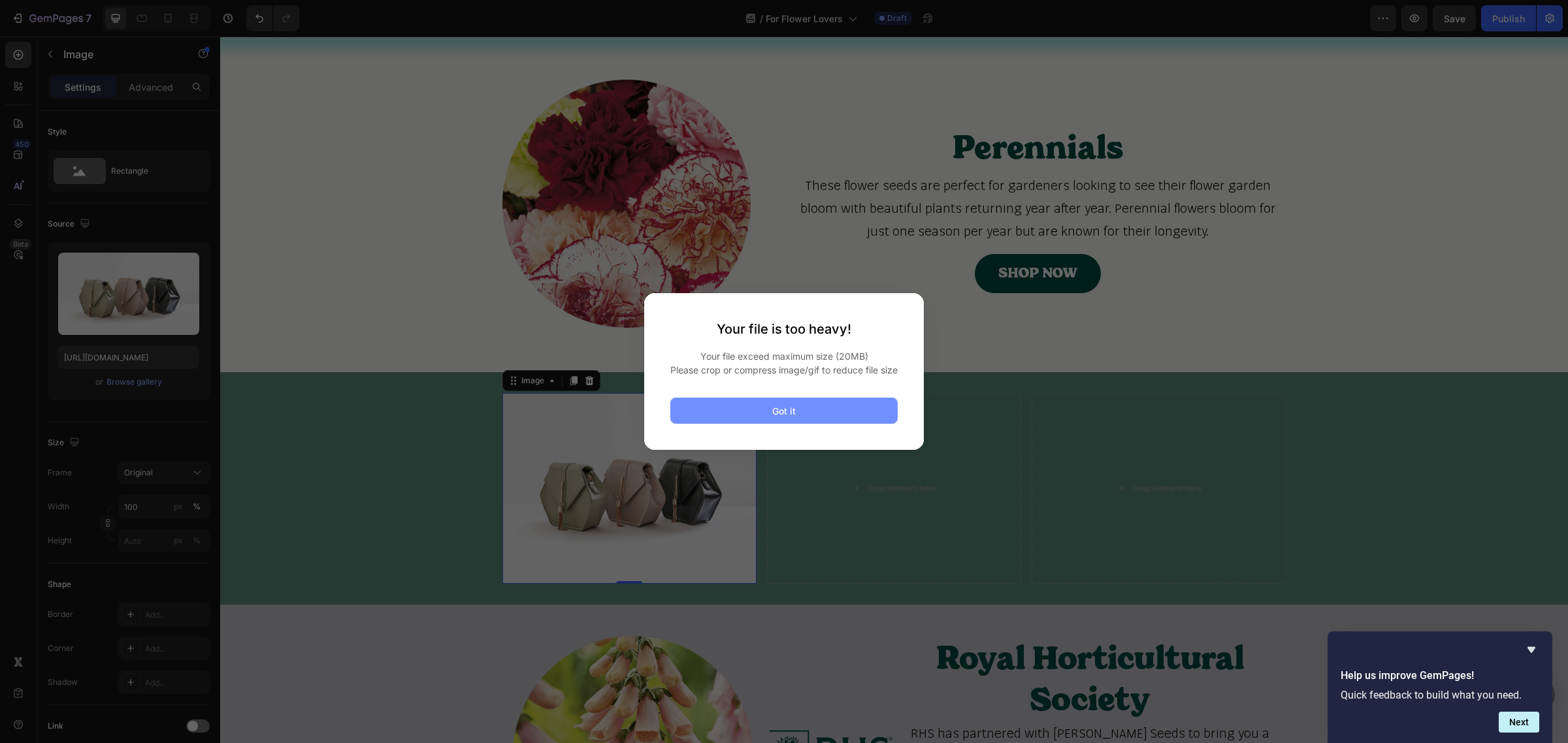
click at [805, 415] on button "Got it" at bounding box center [784, 410] width 228 height 26
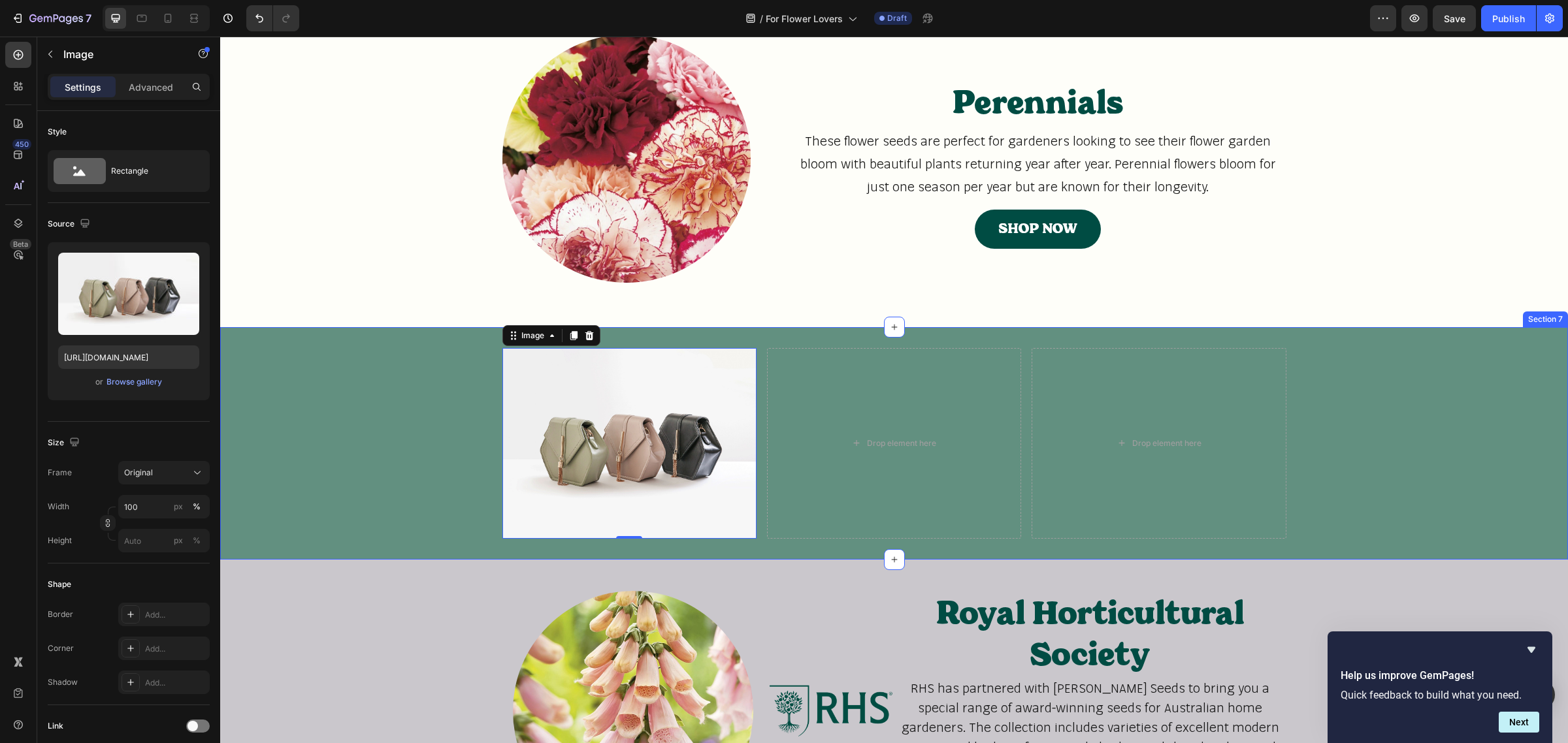
scroll to position [1124, 0]
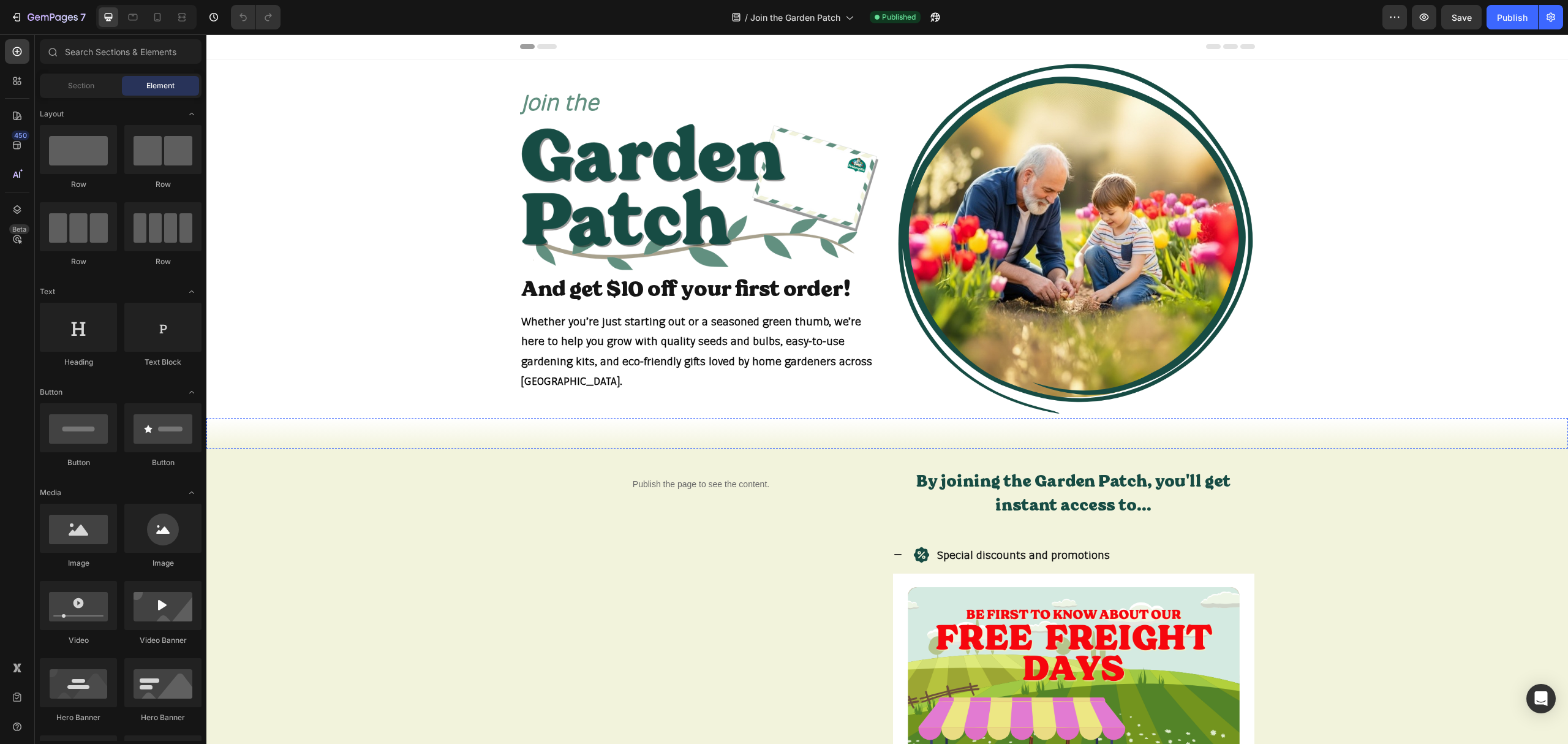
click at [381, 439] on div "Title Line" at bounding box center [887, 433] width 1362 height 16
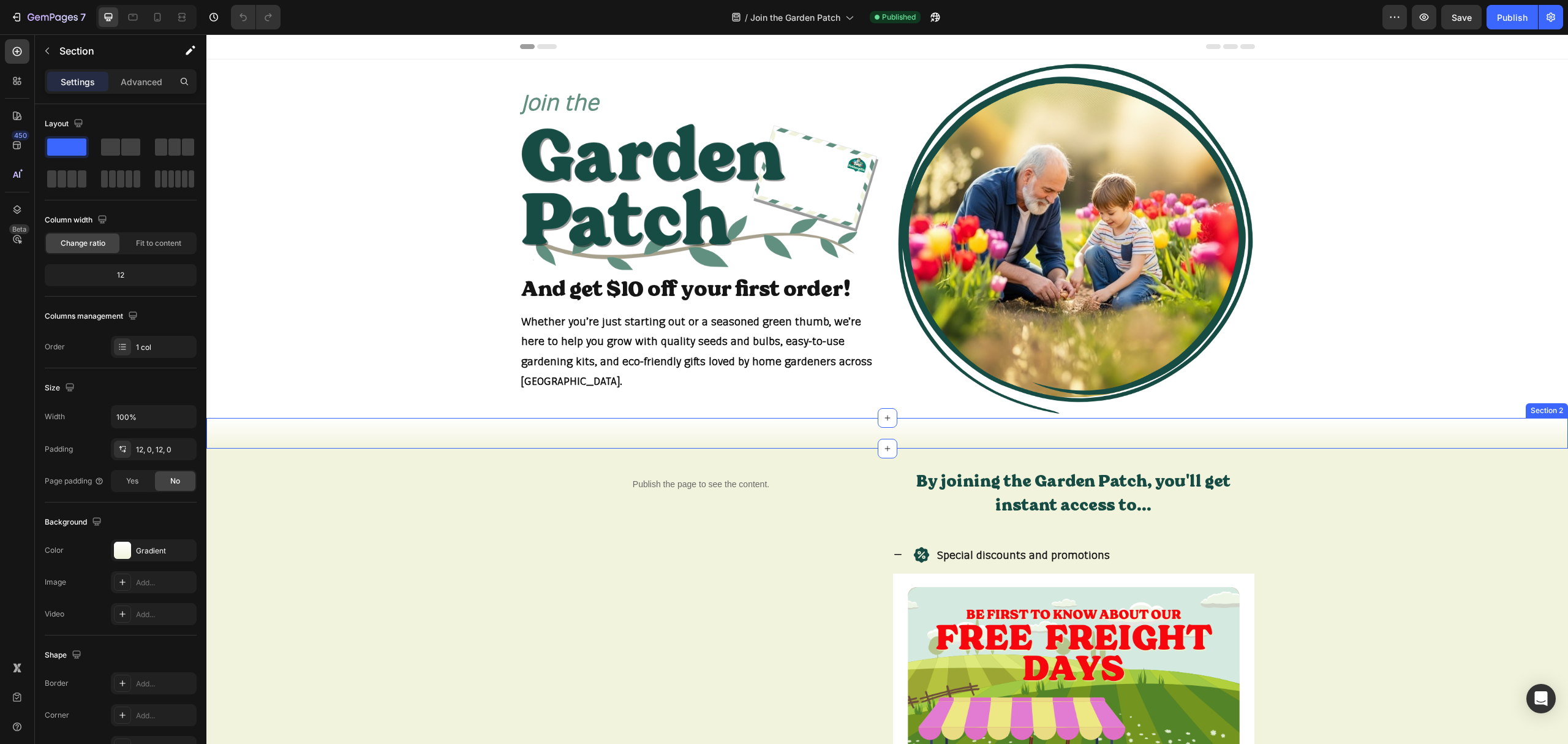
click at [482, 422] on div "Title Line 0 Section 2" at bounding box center [887, 433] width 1362 height 31
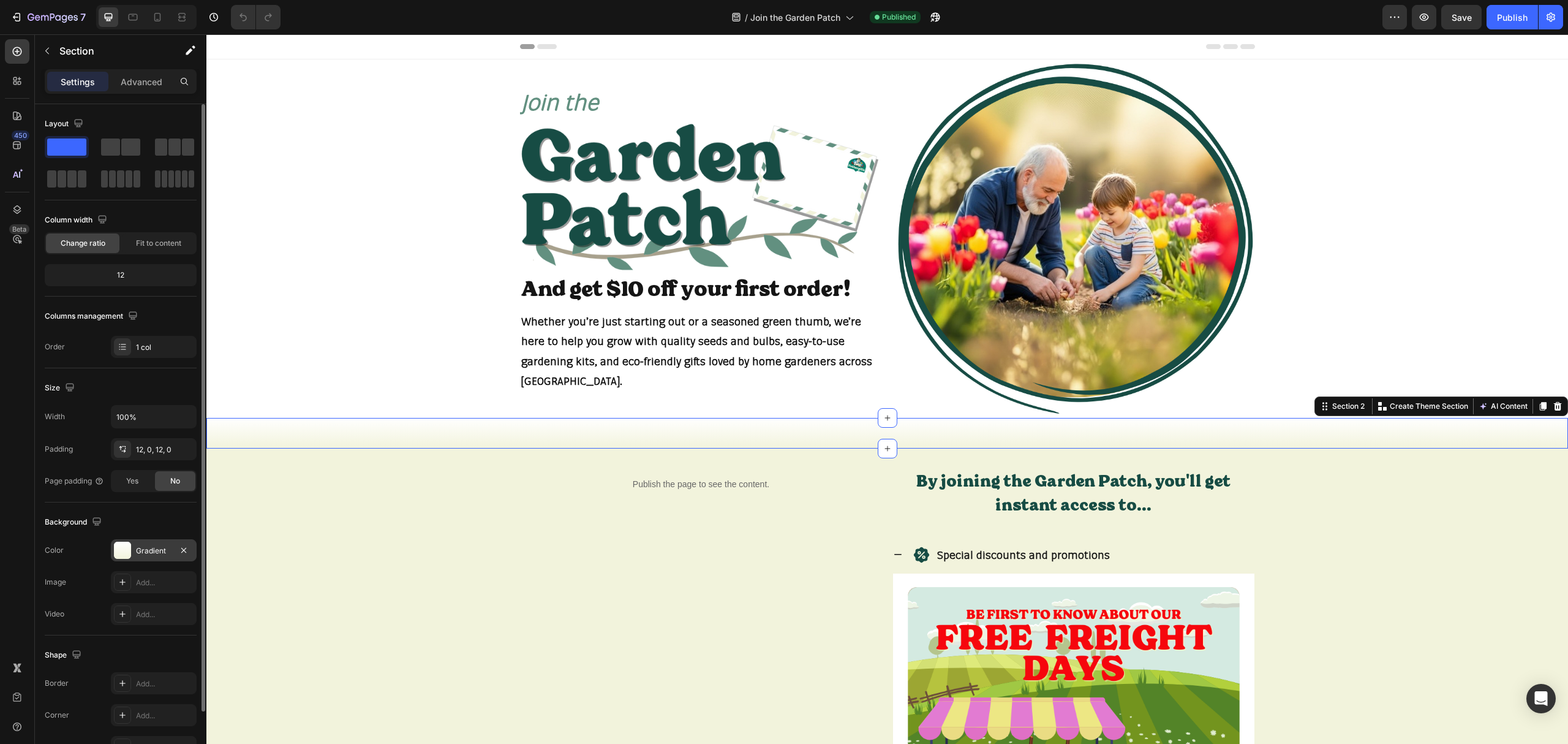
click at [154, 557] on div "Gradient" at bounding box center [153, 550] width 85 height 22
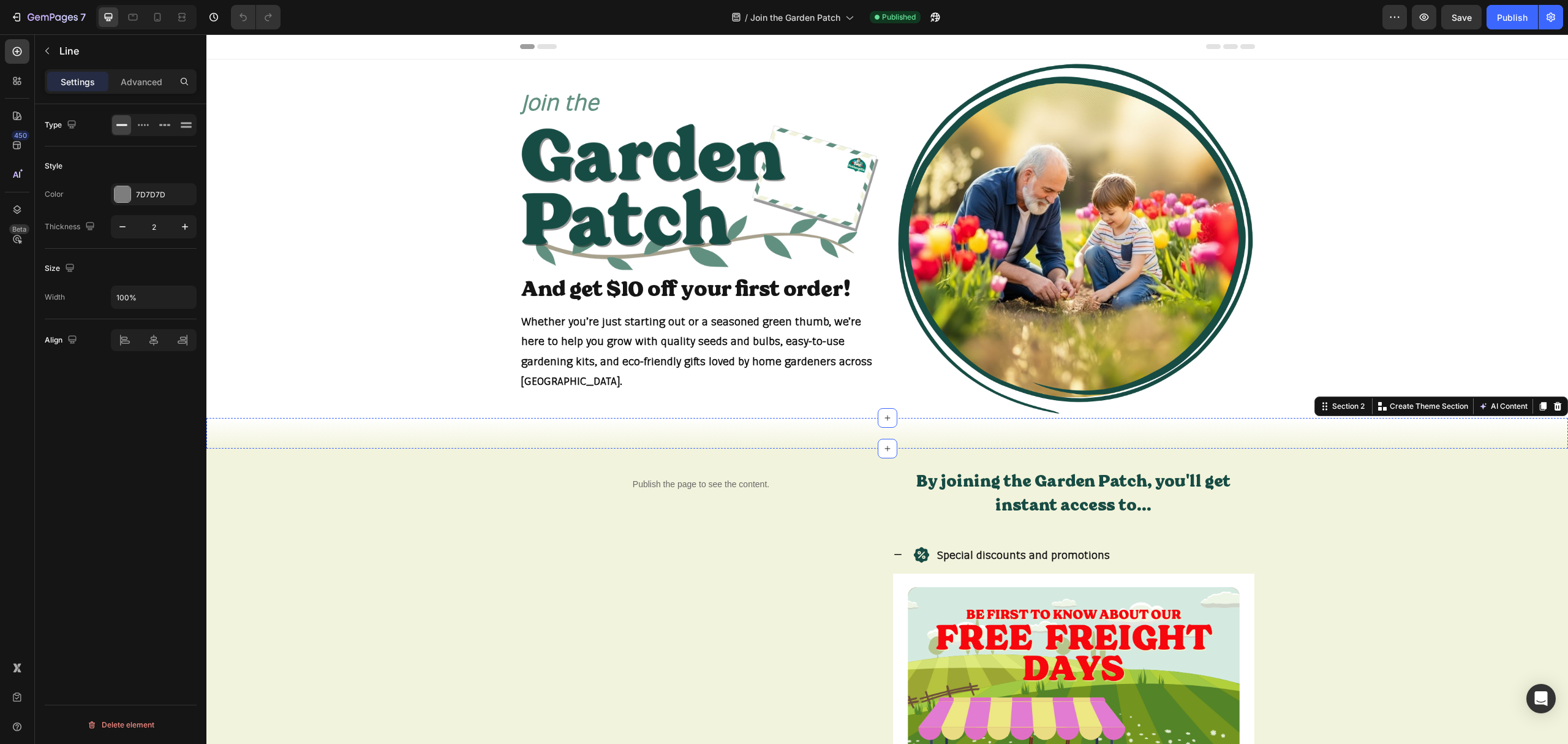
click at [503, 430] on div "Title Line" at bounding box center [887, 433] width 1362 height 16
click at [510, 441] on div "Title Line Section 2 You can create reusable sections Create Theme Section AI C…" at bounding box center [887, 433] width 1362 height 31
